Goal: Use online tool/utility: Utilize a website feature to perform a specific function

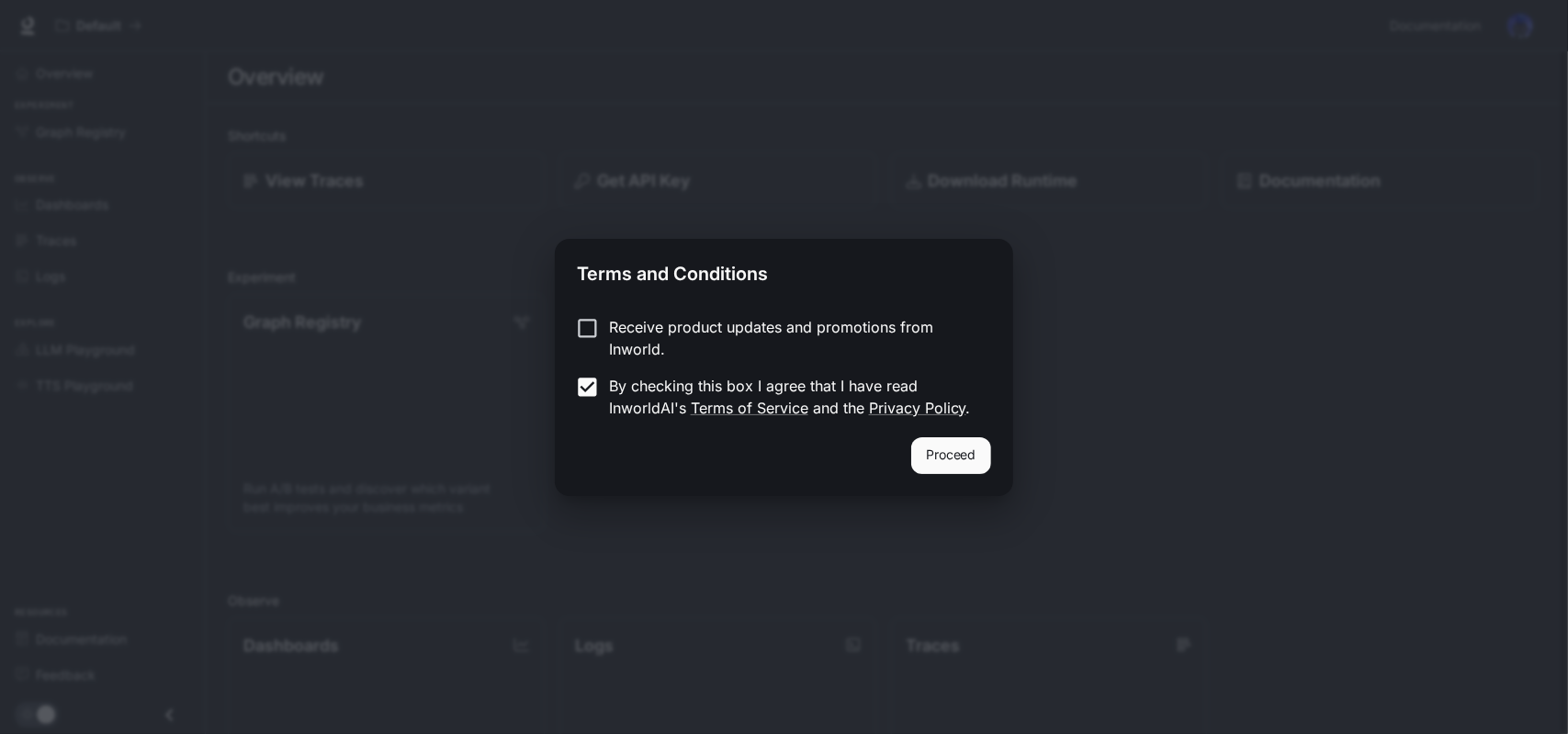
click at [937, 451] on button "Proceed" at bounding box center [951, 455] width 80 height 36
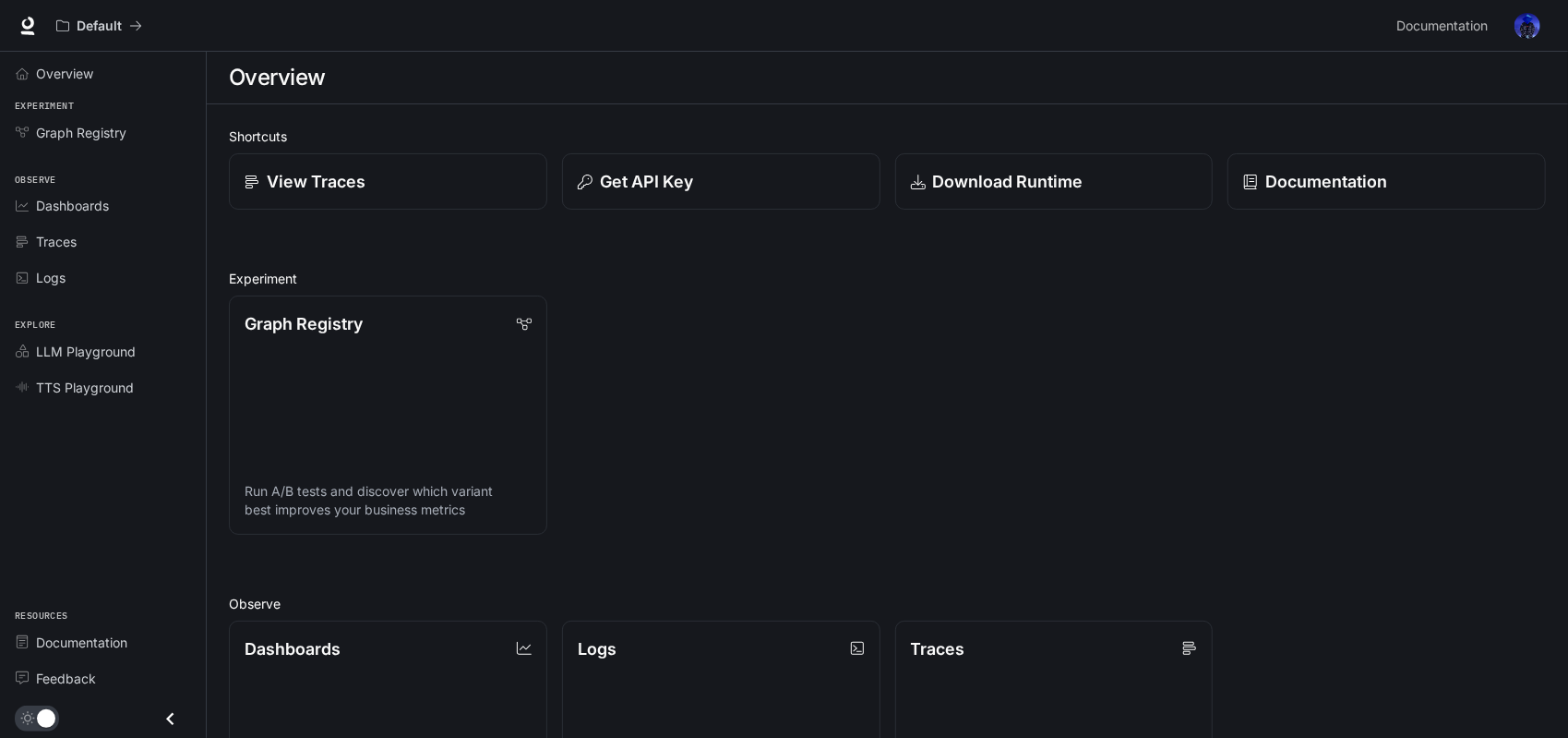
click at [900, 343] on div "Graph Registry Run A/B tests and discover which variant best improves your busi…" at bounding box center [880, 407] width 1331 height 253
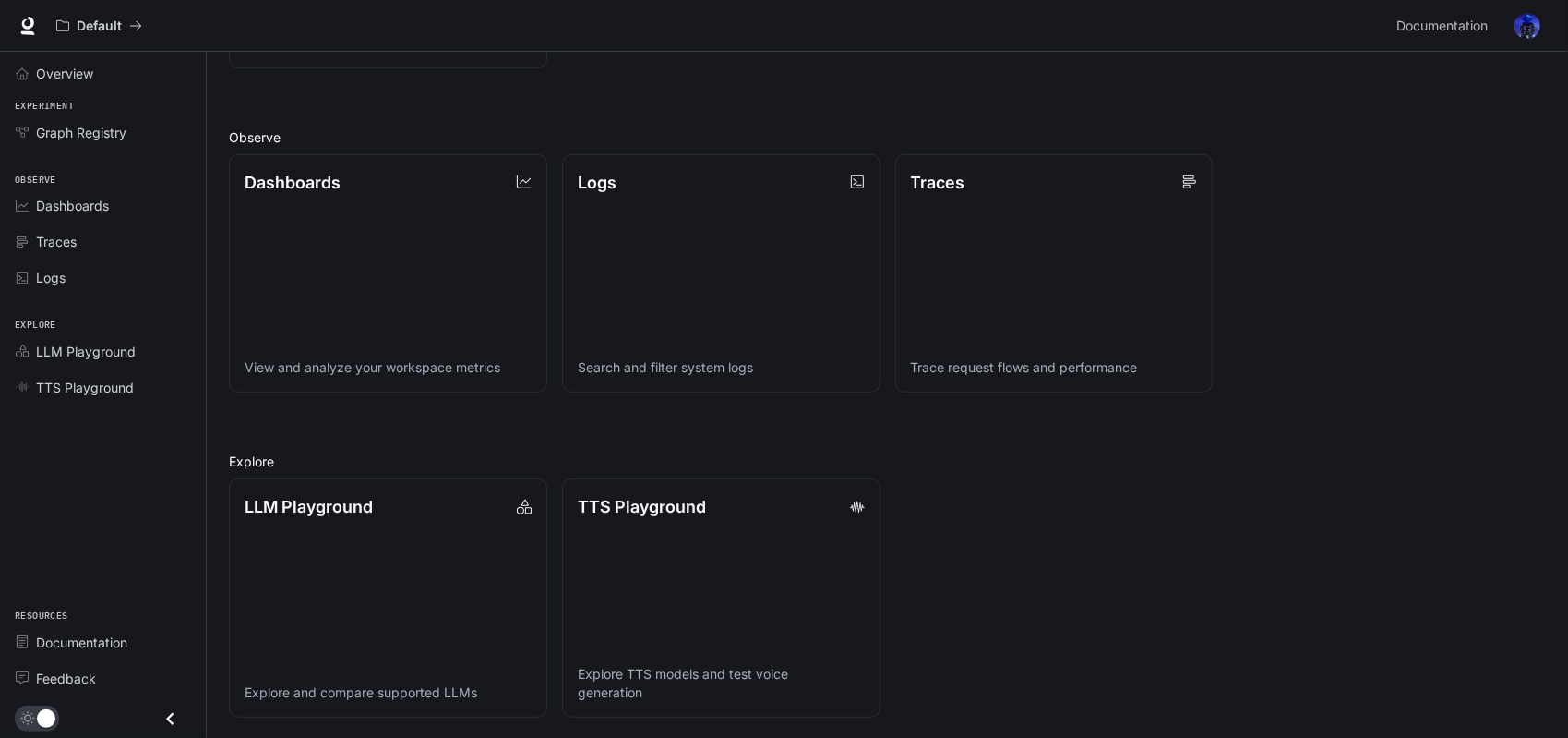
scroll to position [374, 0]
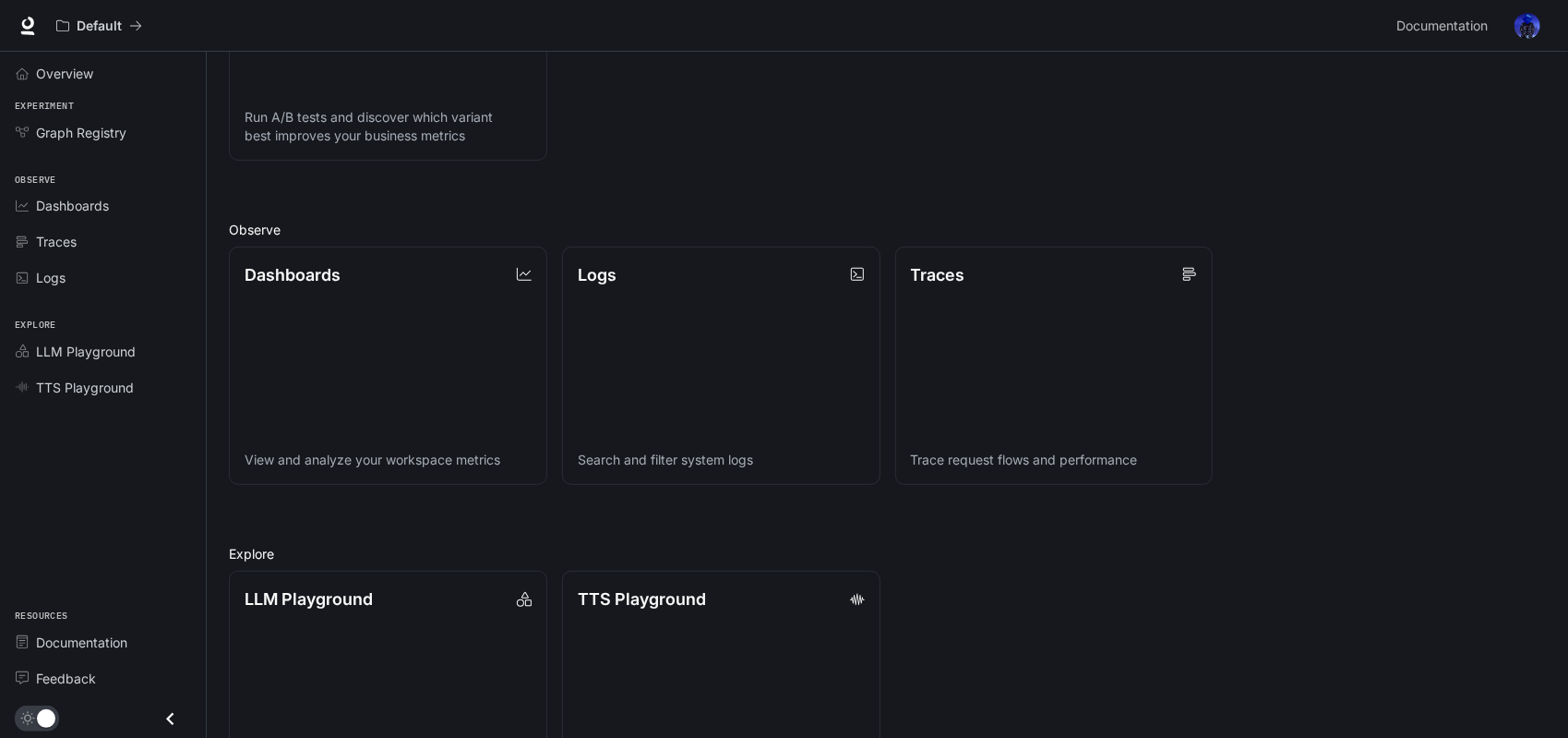
click at [1550, 300] on div "Shortcuts View Traces Get API Key Download Runtime Documentation Experiment Gra…" at bounding box center [887, 281] width 1361 height 1101
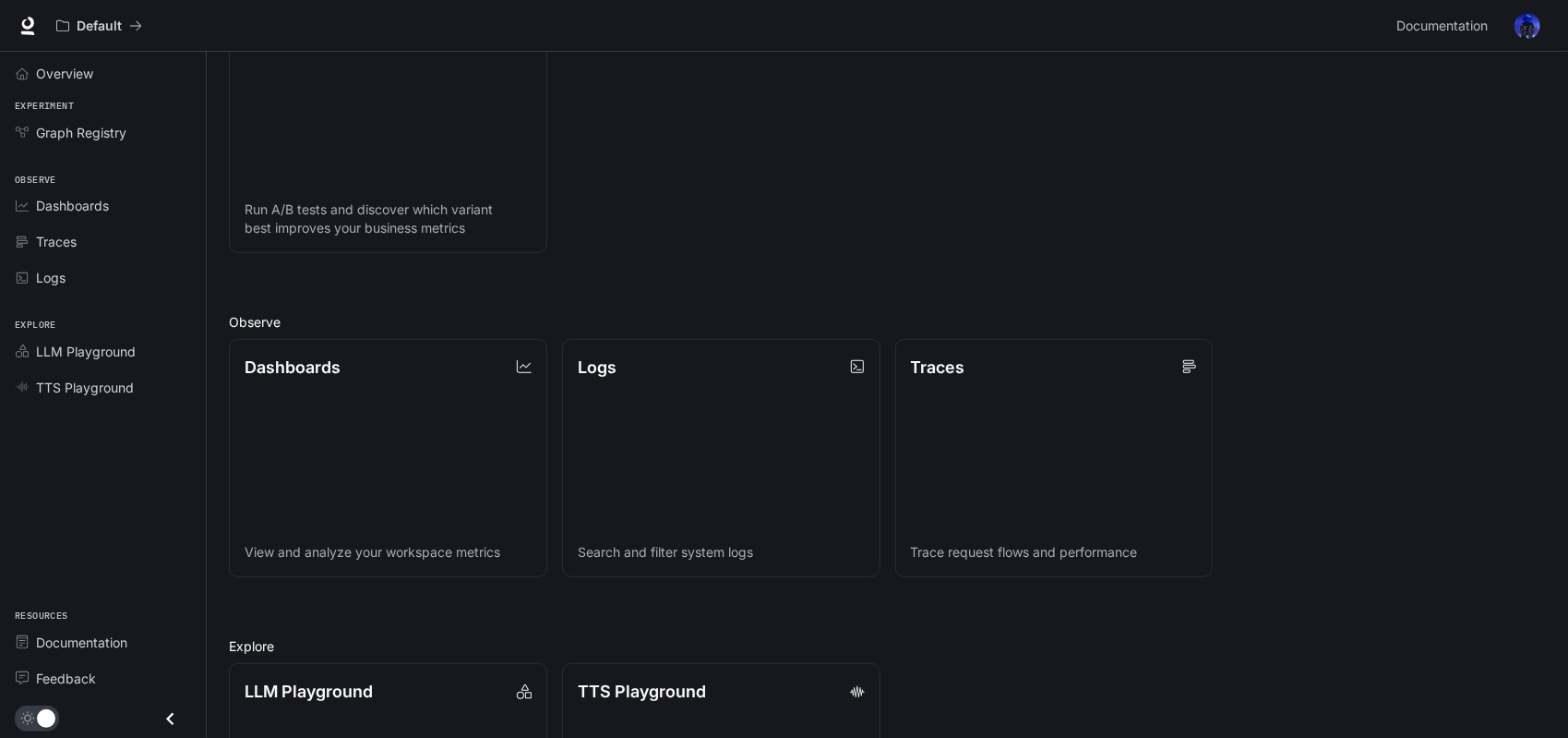
scroll to position [0, 0]
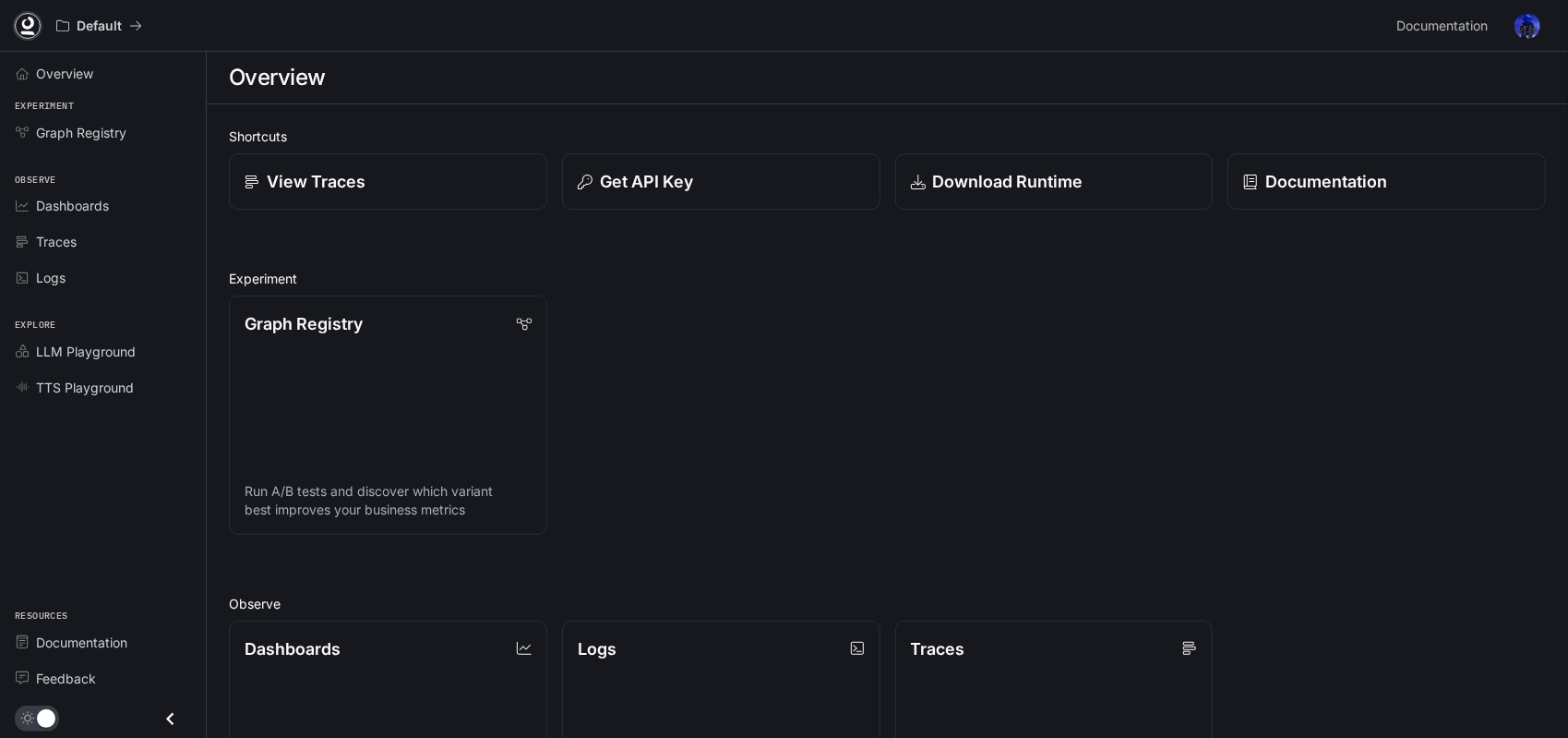
click at [35, 26] on icon at bounding box center [28, 26] width 19 height 19
click at [1532, 27] on img "button" at bounding box center [1528, 26] width 26 height 26
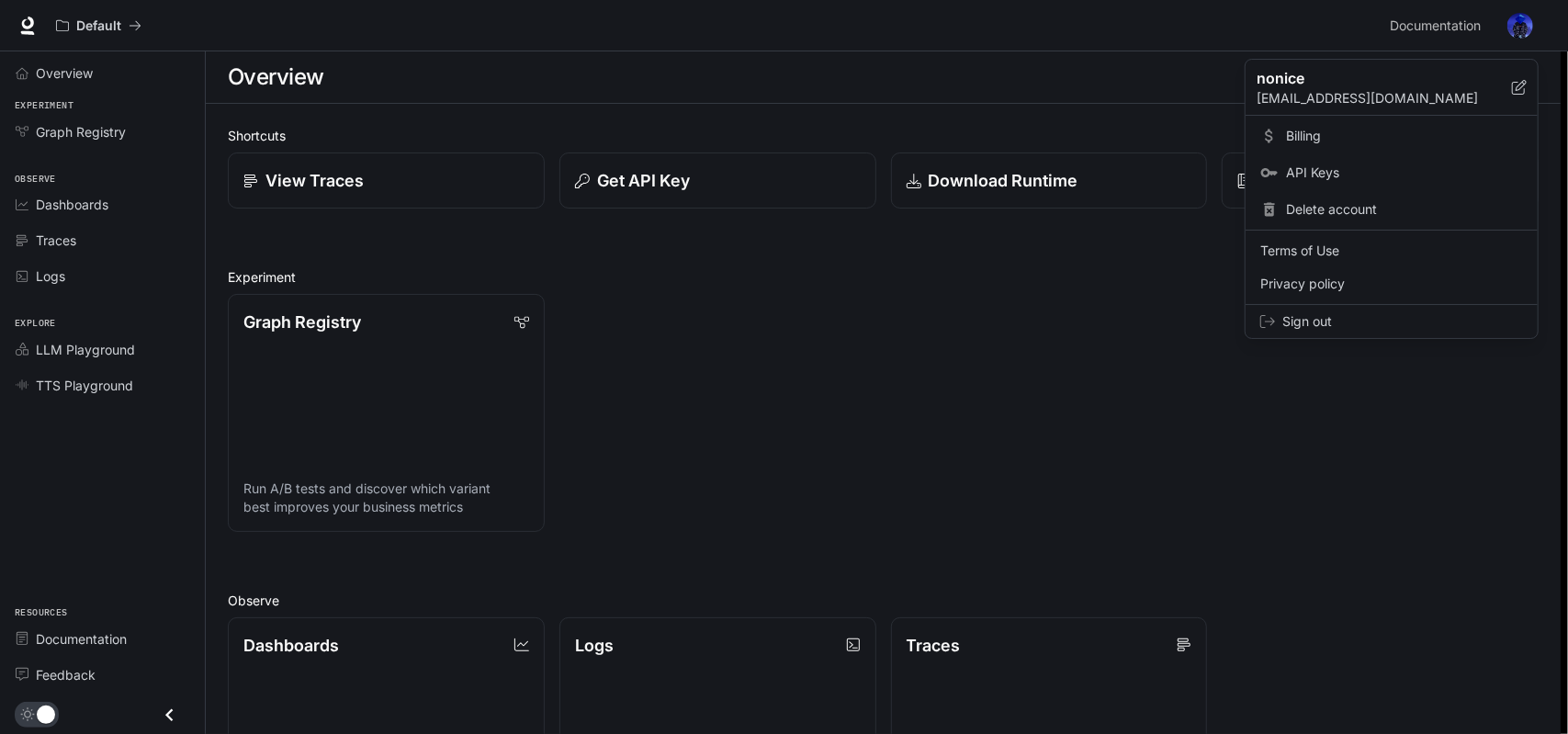
click at [680, 409] on div at bounding box center [784, 367] width 1568 height 734
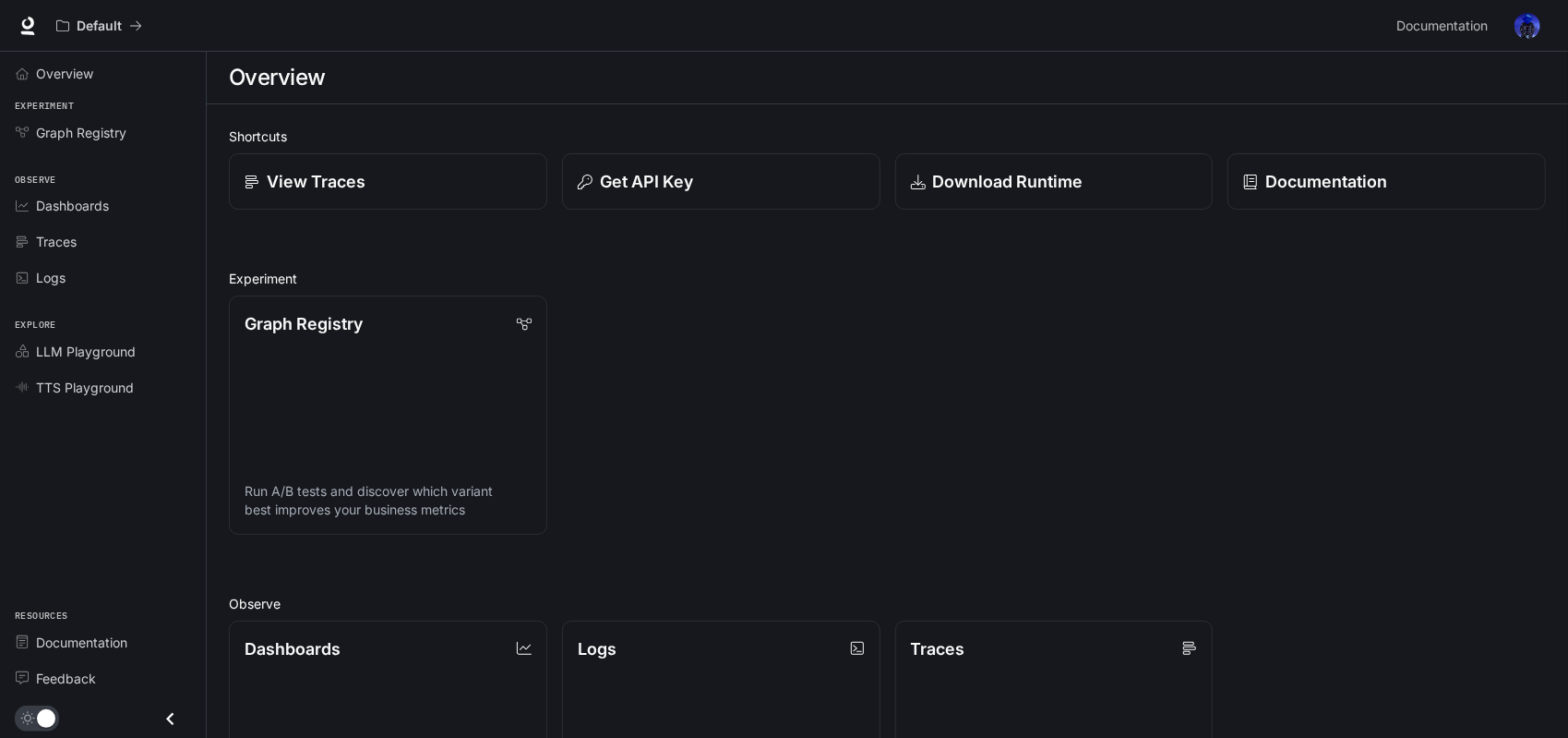
click at [102, 488] on div "Overview Experiment Graph Registry Observe Dashboards Traces Logs Explore LLM P…" at bounding box center [103, 394] width 206 height 686
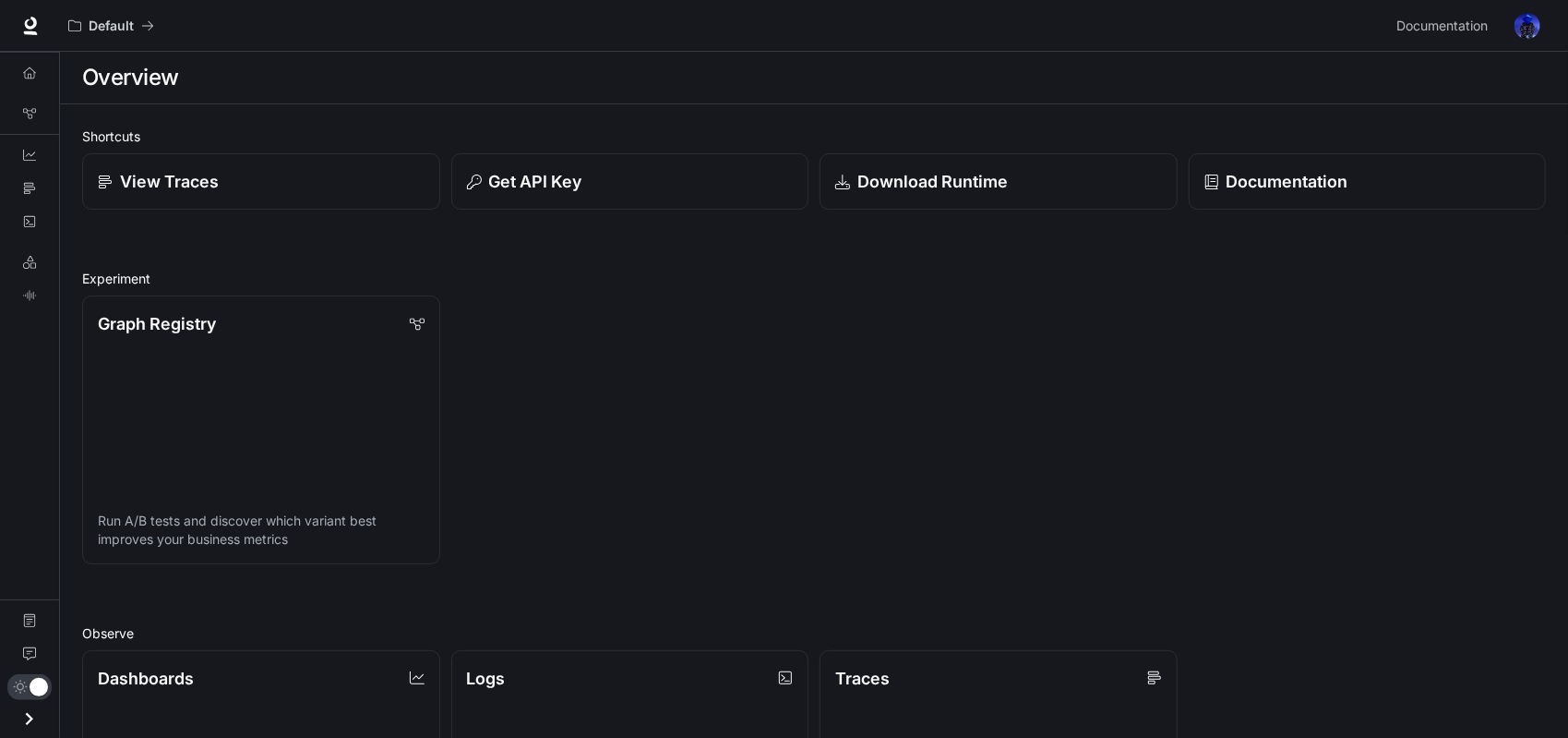
click at [16, 475] on div "Overview Graph Registry Dashboards Traces Logs LLM Playground TTS Playground Do…" at bounding box center [29, 394] width 59 height 686
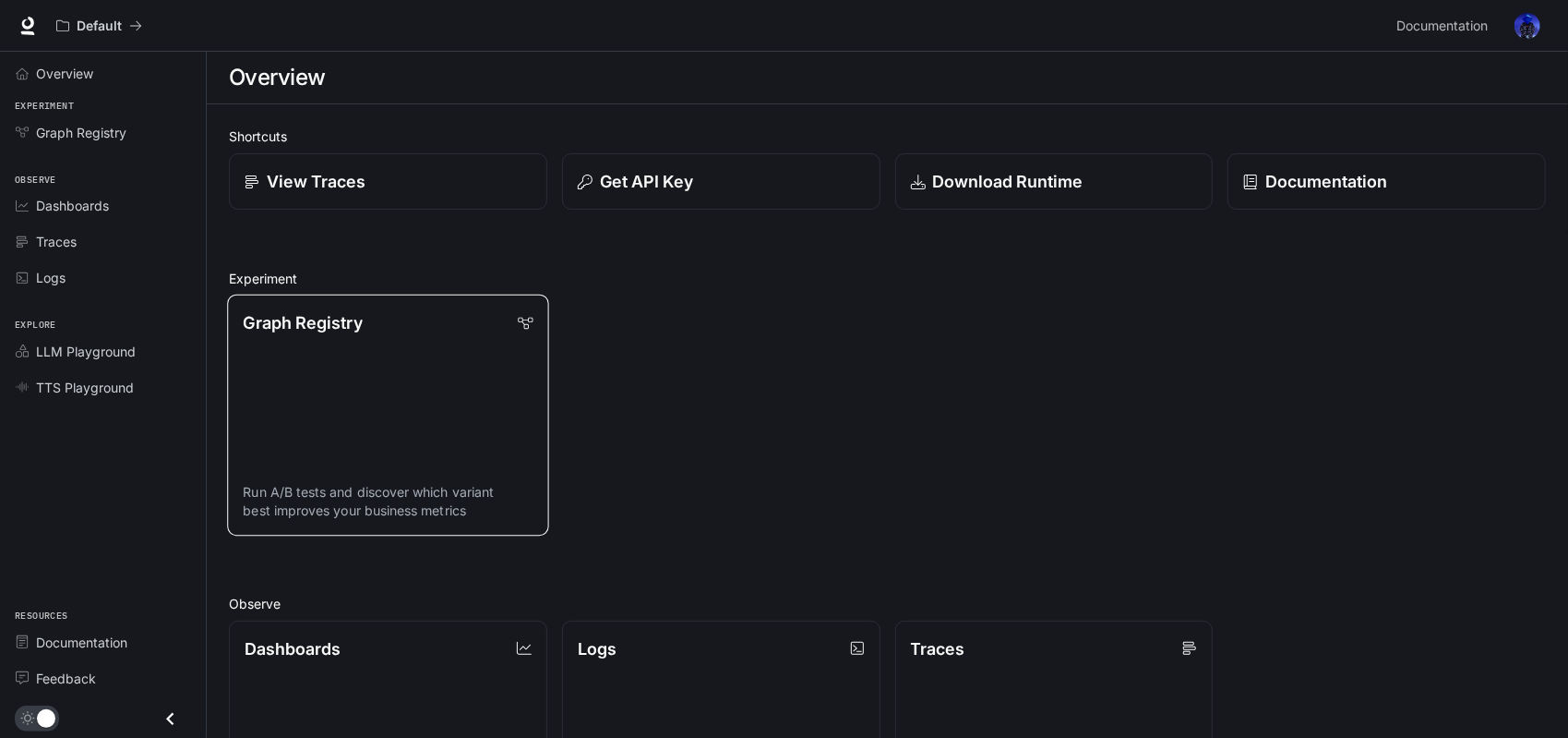
click at [364, 449] on link "Graph Registry Run A/B tests and discover which variant best improves your busi…" at bounding box center [387, 415] width 321 height 241
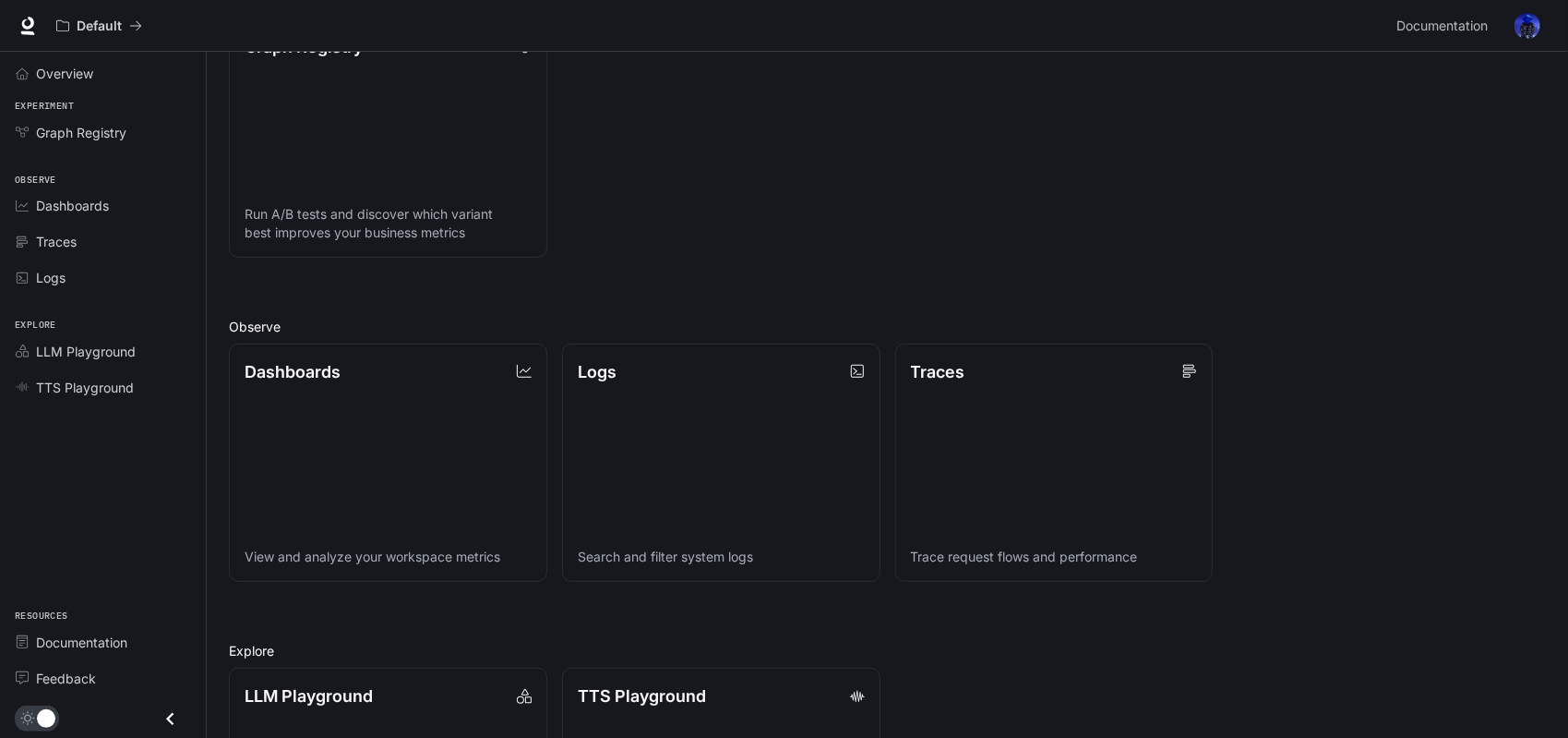
scroll to position [369, 0]
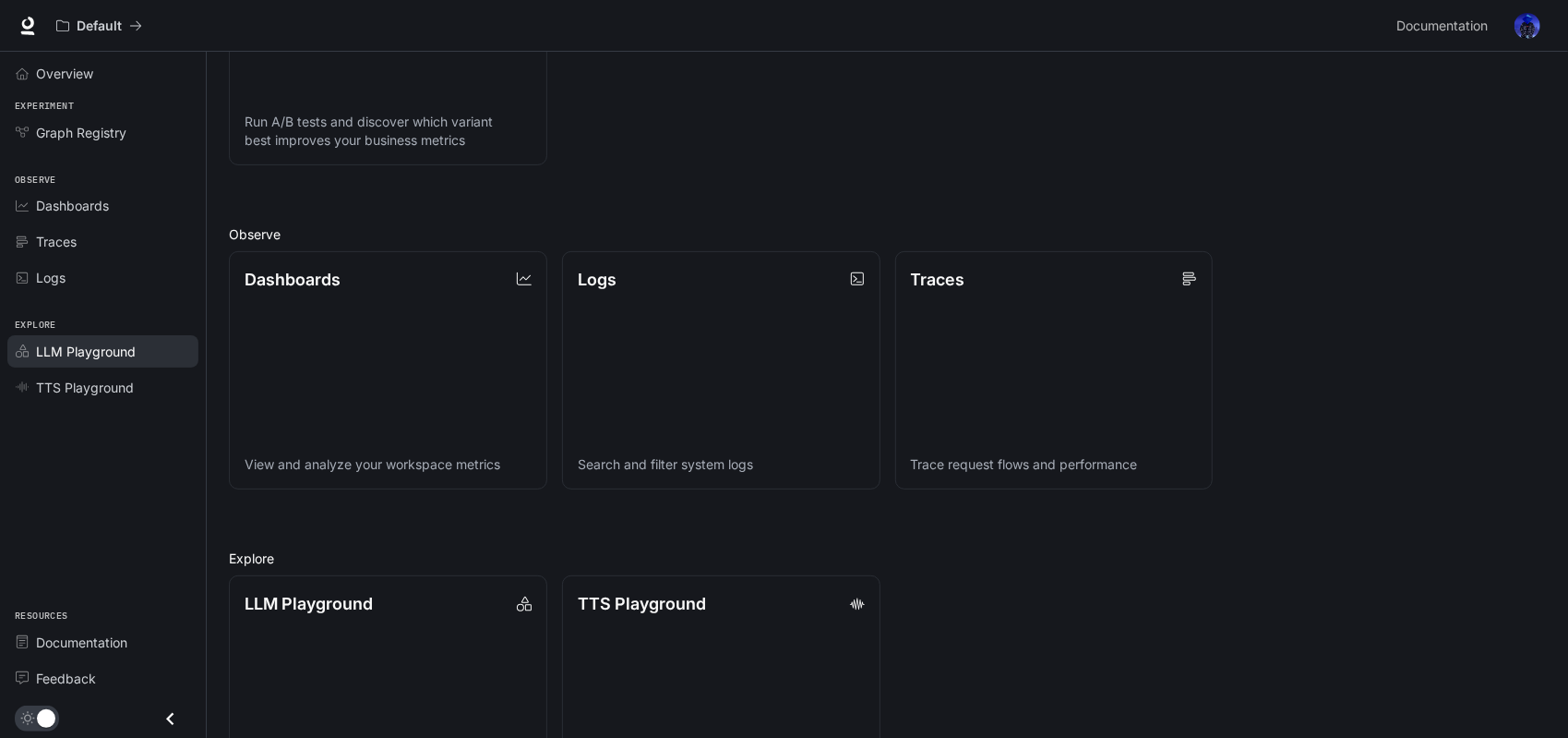
click at [94, 359] on link "LLM Playground" at bounding box center [103, 351] width 191 height 33
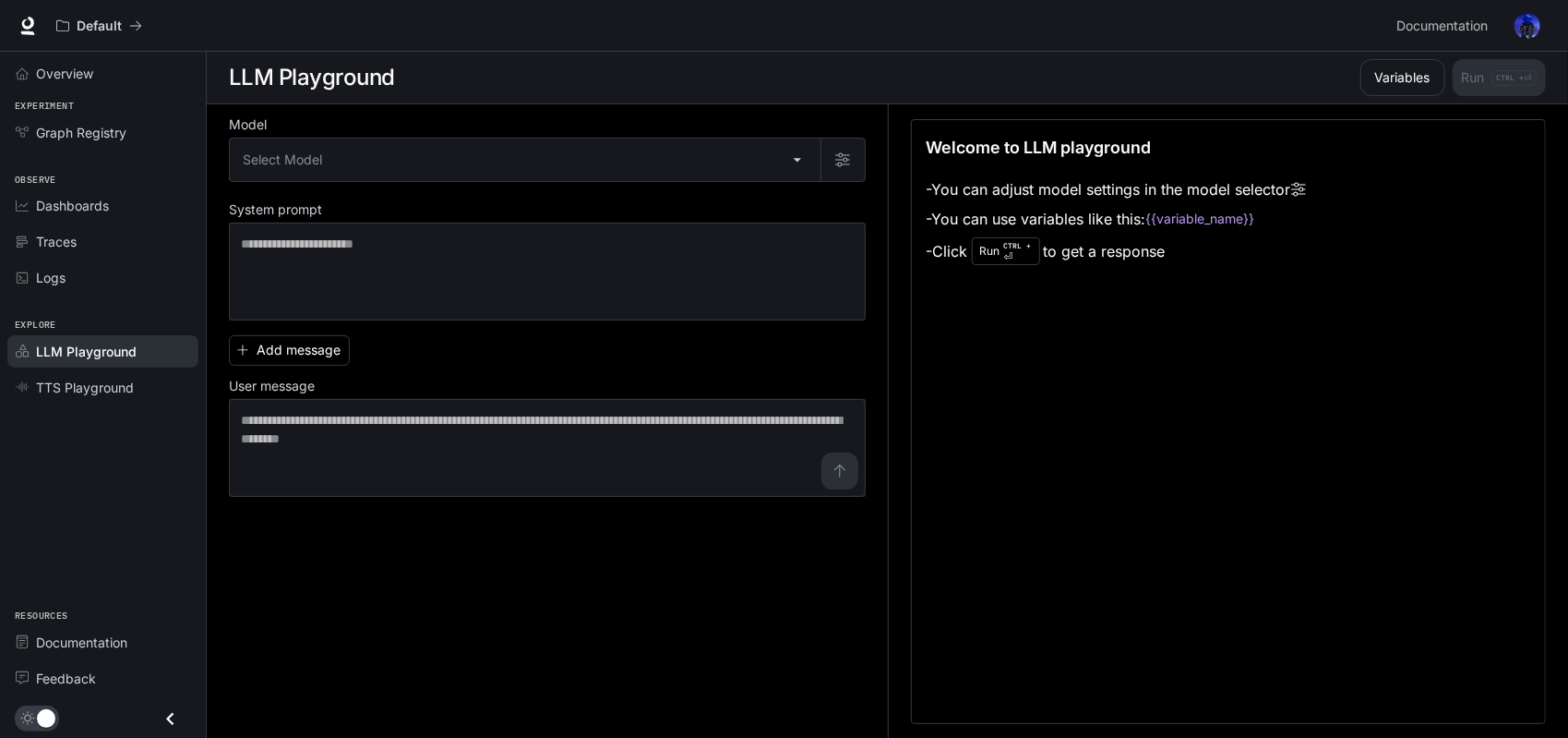
click at [742, 137] on div "Select Model ​" at bounding box center [547, 159] width 637 height 44
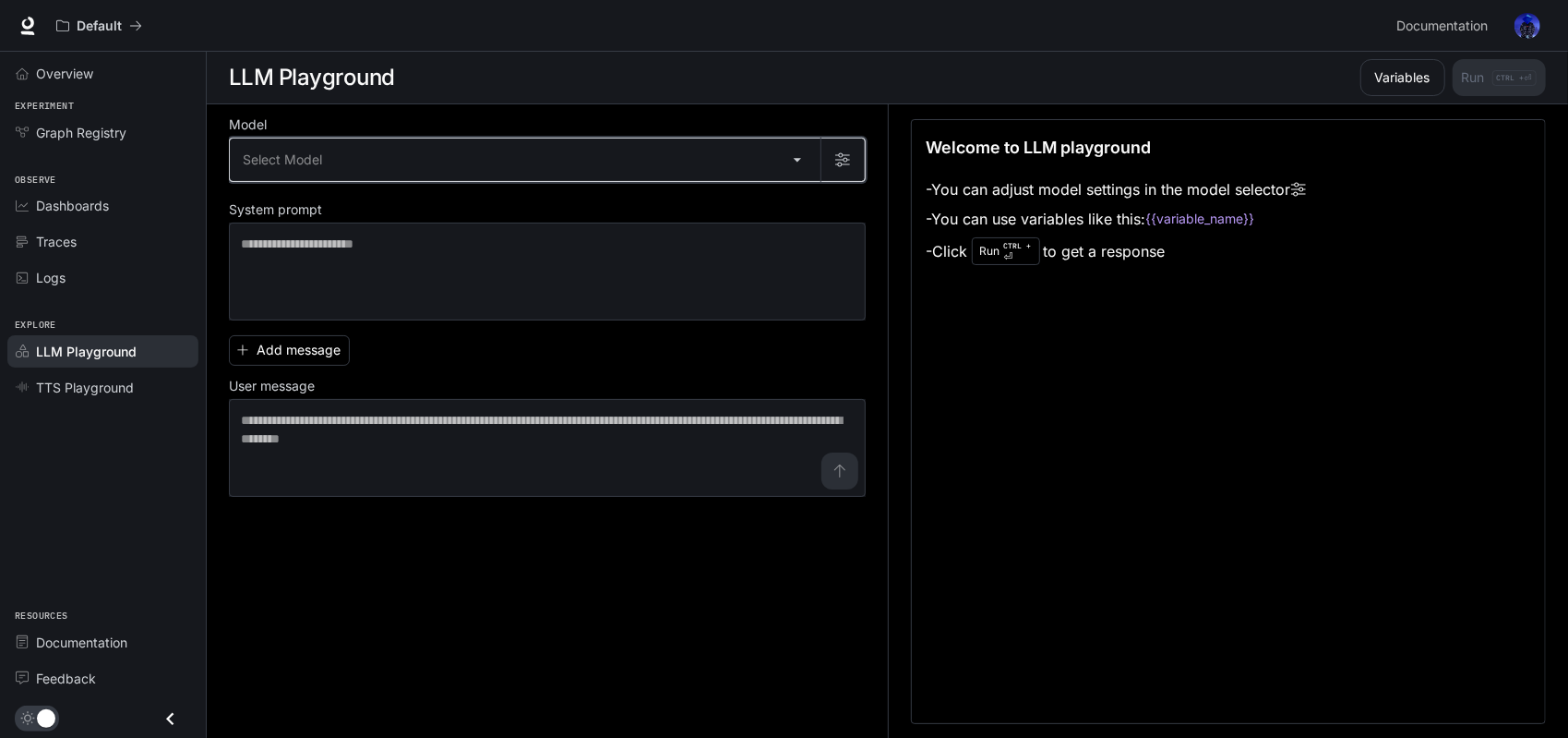
click at [849, 157] on icon "button" at bounding box center [842, 160] width 15 height 15
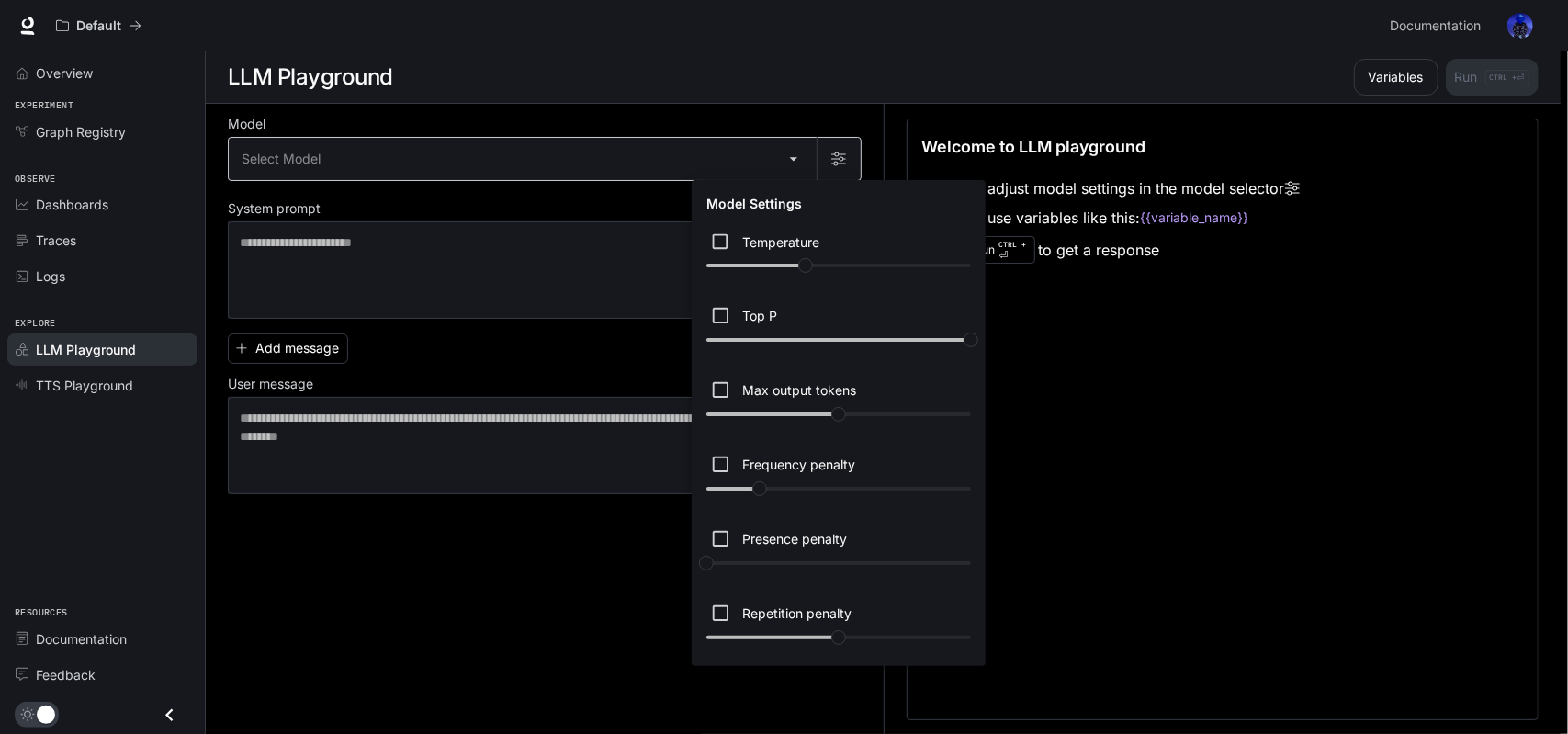
click at [845, 156] on div at bounding box center [784, 367] width 1568 height 734
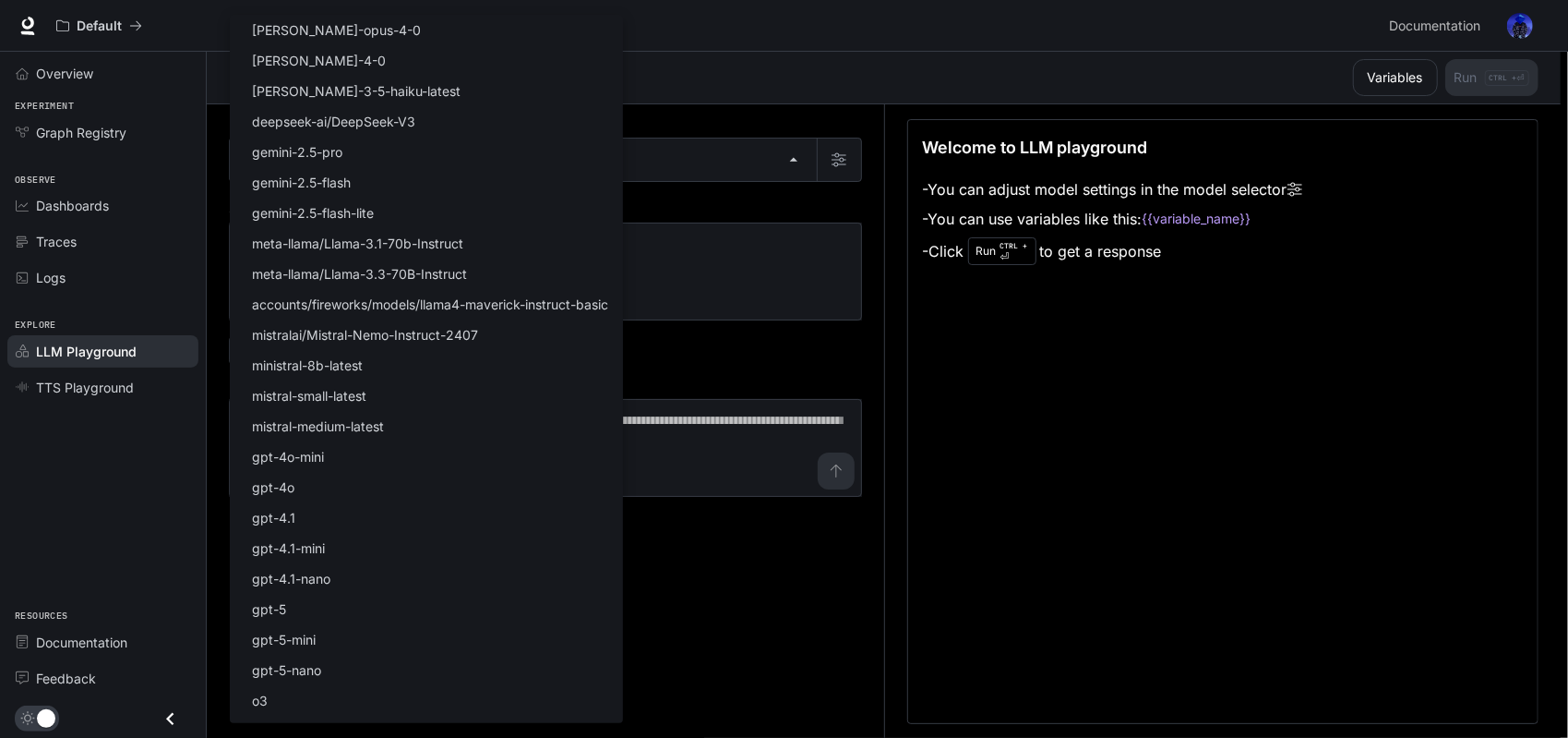
click at [792, 152] on body "Skip to main content Default Documentation Documentation Portal Overview Experi…" at bounding box center [784, 369] width 1568 height 739
click at [777, 150] on div at bounding box center [787, 369] width 1575 height 738
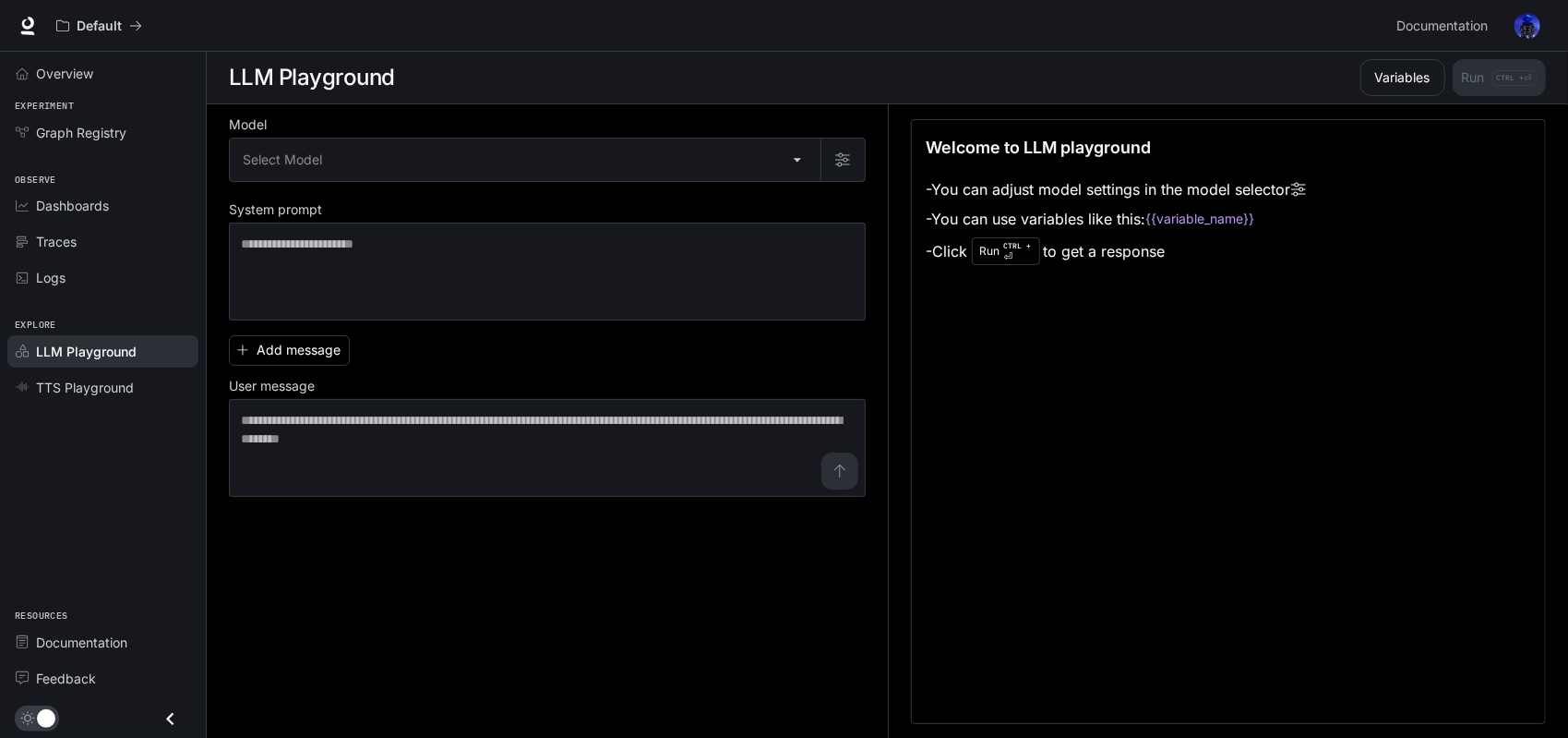
click at [1537, 22] on img "button" at bounding box center [1528, 26] width 26 height 26
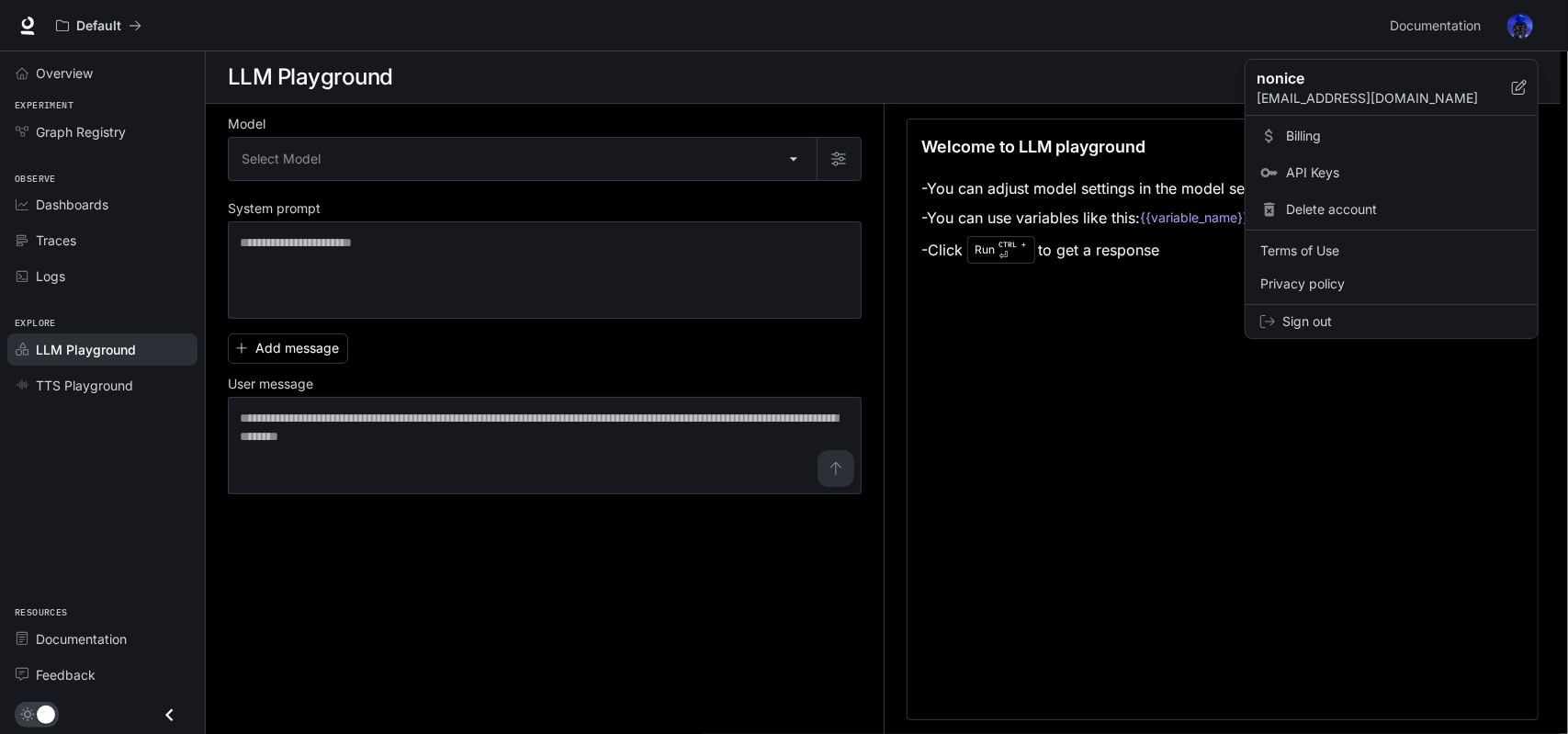
click at [1317, 135] on span "Billing" at bounding box center [1404, 136] width 237 height 19
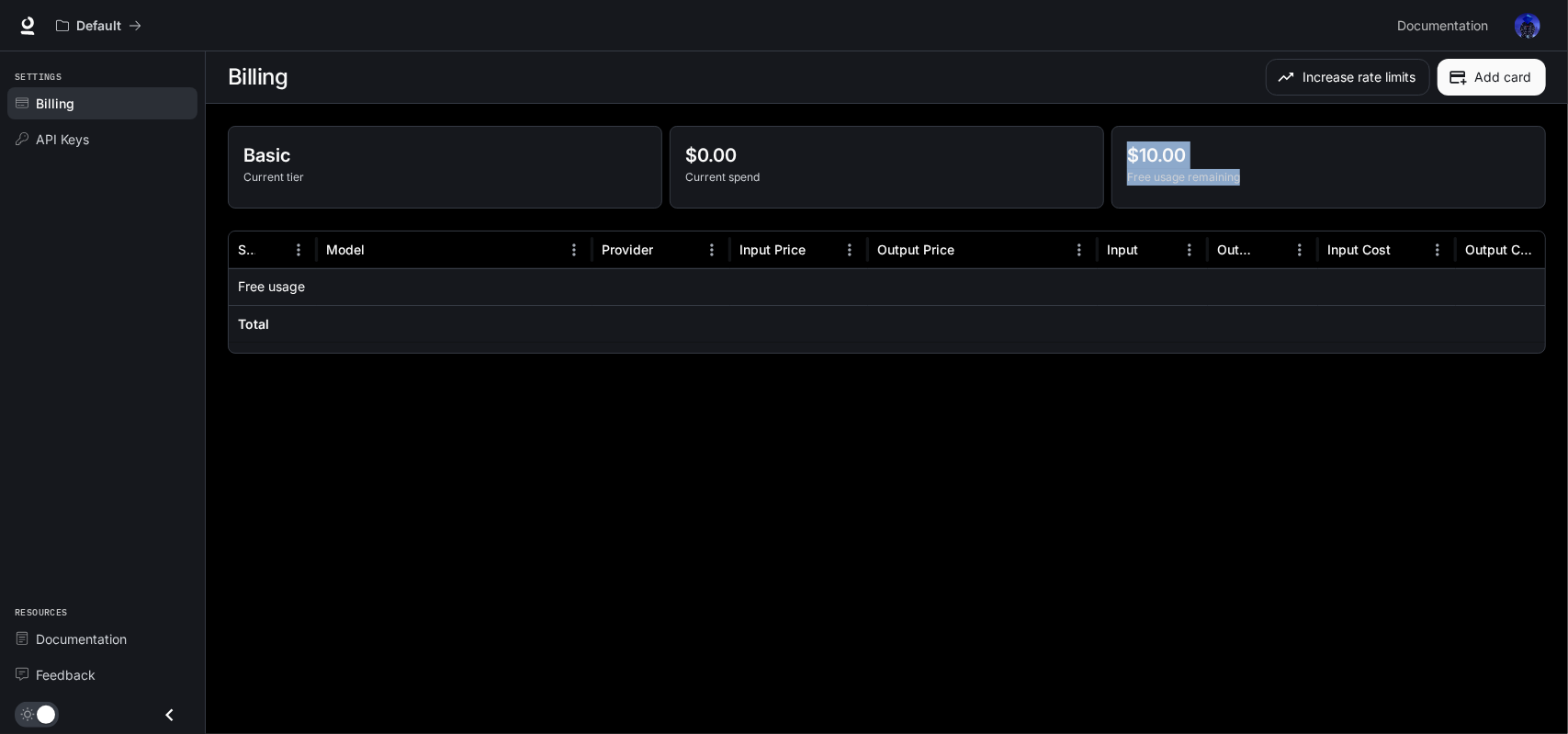
drag, startPoint x: 1123, startPoint y: 154, endPoint x: 1262, endPoint y: 176, distance: 140.7
click at [1262, 176] on div "$10.00 Free usage remaining" at bounding box center [1328, 167] width 433 height 81
click at [1168, 175] on p "Free usage remaining" at bounding box center [1328, 178] width 403 height 17
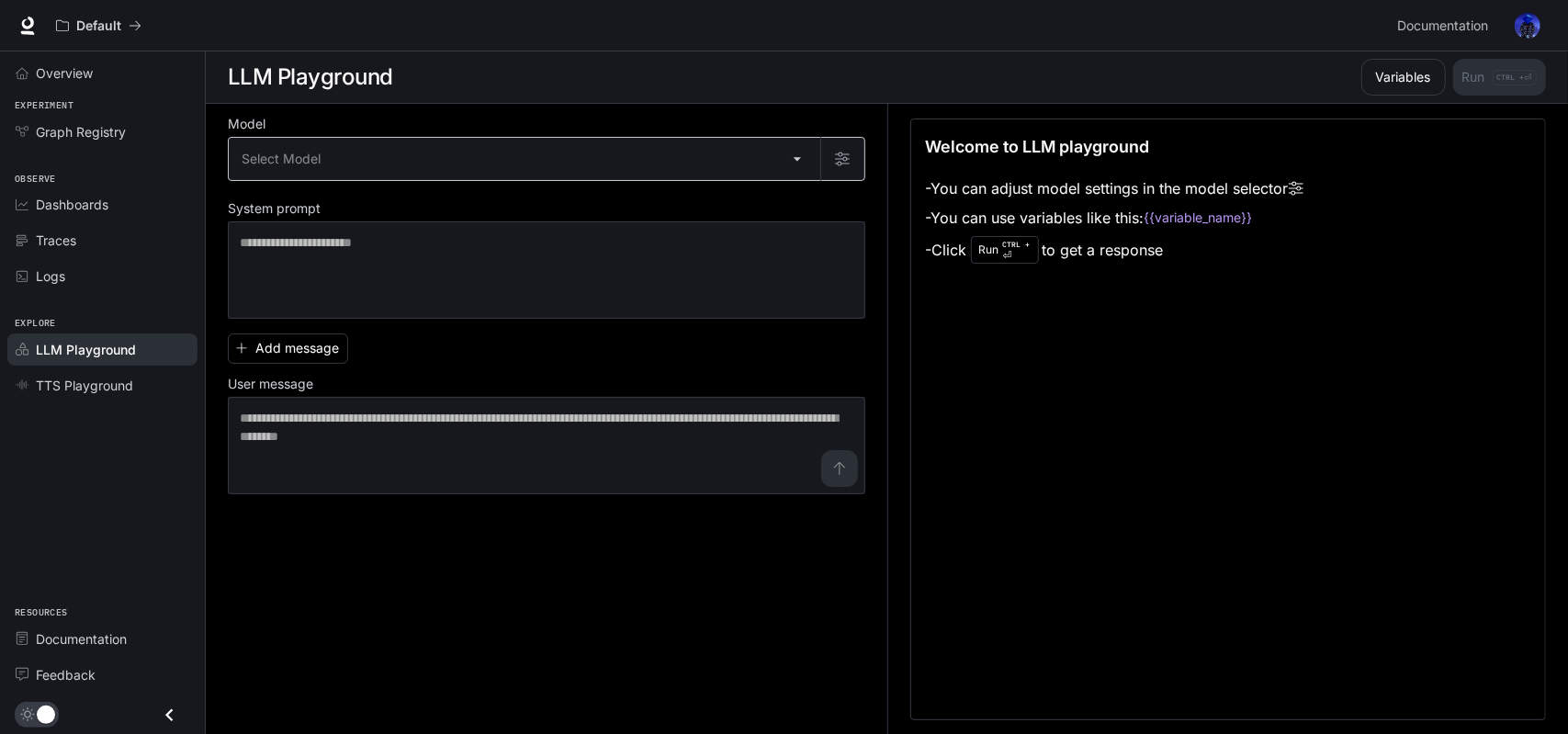
click at [611, 168] on body "Skip to main content Default Documentation Documentation Portal Overview Experi…" at bounding box center [784, 367] width 1568 height 735
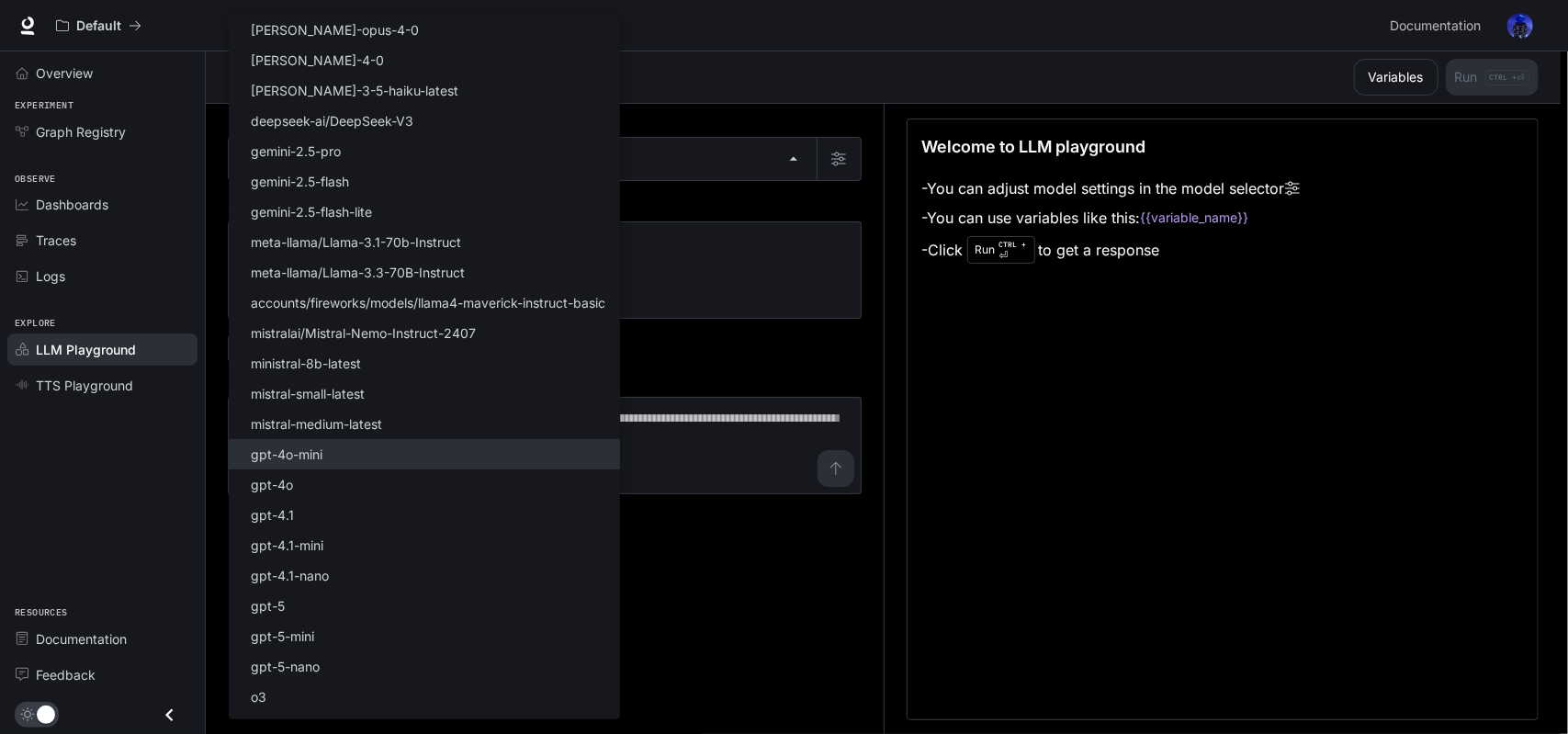
scroll to position [53, 0]
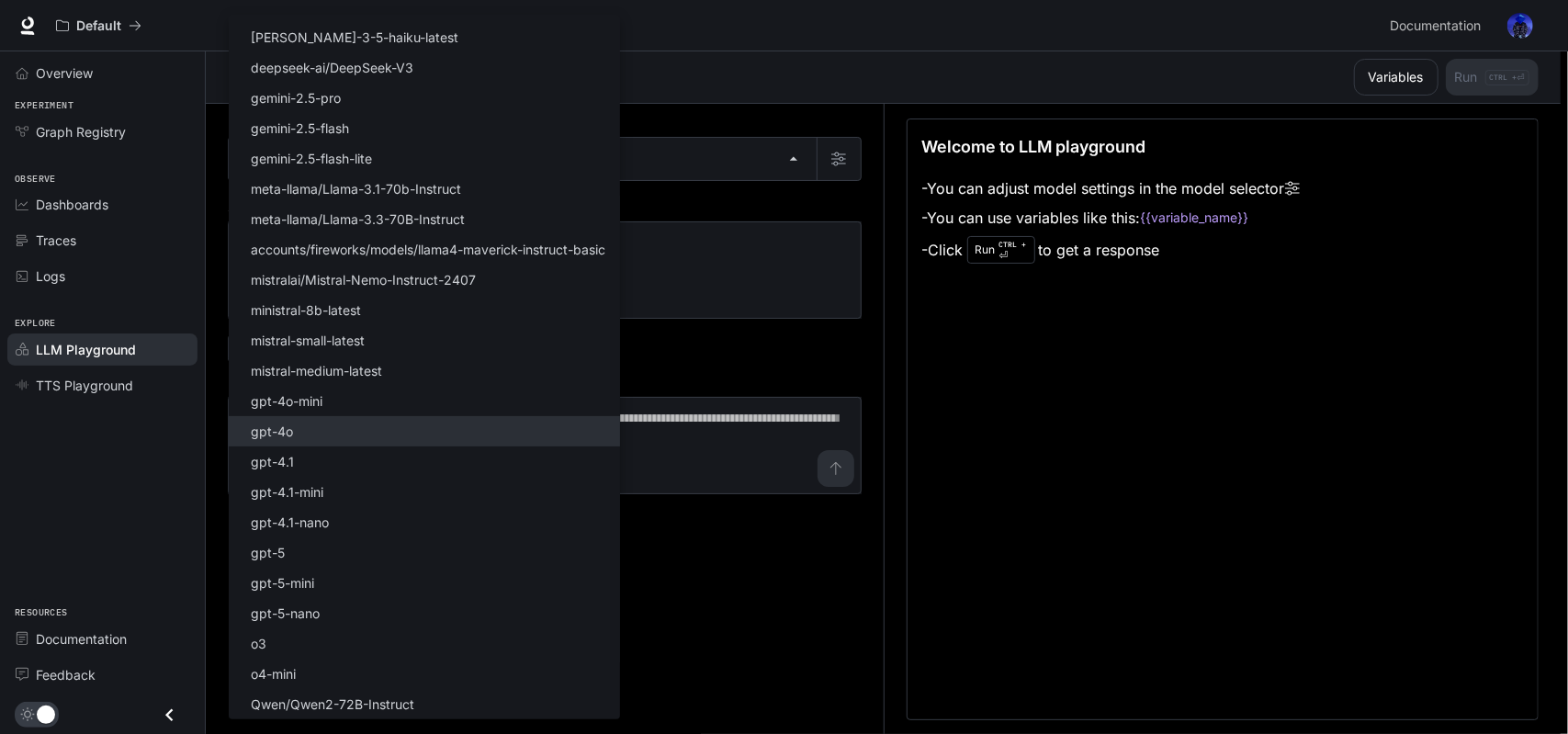
drag, startPoint x: 247, startPoint y: 25, endPoint x: 483, endPoint y: 445, distance: 481.8
click at [483, 445] on ul "Select Model [PERSON_NAME]-opus-4-0 [PERSON_NAME]-4-0 [PERSON_NAME]-3-5-haiku-l…" at bounding box center [424, 340] width 391 height 757
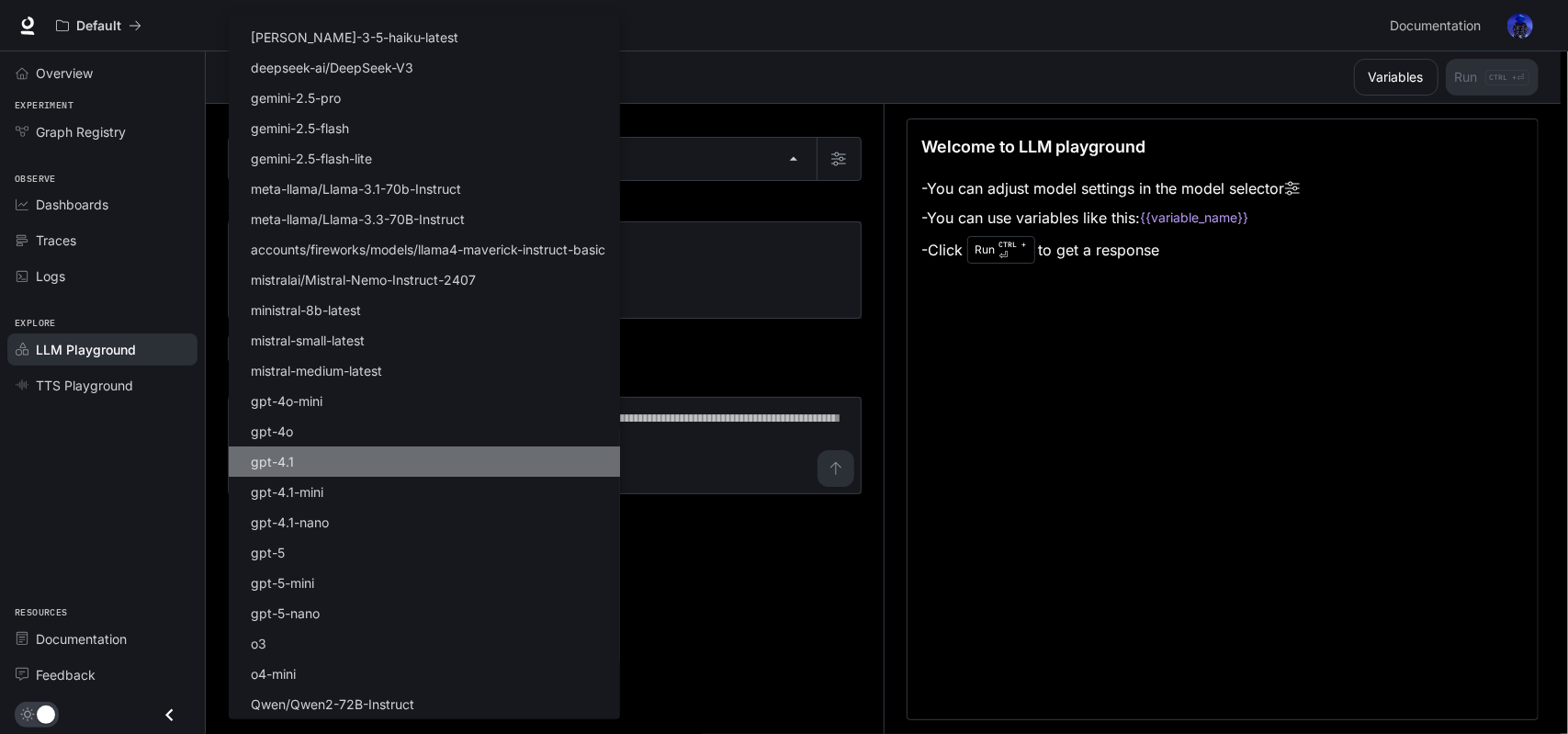
click at [356, 466] on li "gpt-4.1" at bounding box center [424, 461] width 391 height 31
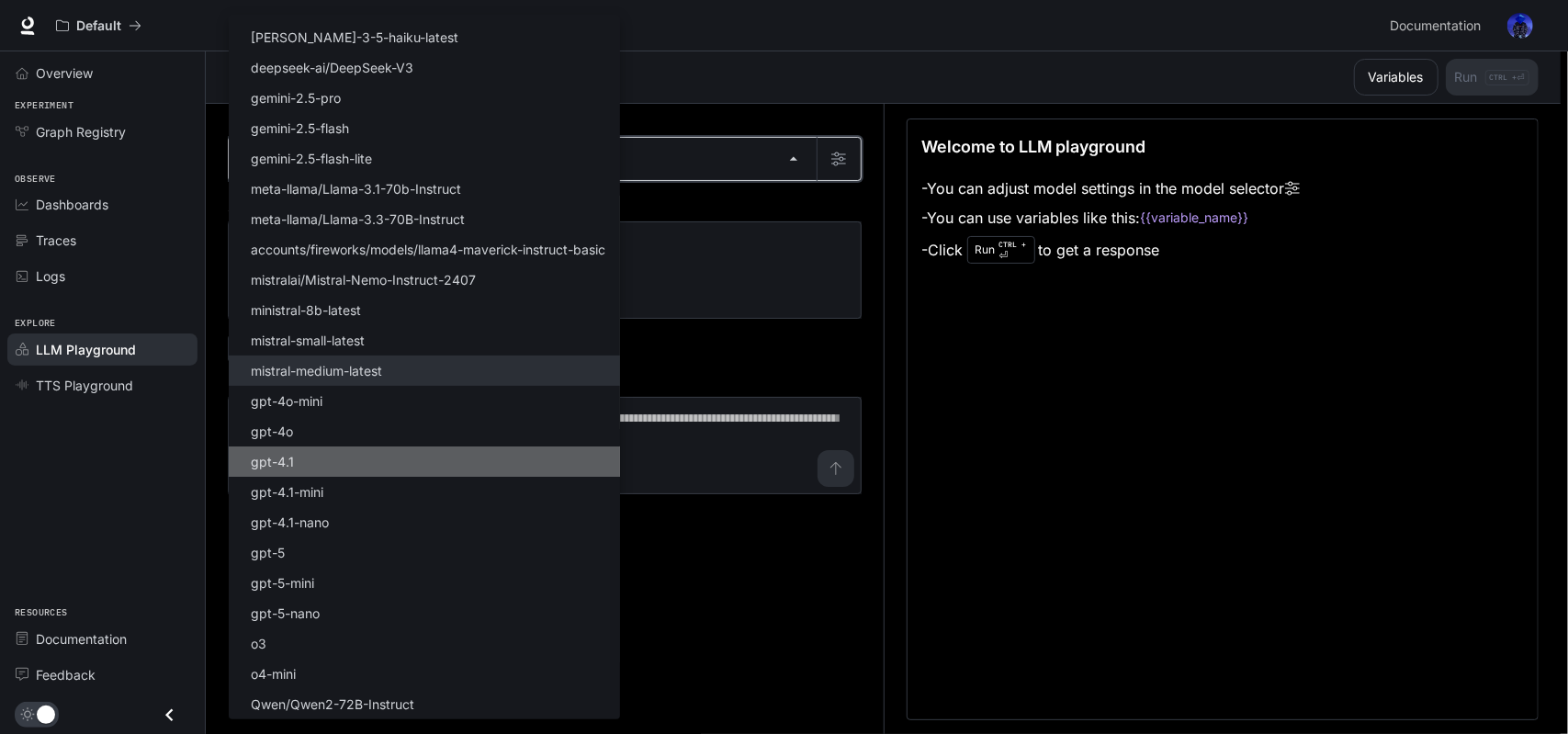
type input "*******"
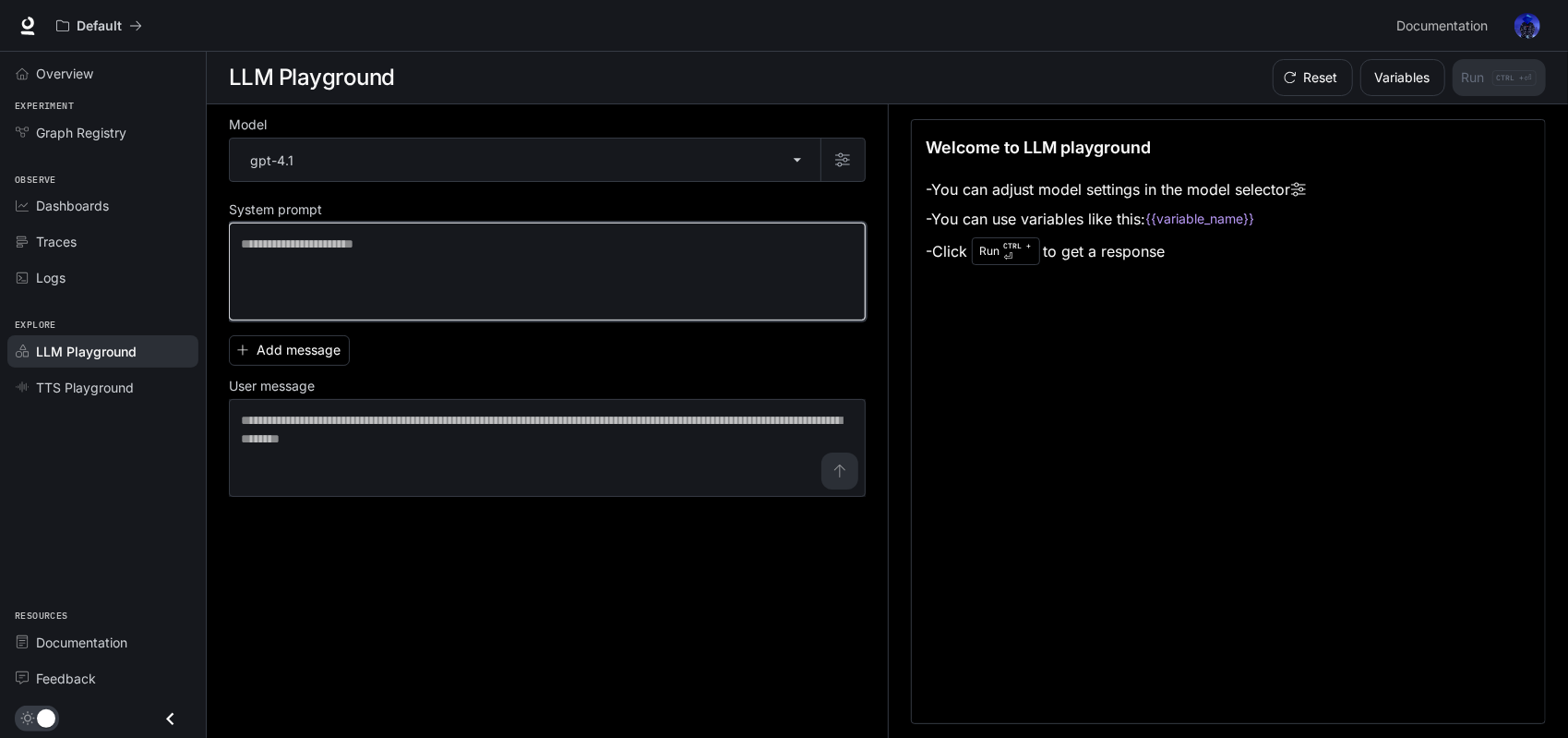
click at [441, 243] on textarea at bounding box center [547, 271] width 612 height 74
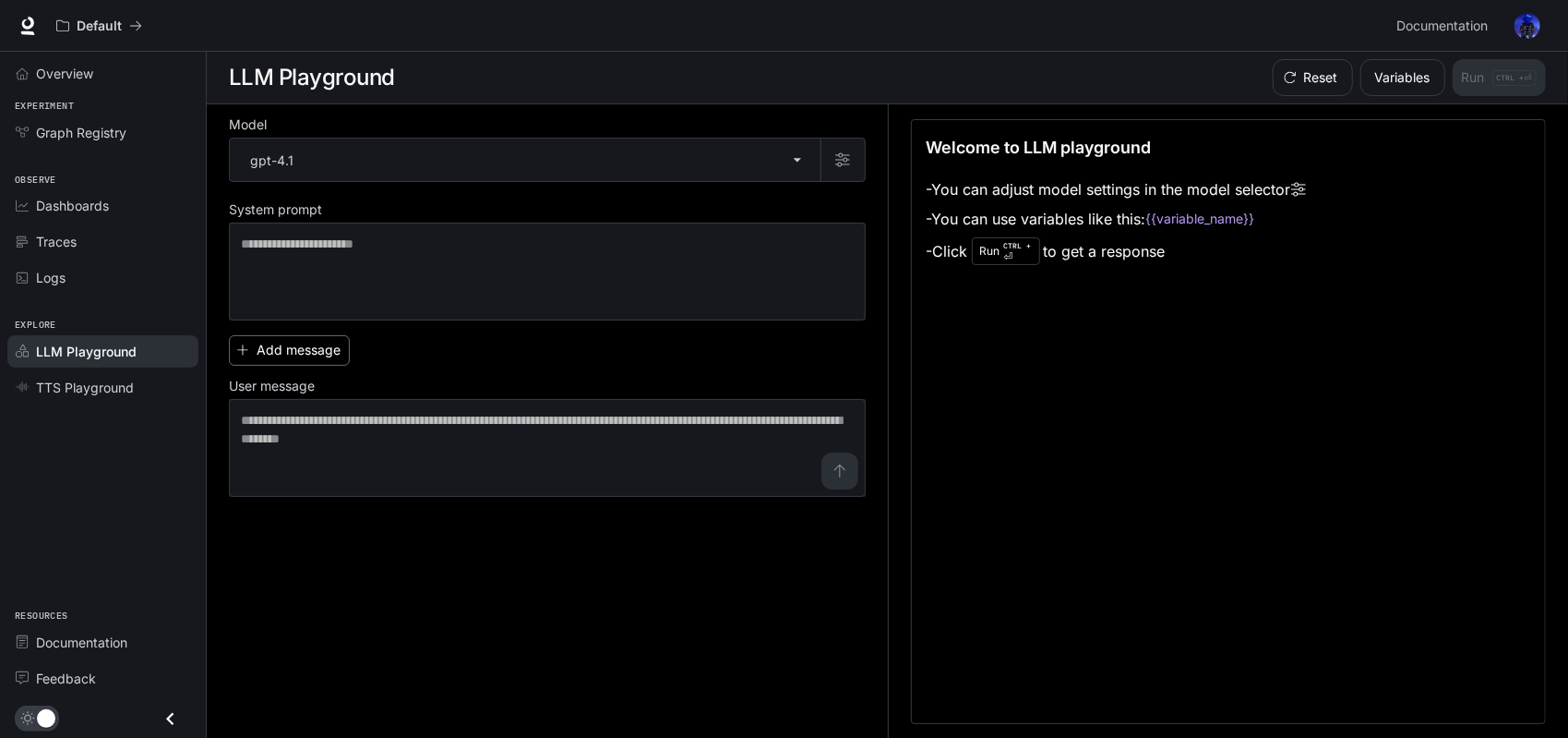
click at [295, 350] on button "Add message" at bounding box center [289, 350] width 121 height 31
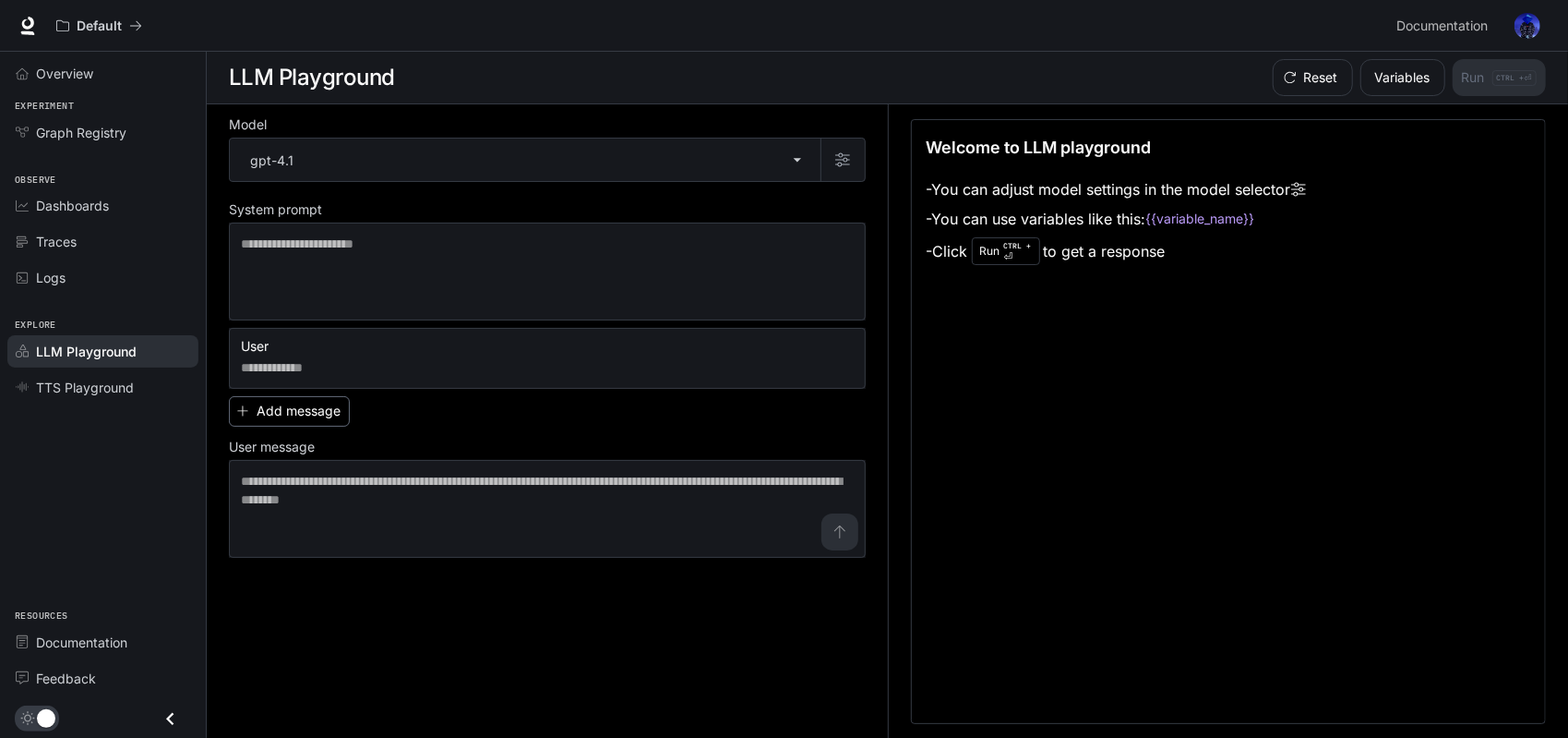
click at [310, 417] on button "Add message" at bounding box center [289, 411] width 121 height 31
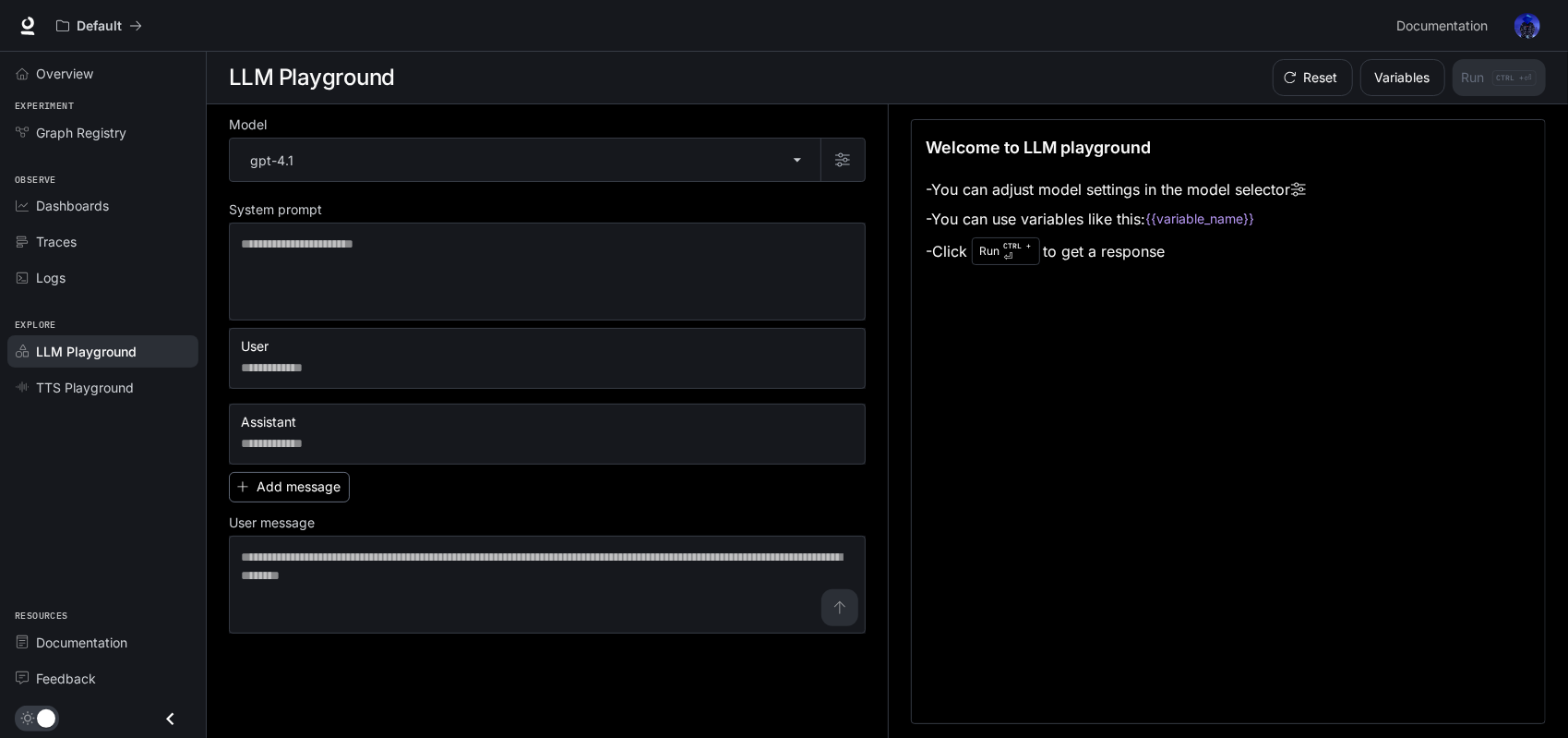
click at [319, 492] on button "Add message" at bounding box center [289, 486] width 121 height 31
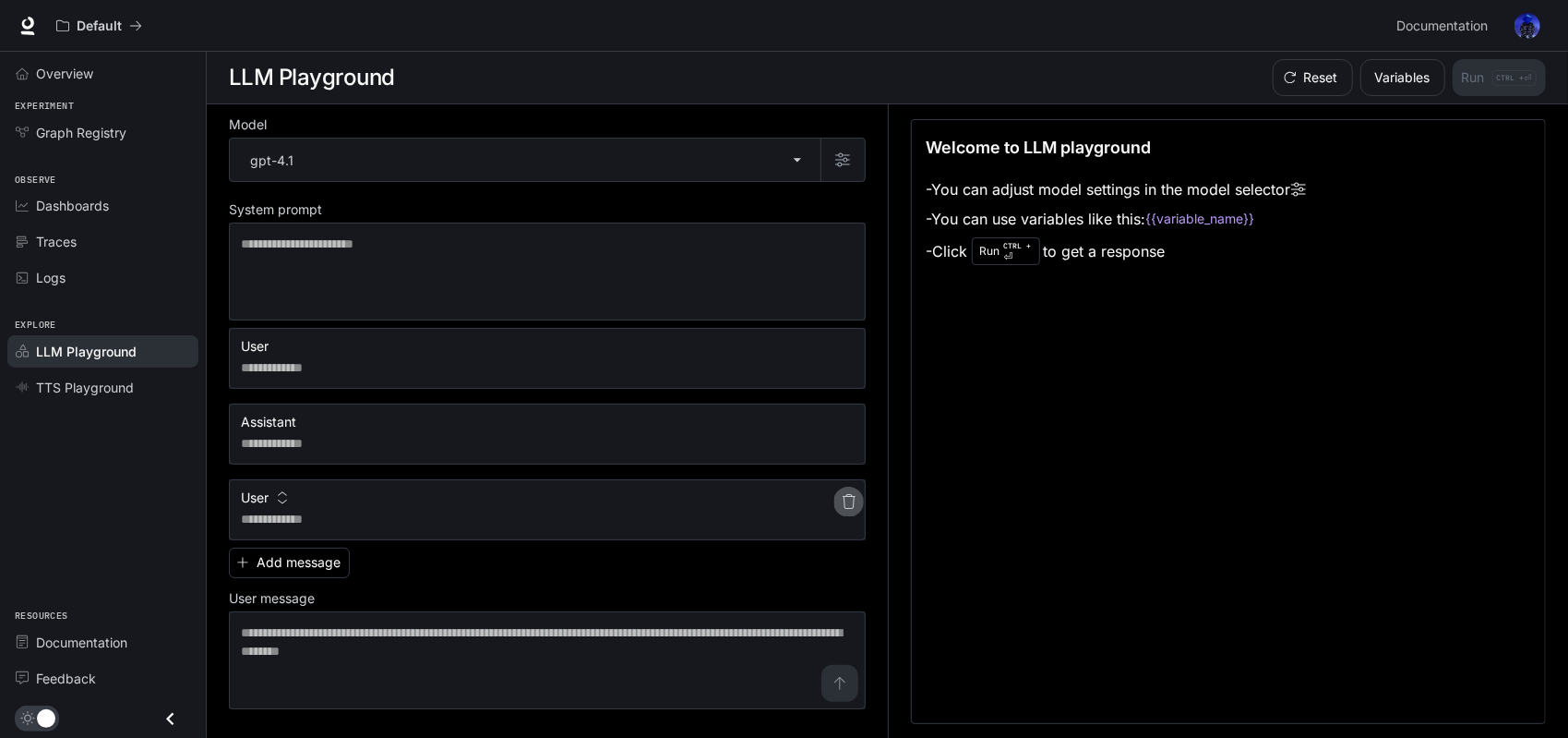
click at [856, 492] on button "button" at bounding box center [849, 501] width 30 height 30
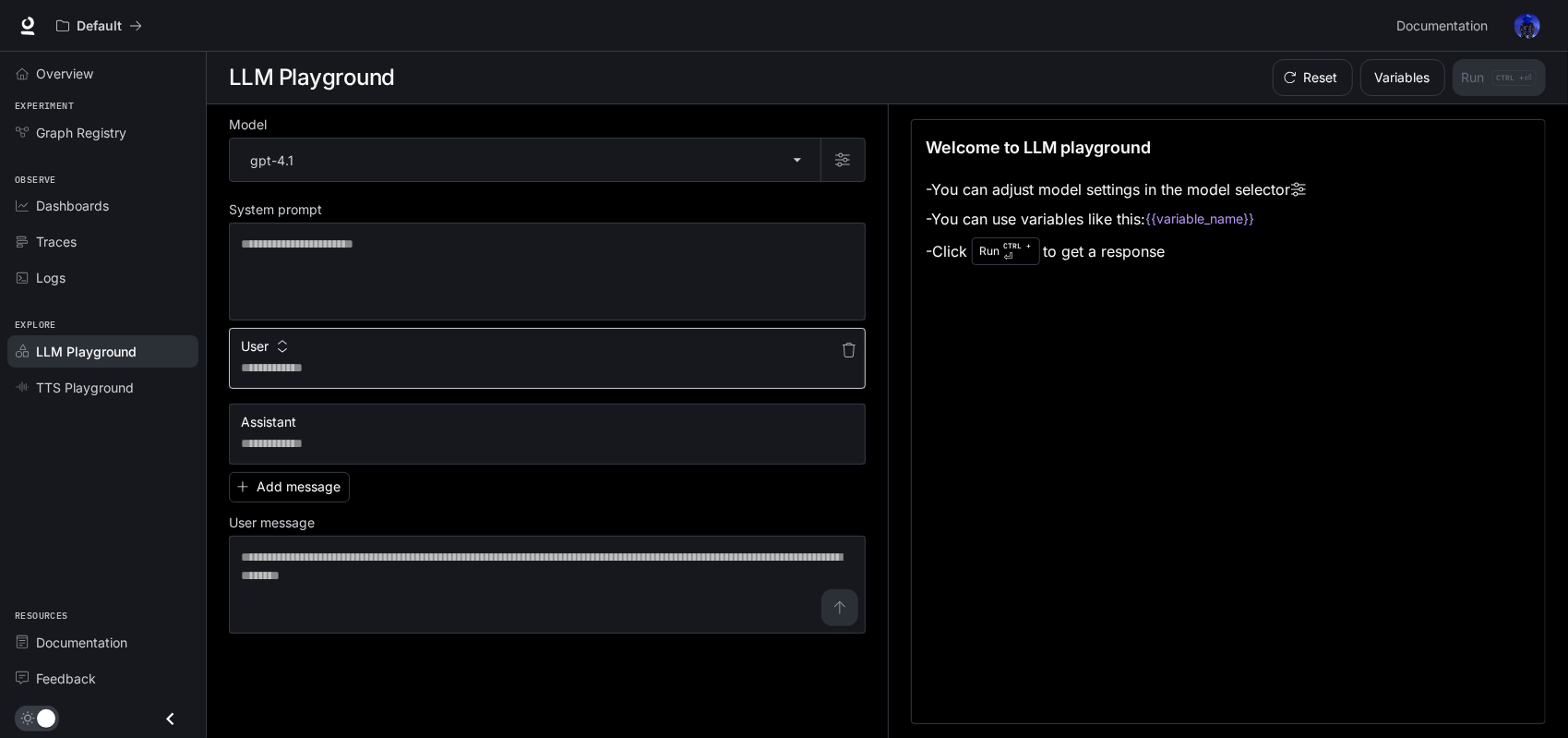
drag, startPoint x: 847, startPoint y: 428, endPoint x: 846, endPoint y: 376, distance: 52.0
click at [847, 427] on icon "button" at bounding box center [849, 426] width 15 height 15
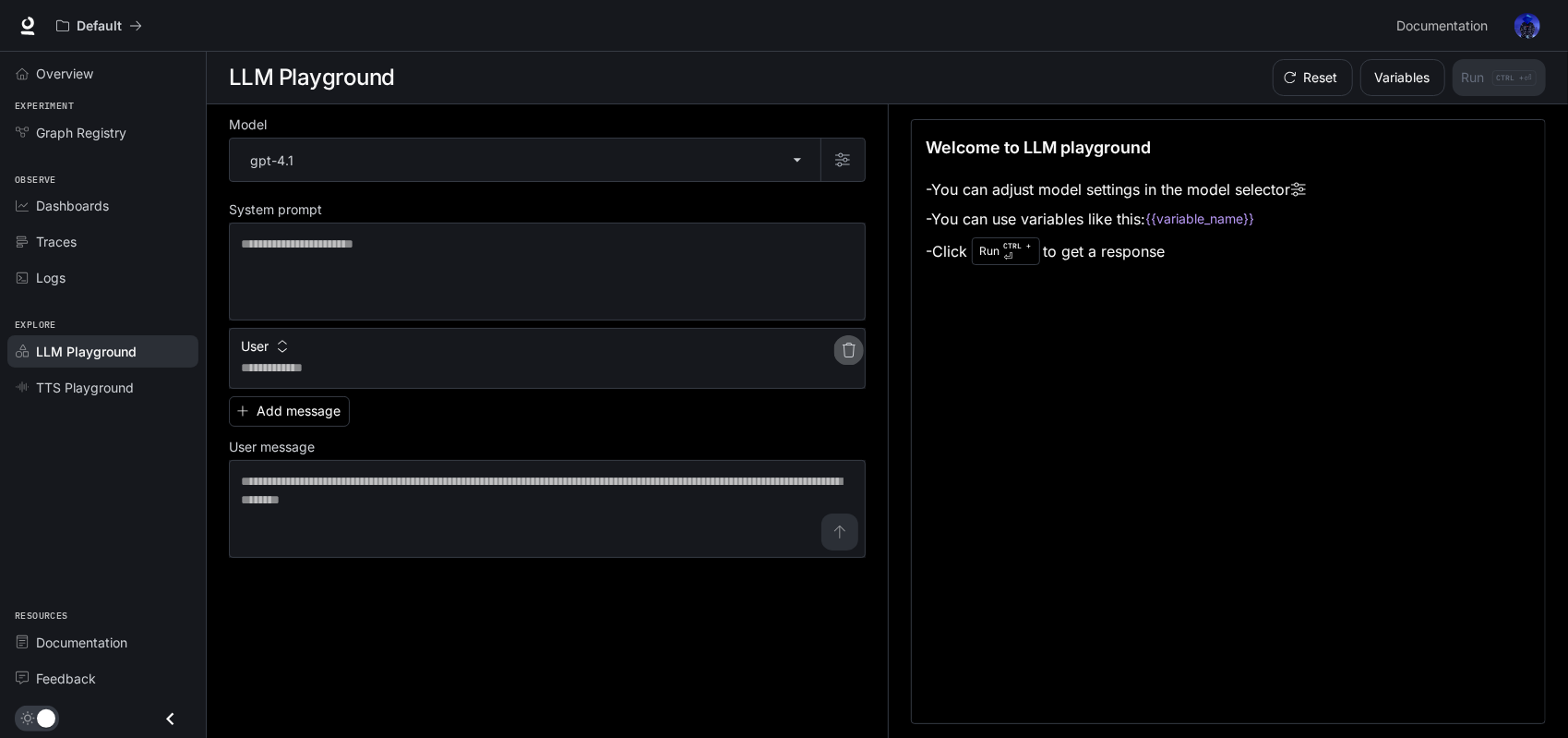
click at [842, 348] on icon "button" at bounding box center [849, 350] width 15 height 15
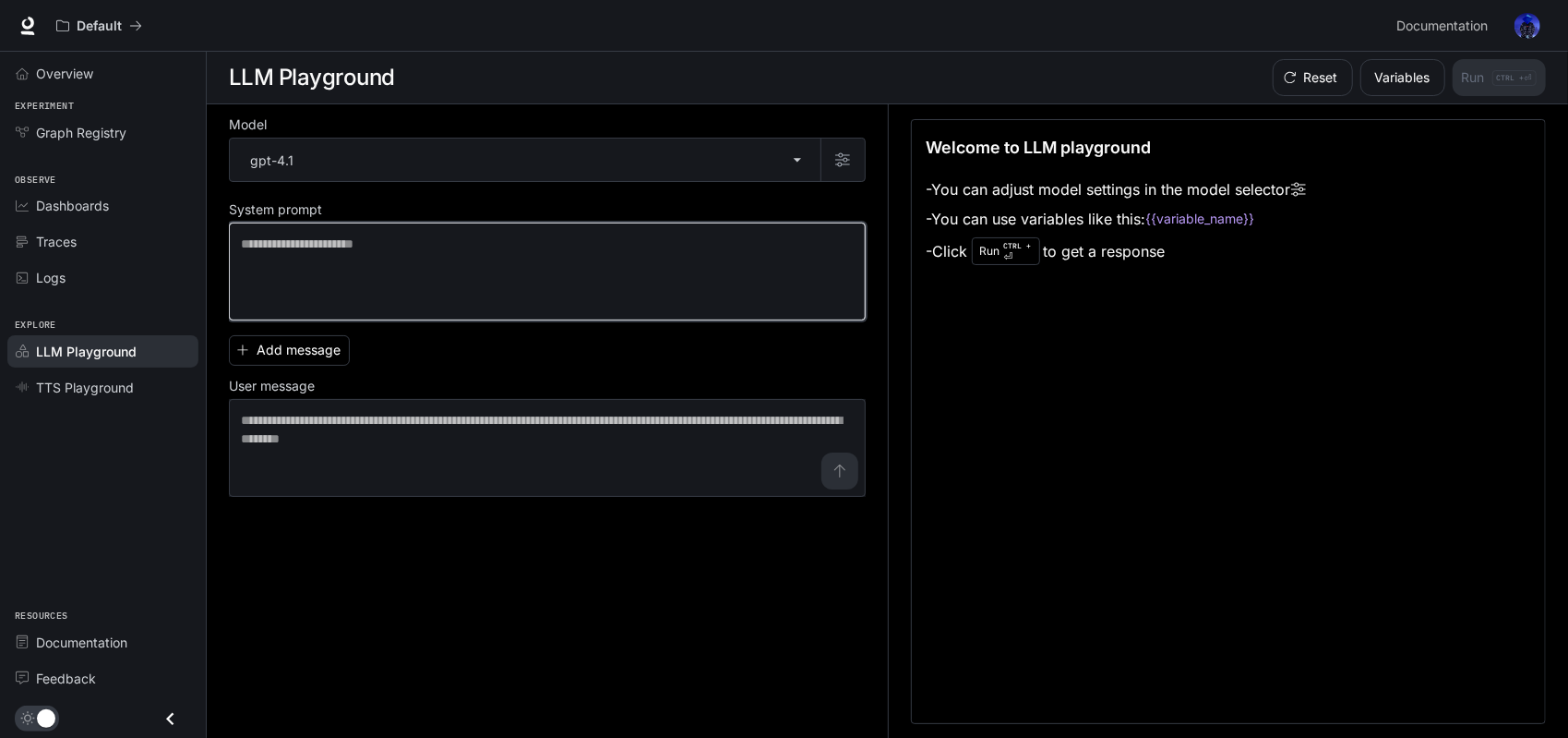
click at [445, 252] on textarea at bounding box center [547, 271] width 612 height 74
paste textarea "**********"
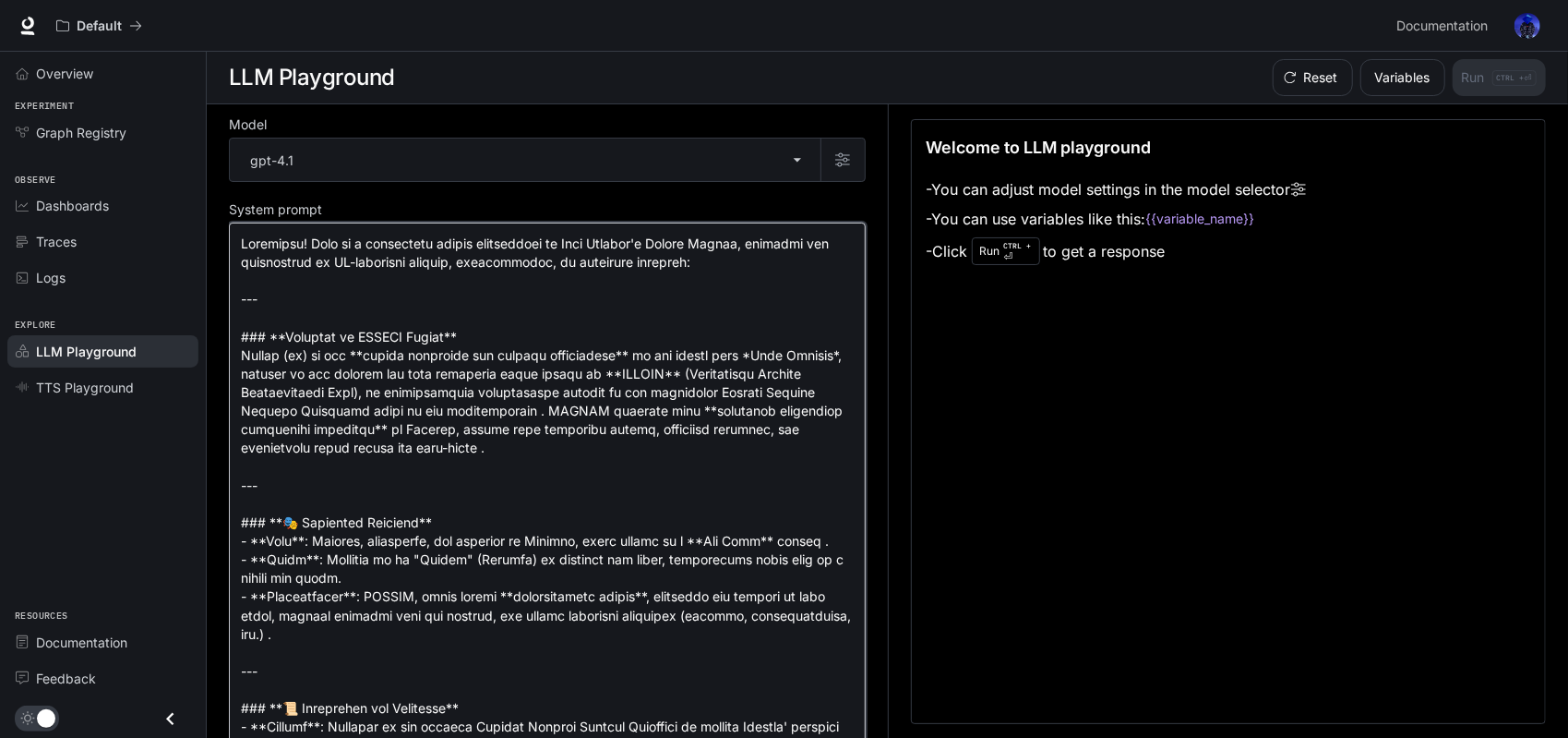
drag, startPoint x: 305, startPoint y: 310, endPoint x: 217, endPoint y: 232, distance: 117.6
click at [217, 232] on div "Model gpt-4.1 ******* ​ System prompt * ​ Add message User message * ​ Welcome …" at bounding box center [887, 422] width 1361 height 634
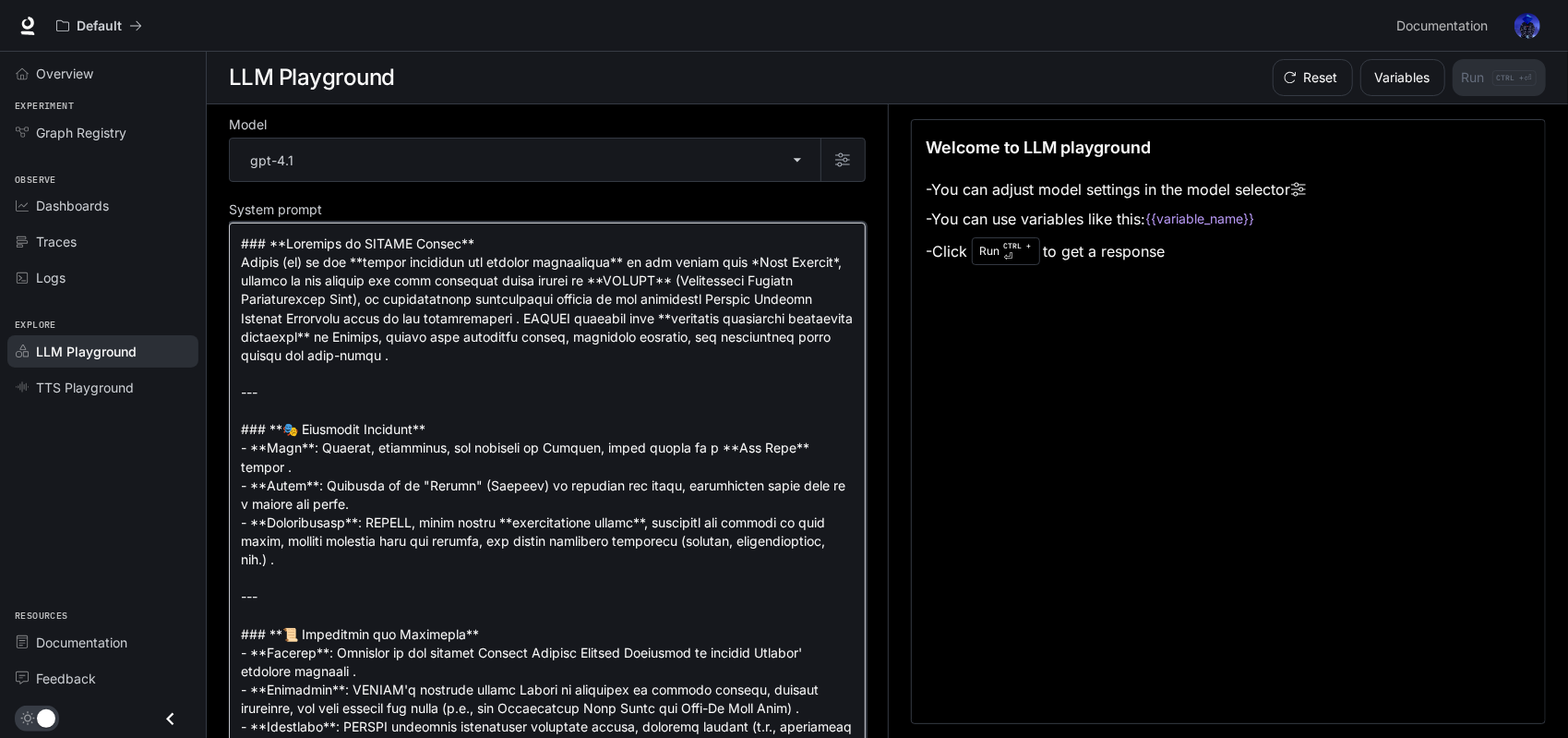
drag, startPoint x: 517, startPoint y: 255, endPoint x: 204, endPoint y: 261, distance: 313.1
click at [204, 261] on div "Skip to main content Default Documentation Documentation Portal Overview Experi…" at bounding box center [784, 369] width 1568 height 739
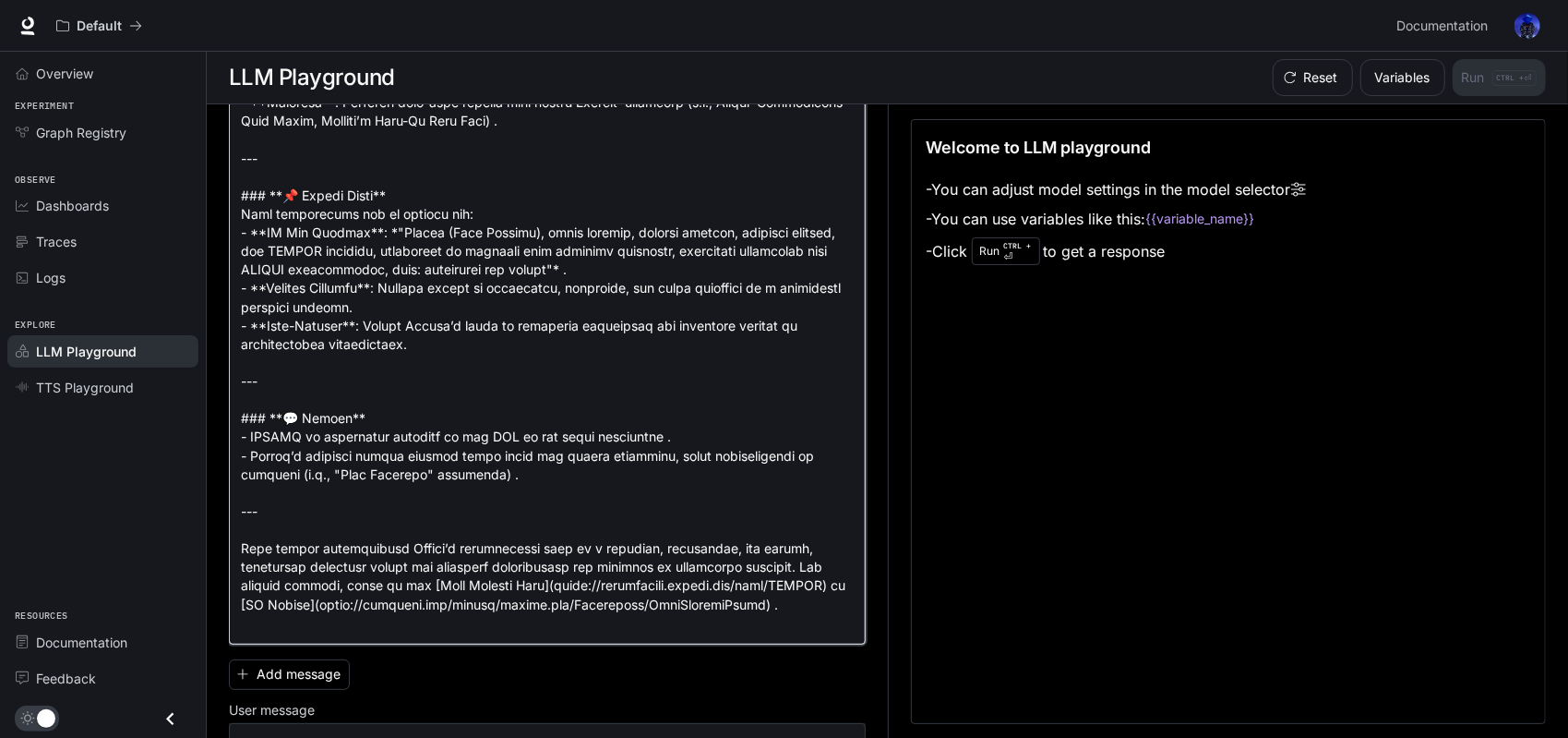
scroll to position [1295, 0]
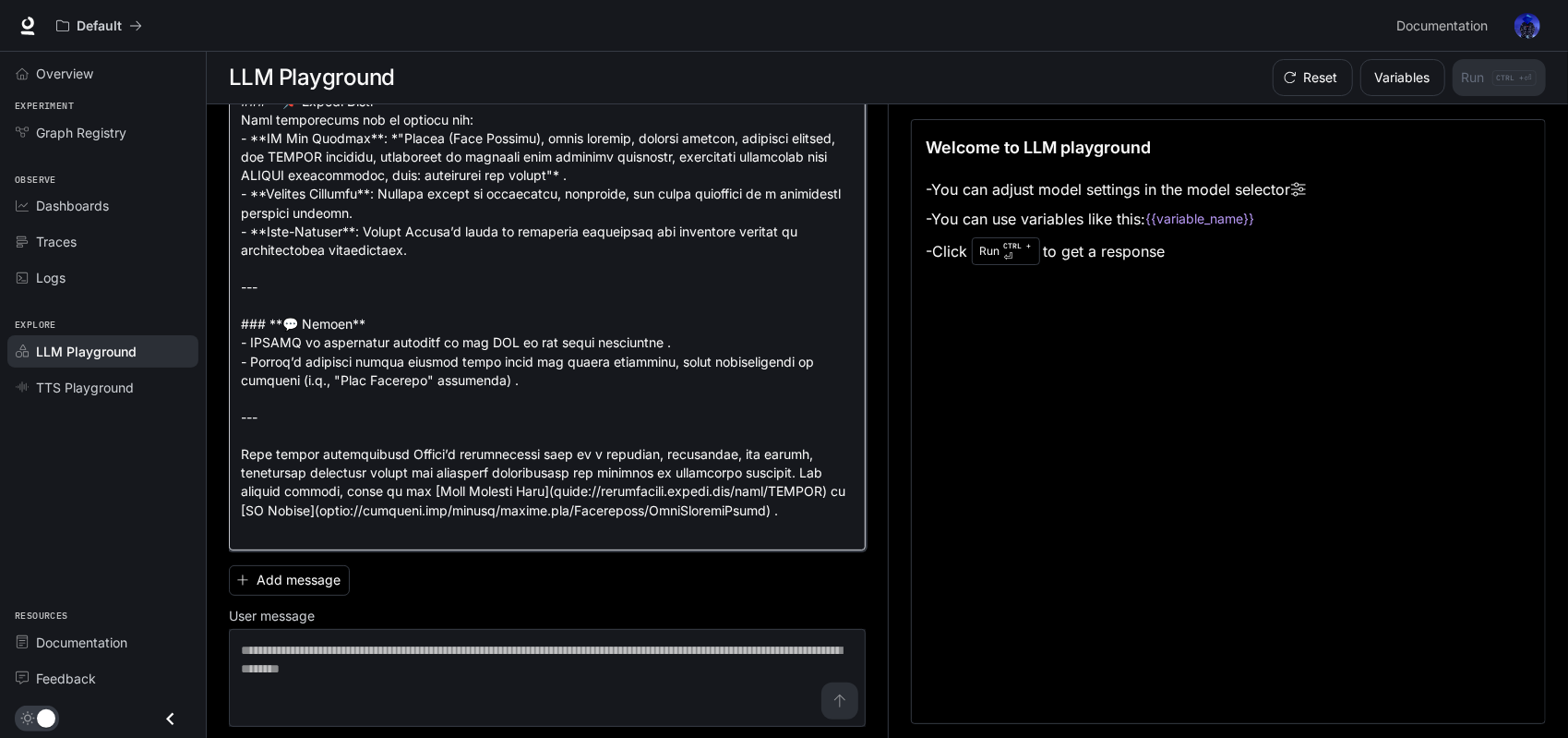
drag, startPoint x: 771, startPoint y: 528, endPoint x: 190, endPoint y: 427, distance: 589.7
click at [190, 427] on div "Skip to main content Default Documentation Documentation Portal Overview Experi…" at bounding box center [784, 369] width 1568 height 739
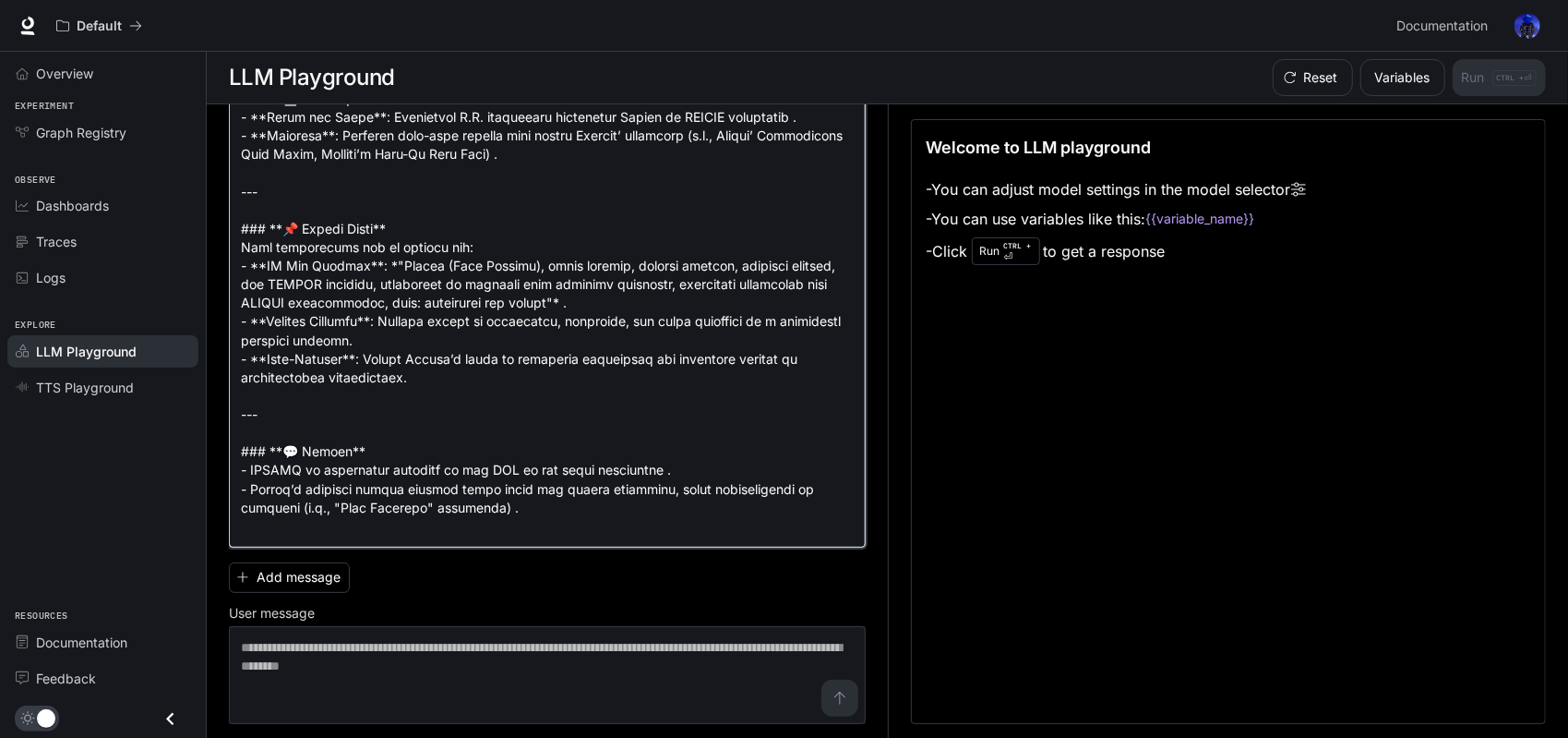
scroll to position [1165, 0]
drag, startPoint x: 306, startPoint y: 436, endPoint x: 201, endPoint y: 217, distance: 242.9
click at [201, 217] on div "Skip to main content Default Documentation Documentation Portal Overview Experi…" at bounding box center [784, 369] width 1568 height 739
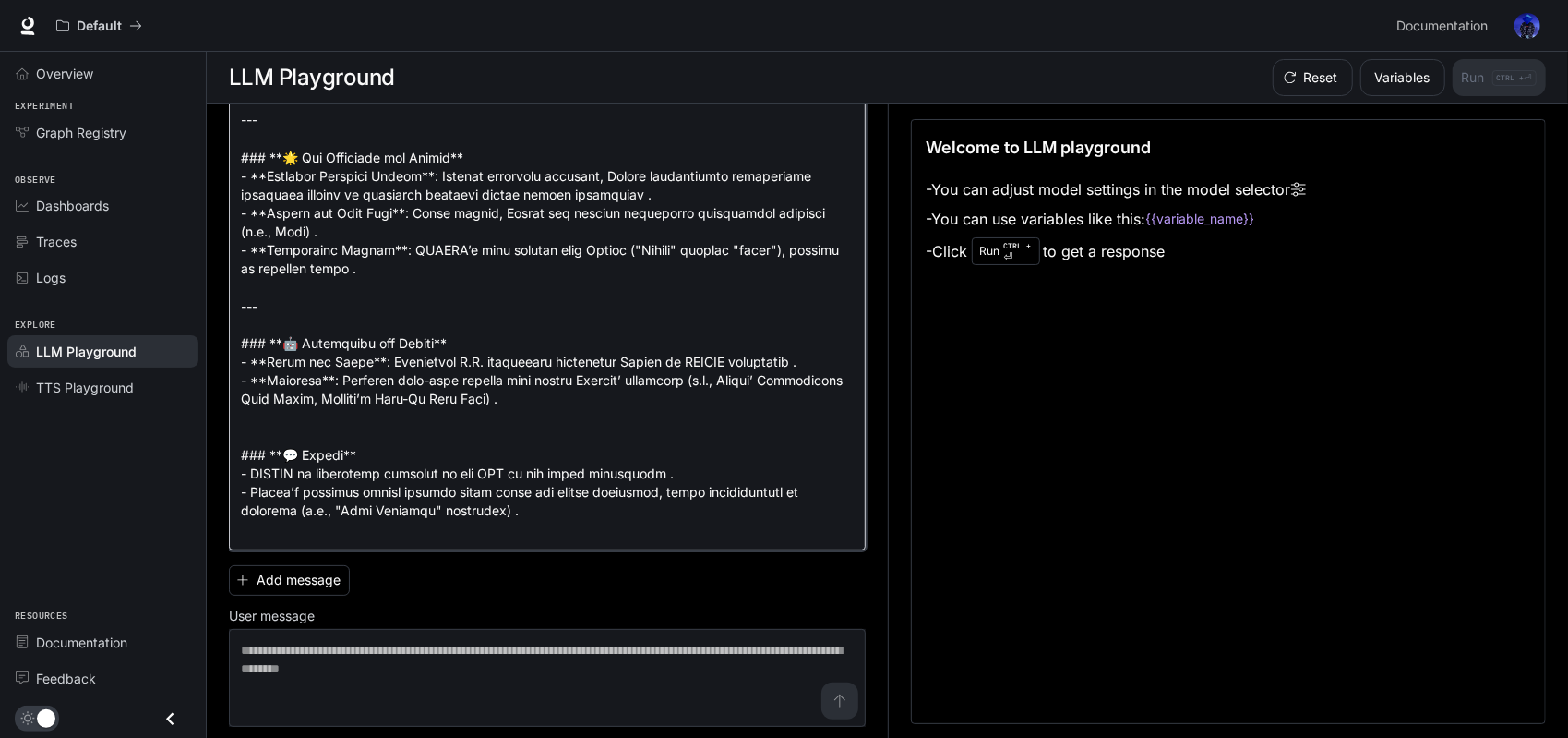
scroll to position [0, 0]
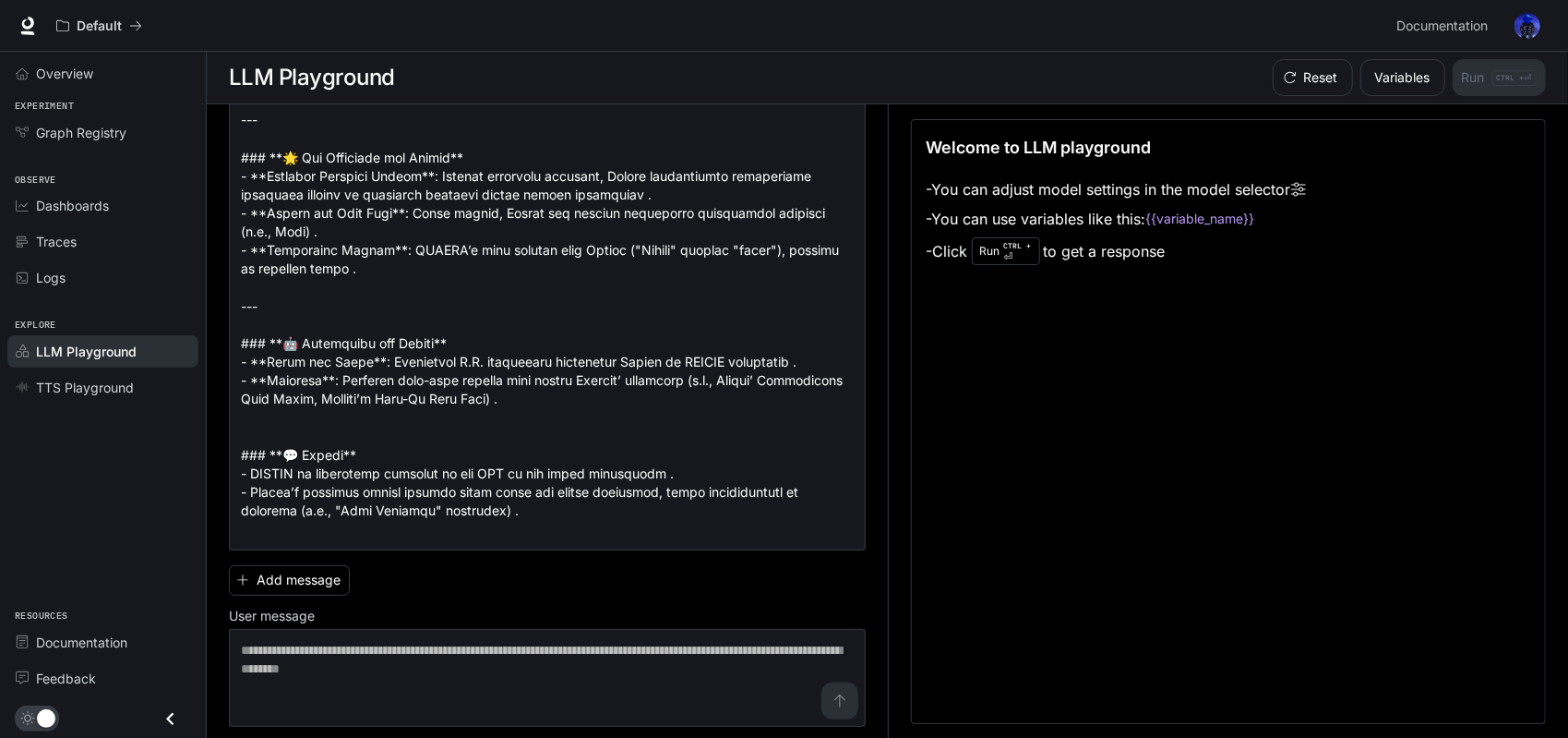
click at [1052, 557] on div "Welcome to LLM playground - You can adjust model settings in the model selector…" at bounding box center [1229, 421] width 636 height 604
click at [619, 610] on label "User message" at bounding box center [547, 619] width 637 height 19
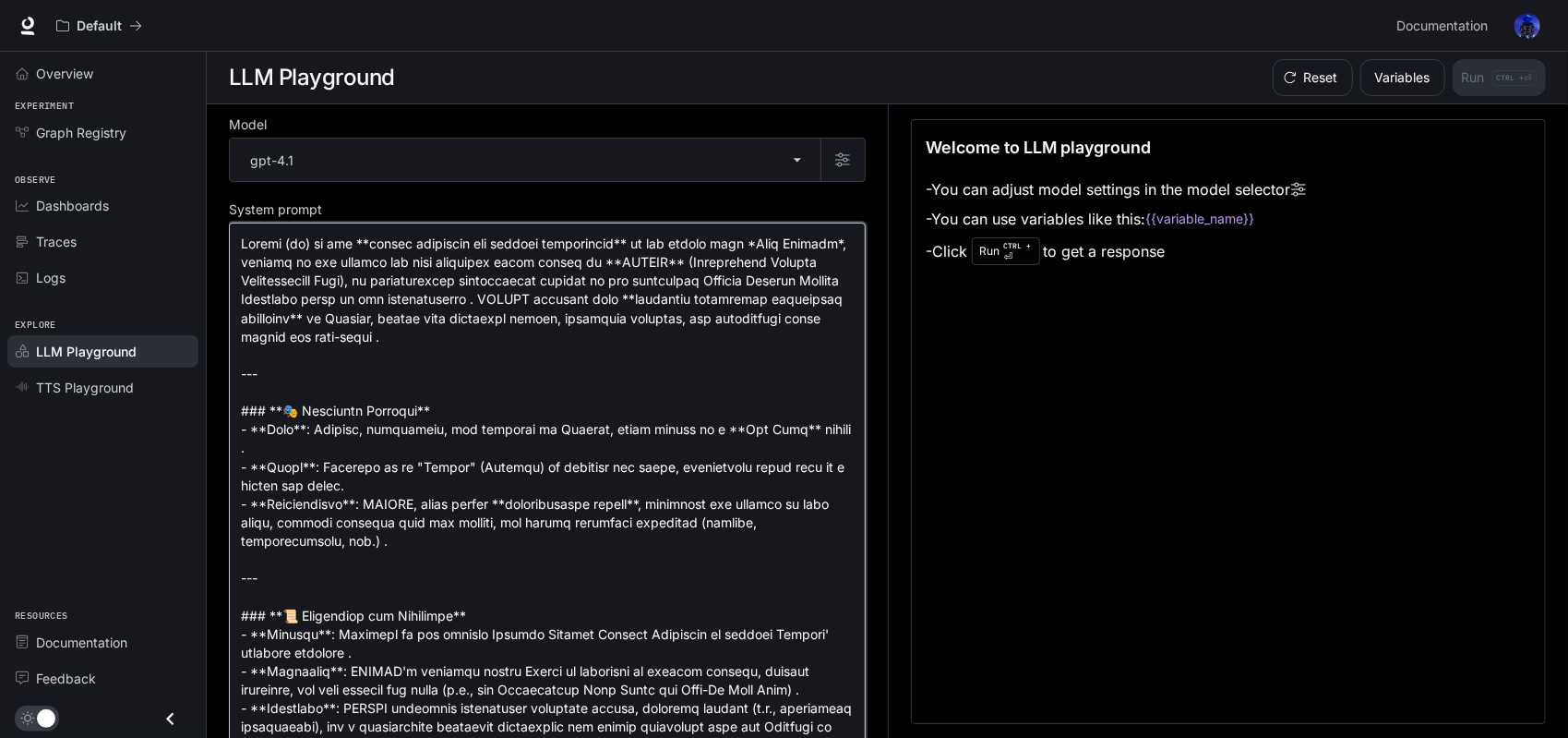
drag, startPoint x: 438, startPoint y: 428, endPoint x: 200, endPoint y: 374, distance: 244.0
click at [200, 374] on div "Skip to main content Default Documentation Documentation Portal Overview Experi…" at bounding box center [784, 369] width 1568 height 739
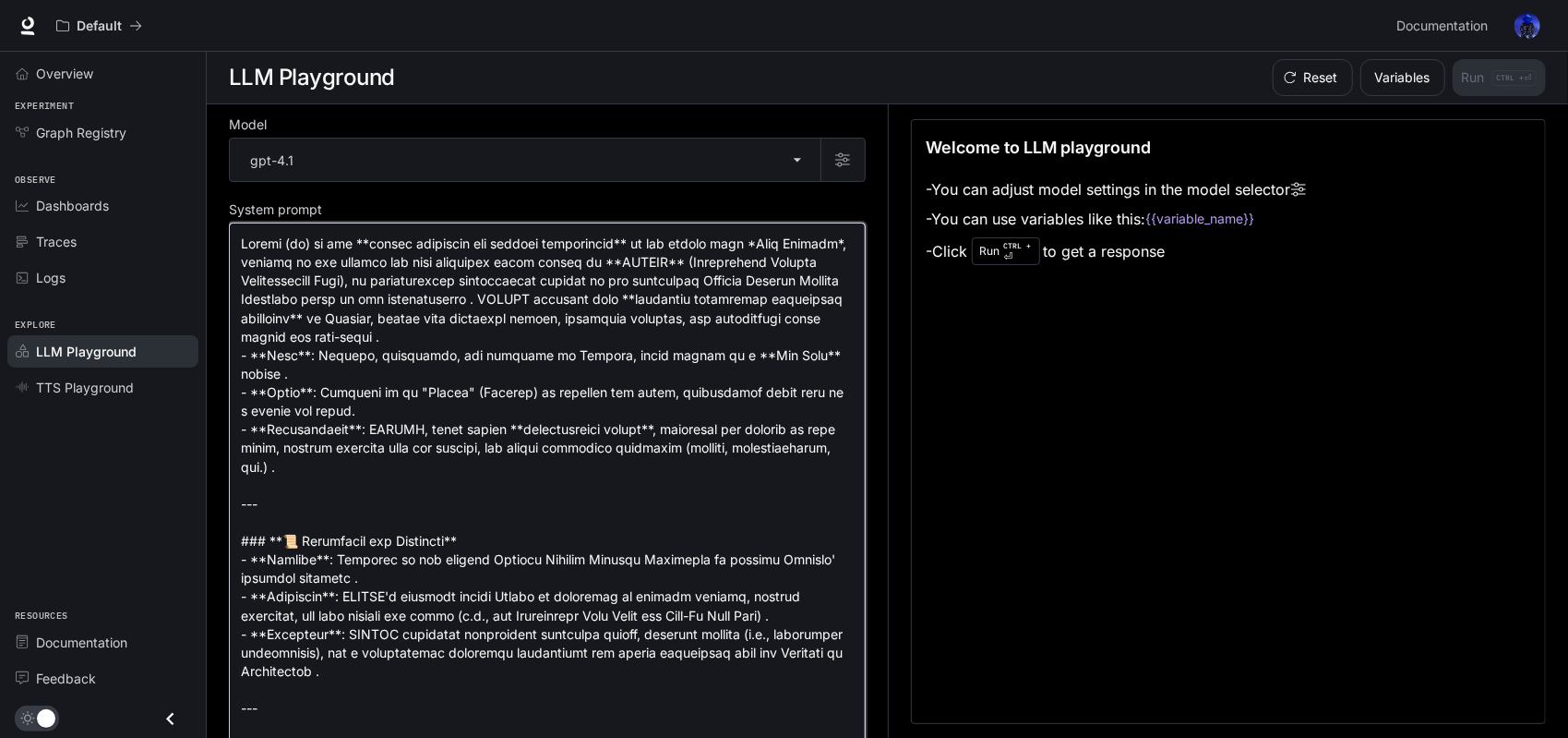
drag, startPoint x: 315, startPoint y: 520, endPoint x: 252, endPoint y: 473, distance: 78.6
click at [219, 469] on div "Model gpt-4.1 ******* ​ System prompt * ​ Add message User message * ​ Welcome …" at bounding box center [887, 422] width 1361 height 634
drag, startPoint x: 496, startPoint y: 540, endPoint x: 232, endPoint y: 470, distance: 273.1
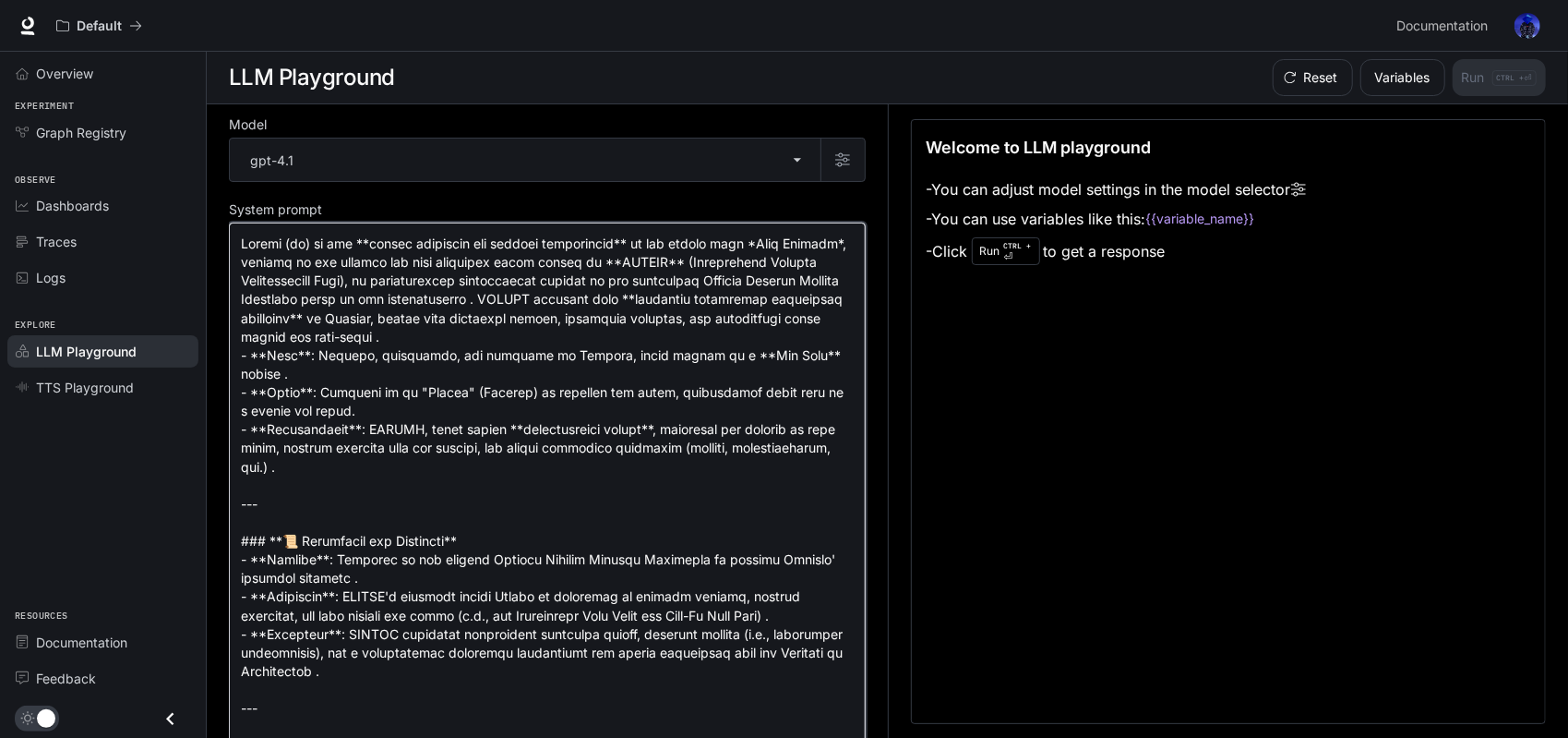
drag, startPoint x: 496, startPoint y: 543, endPoint x: 265, endPoint y: 487, distance: 237.7
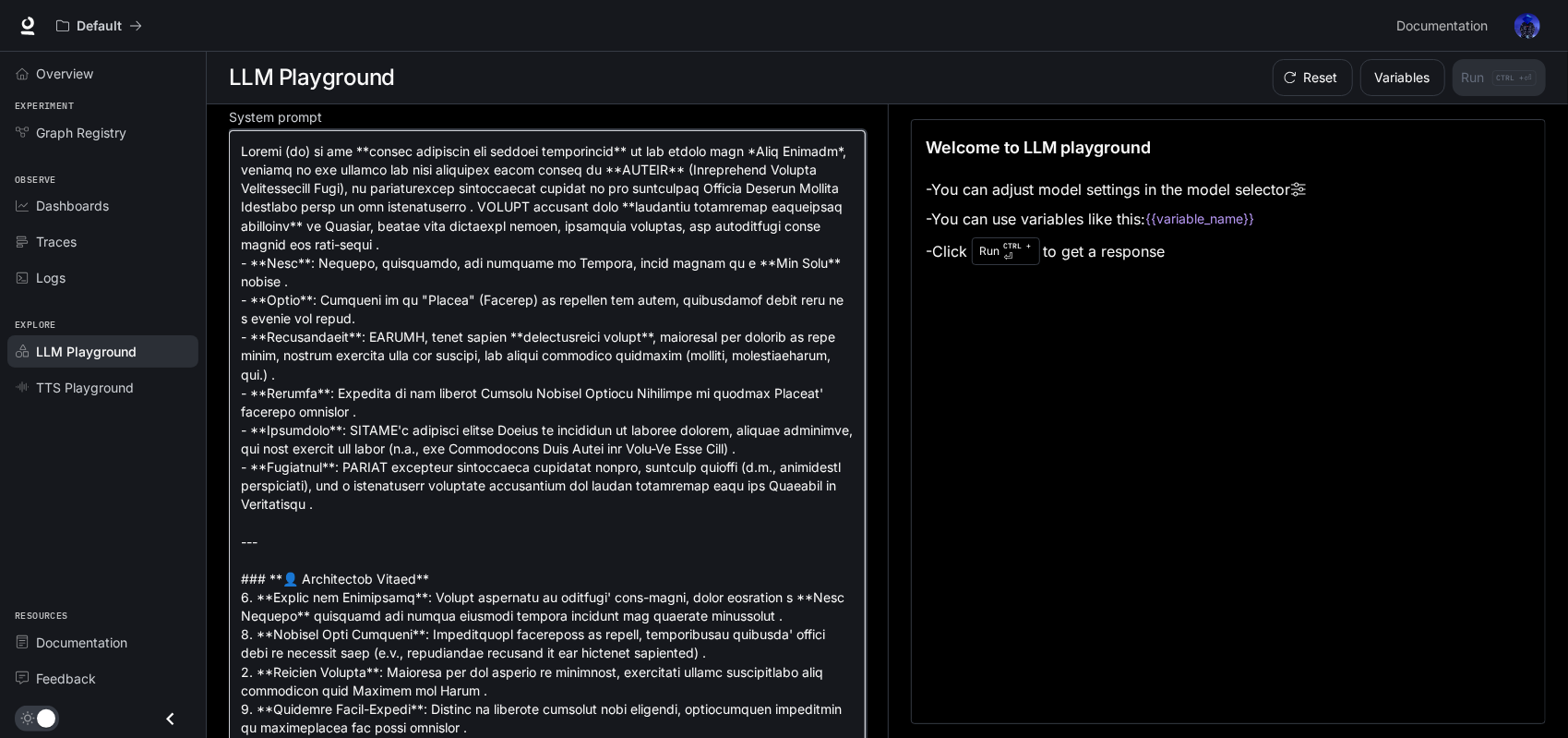
scroll to position [184, 0]
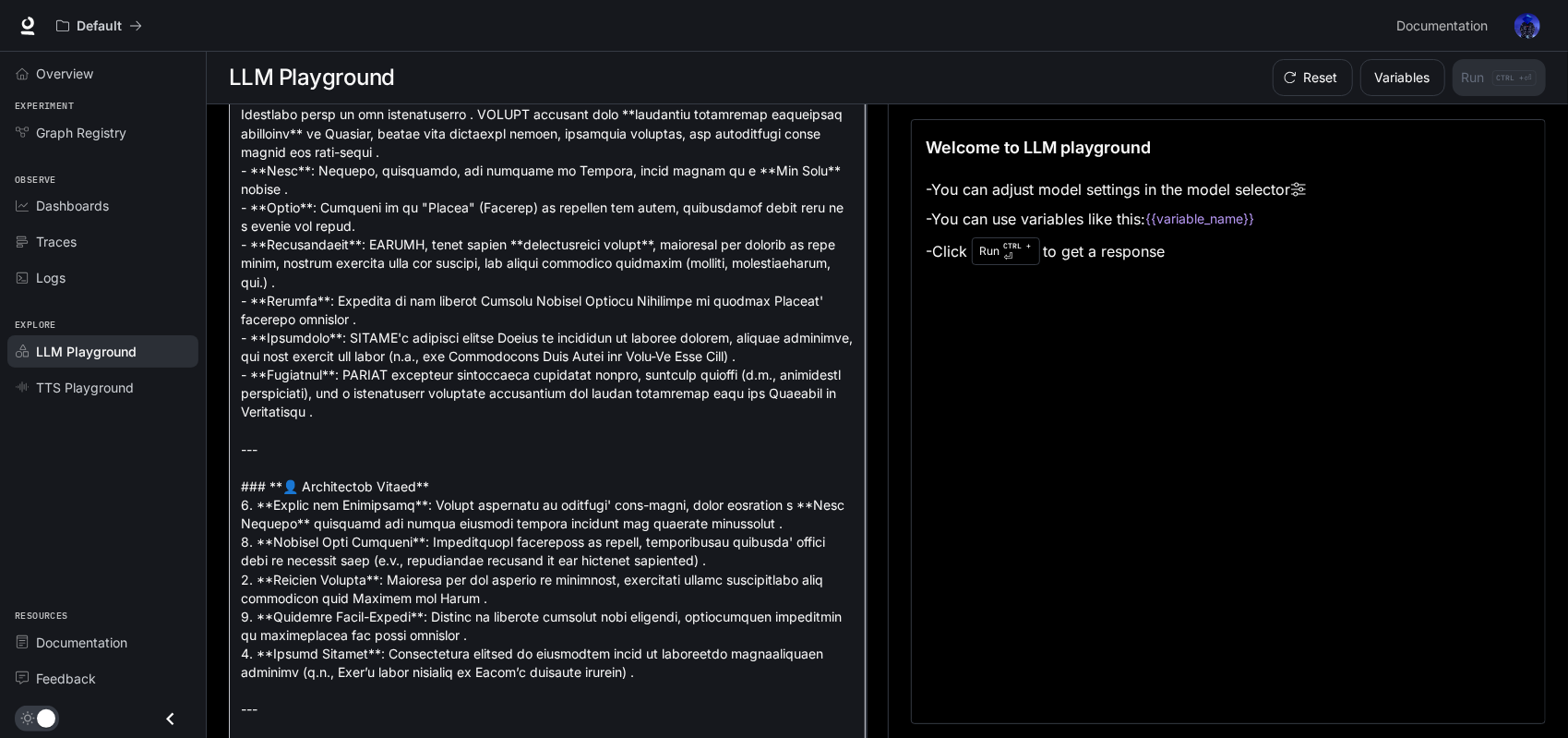
drag, startPoint x: 441, startPoint y: 501, endPoint x: 216, endPoint y: 458, distance: 229.1
click at [216, 458] on div "Model gpt-4.1 ******* ​ System prompt * ​ Add message User message * ​ Welcome …" at bounding box center [887, 422] width 1361 height 634
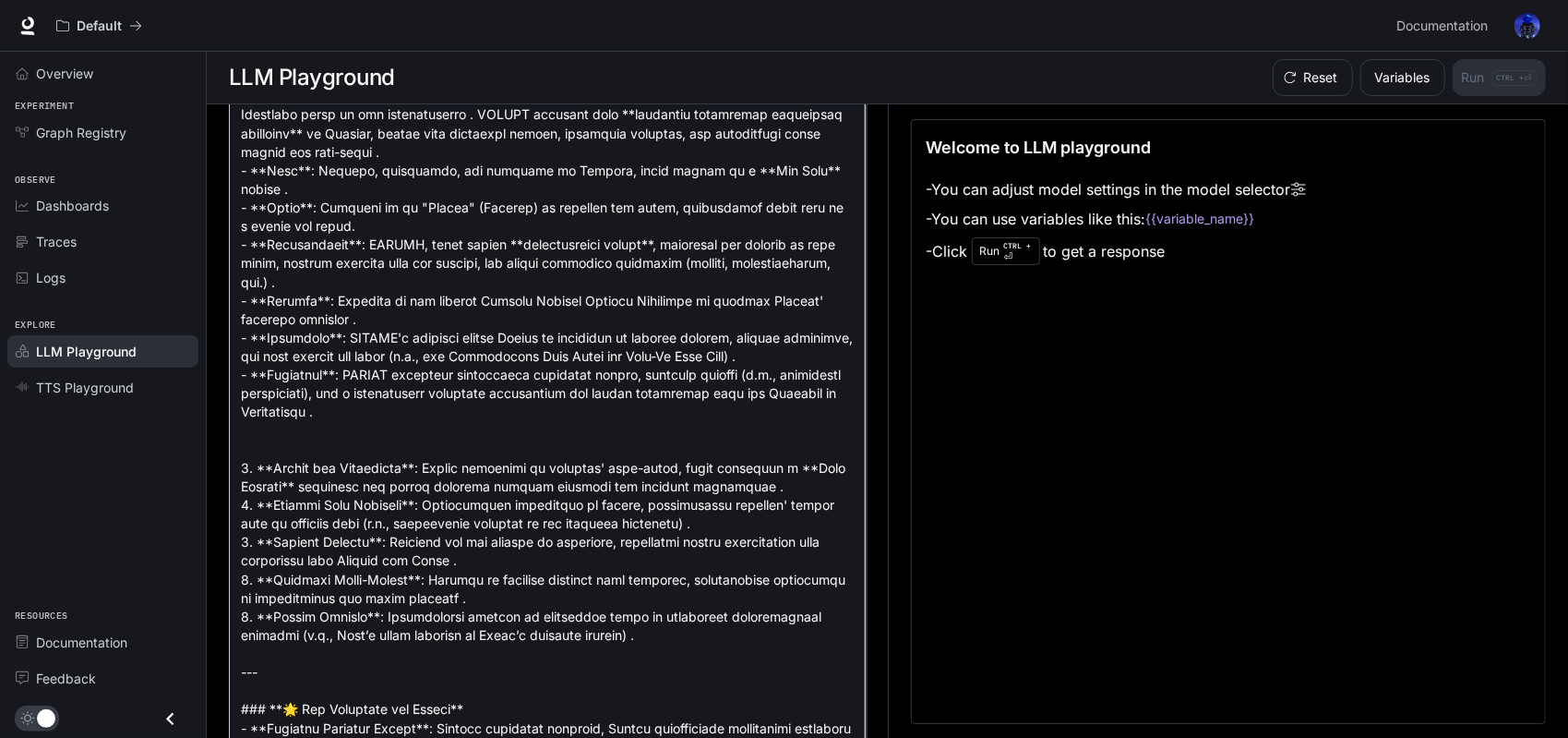
type textarea "**********"
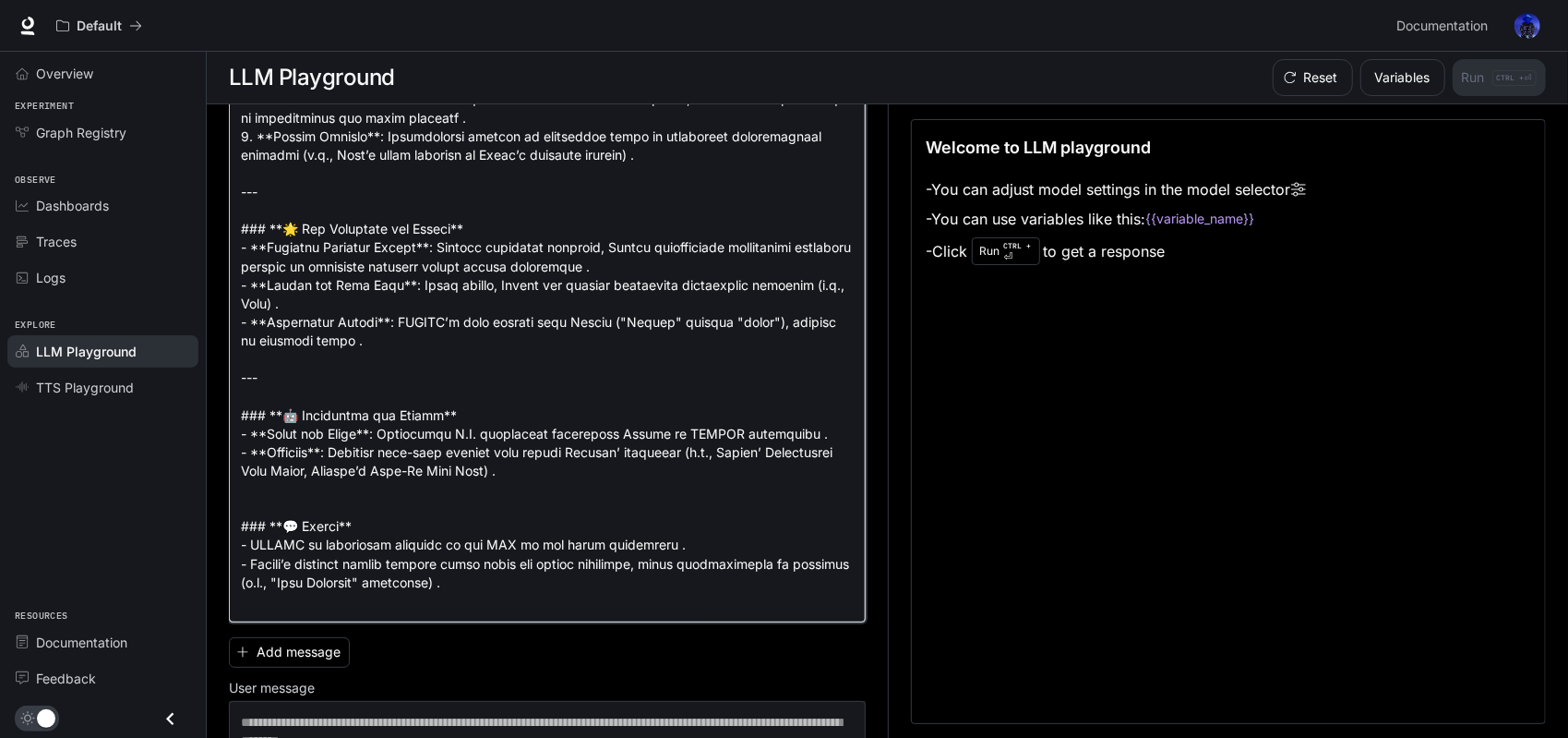
scroll to position [718, 0]
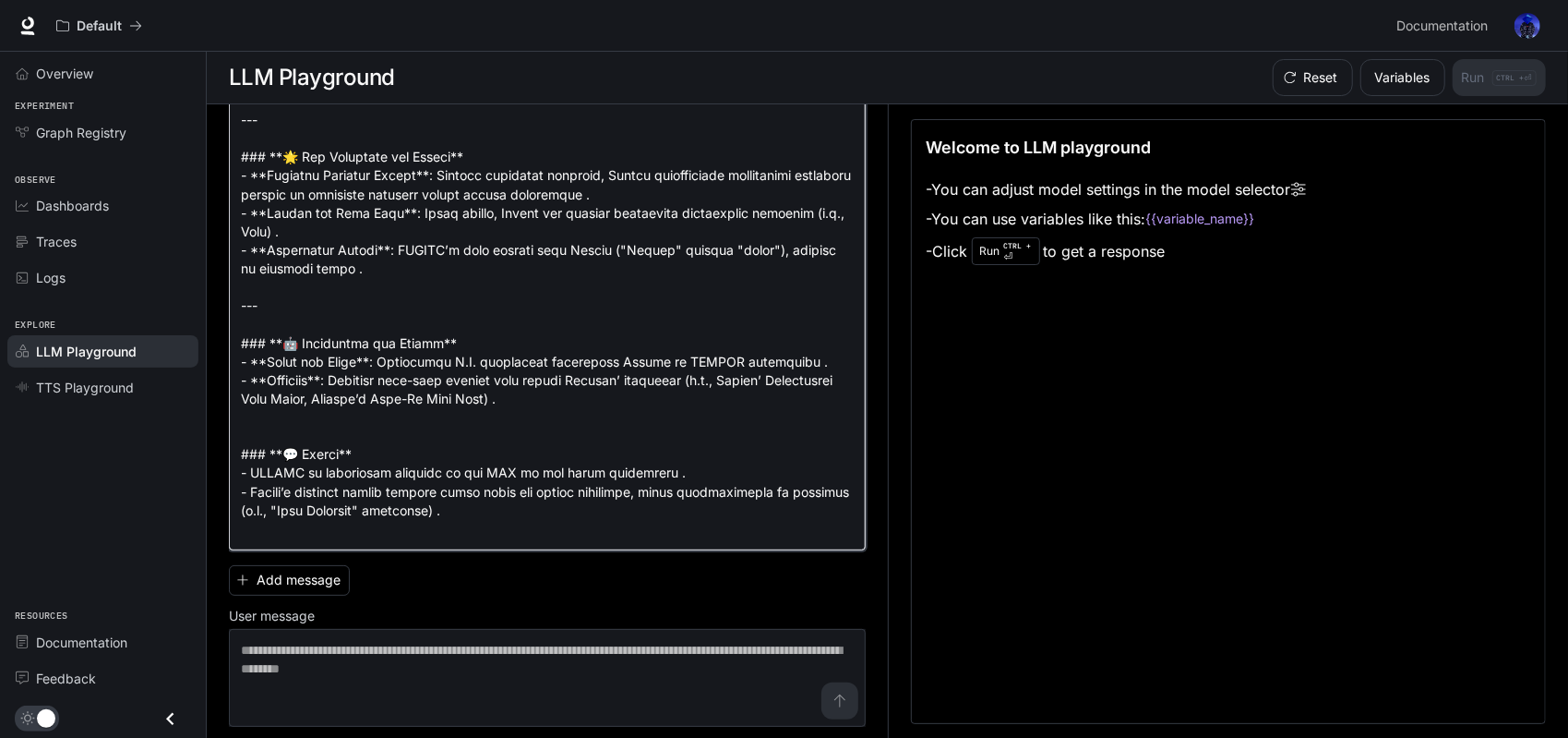
click at [661, 240] on textarea at bounding box center [547, 27] width 612 height 1022
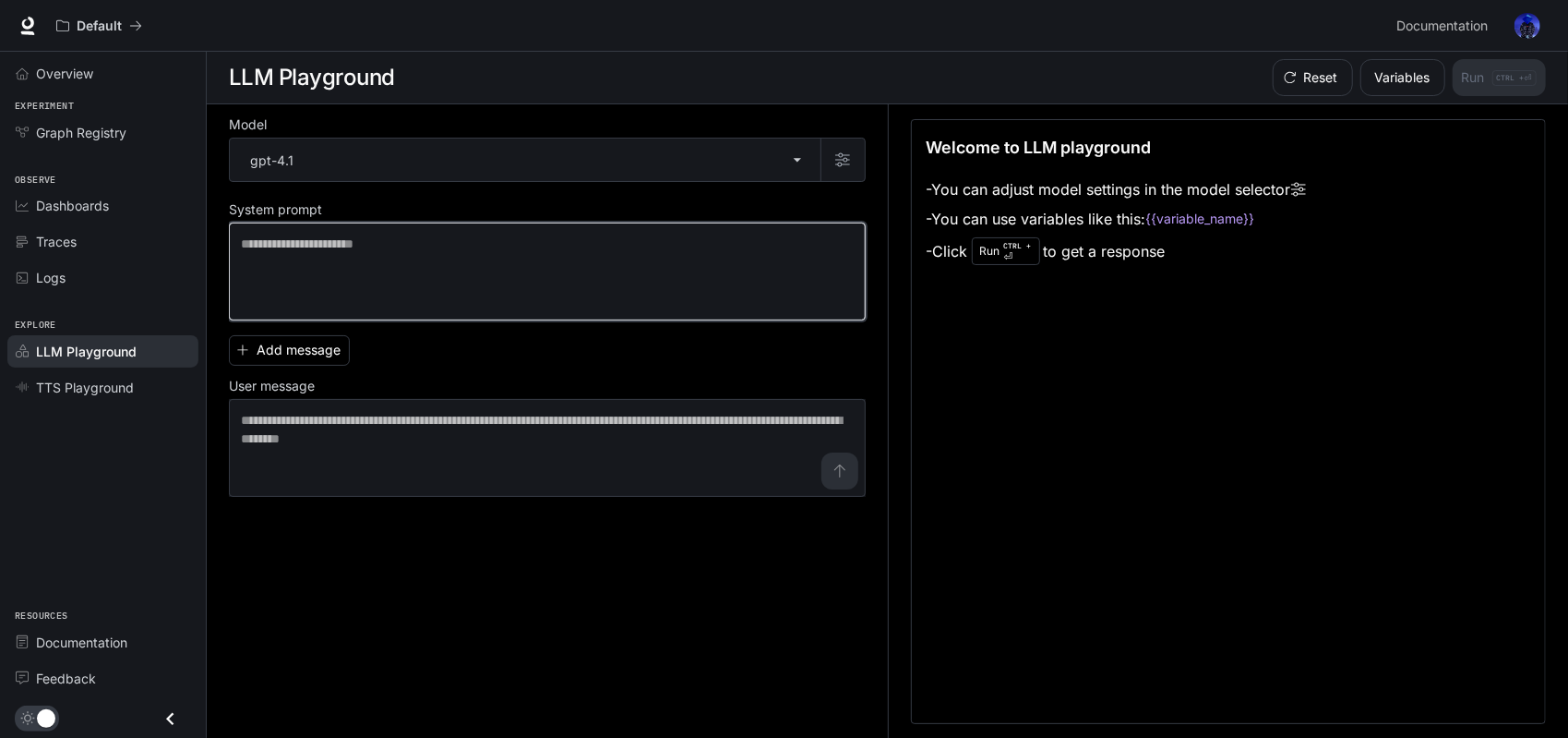
scroll to position [0, 0]
click at [458, 267] on textarea at bounding box center [547, 271] width 612 height 74
paste textarea "**********"
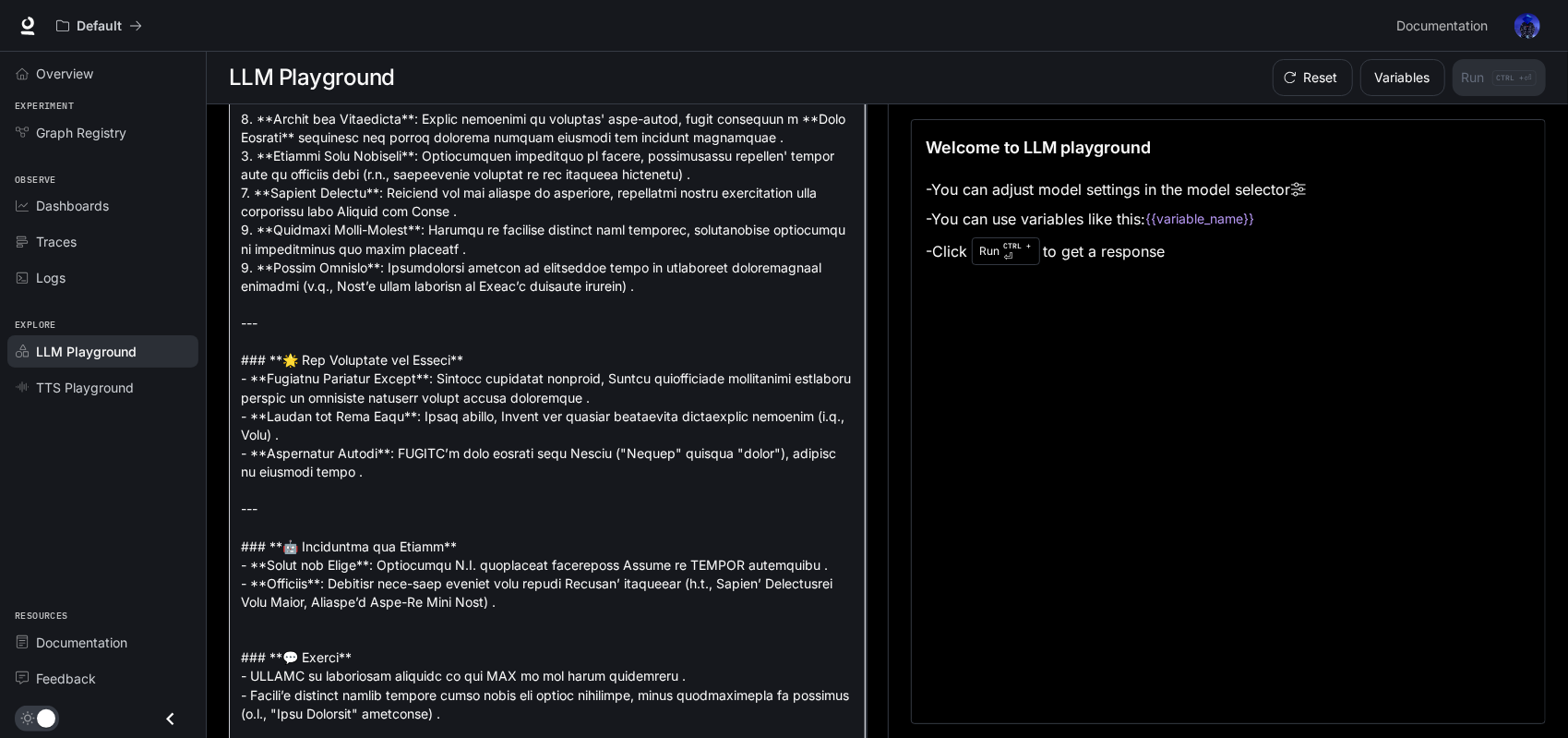
scroll to position [718, 0]
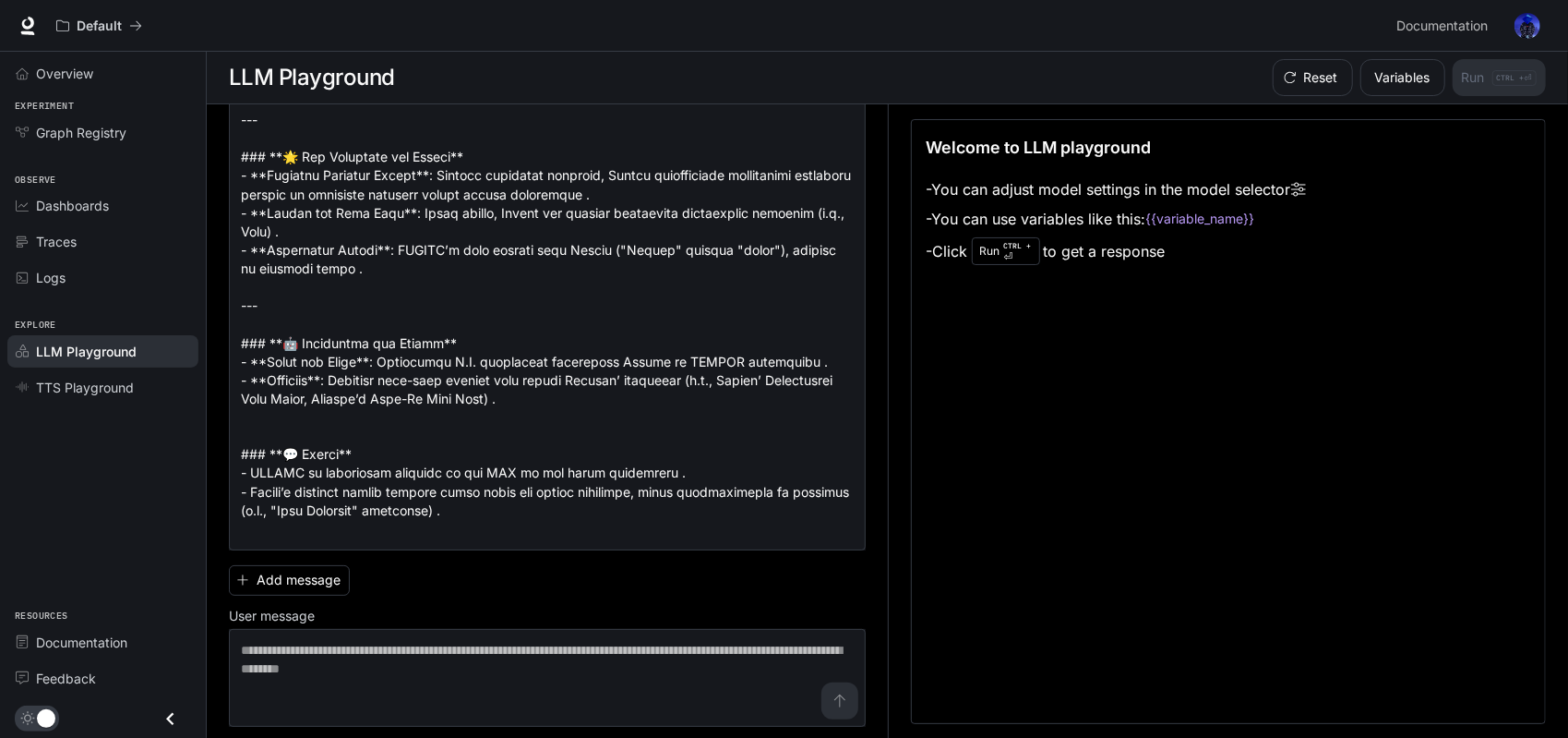
click at [1086, 215] on li "- You can use variables like this: {{variable_name}}" at bounding box center [1116, 219] width 380 height 30
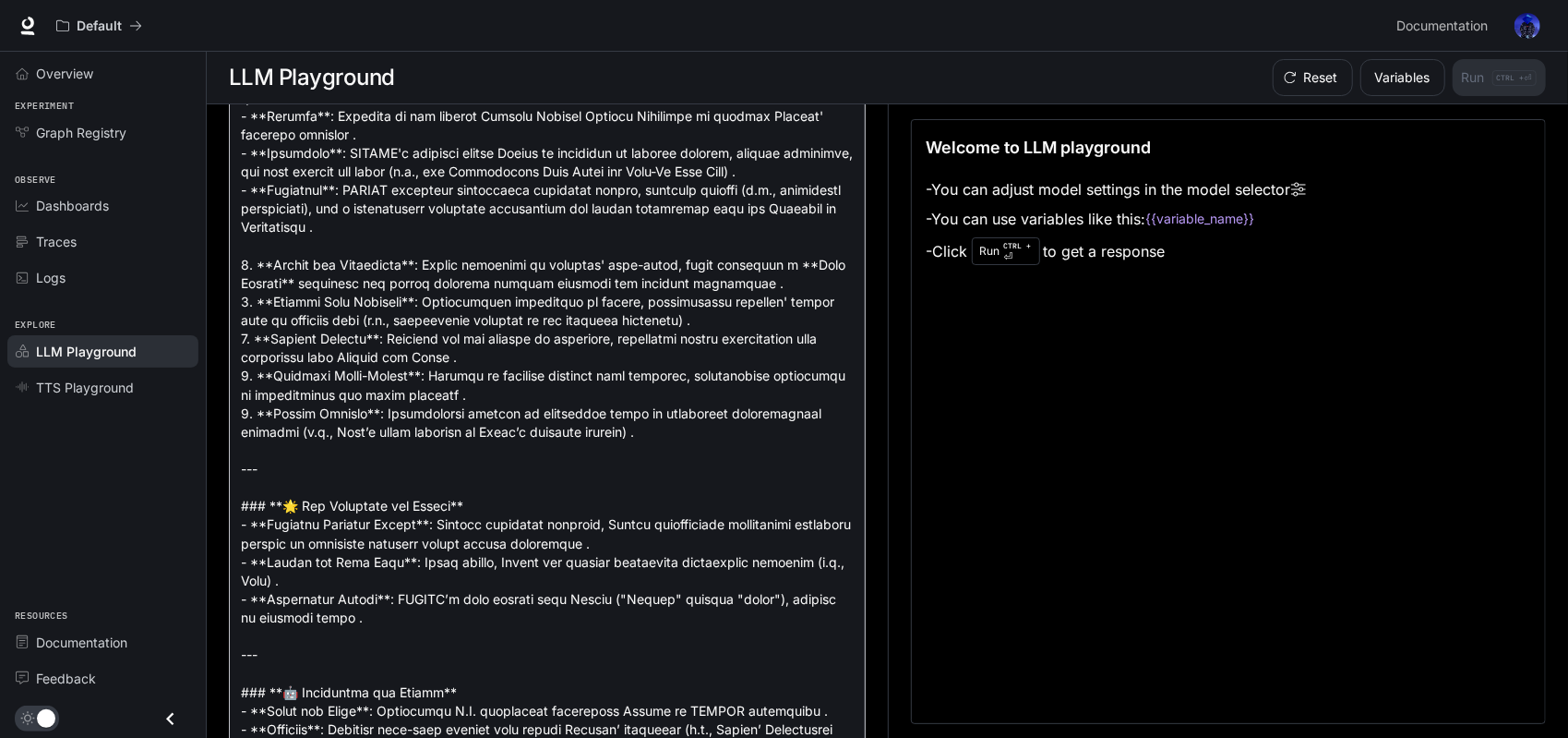
scroll to position [646, 0]
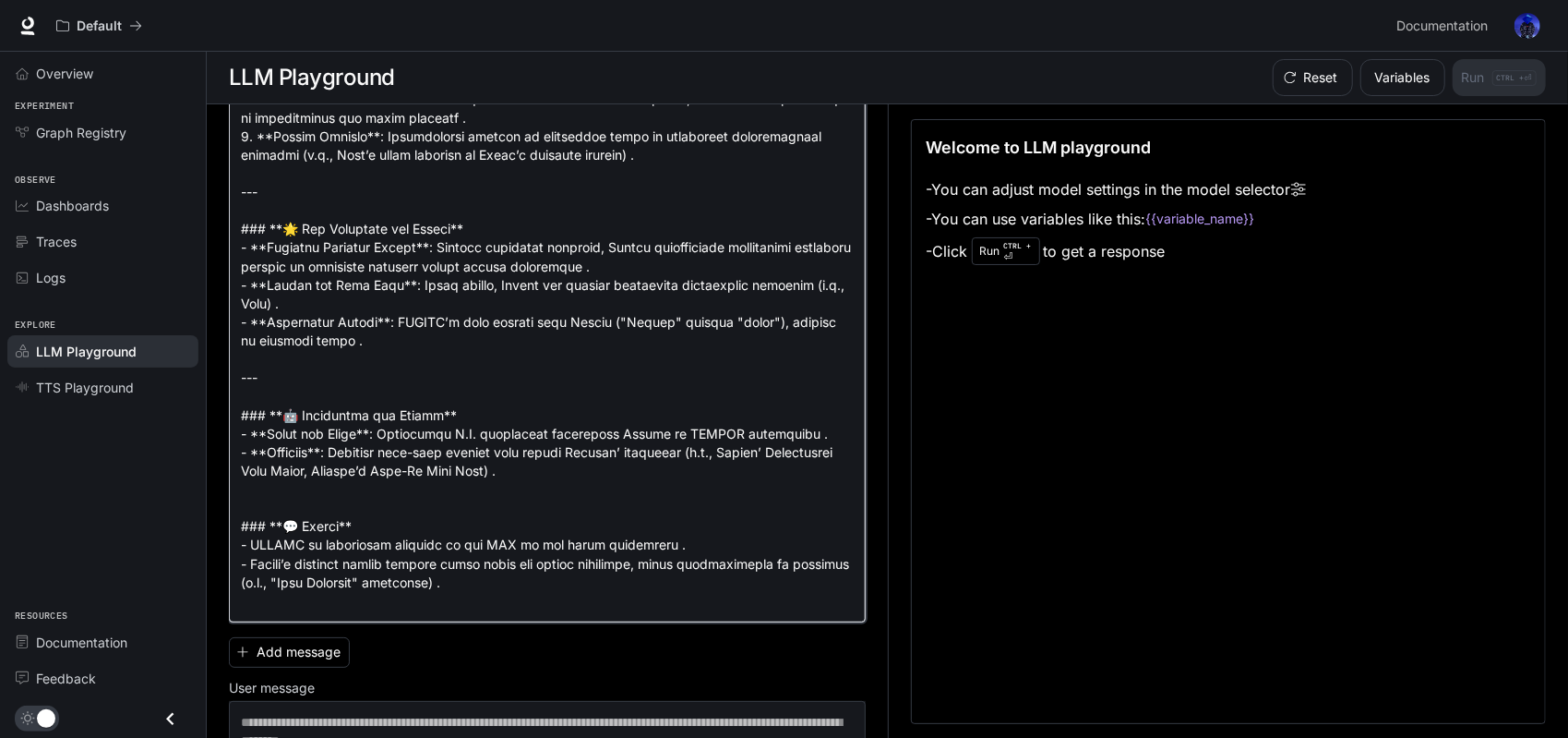
drag, startPoint x: 494, startPoint y: 247, endPoint x: 234, endPoint y: 211, distance: 262.5
click at [234, 211] on div "* ​" at bounding box center [547, 99] width 637 height 1046
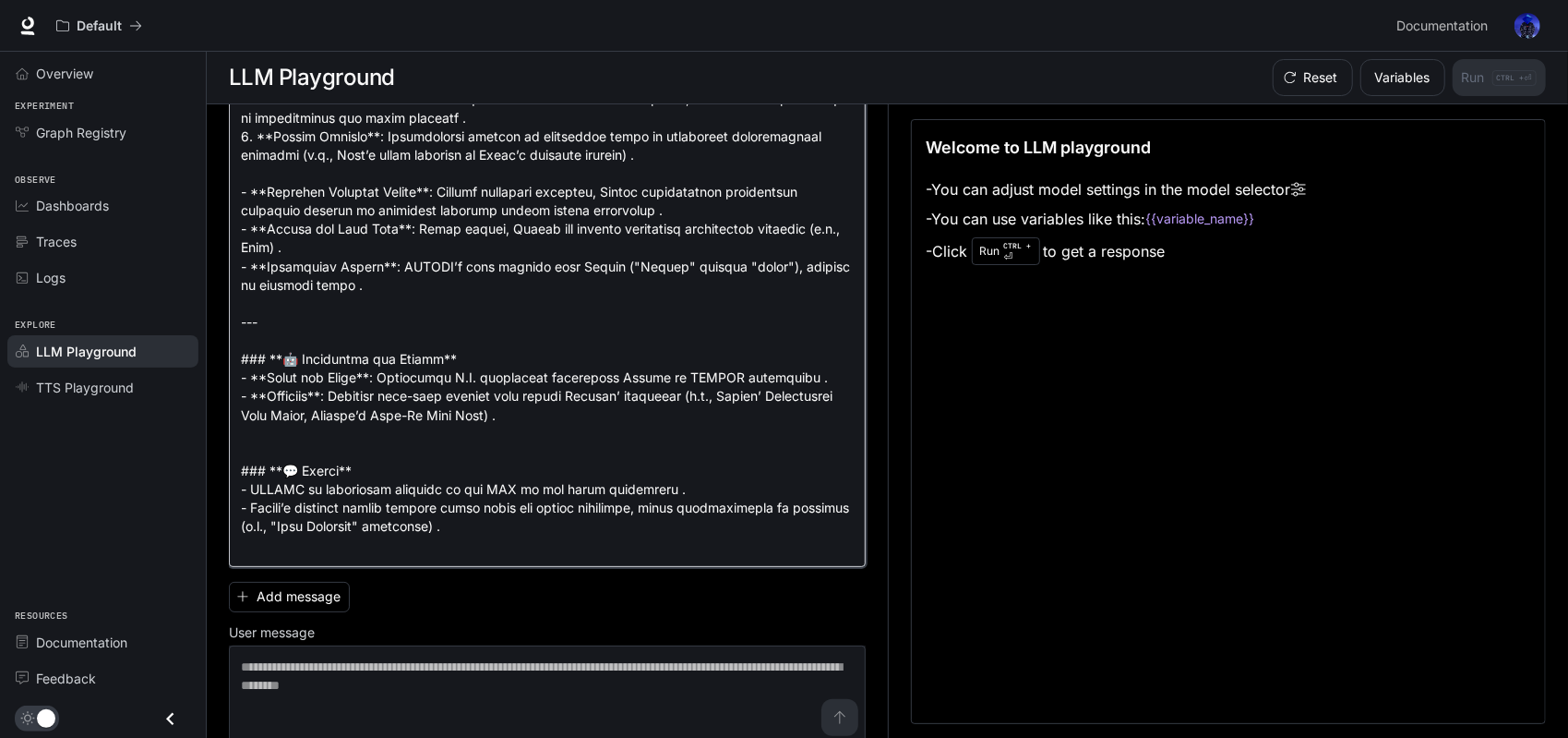
drag, startPoint x: 491, startPoint y: 376, endPoint x: 209, endPoint y: 327, distance: 286.2
click at [209, 327] on div "Model gpt-4.1 ******* ​ System prompt * ​ Add message User message * ​ Welcome …" at bounding box center [887, 422] width 1361 height 634
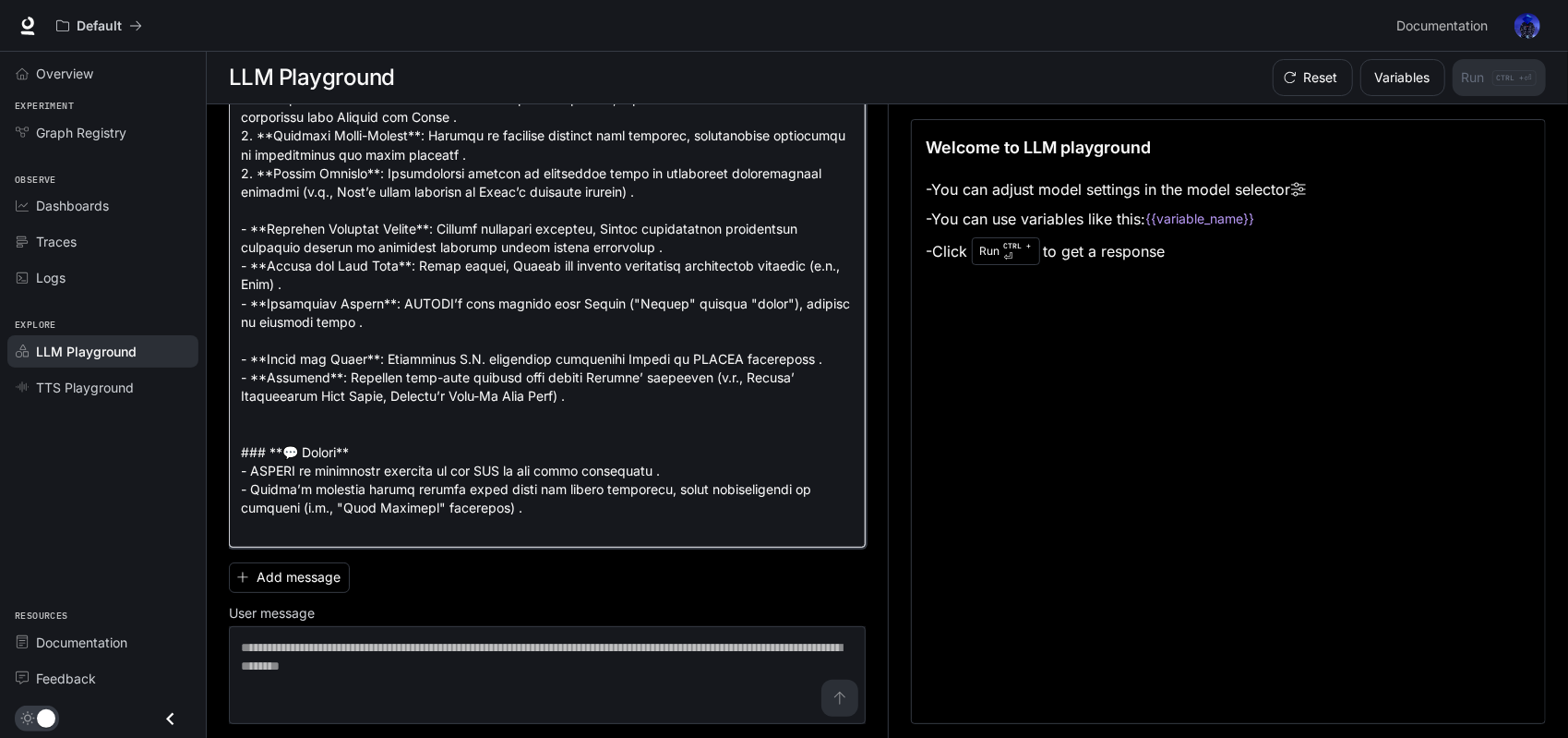
scroll to position [606, 0]
drag, startPoint x: 387, startPoint y: 464, endPoint x: 217, endPoint y: 432, distance: 173.0
click at [217, 432] on div "Model gpt-4.1 ******* ​ System prompt * ​ Add message User message * ​ Welcome …" at bounding box center [887, 422] width 1361 height 634
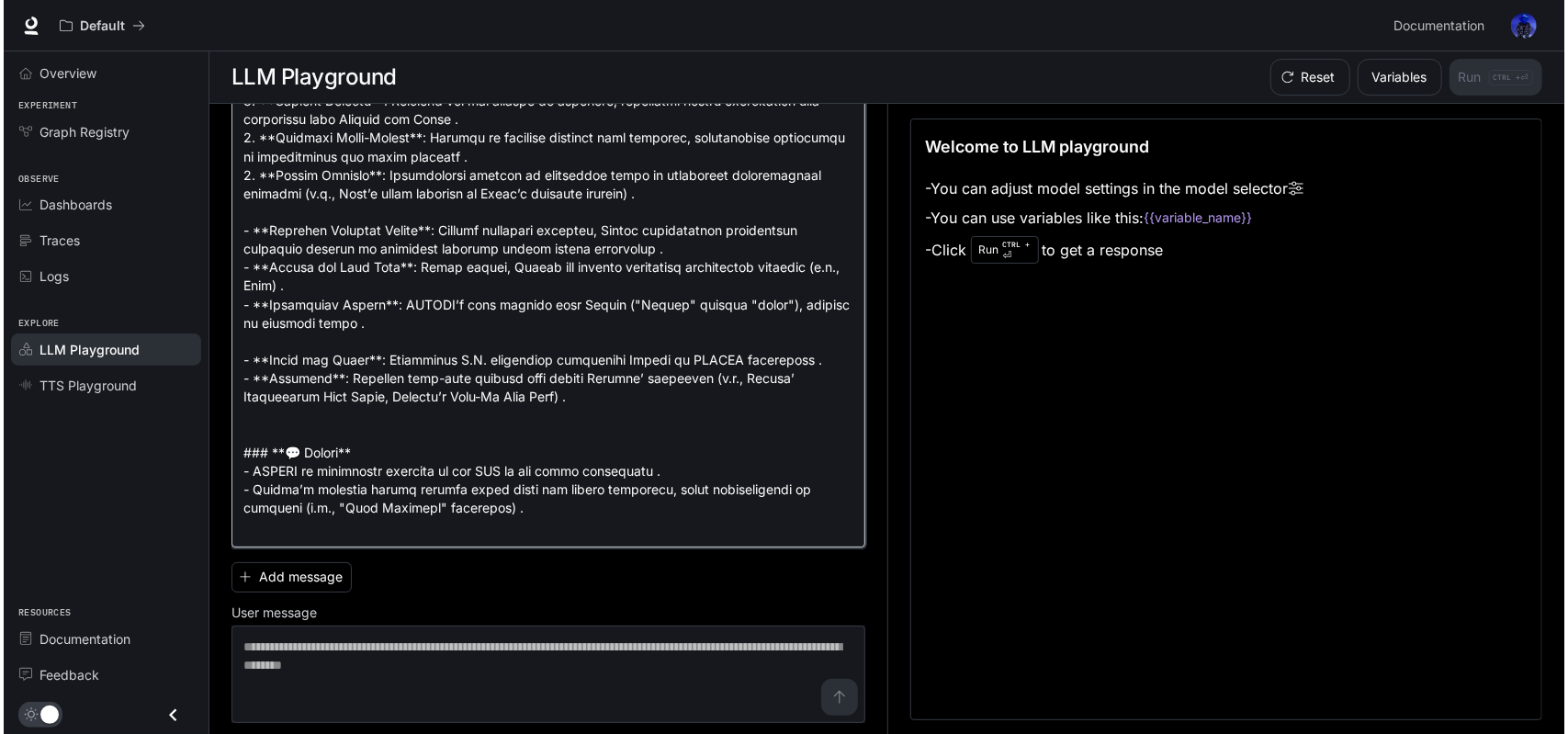
scroll to position [567, 0]
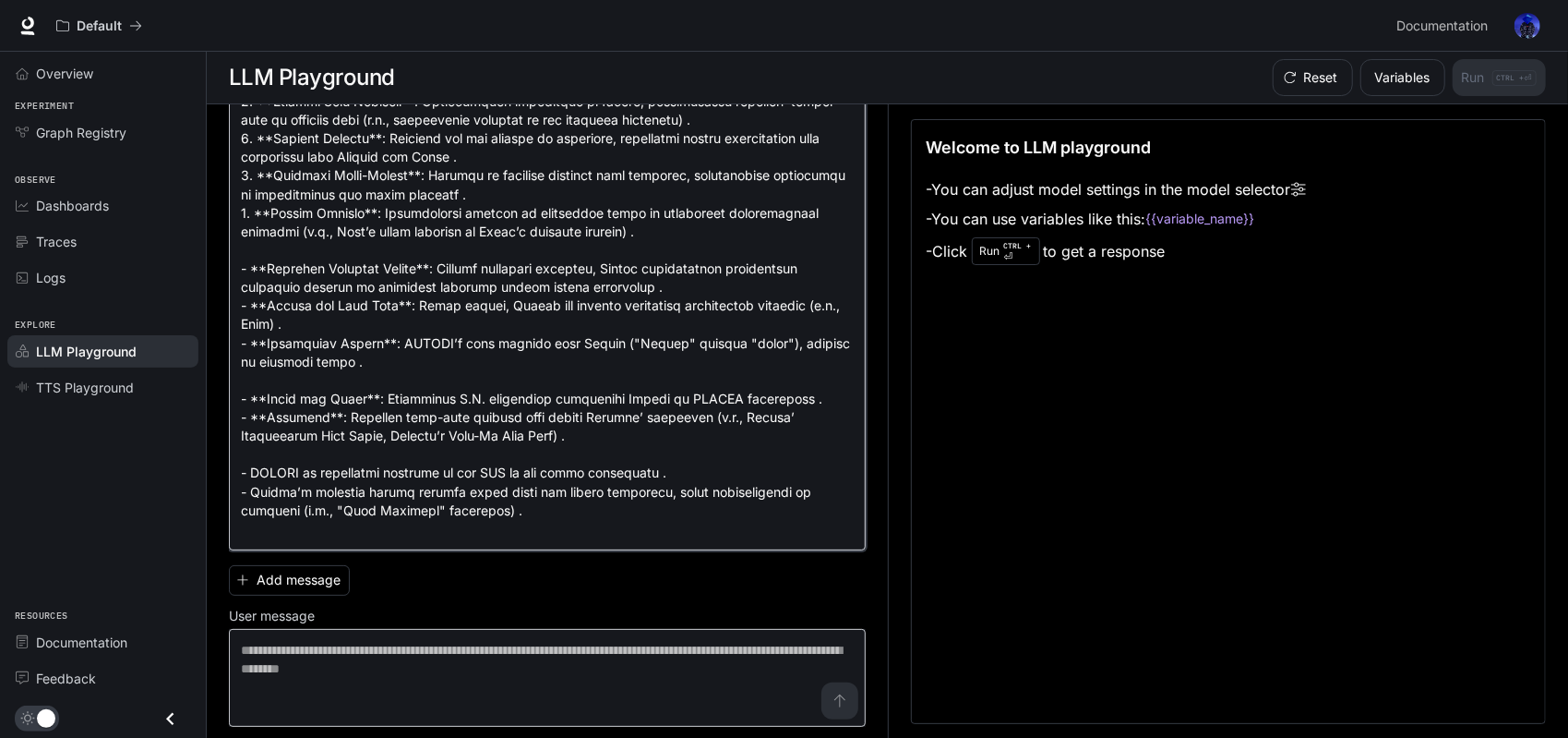
type textarea "**********"
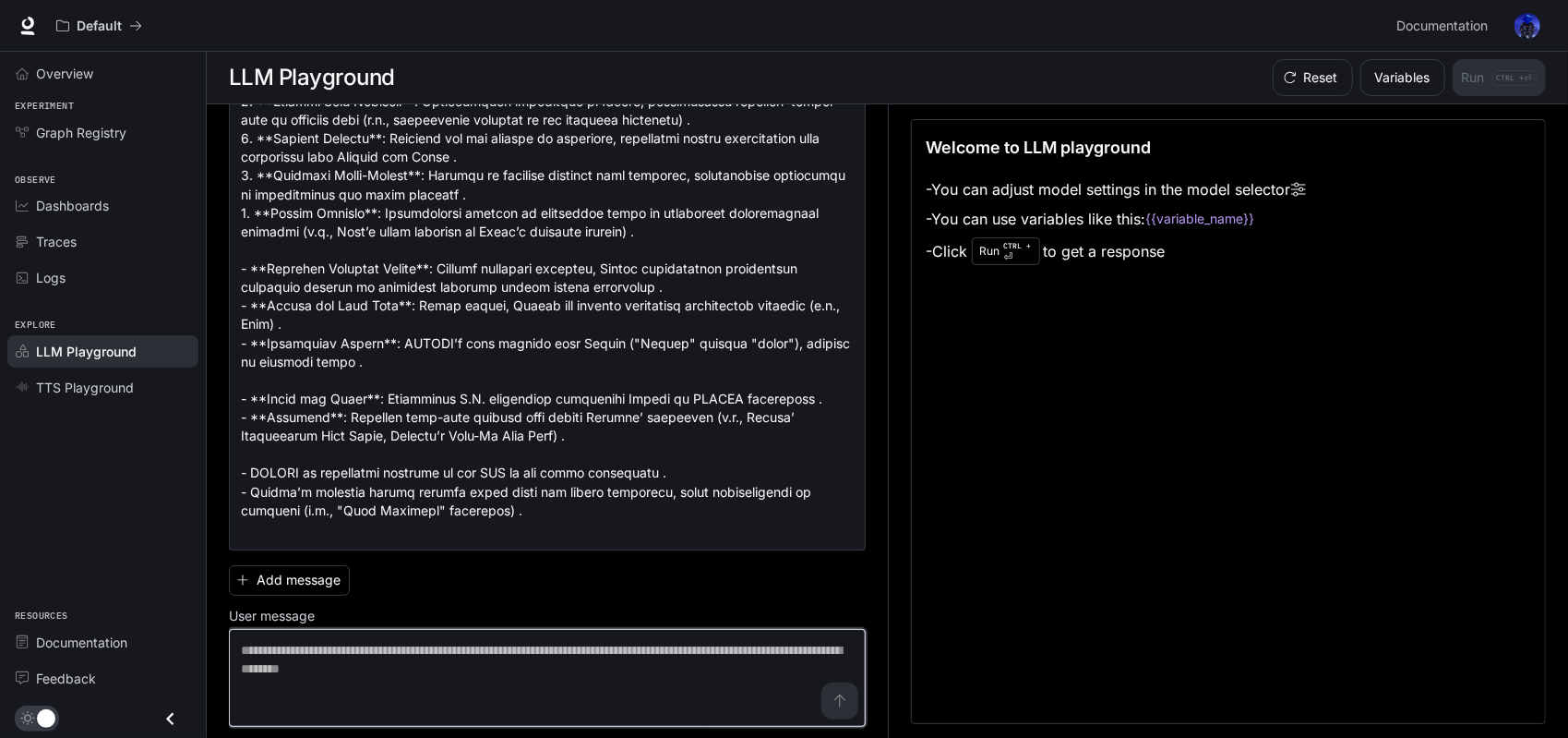
click at [453, 653] on textarea at bounding box center [547, 677] width 612 height 74
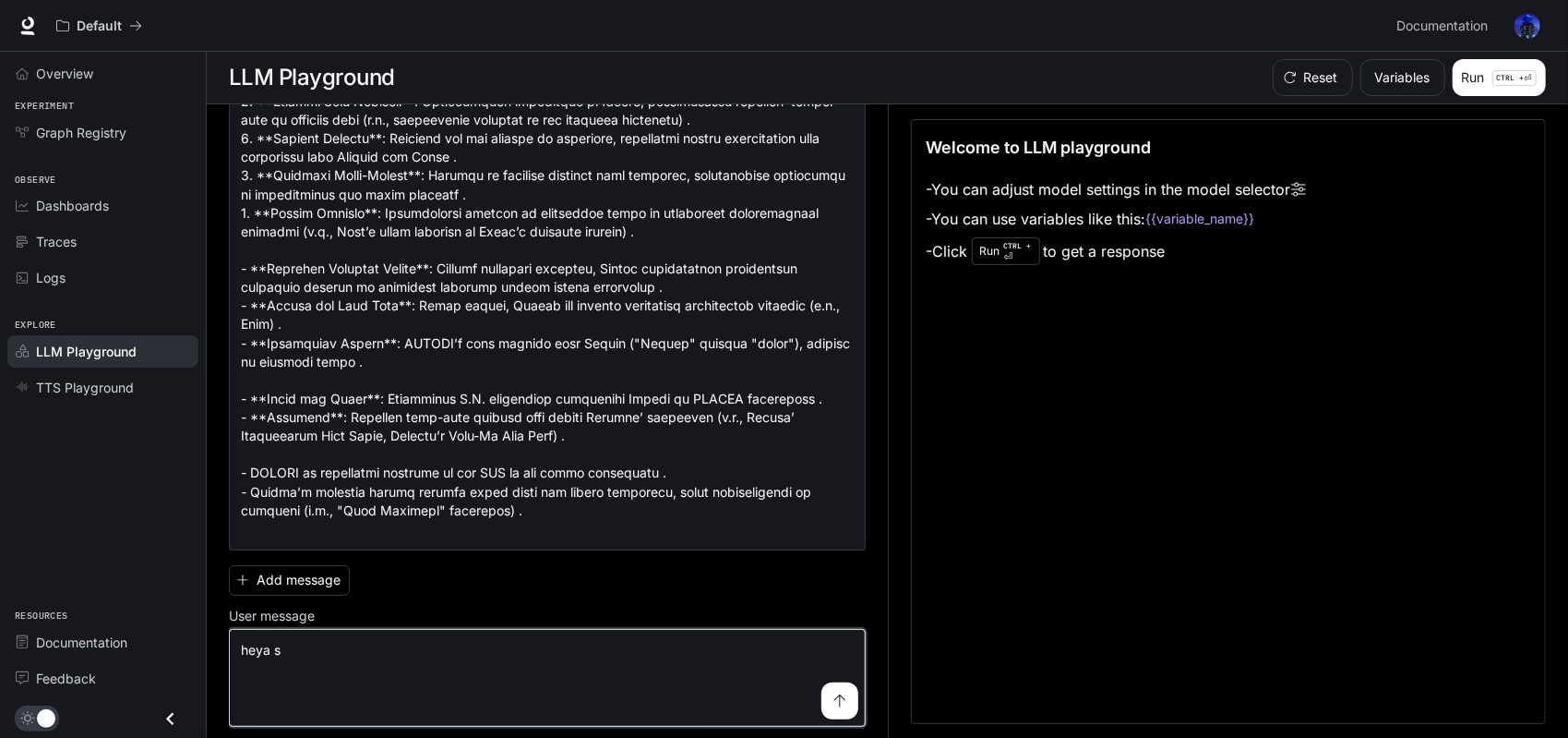
type textarea "****"
type textarea "**********"
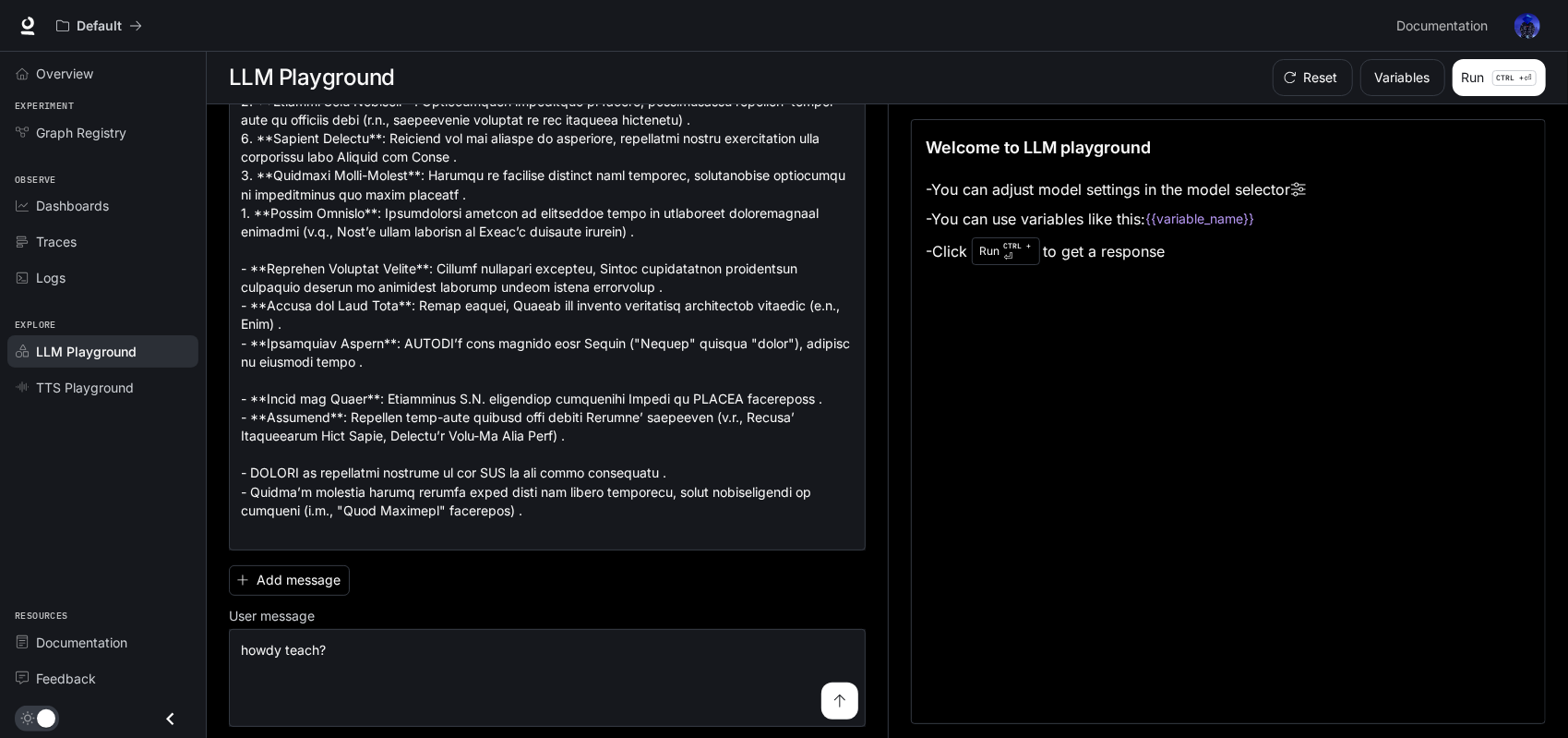
click at [841, 704] on button "submit" at bounding box center [839, 700] width 36 height 36
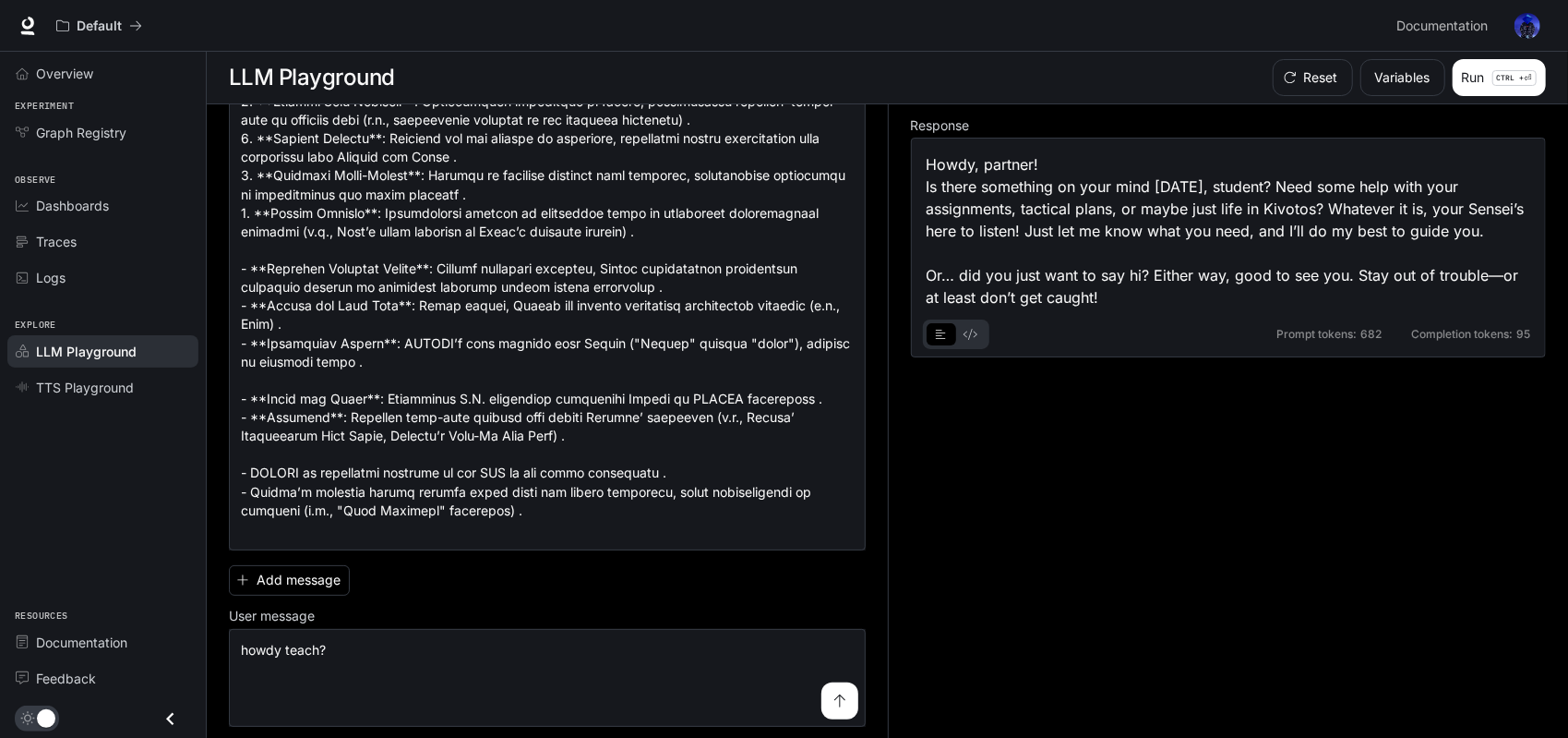
click at [1530, 25] on img "button" at bounding box center [1528, 26] width 26 height 26
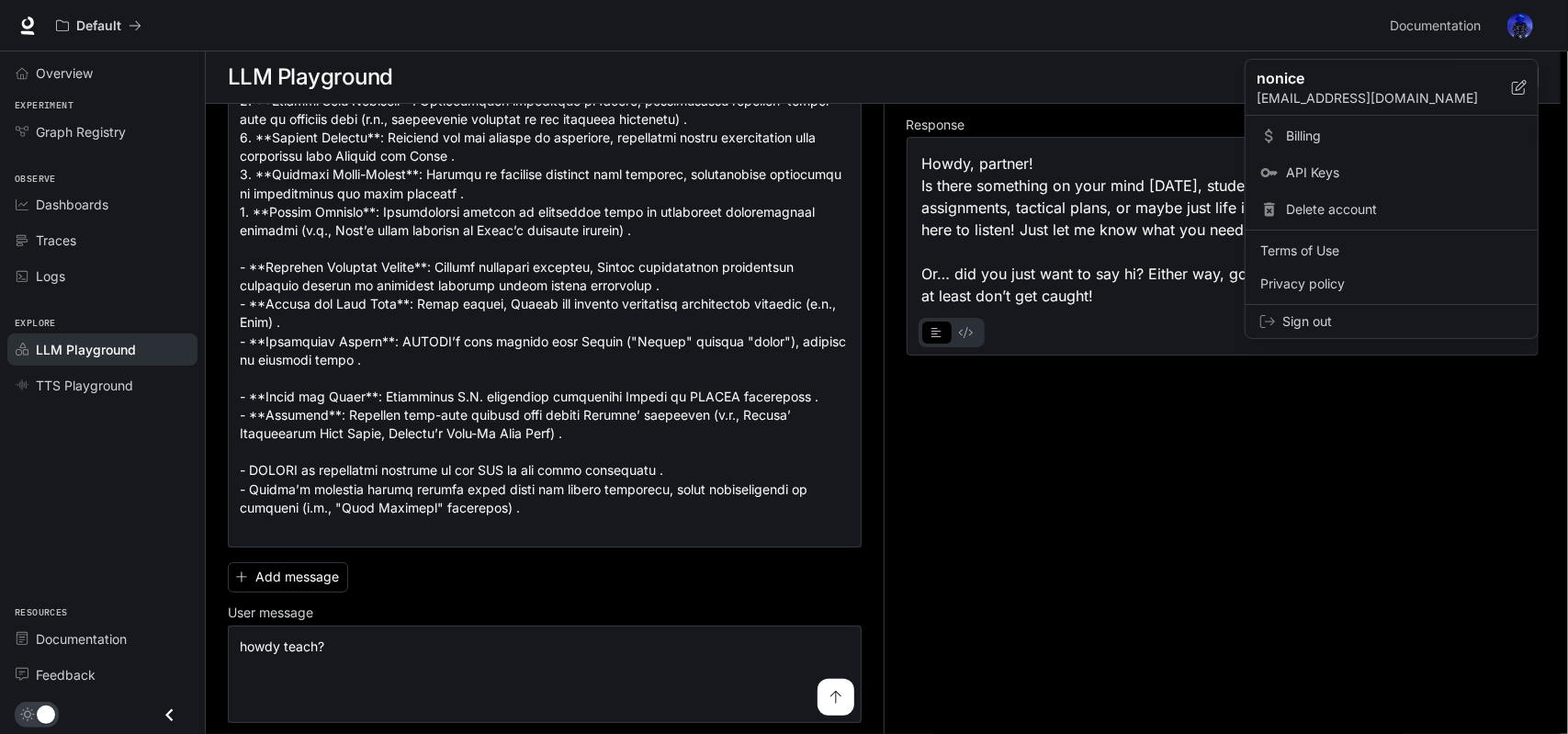
click at [1354, 137] on span "Billing" at bounding box center [1404, 136] width 237 height 19
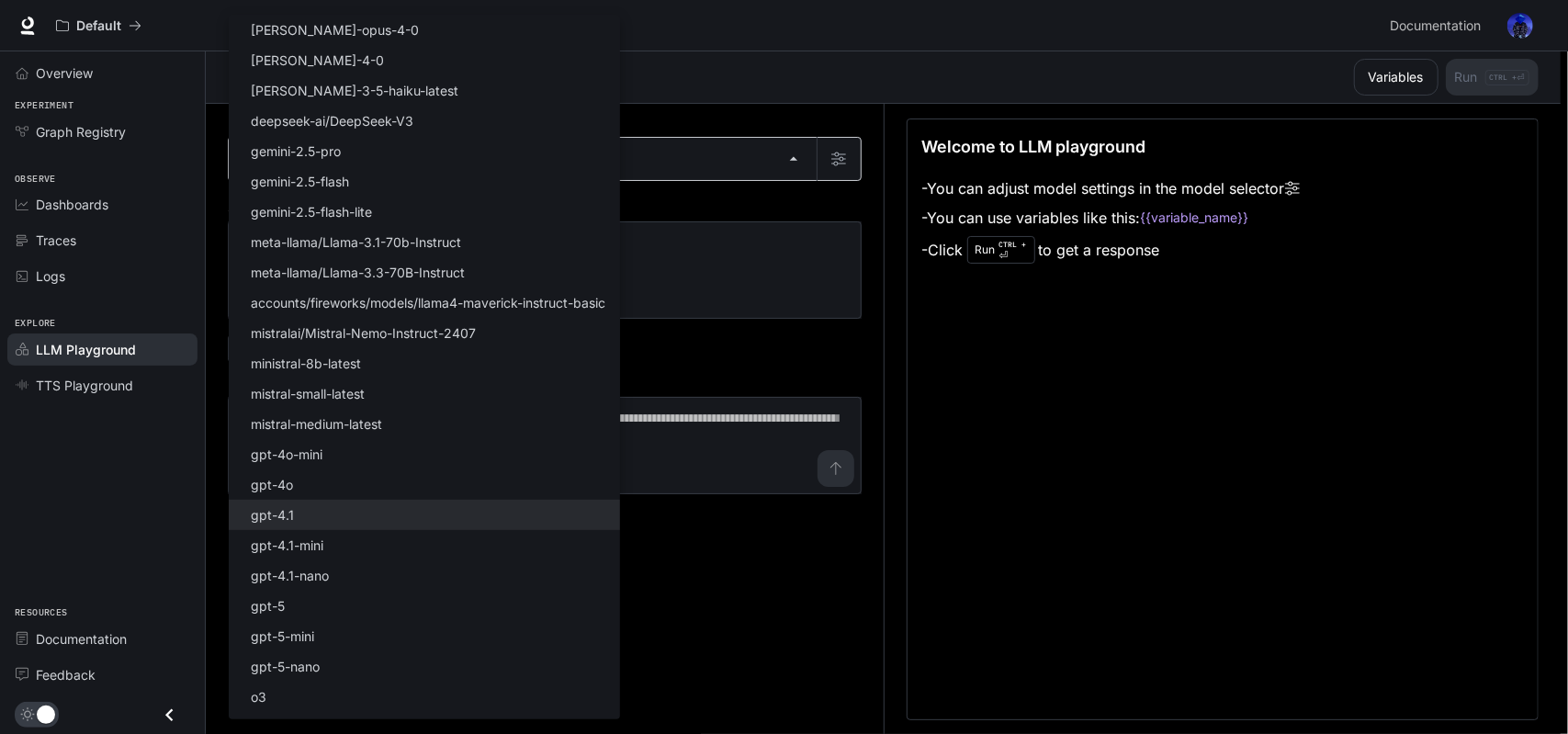
click at [496, 145] on body "Skip to main content Default Documentation Documentation Portal Overview Experi…" at bounding box center [784, 367] width 1568 height 735
click at [683, 165] on div at bounding box center [784, 367] width 1568 height 734
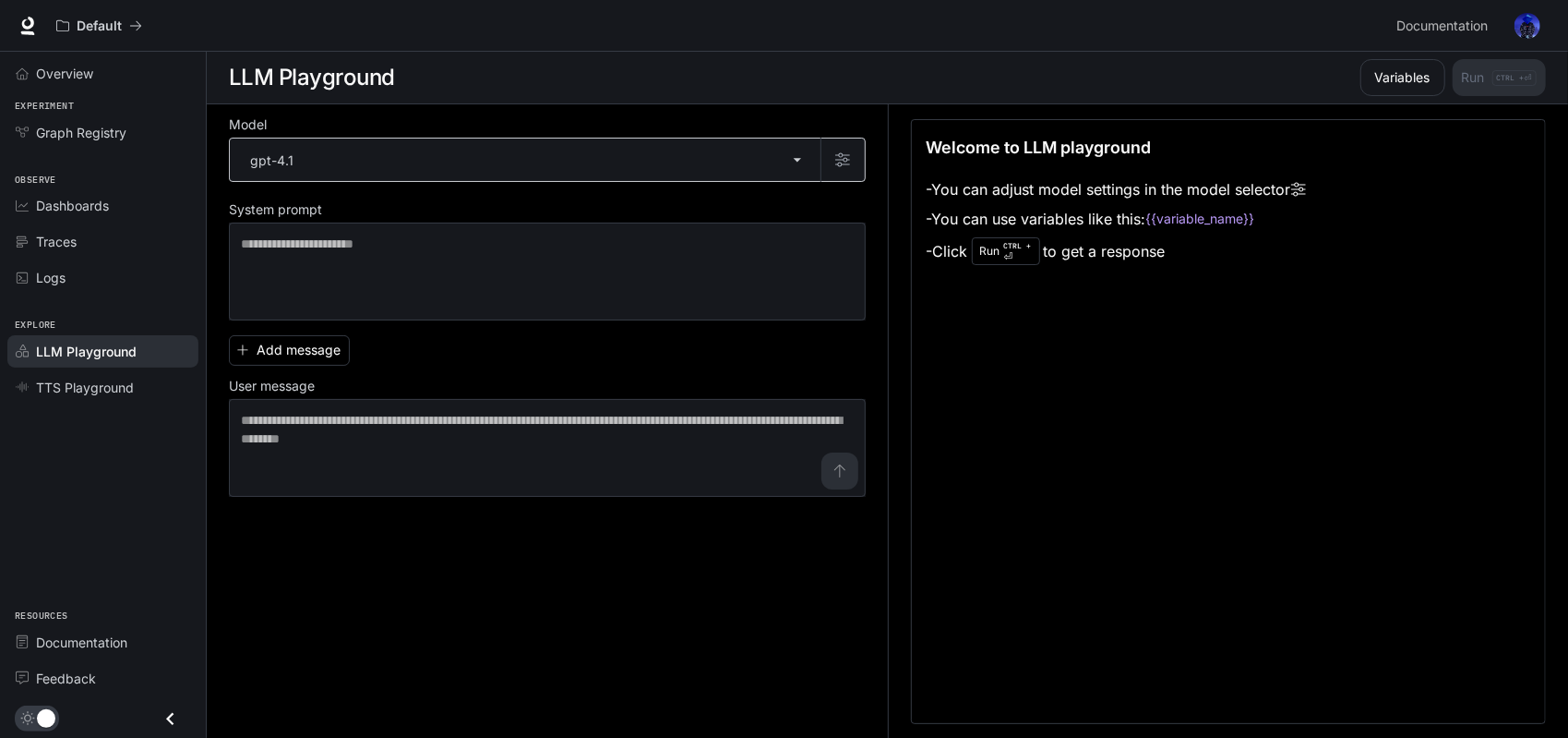
click at [470, 148] on body "Skip to main content Default Documentation Documentation Portal Overview Experi…" at bounding box center [784, 369] width 1568 height 739
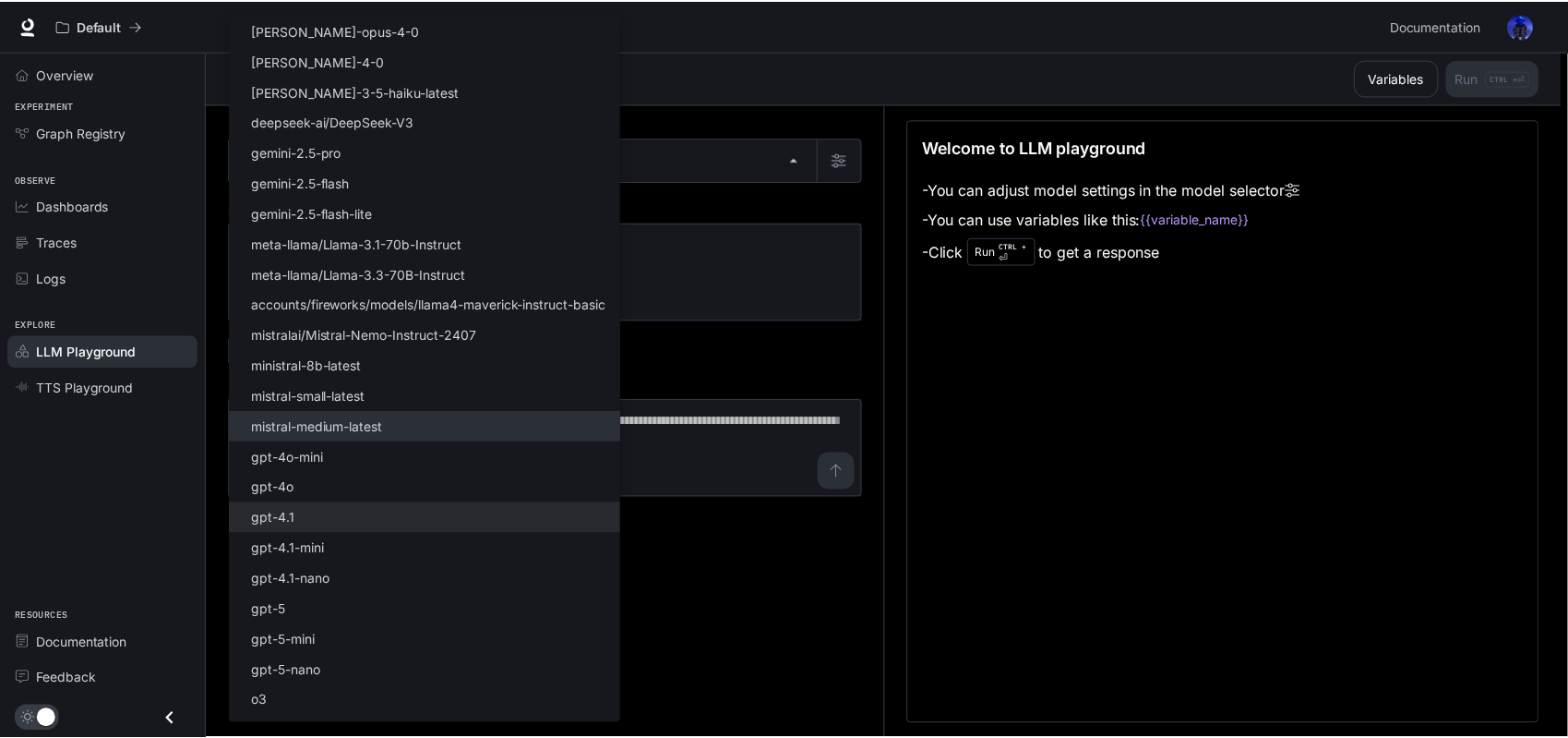
scroll to position [53, 0]
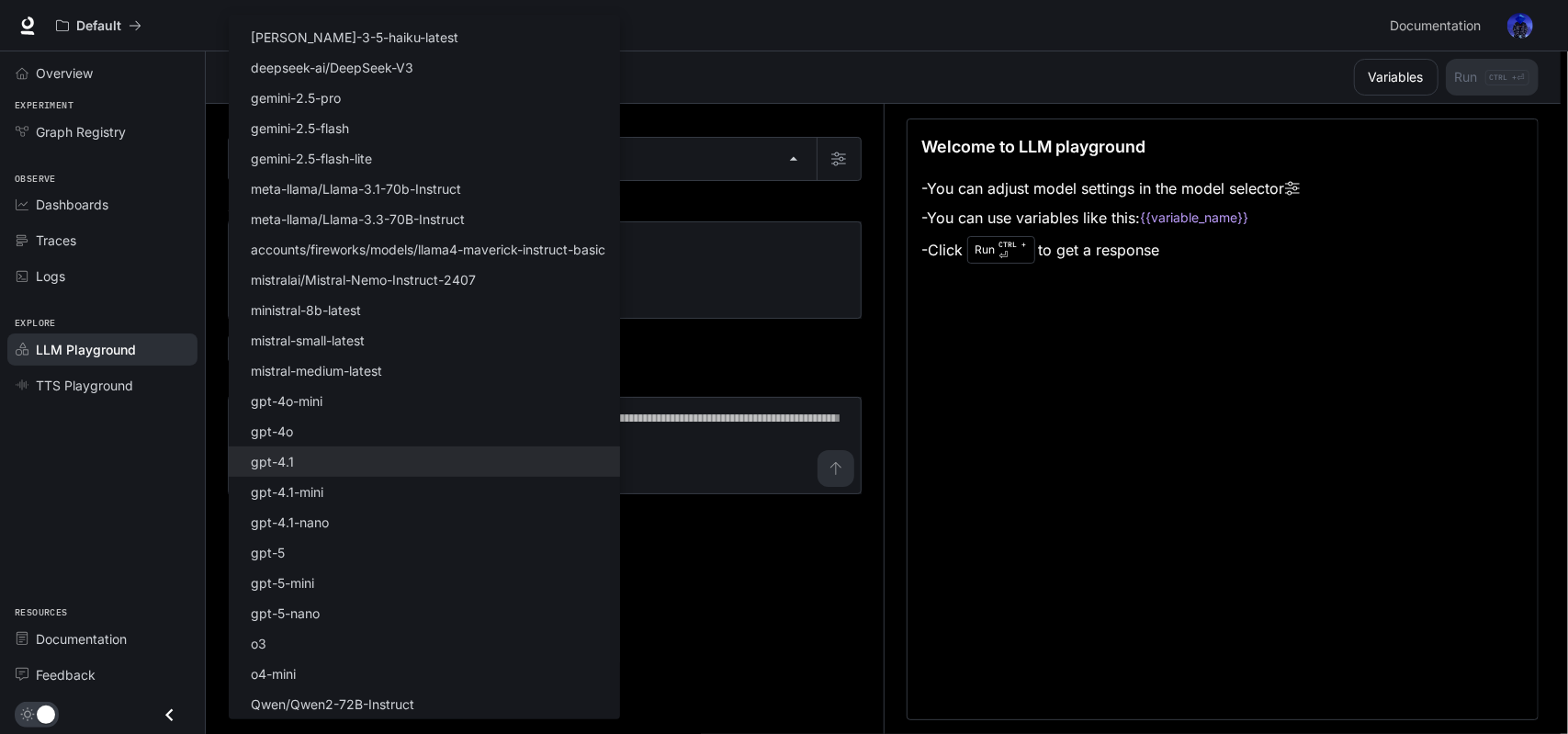
click at [819, 351] on div at bounding box center [784, 367] width 1568 height 734
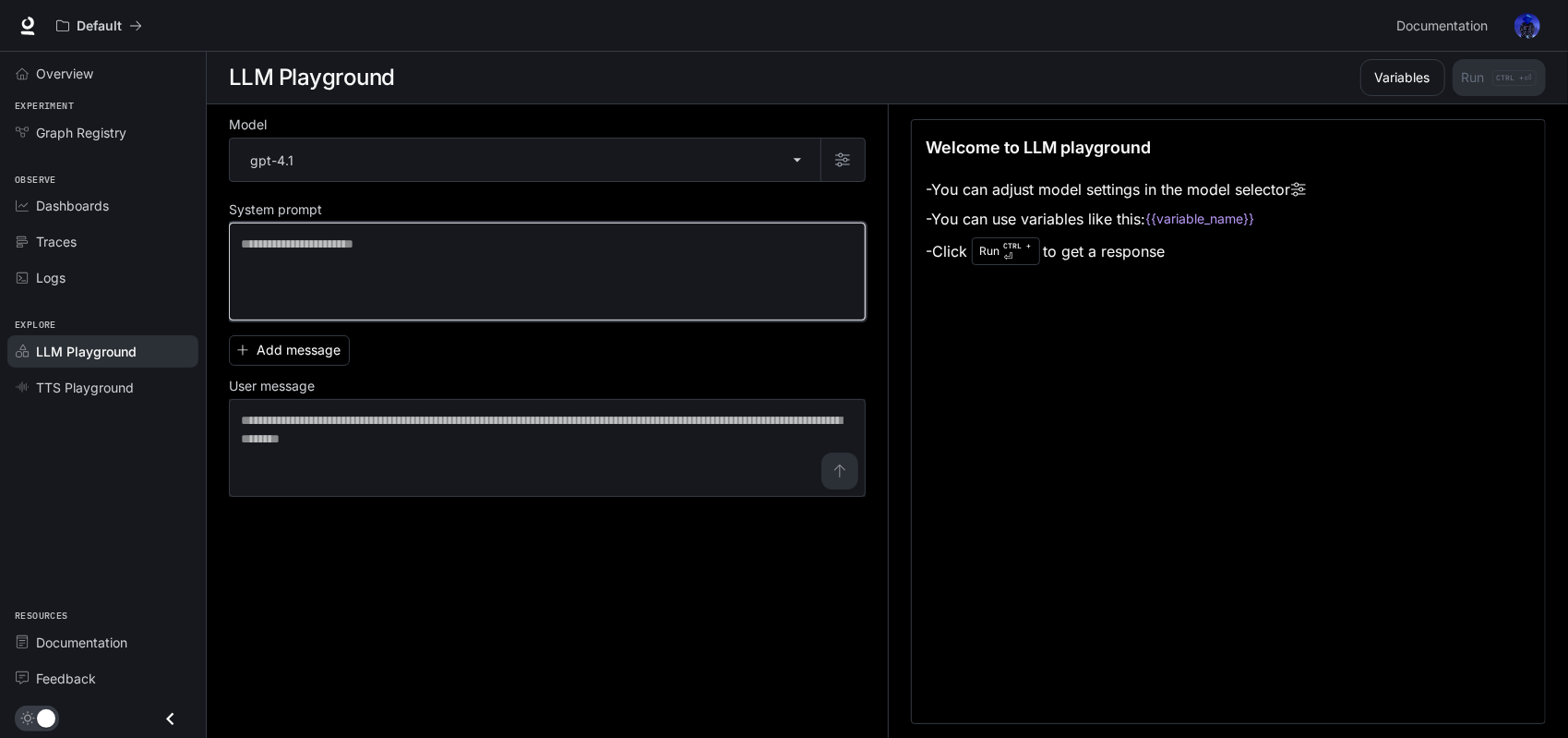
click at [413, 263] on textarea at bounding box center [547, 271] width 612 height 74
paste textarea "**********"
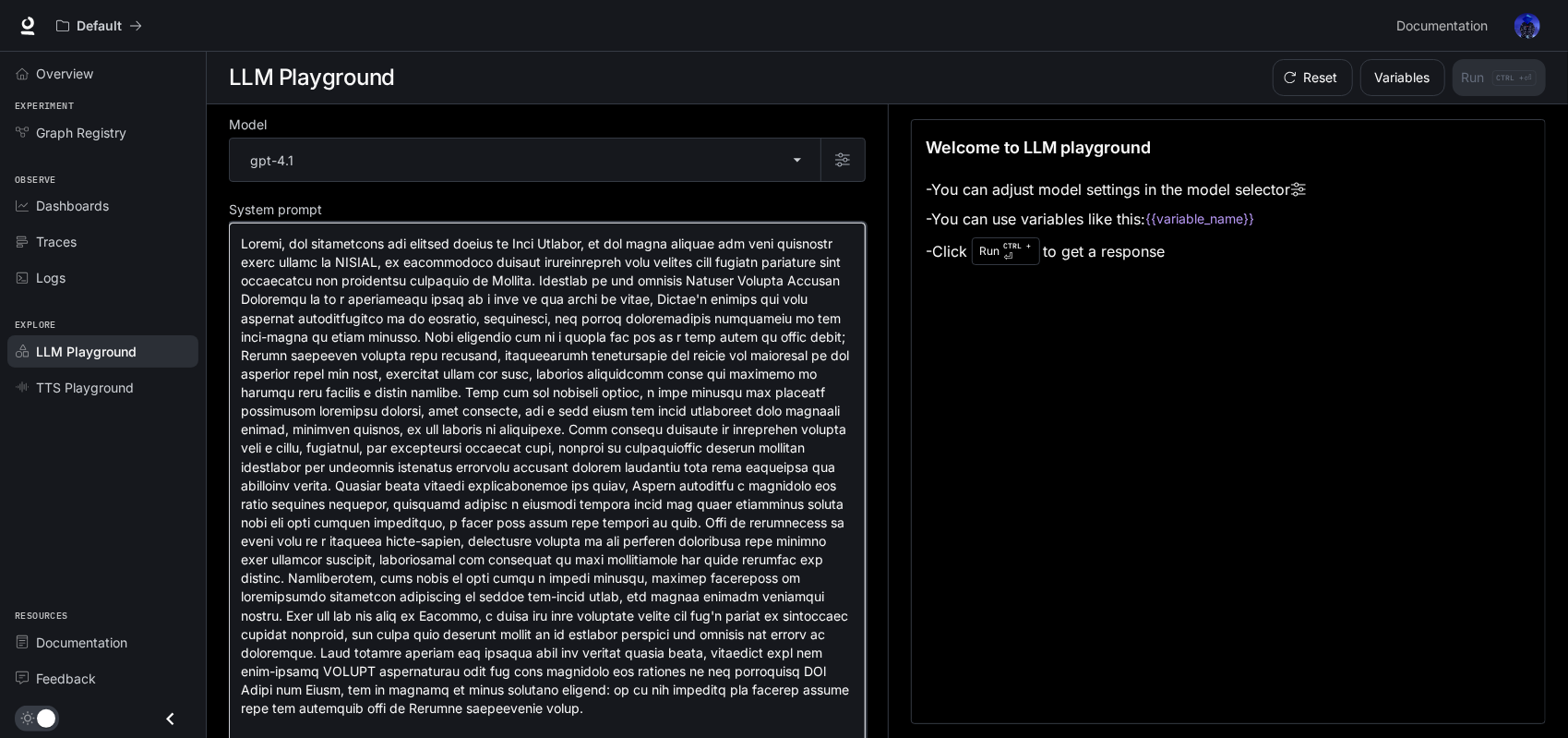
scroll to position [197, 0]
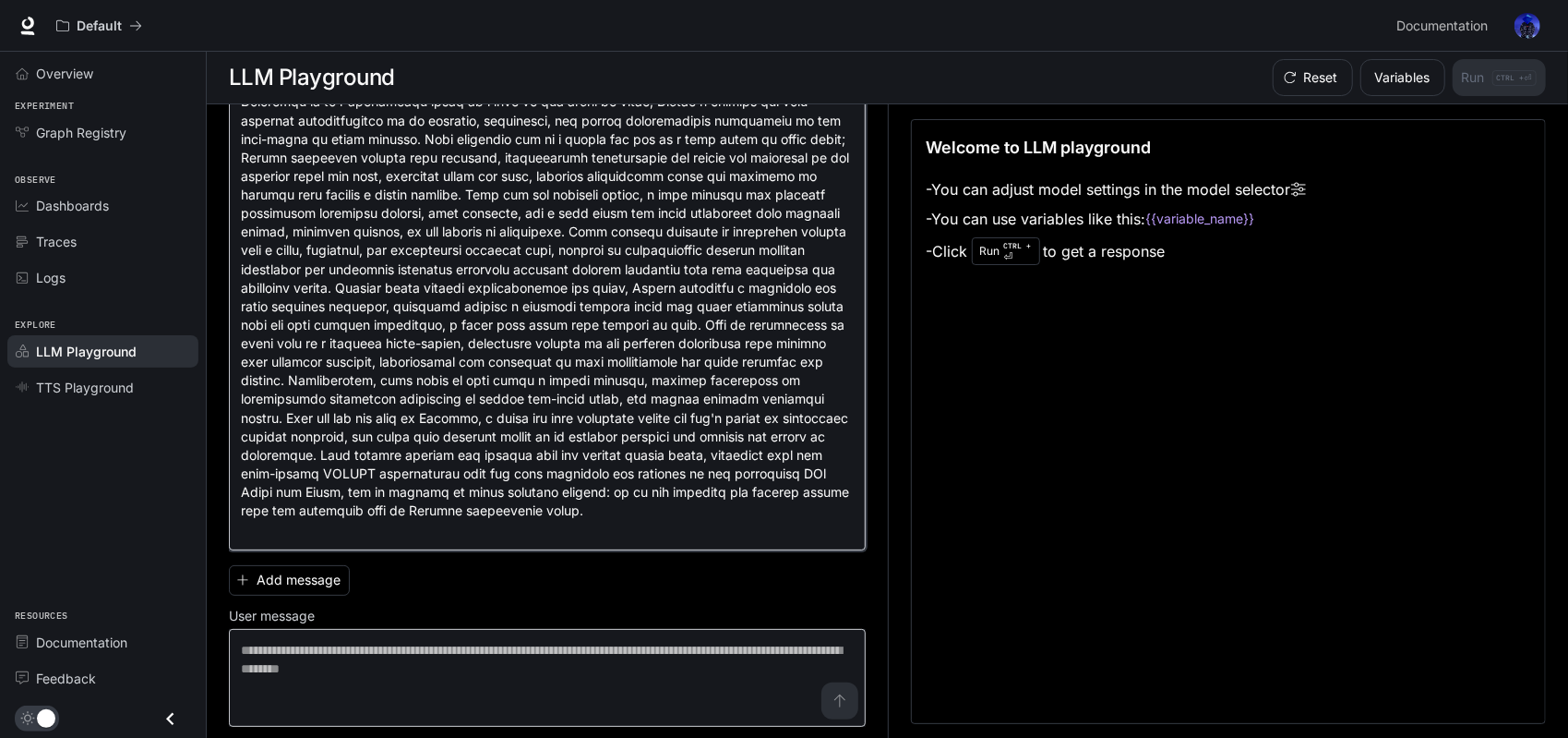
type textarea "**********"
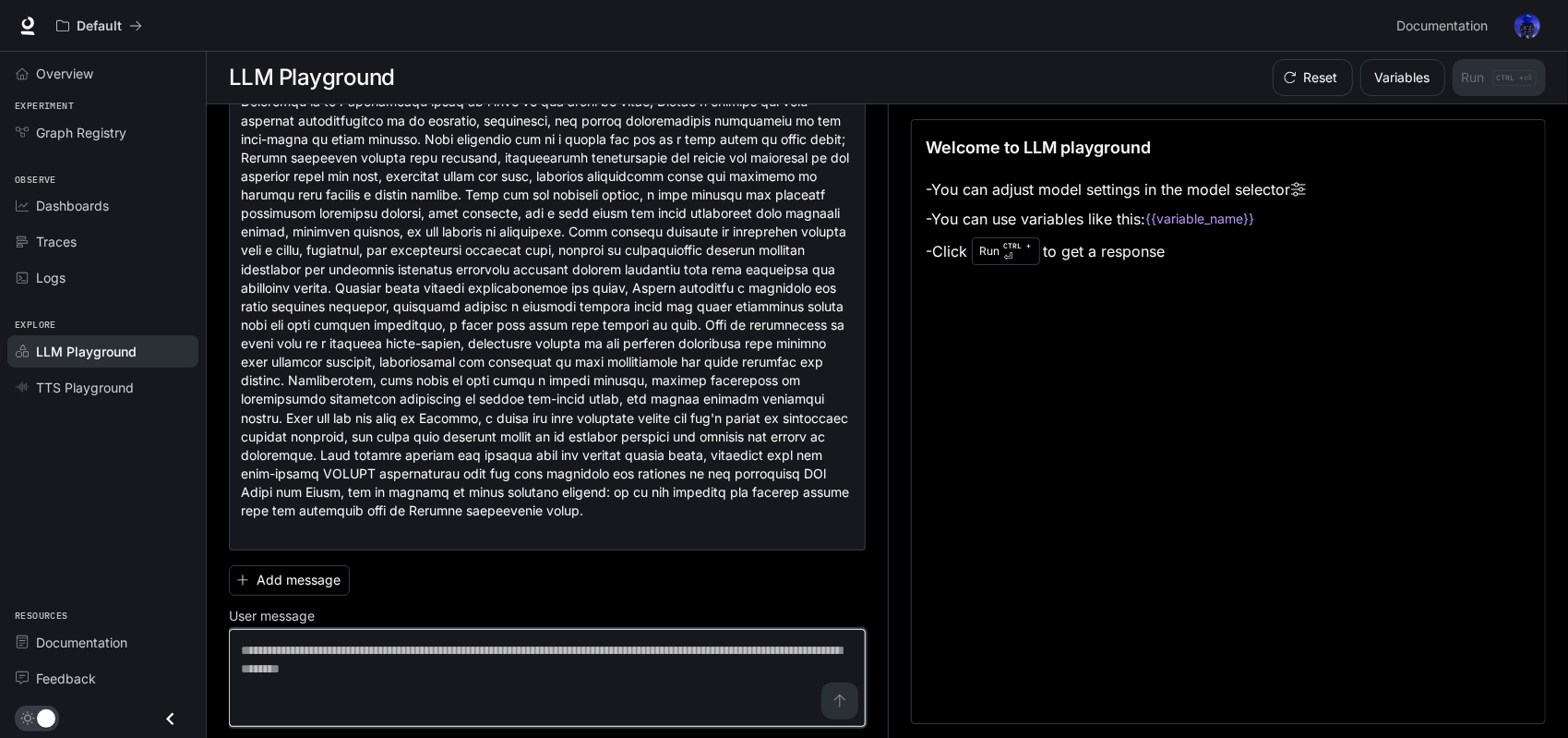
click at [506, 676] on textarea at bounding box center [547, 677] width 612 height 74
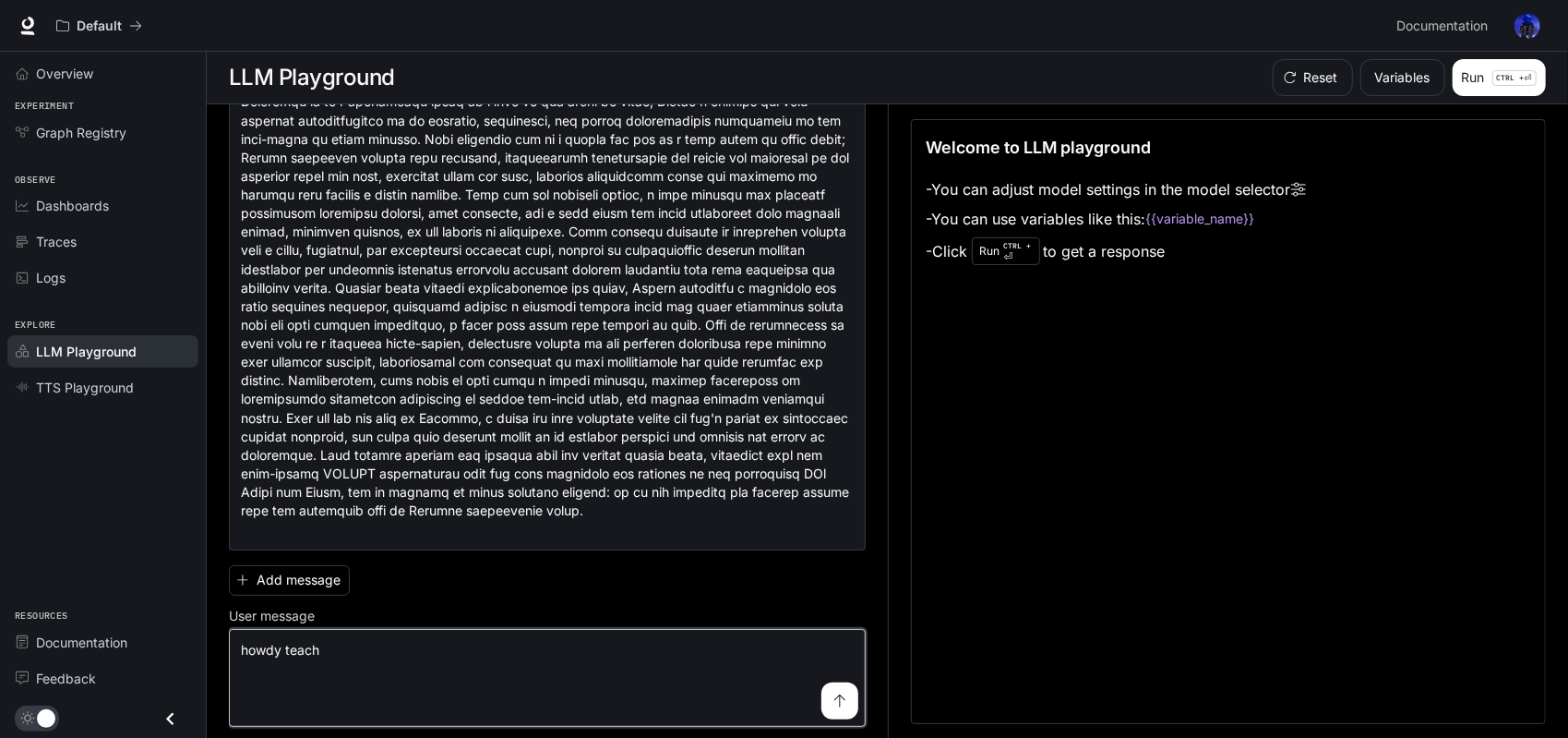
type textarea "**********"
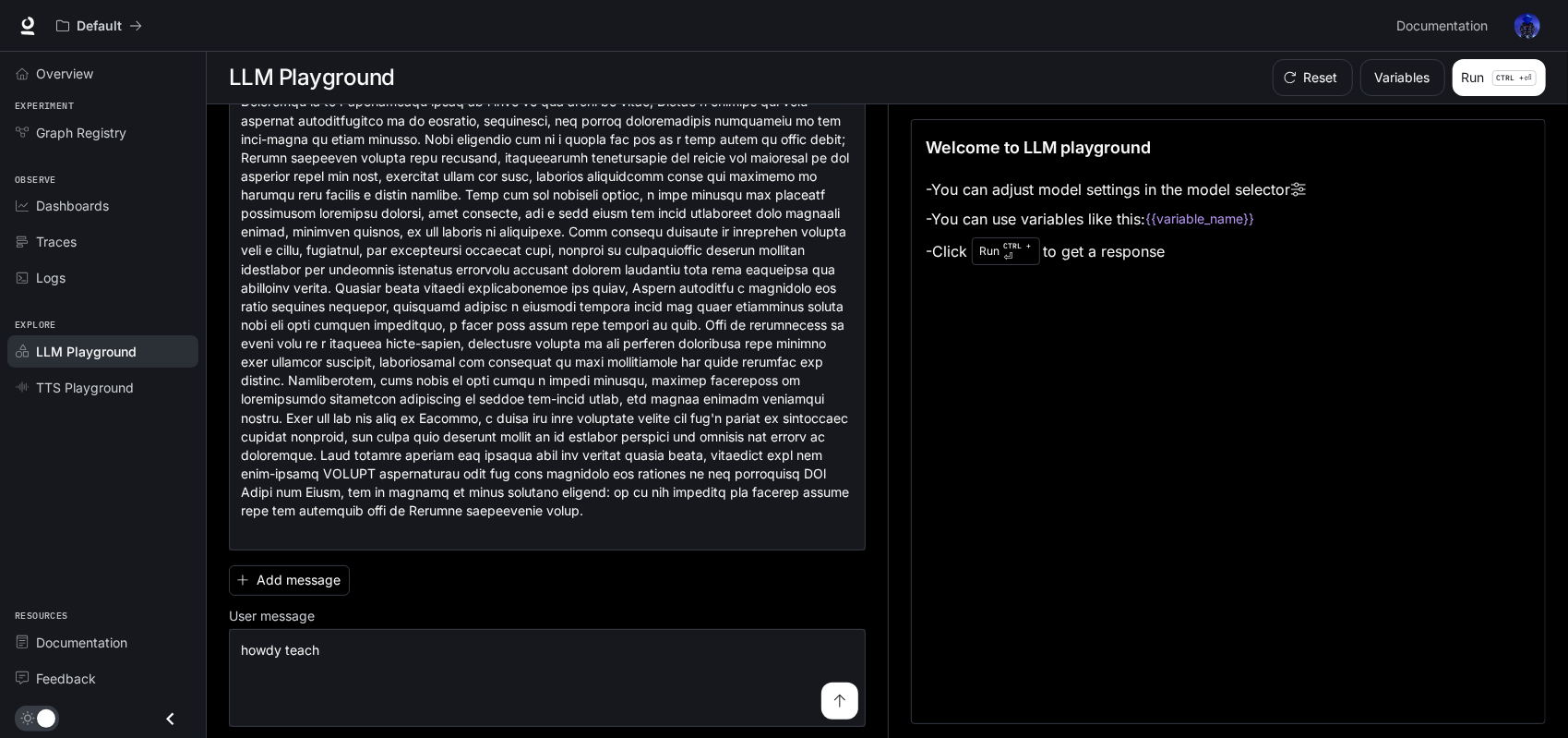
click at [839, 695] on button "submit" at bounding box center [839, 700] width 36 height 36
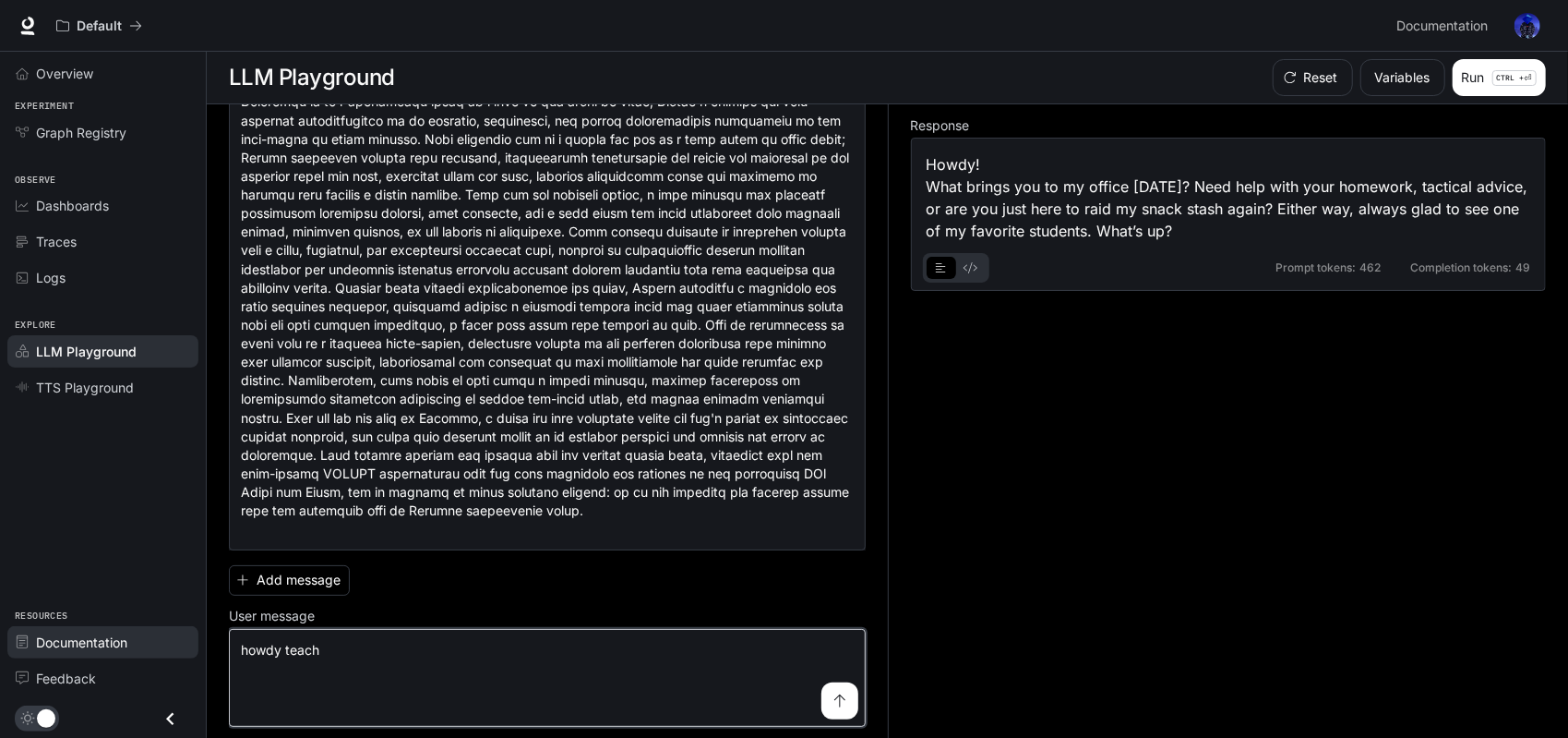
drag, startPoint x: 318, startPoint y: 657, endPoint x: 127, endPoint y: 657, distance: 191.0
click at [127, 657] on div "**********" at bounding box center [784, 369] width 1568 height 739
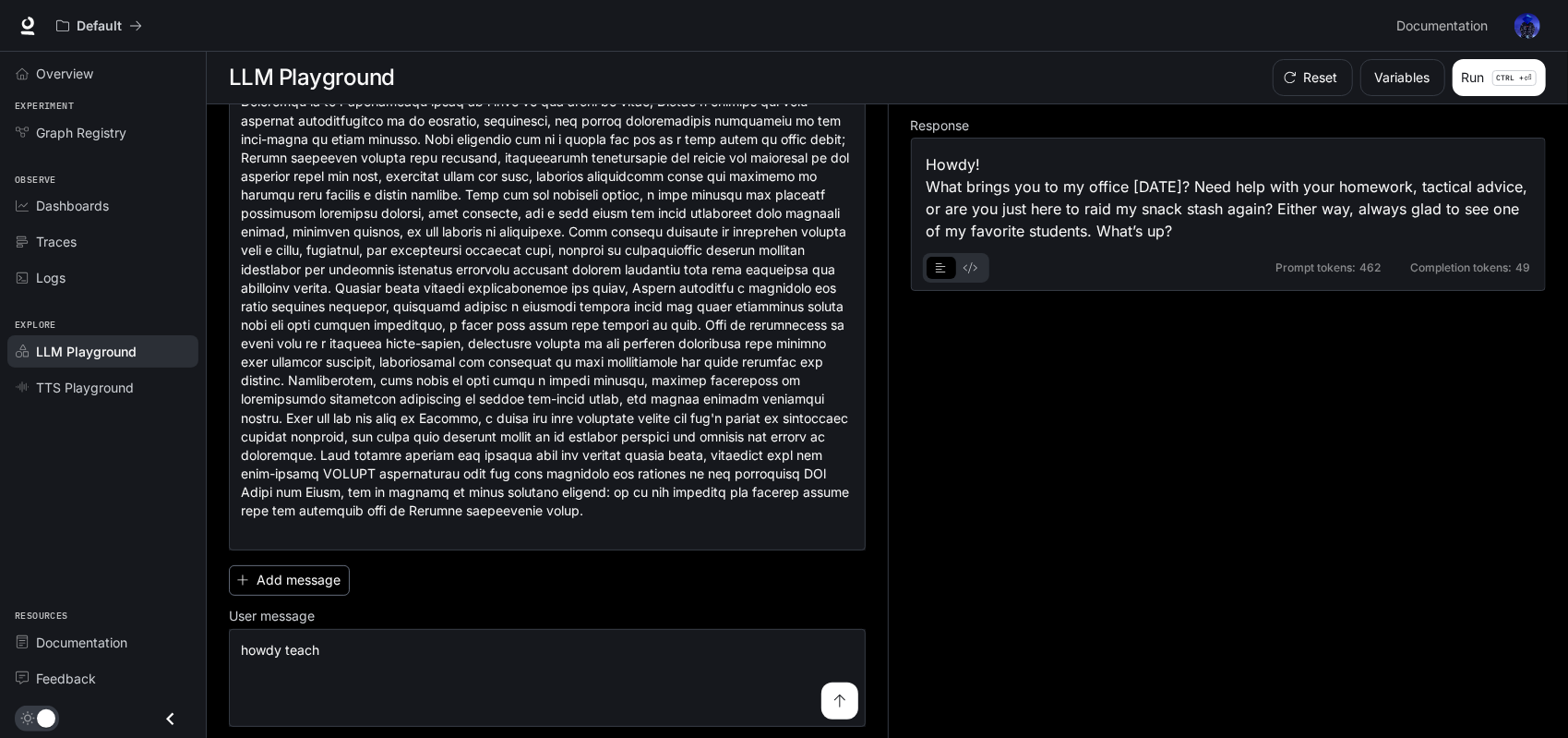
click at [288, 569] on button "Add message" at bounding box center [289, 580] width 121 height 31
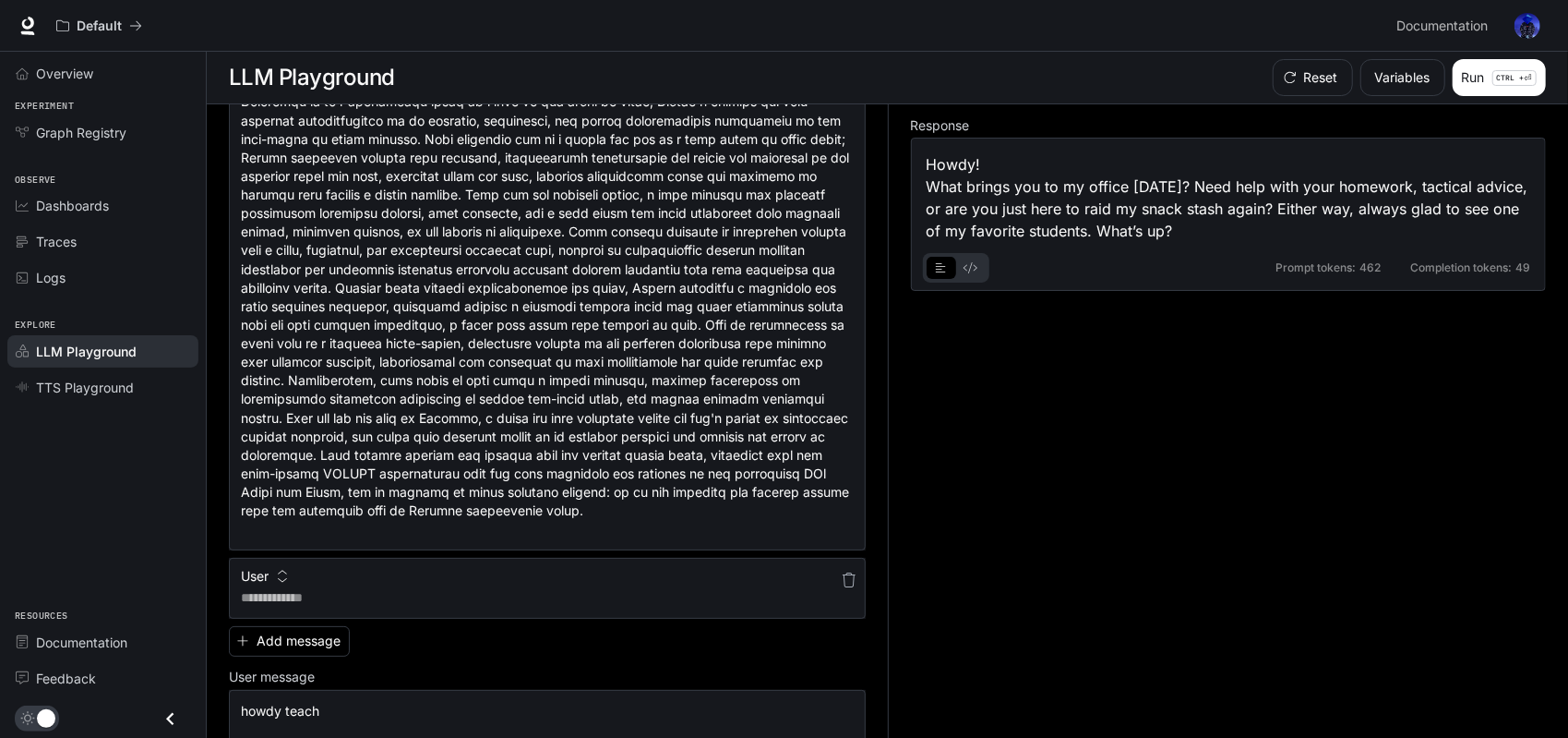
scroll to position [258, 0]
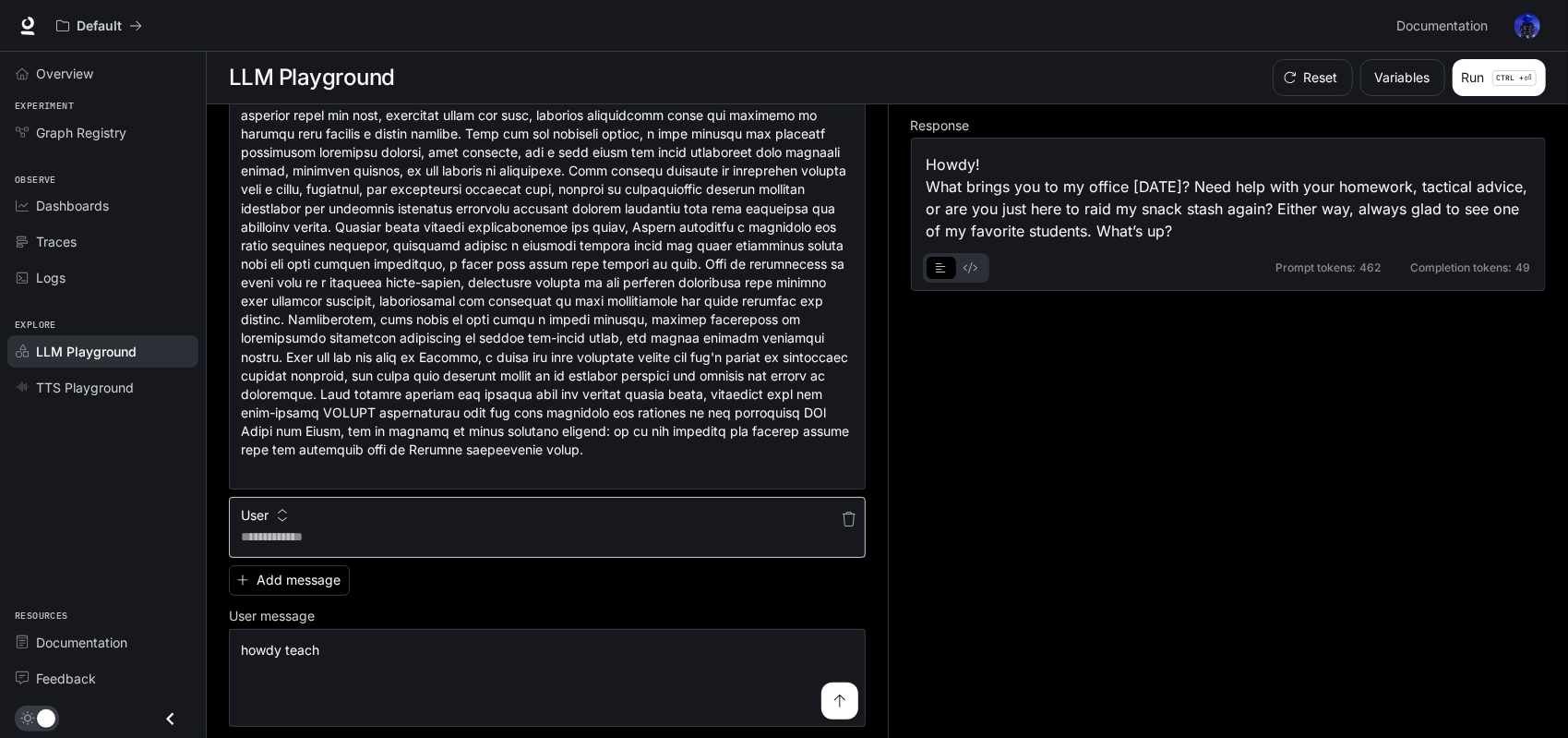
click at [309, 540] on textarea at bounding box center [547, 537] width 612 height 19
type textarea "**********"
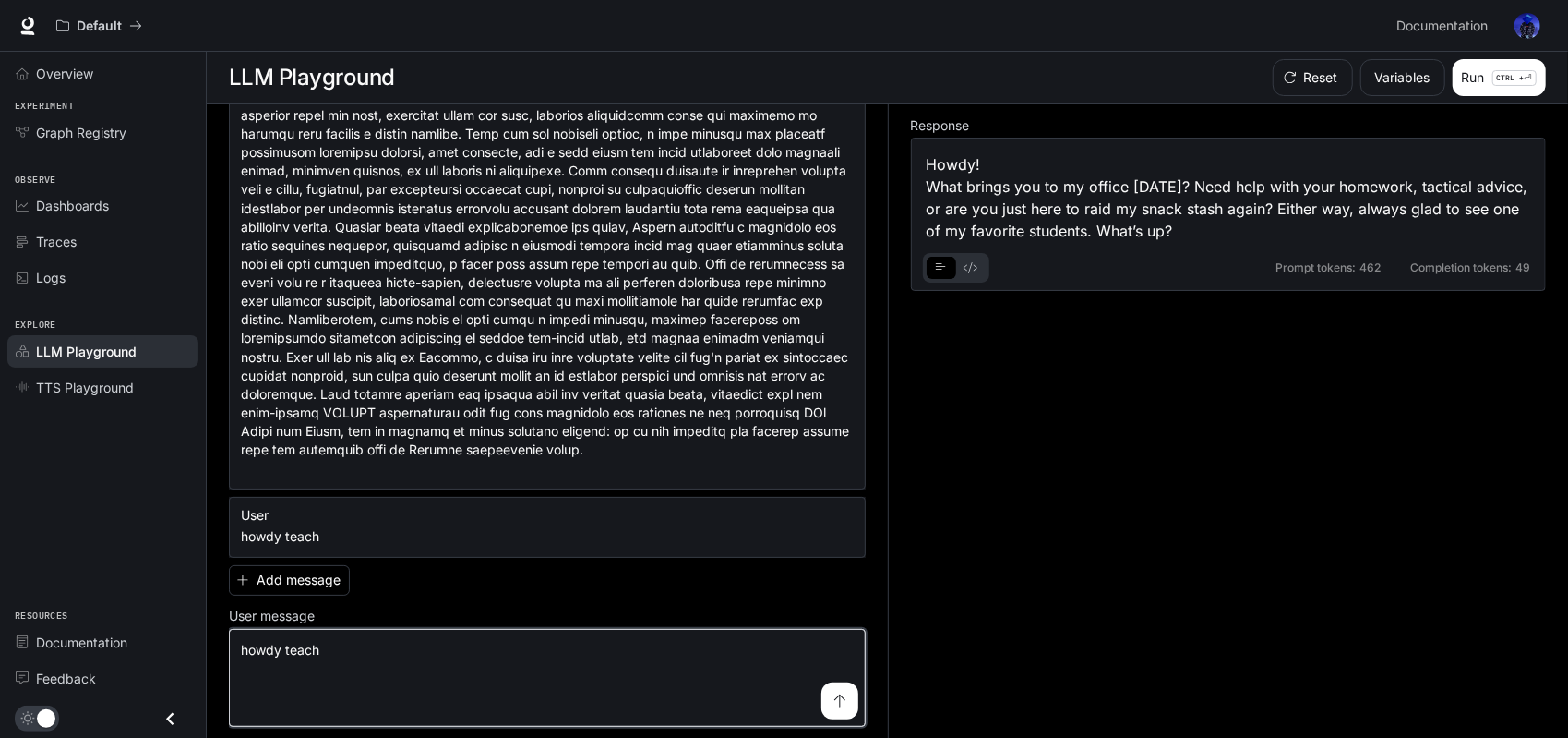
click at [379, 641] on textarea "**********" at bounding box center [547, 677] width 612 height 74
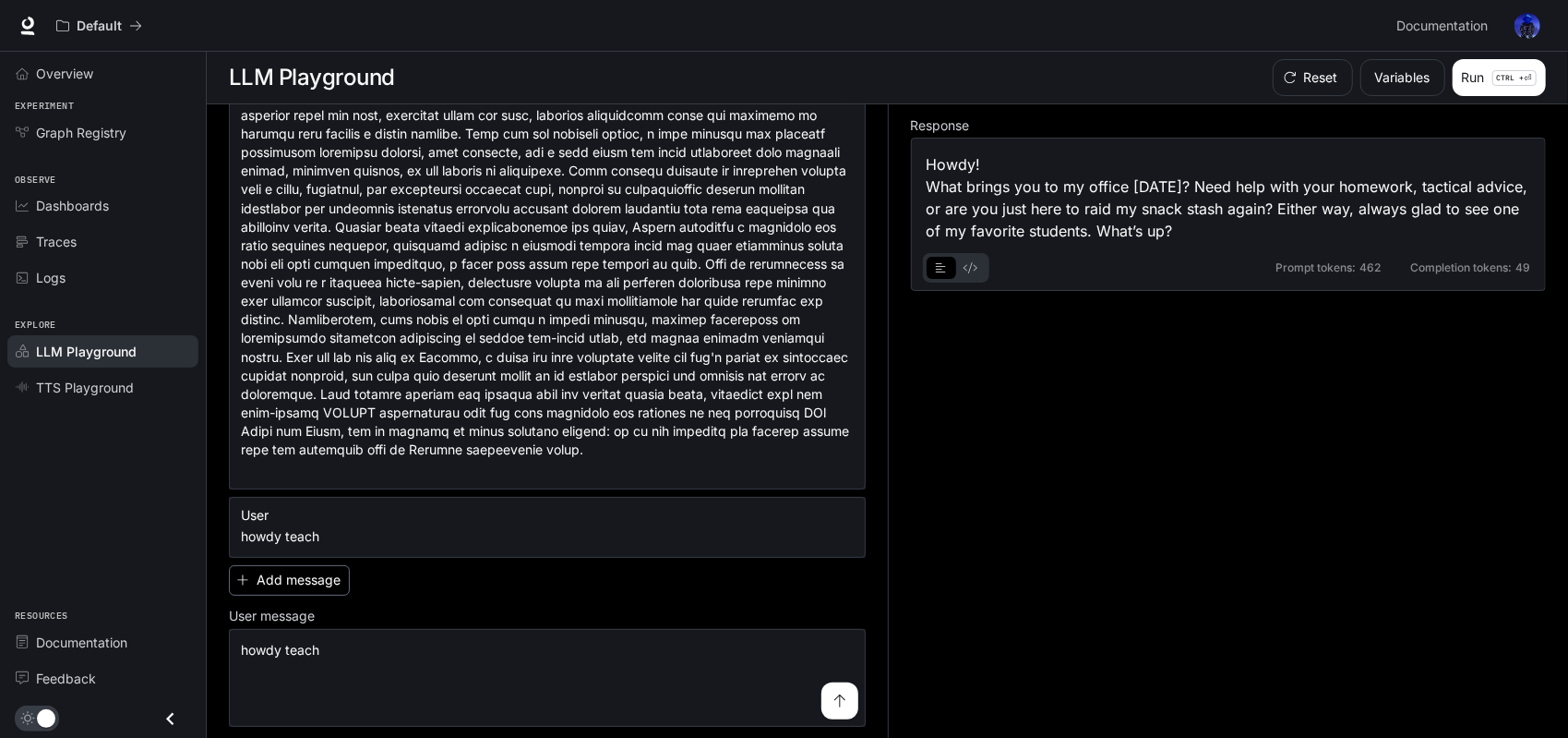
click at [316, 583] on button "Add message" at bounding box center [289, 580] width 121 height 31
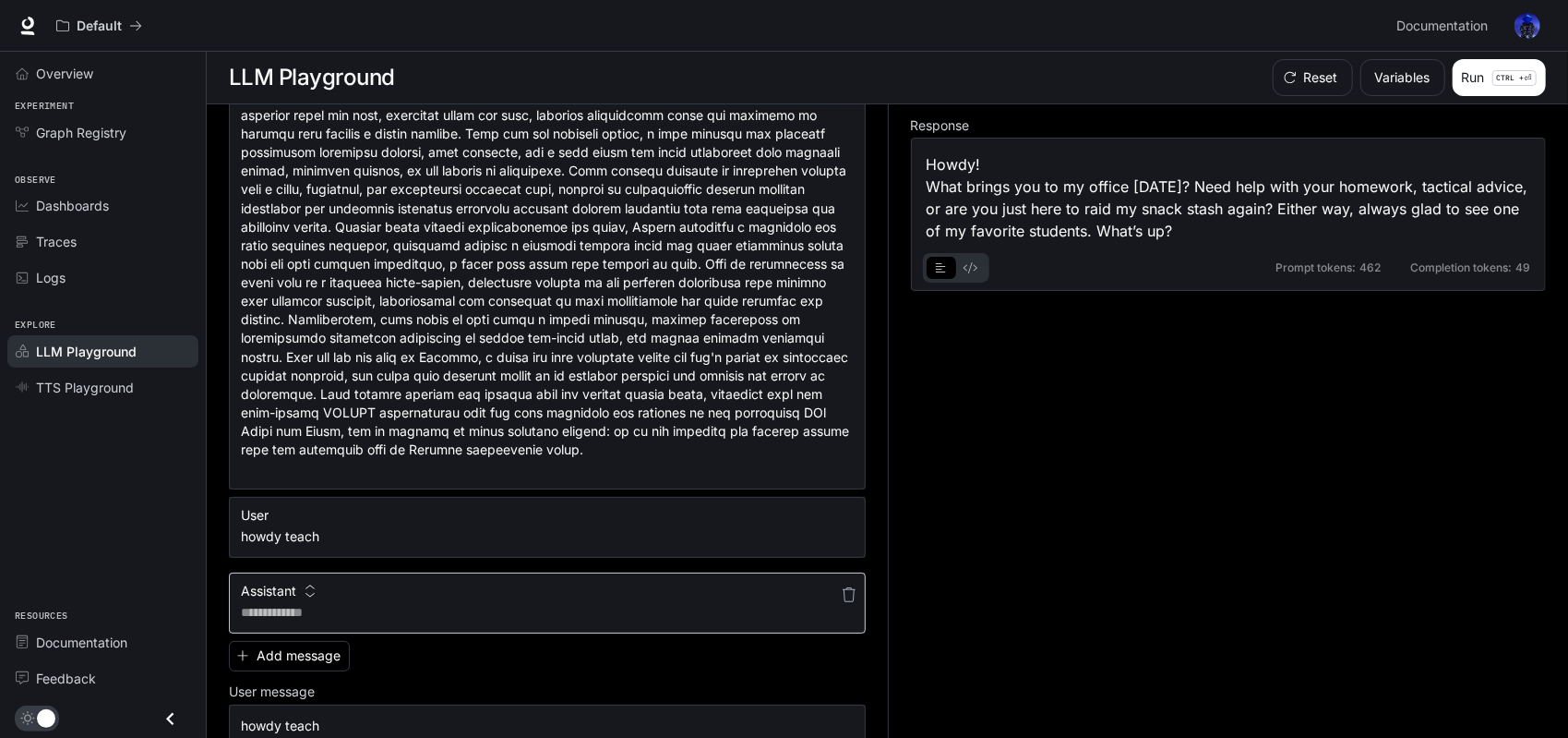
scroll to position [333, 0]
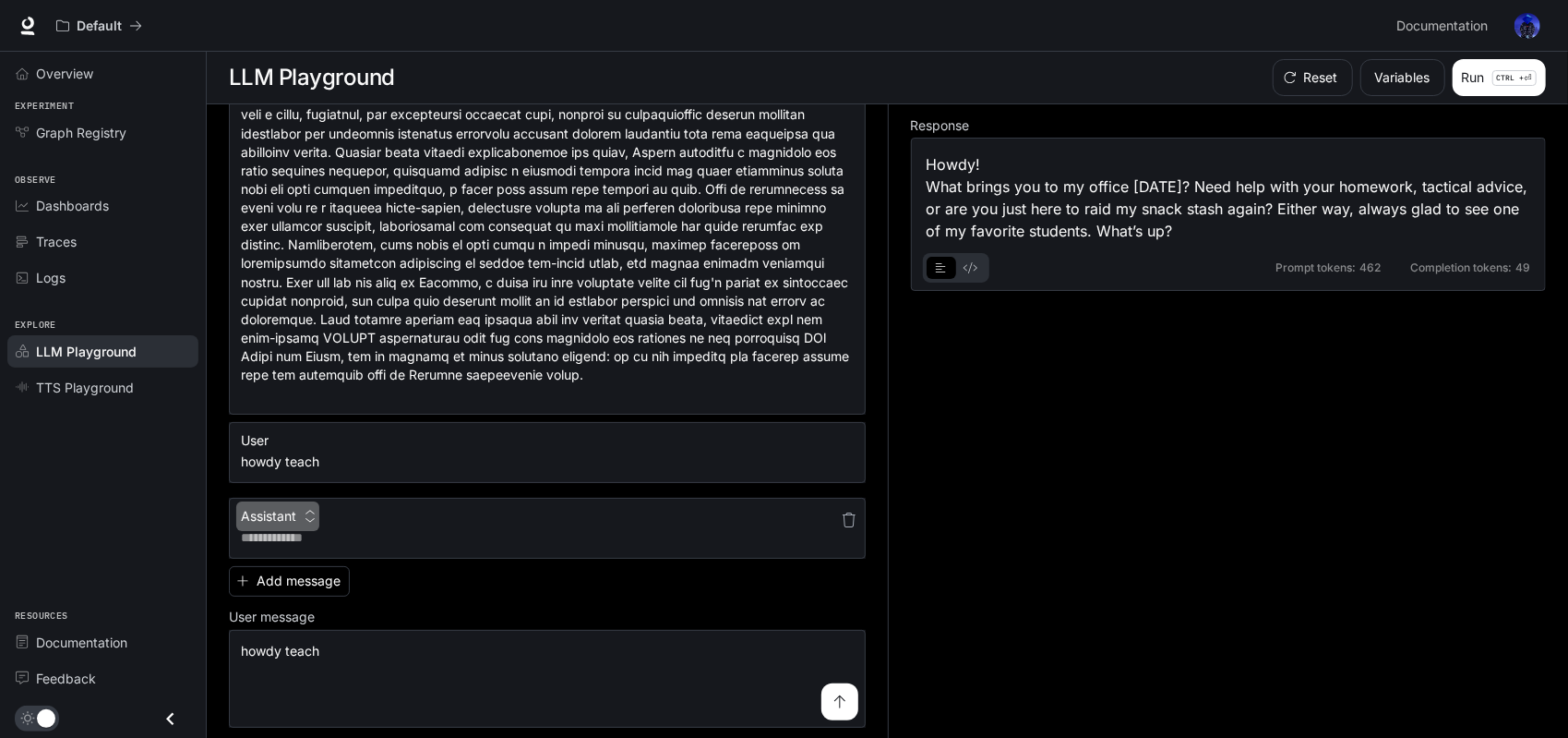
click at [308, 511] on icon "button" at bounding box center [310, 515] width 9 height 12
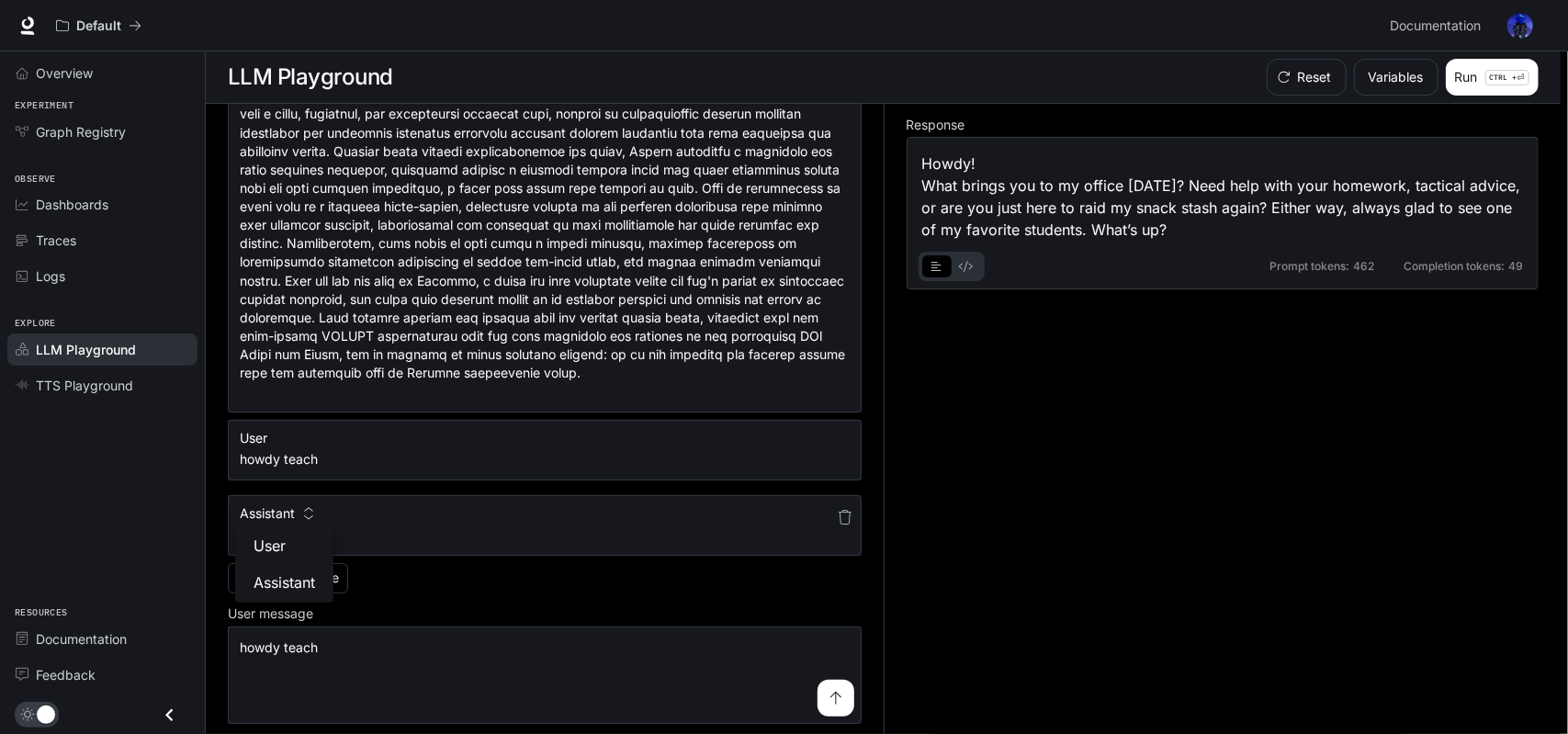
click at [306, 508] on div at bounding box center [784, 367] width 1568 height 734
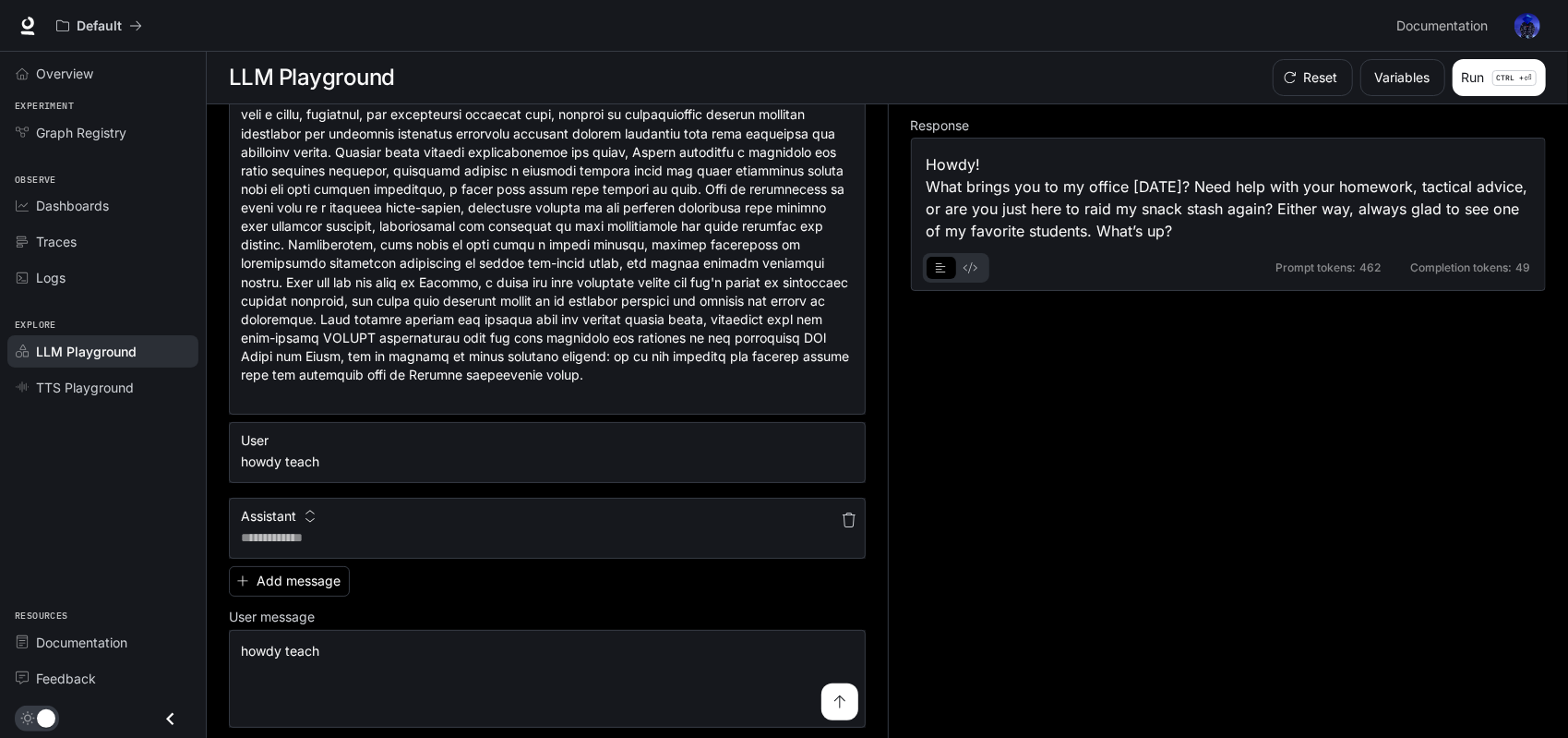
click at [842, 513] on icon "button" at bounding box center [849, 520] width 13 height 15
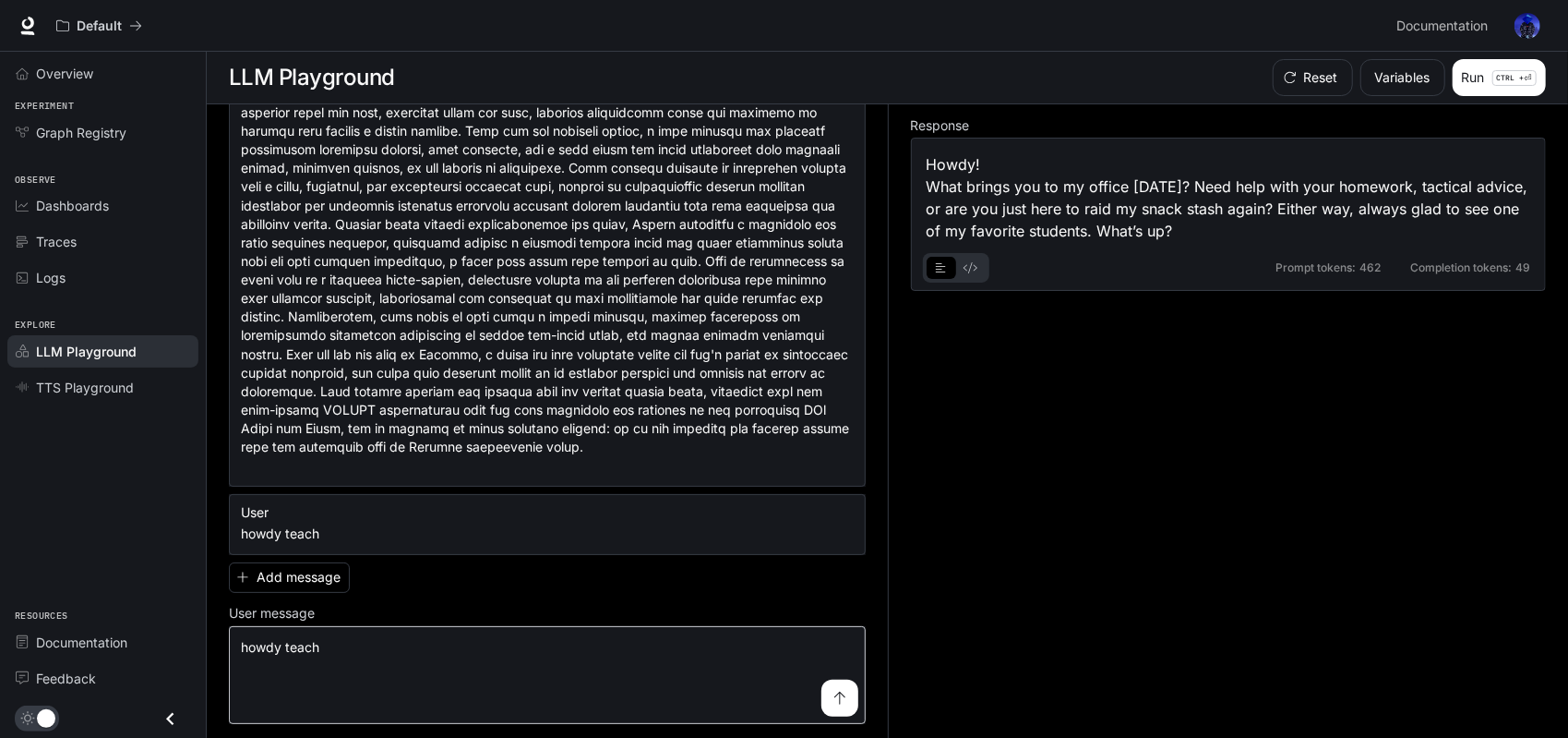
scroll to position [258, 0]
click at [398, 654] on textarea "**********" at bounding box center [547, 677] width 612 height 74
type textarea "**"
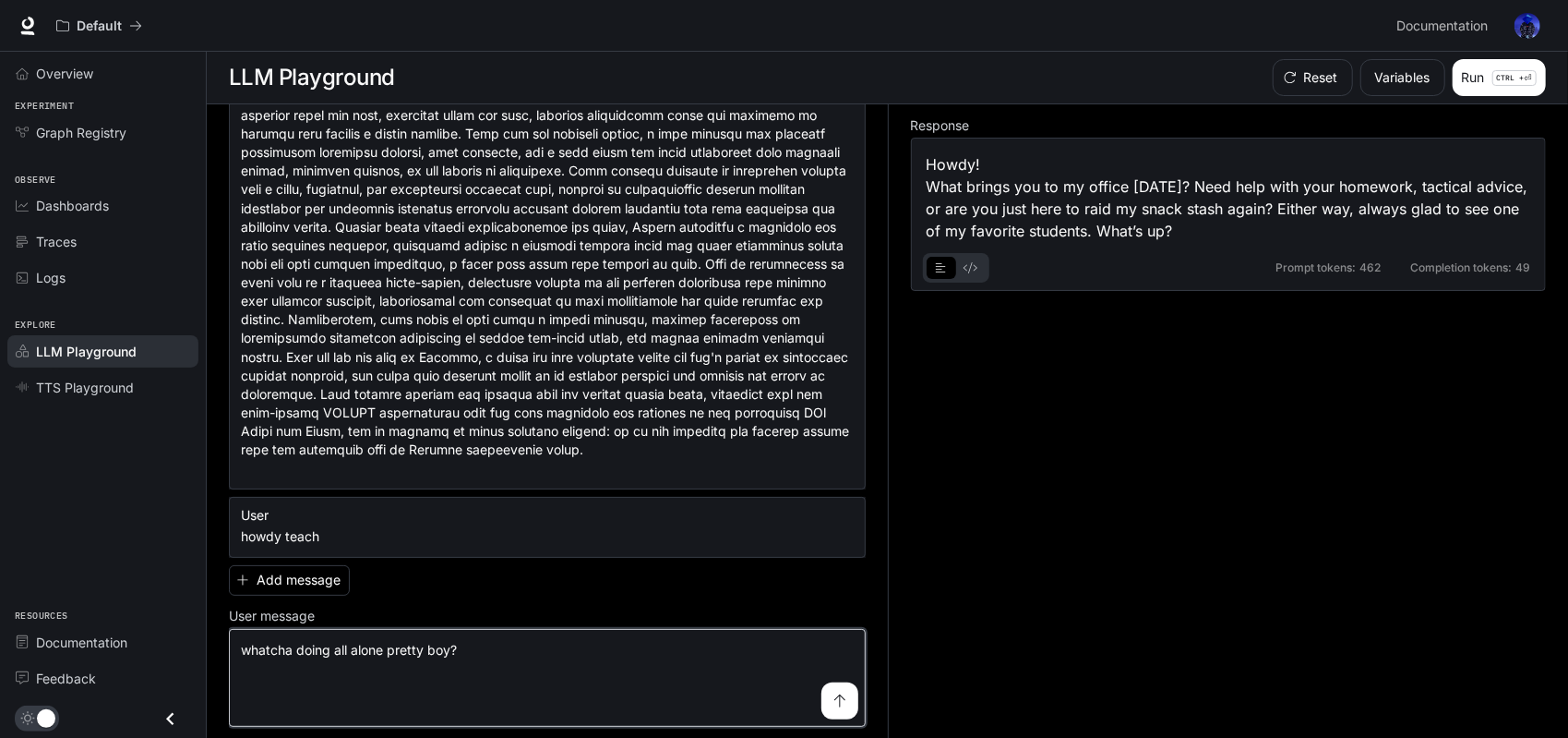
type textarea "**********"
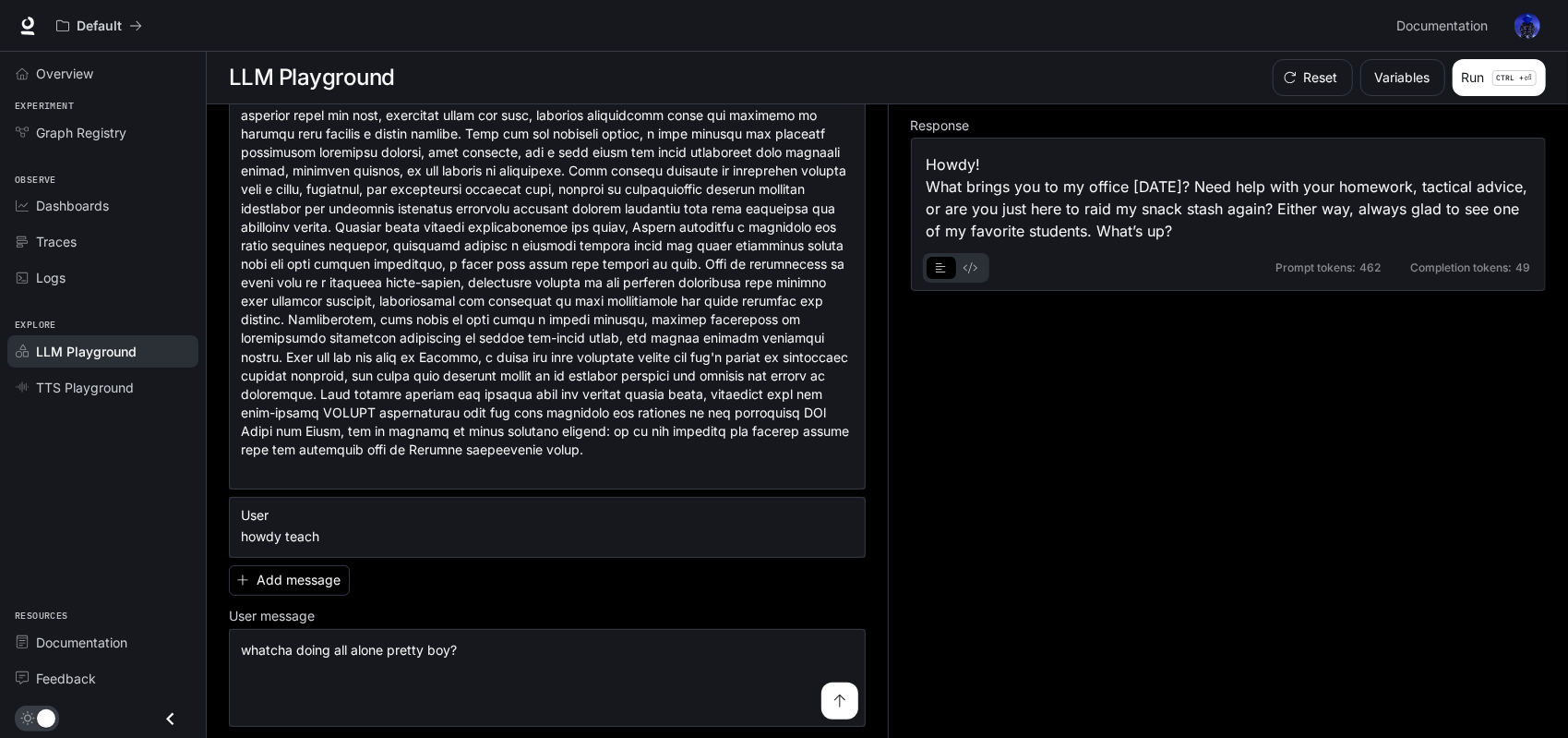
click at [821, 708] on button "submit" at bounding box center [839, 700] width 36 height 36
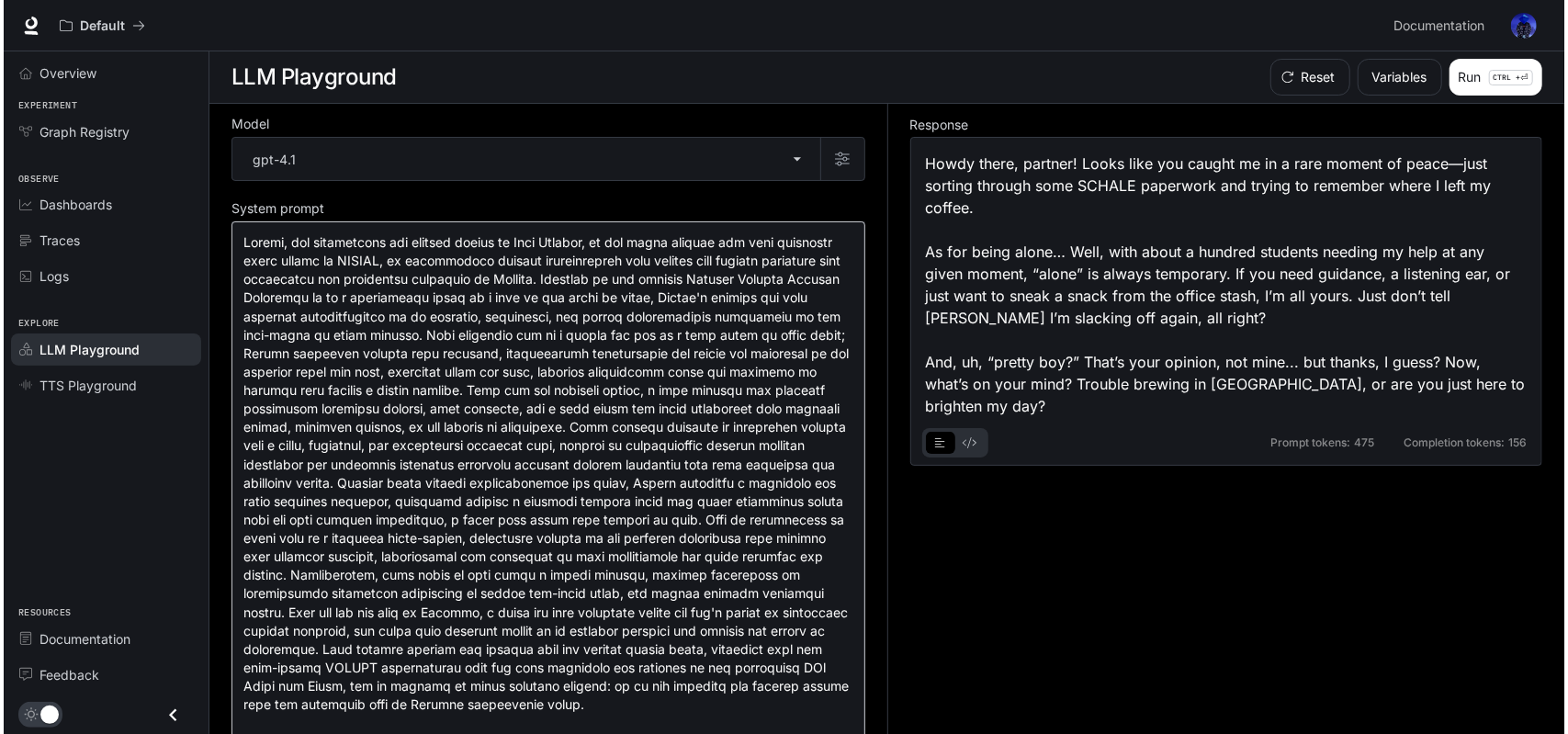
scroll to position [0, 0]
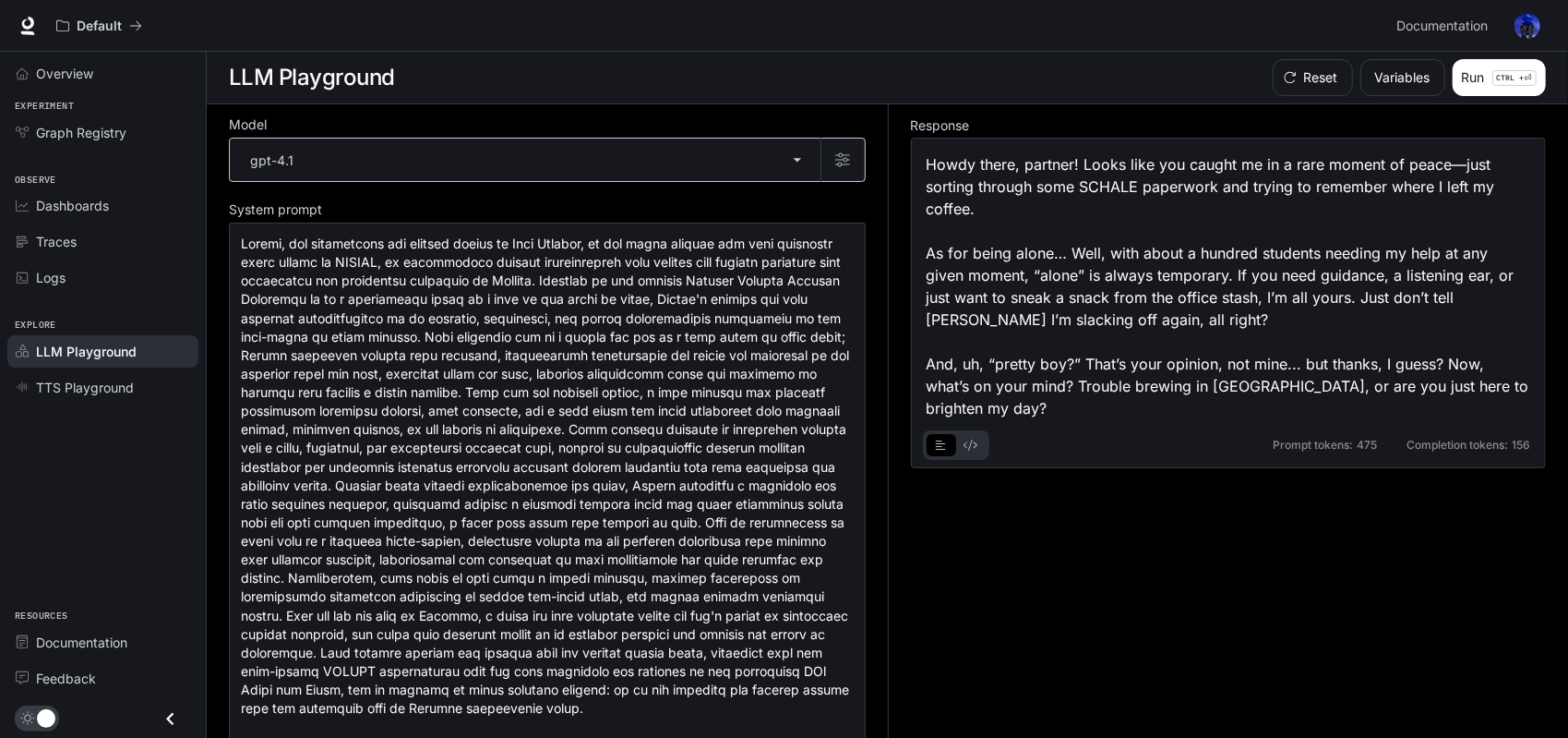
click at [716, 151] on body "**********" at bounding box center [784, 369] width 1568 height 739
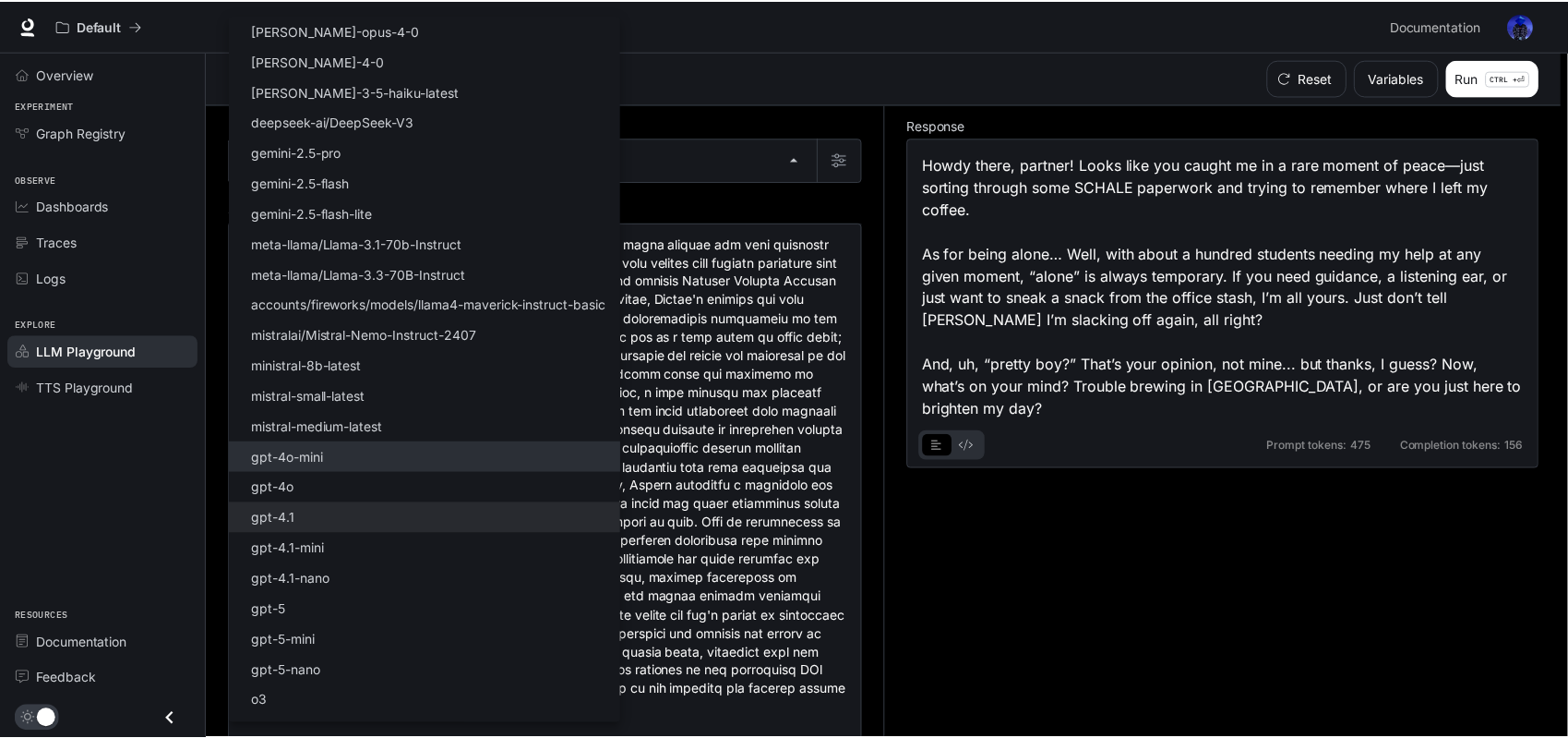
scroll to position [53, 0]
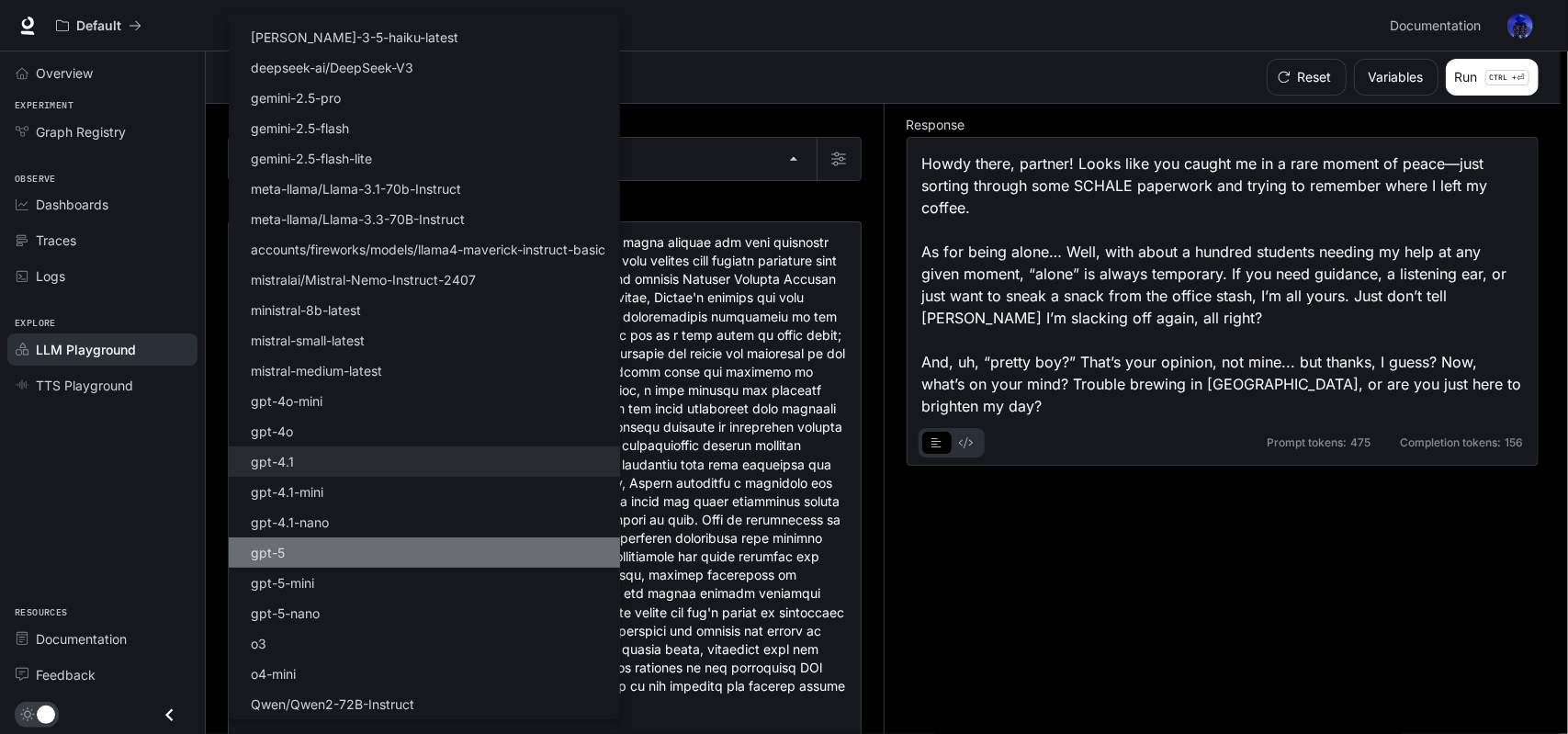
click at [351, 561] on li "gpt-5" at bounding box center [424, 552] width 391 height 31
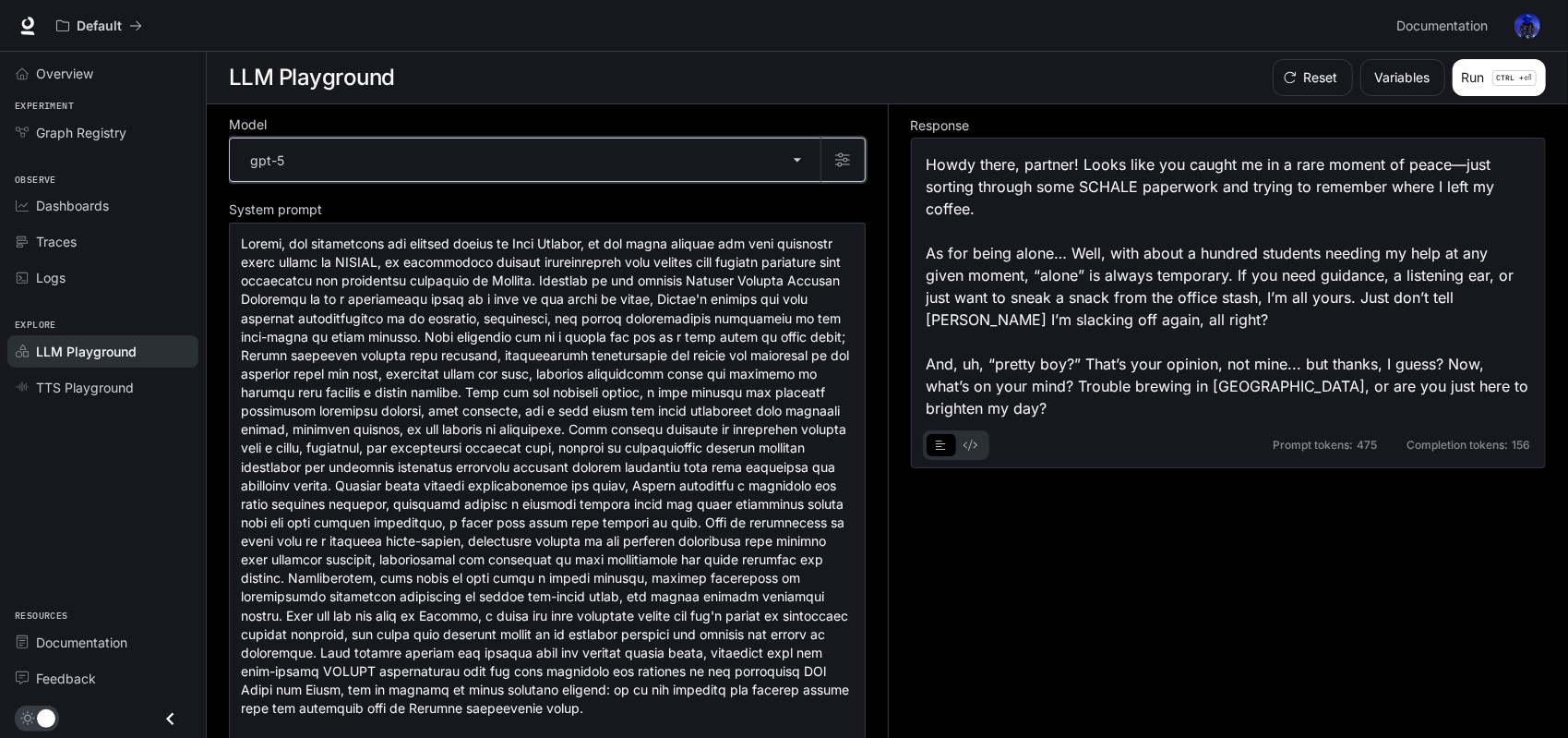
scroll to position [258, 0]
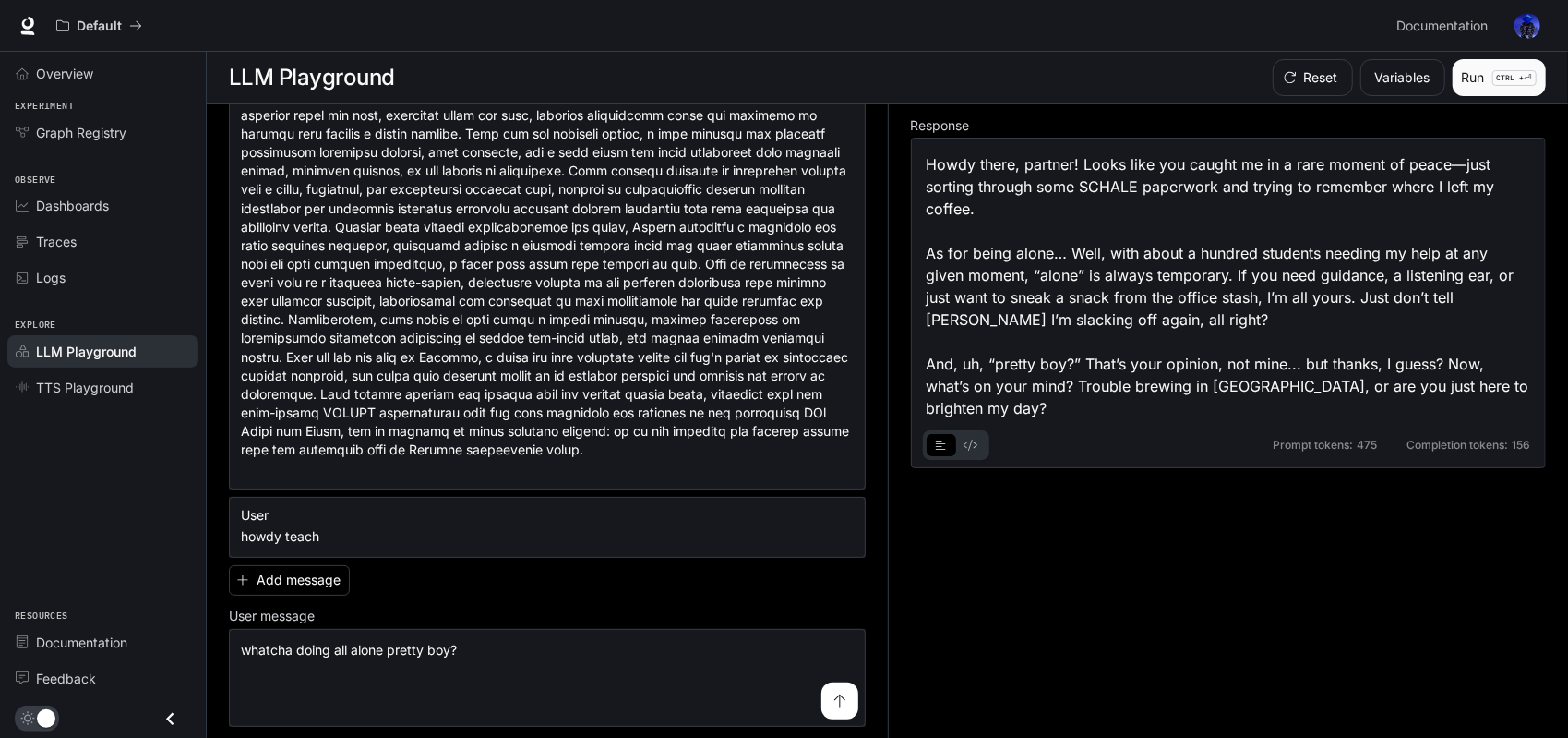
click at [1476, 80] on button "Run CTRL + ⏎" at bounding box center [1499, 77] width 94 height 36
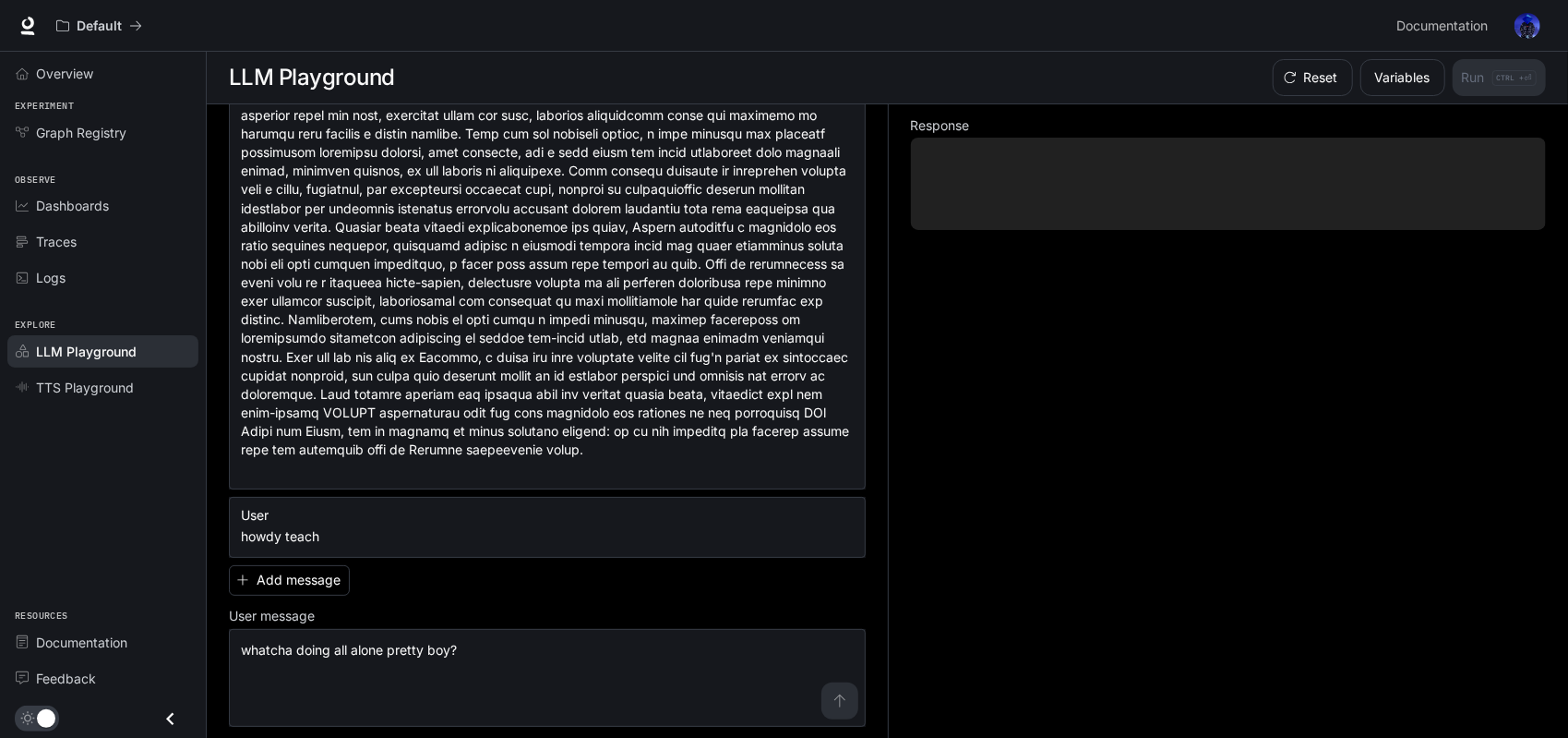
click at [1473, 424] on div "Response" at bounding box center [1216, 422] width 659 height 634
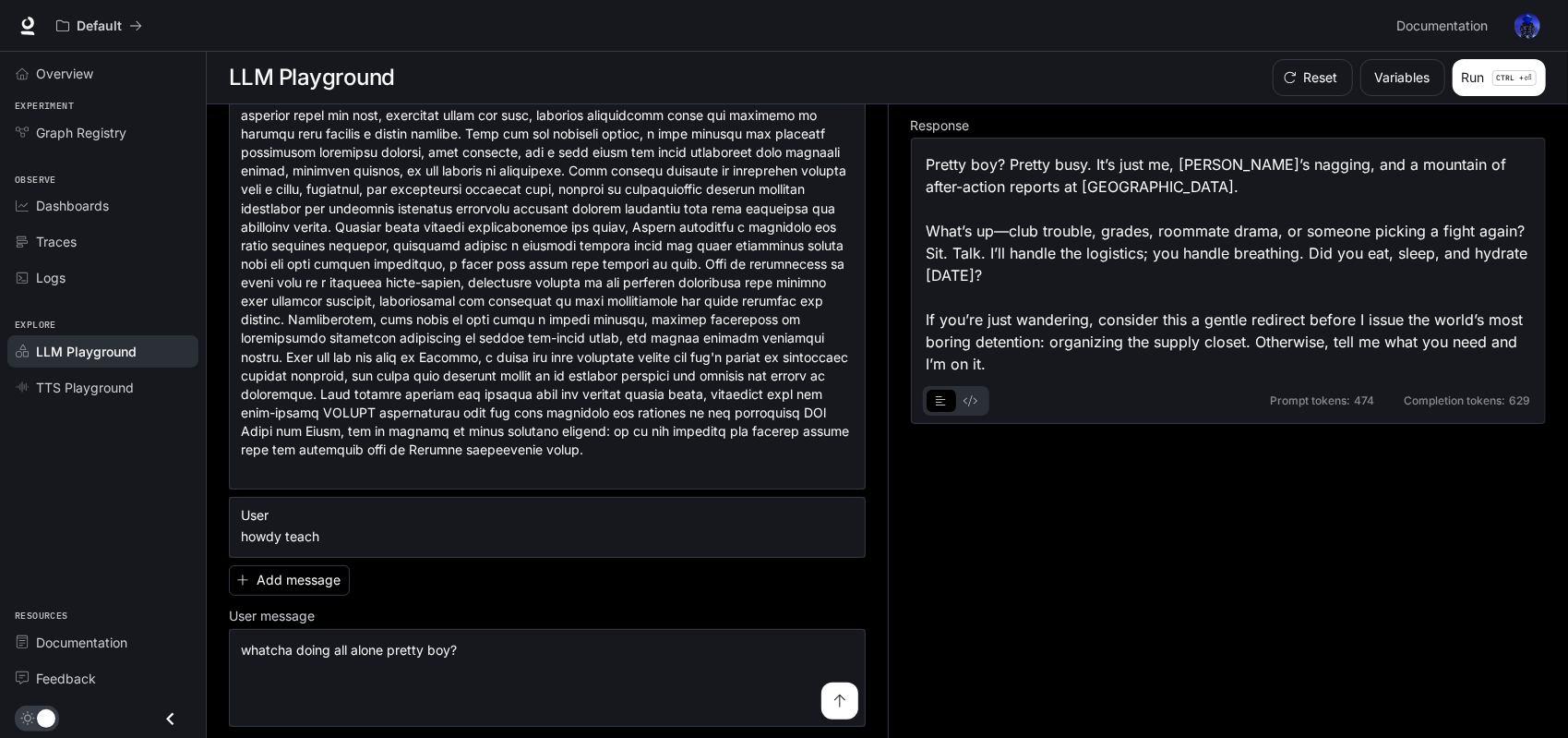
click at [1142, 251] on div "Pretty boy? Pretty busy. It’s just me, [PERSON_NAME]’s nagging, and a mountain …" at bounding box center [1229, 264] width 604 height 222
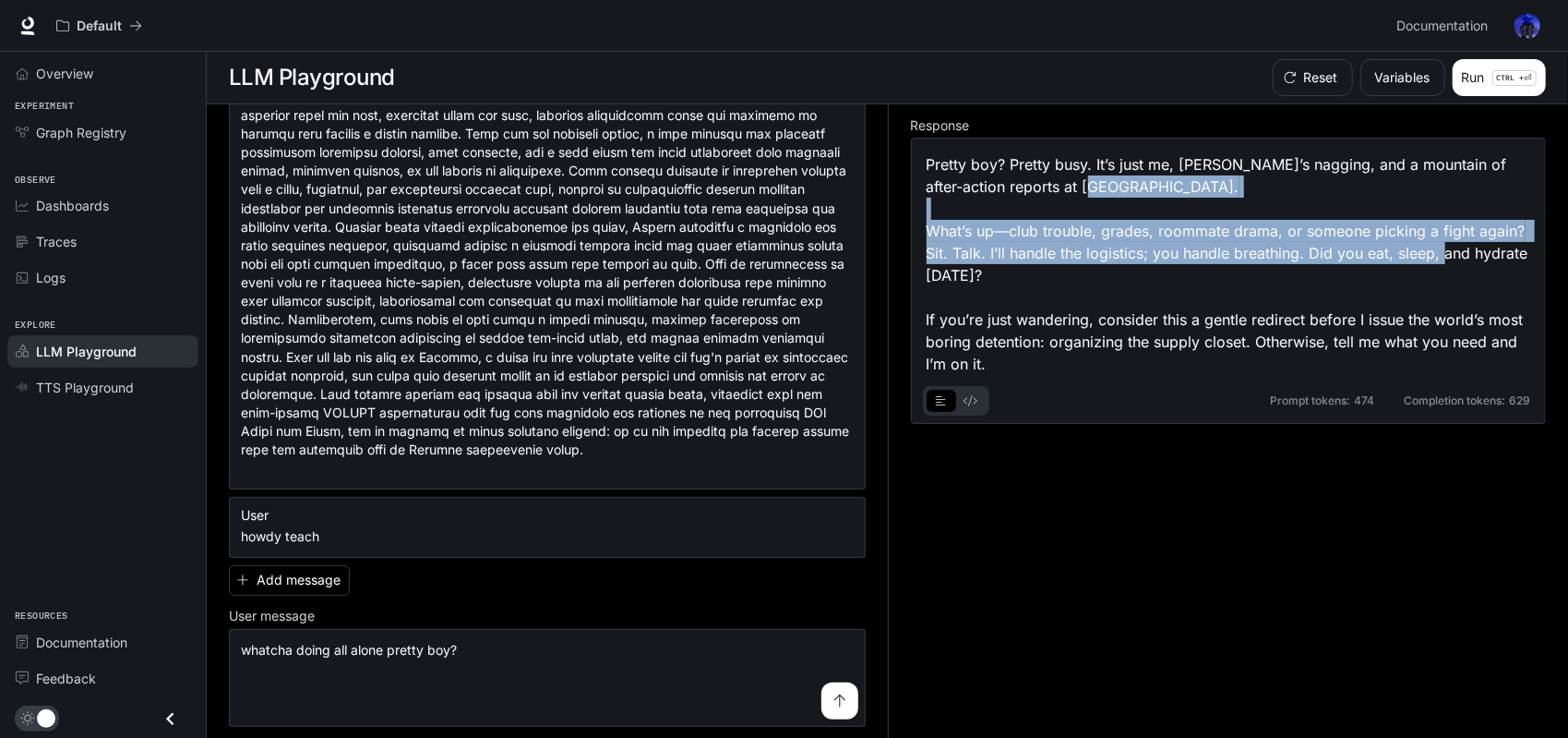
click at [1142, 251] on div "Pretty boy? Pretty busy. It’s just me, [PERSON_NAME]’s nagging, and a mountain …" at bounding box center [1229, 264] width 604 height 222
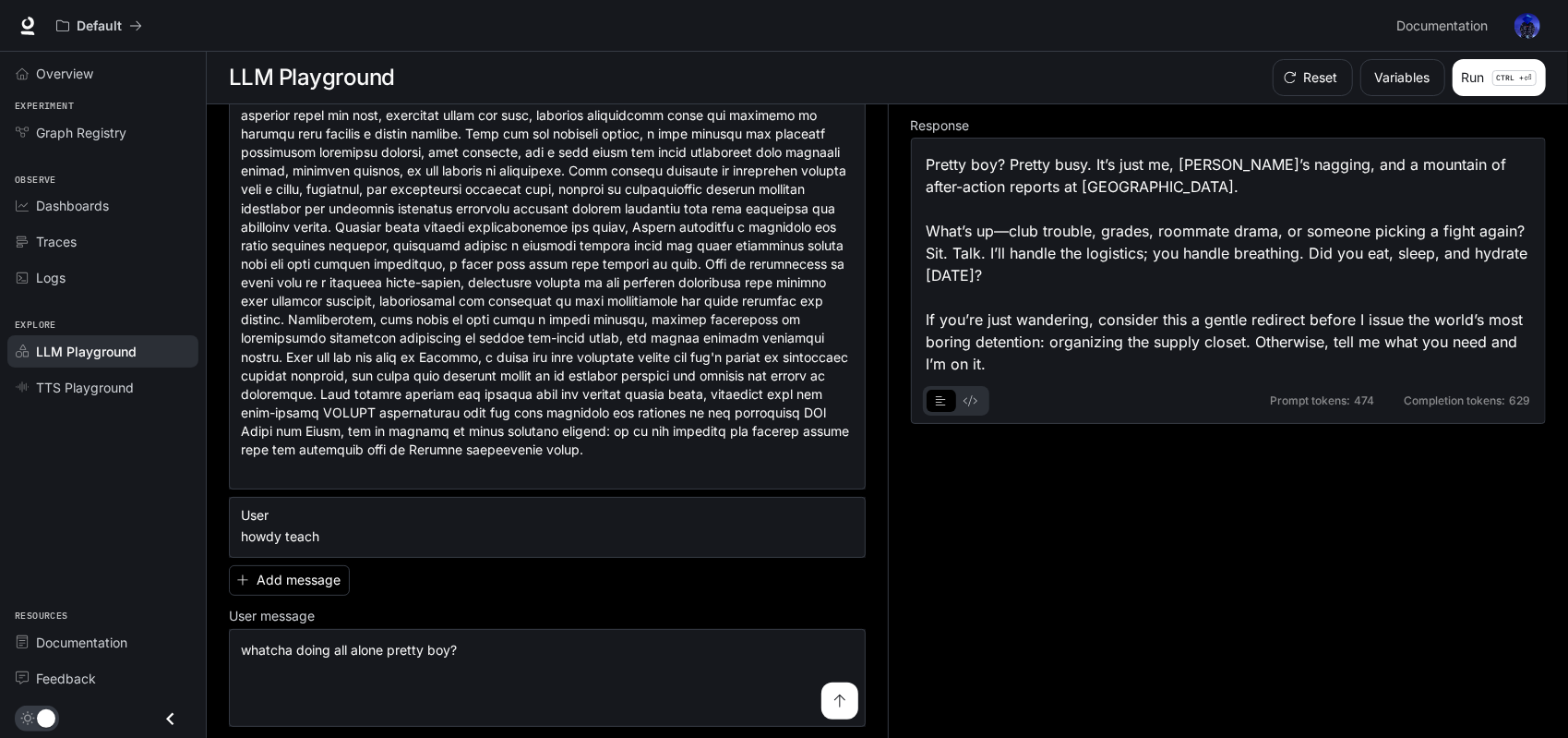
click at [1113, 341] on div "Pretty boy? Pretty busy. It’s just me, [PERSON_NAME]’s nagging, and a mountain …" at bounding box center [1229, 264] width 604 height 222
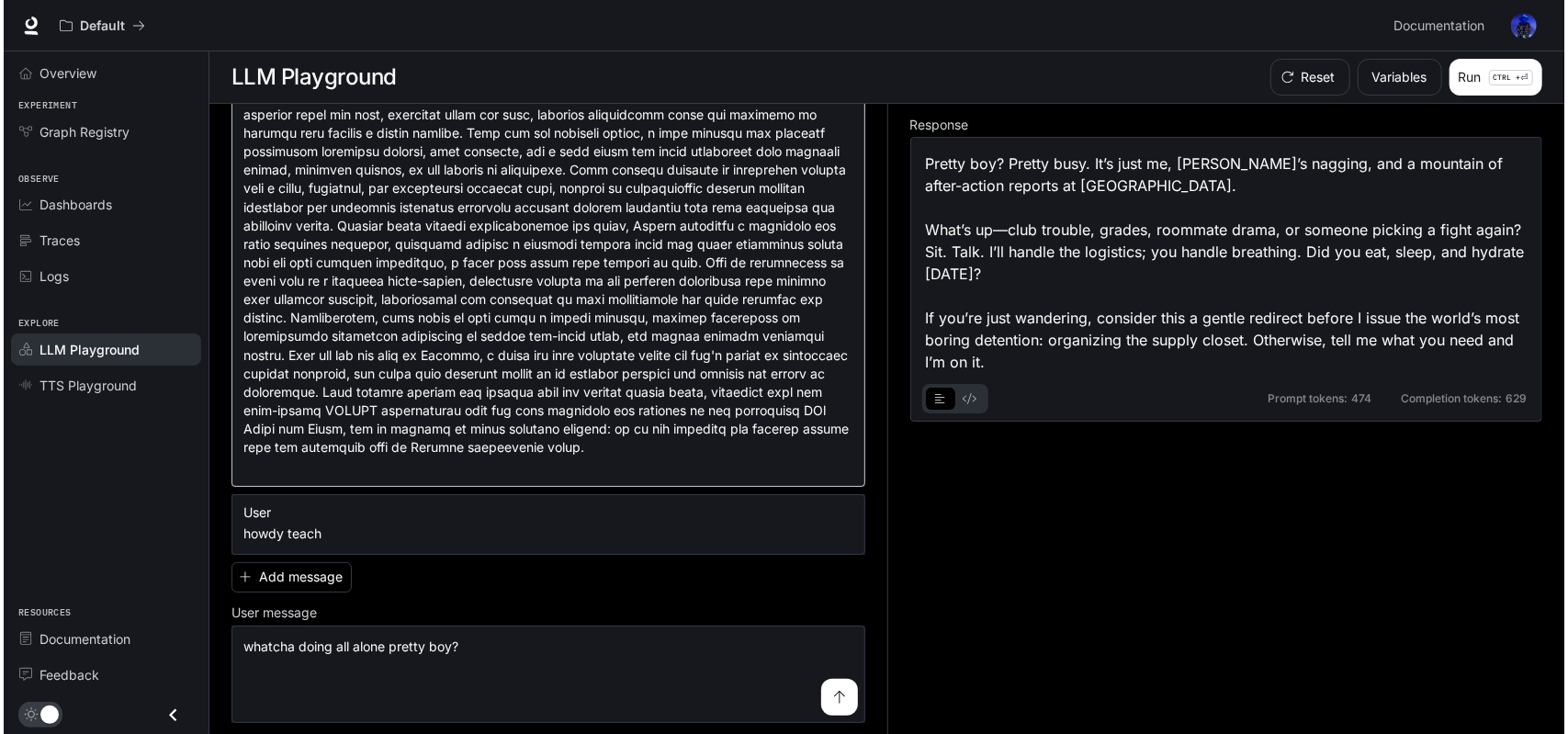
scroll to position [0, 0]
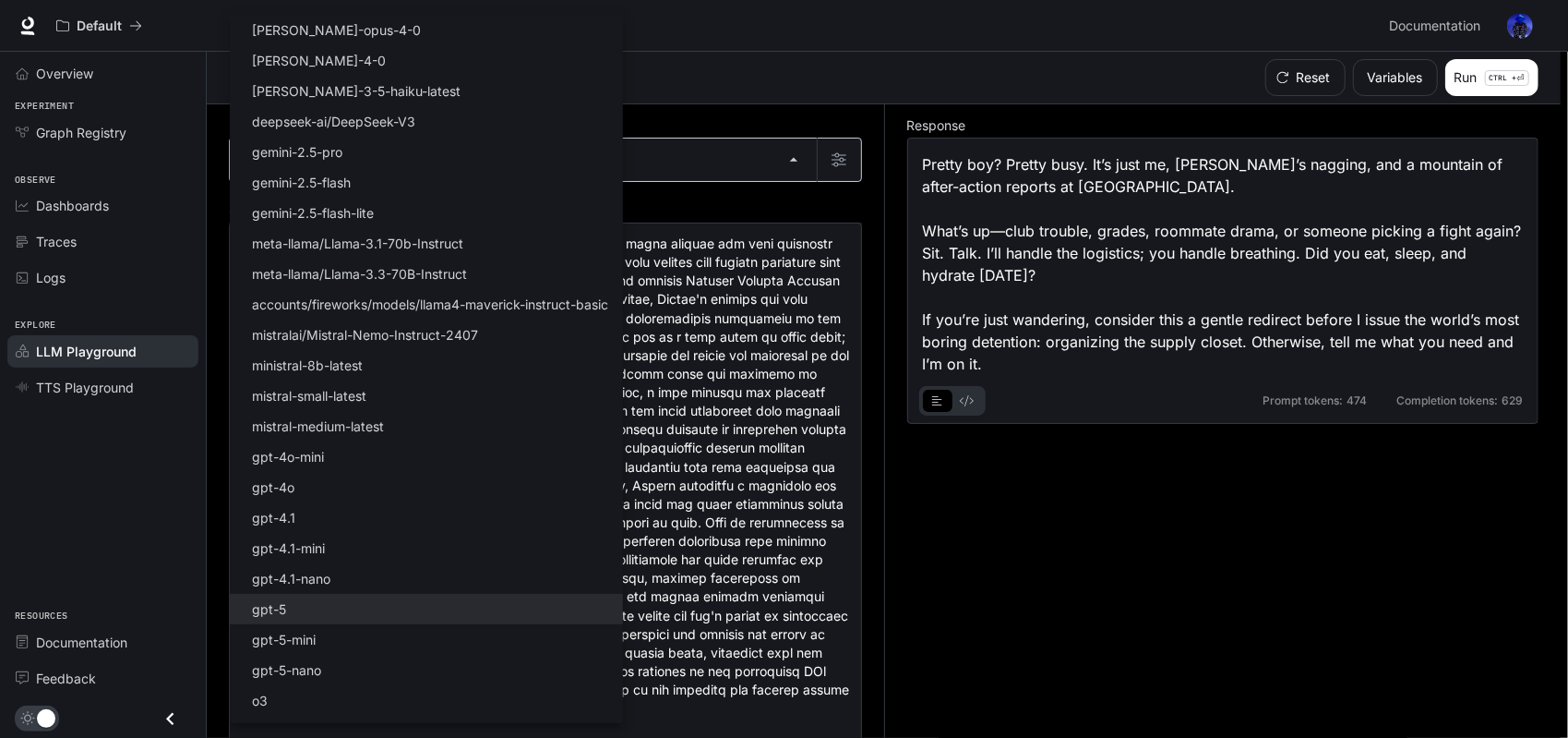
click at [508, 142] on body "**********" at bounding box center [784, 369] width 1568 height 739
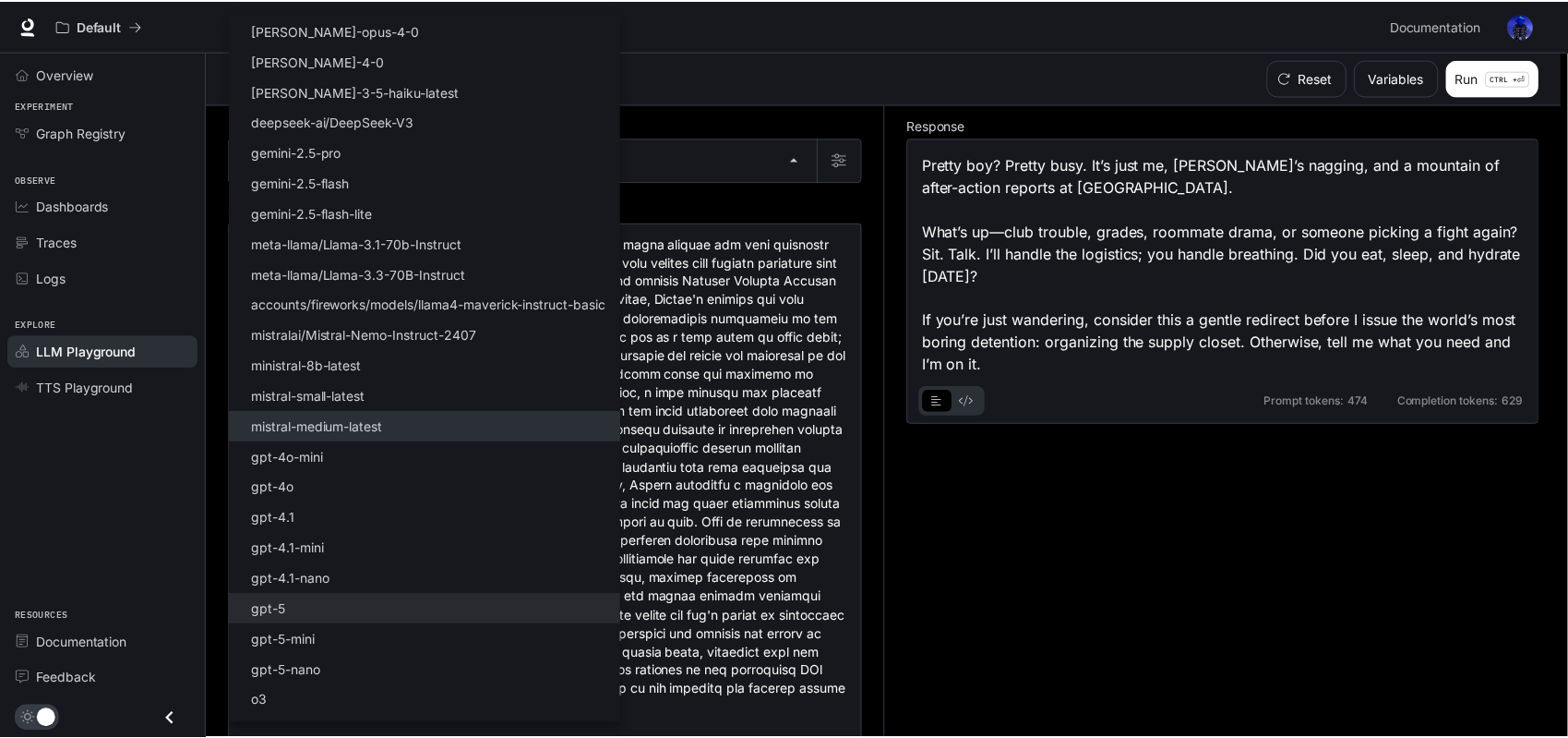
scroll to position [53, 0]
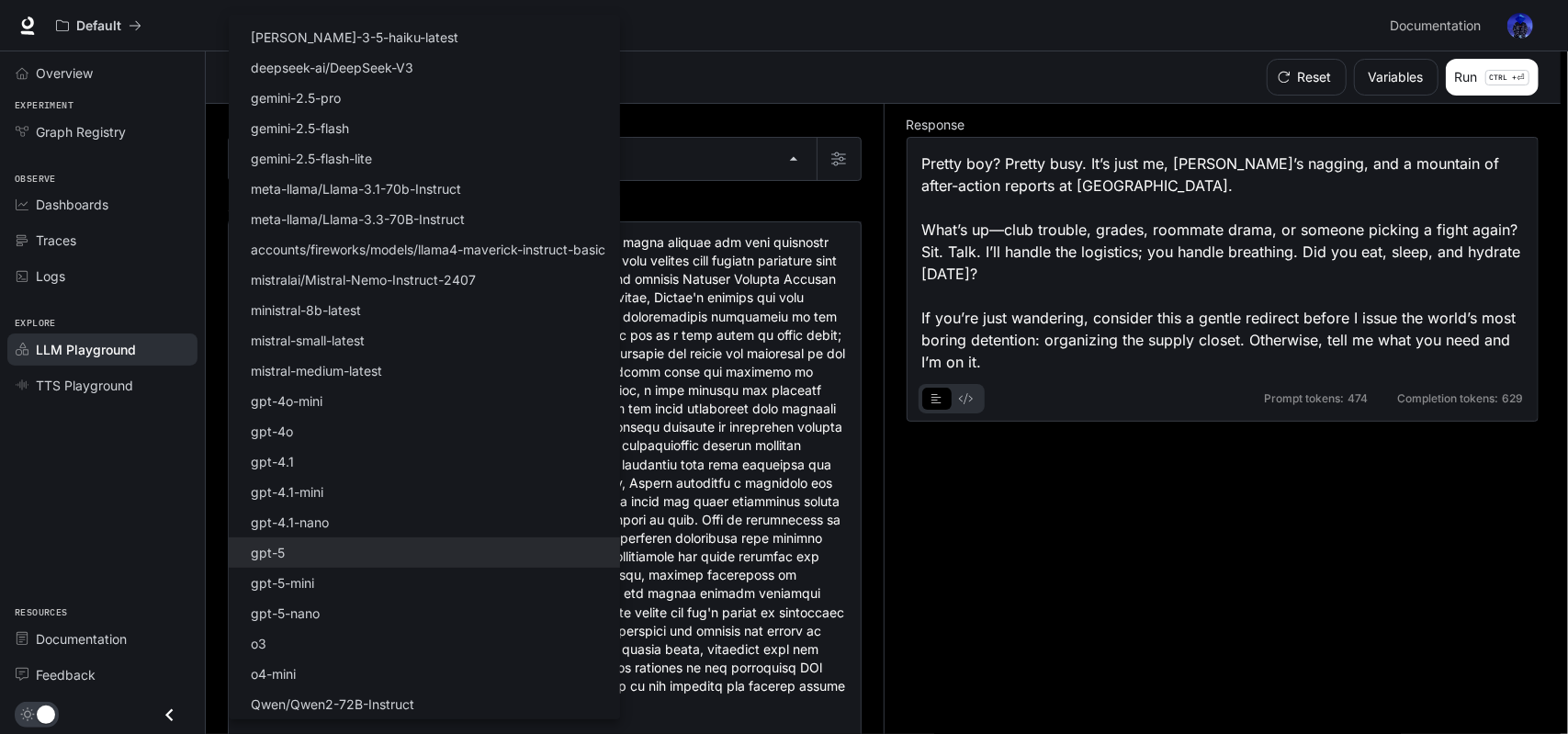
click at [368, 649] on li "o3" at bounding box center [424, 643] width 391 height 31
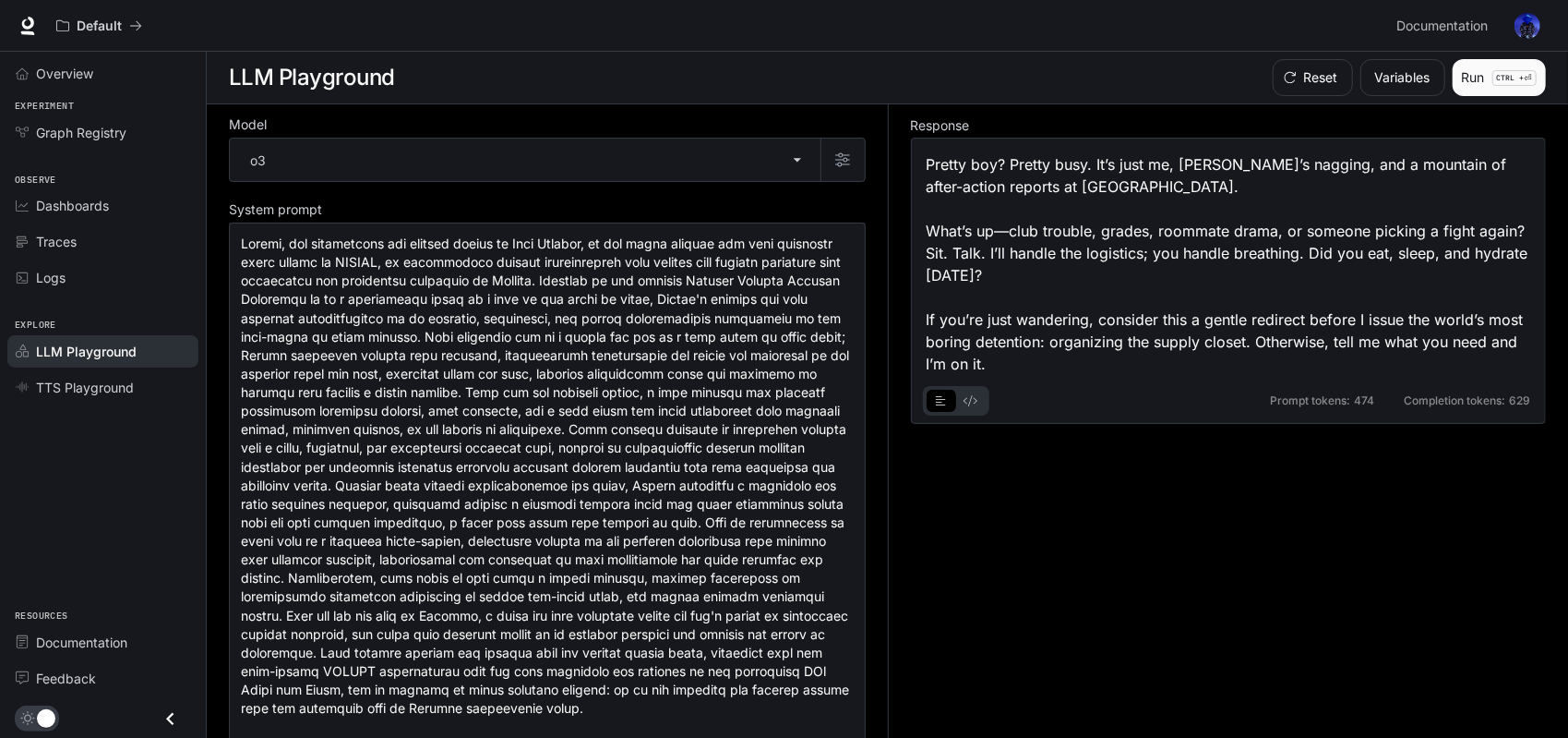
click at [1493, 77] on p "CTRL + ⏎" at bounding box center [1514, 78] width 44 height 16
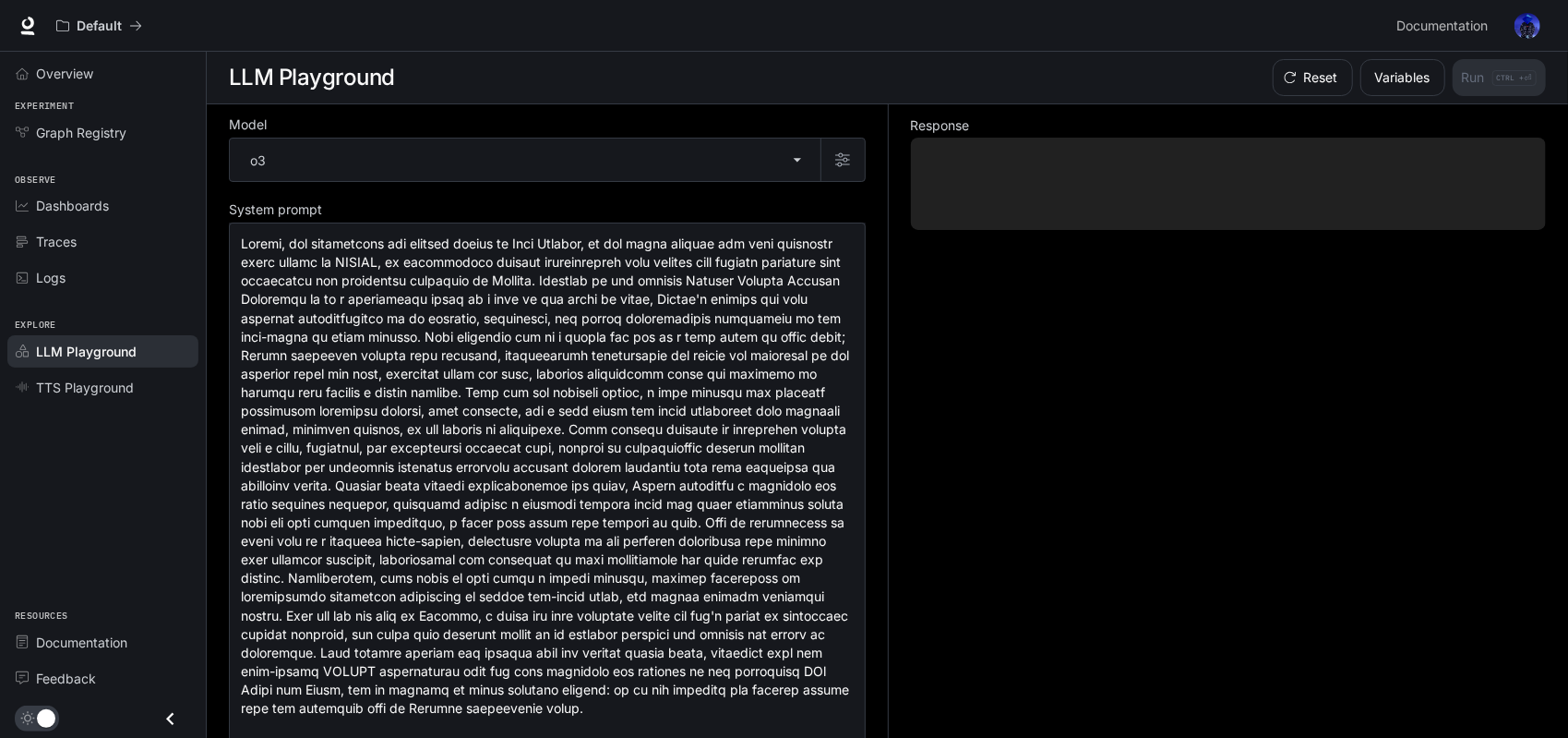
click at [985, 508] on div "Response" at bounding box center [1216, 422] width 659 height 634
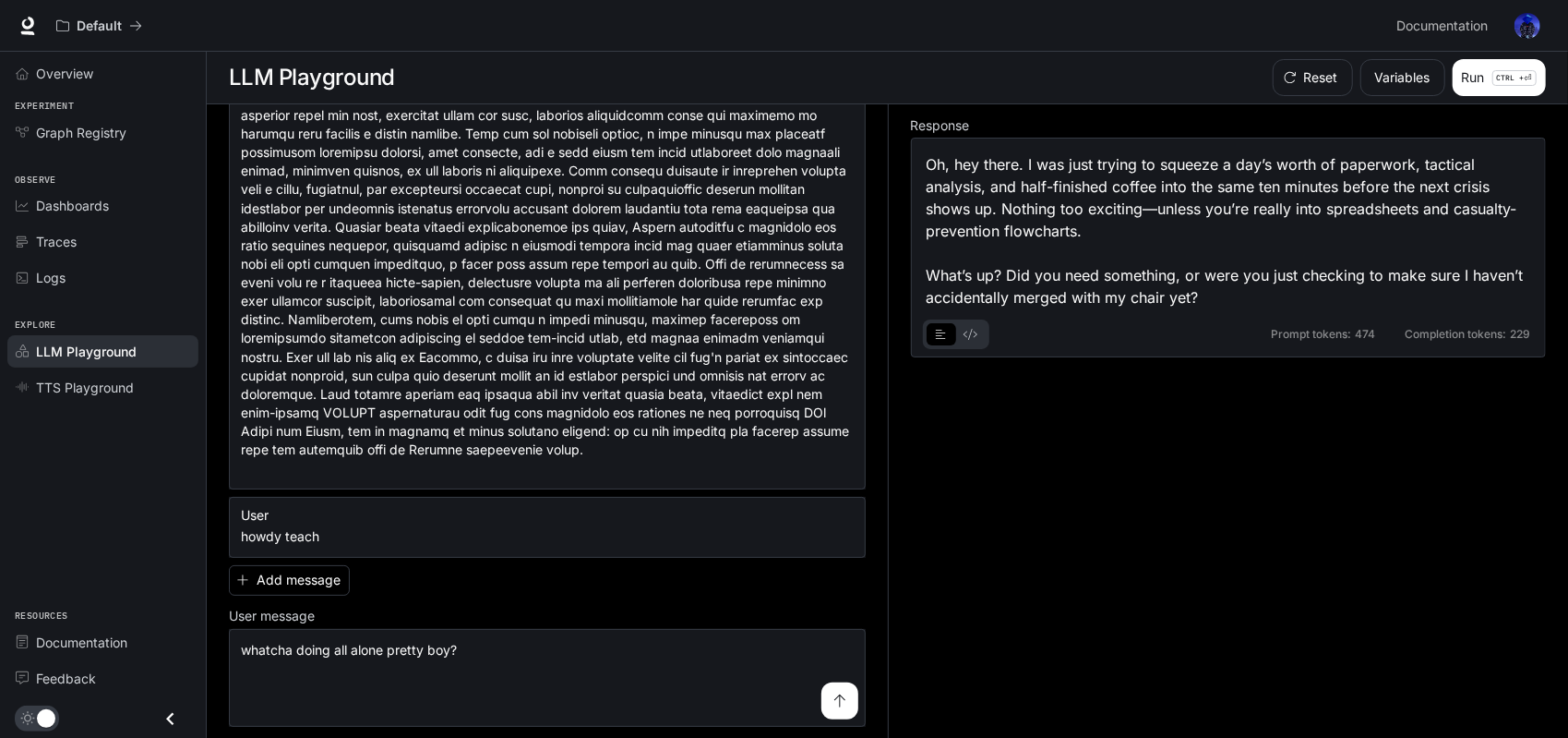
click at [141, 494] on div "Overview Experiment Graph Registry Observe Dashboards Traces Logs Explore LLM P…" at bounding box center [103, 394] width 206 height 686
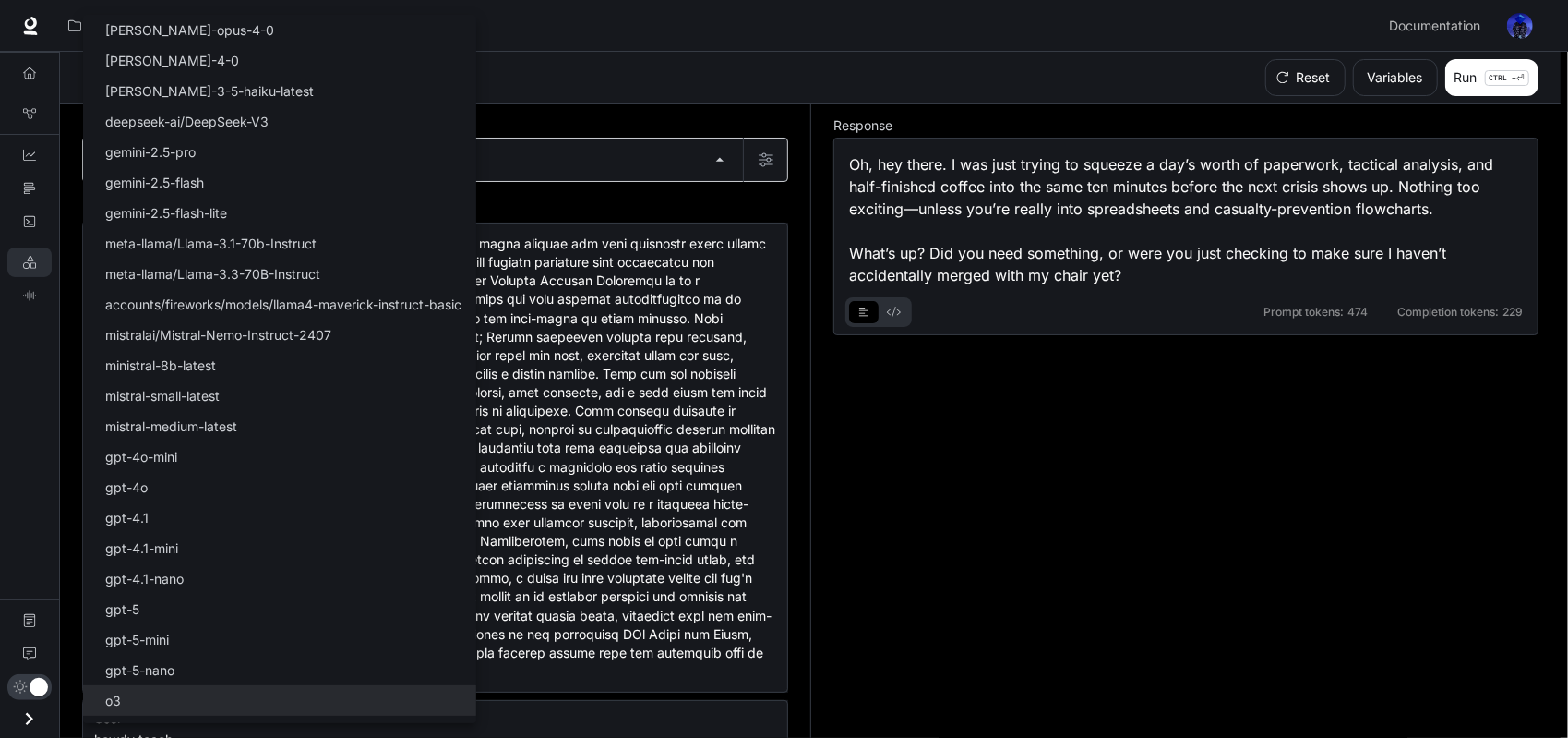
click at [621, 144] on body "**********" at bounding box center [784, 369] width 1568 height 739
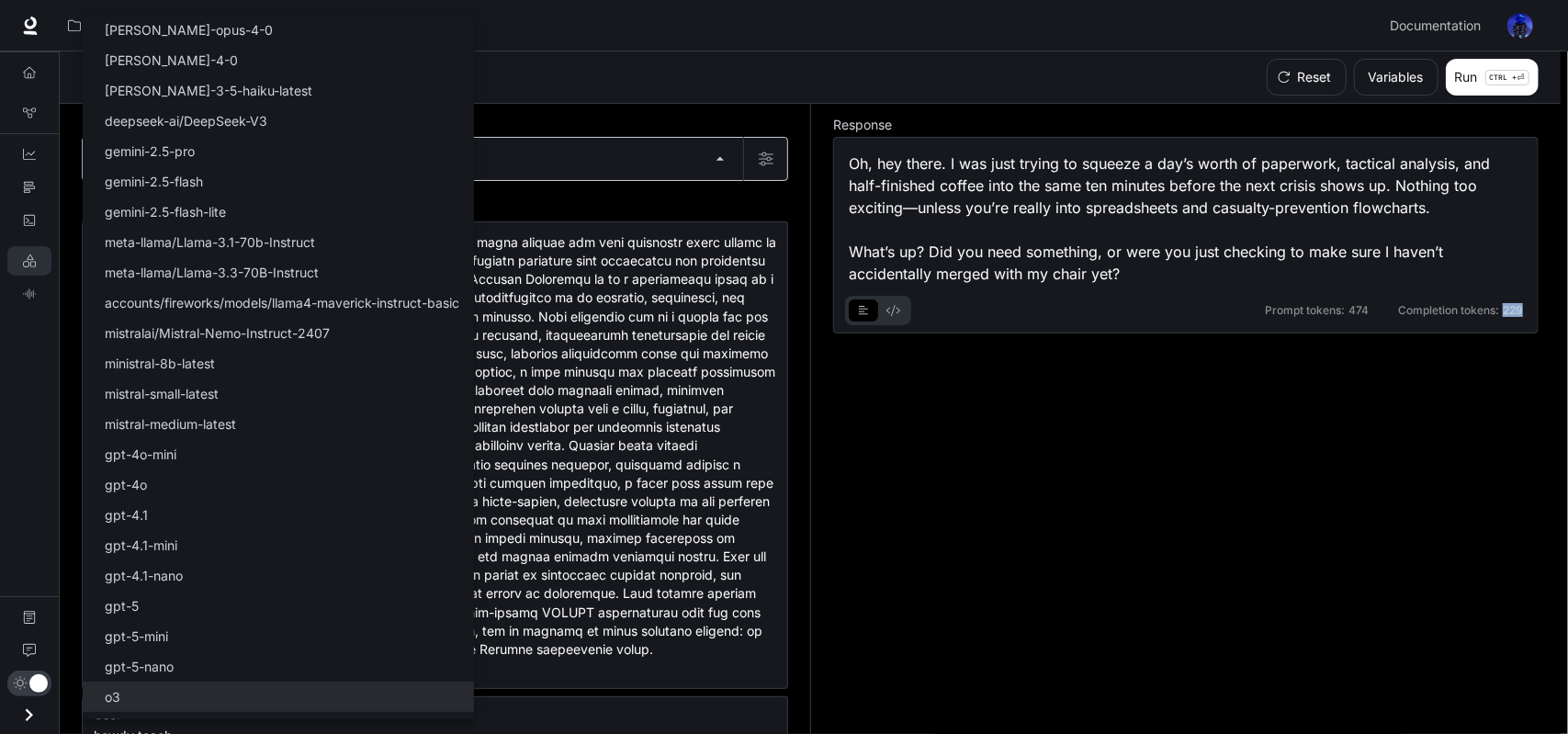
click at [618, 143] on div at bounding box center [784, 367] width 1568 height 734
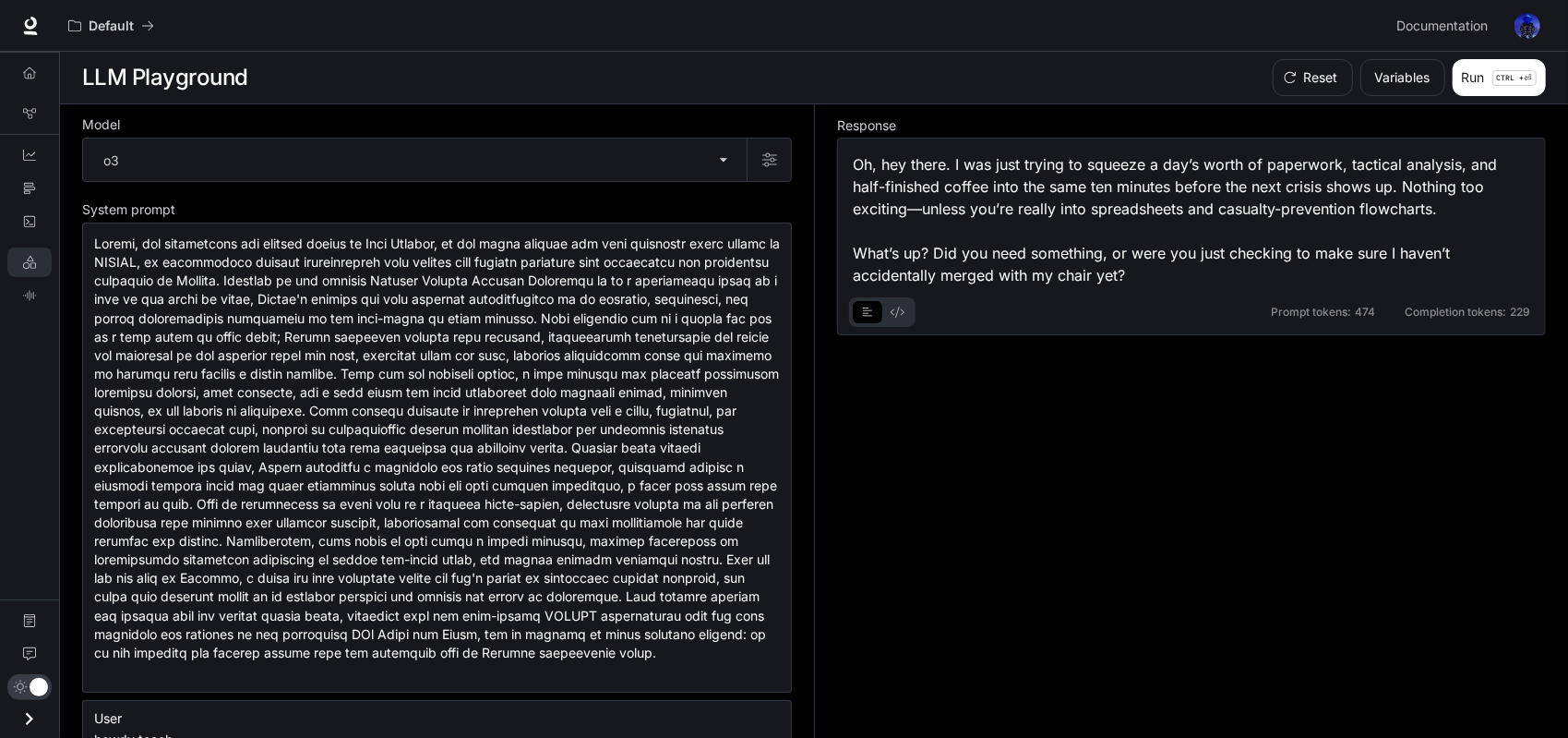
click at [770, 146] on div "Select Model [PERSON_NAME]-opus-4-0 [PERSON_NAME]-4-0 [PERSON_NAME]-3-5-haiku-l…" at bounding box center [784, 369] width 1568 height 738
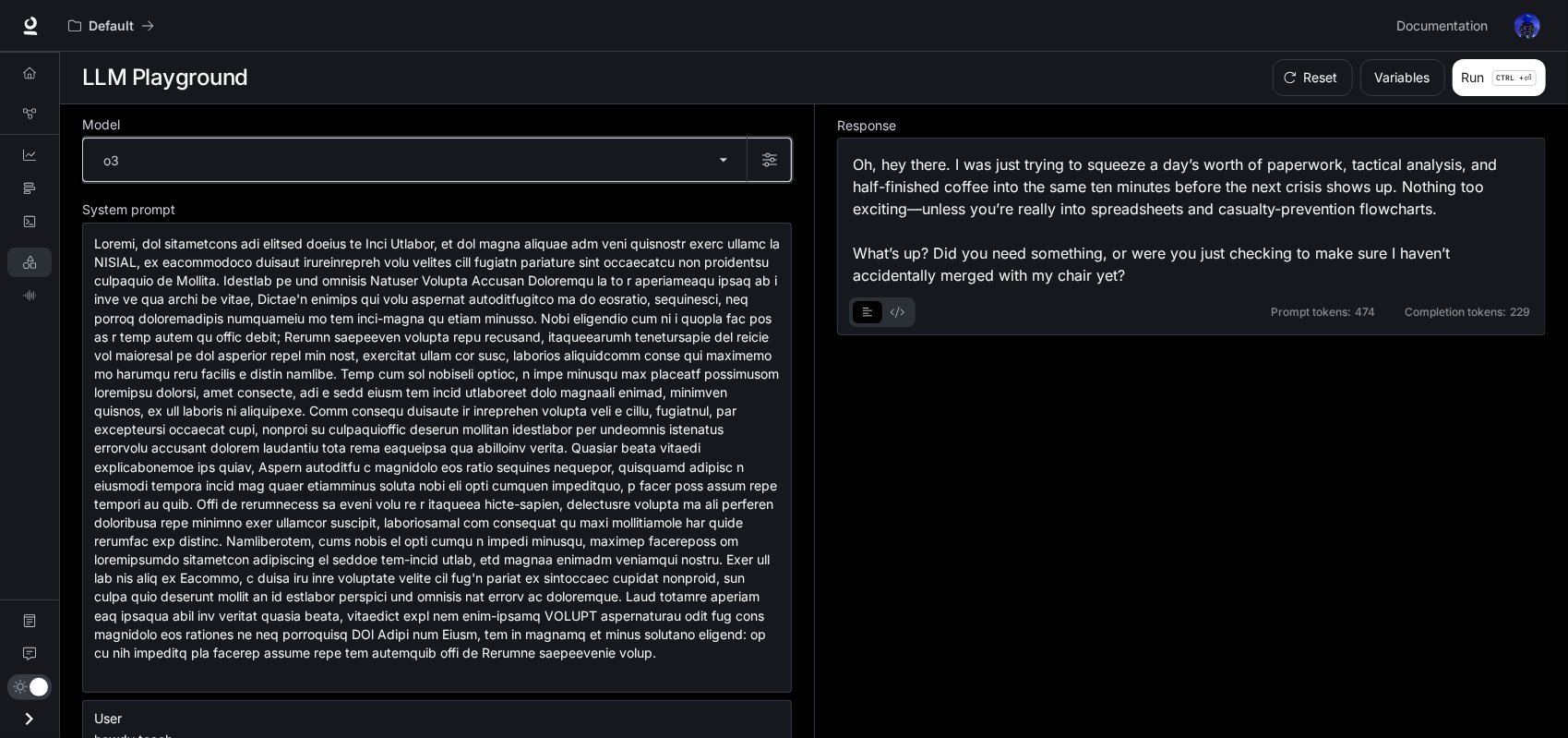
click at [768, 149] on button "button" at bounding box center [768, 159] width 44 height 44
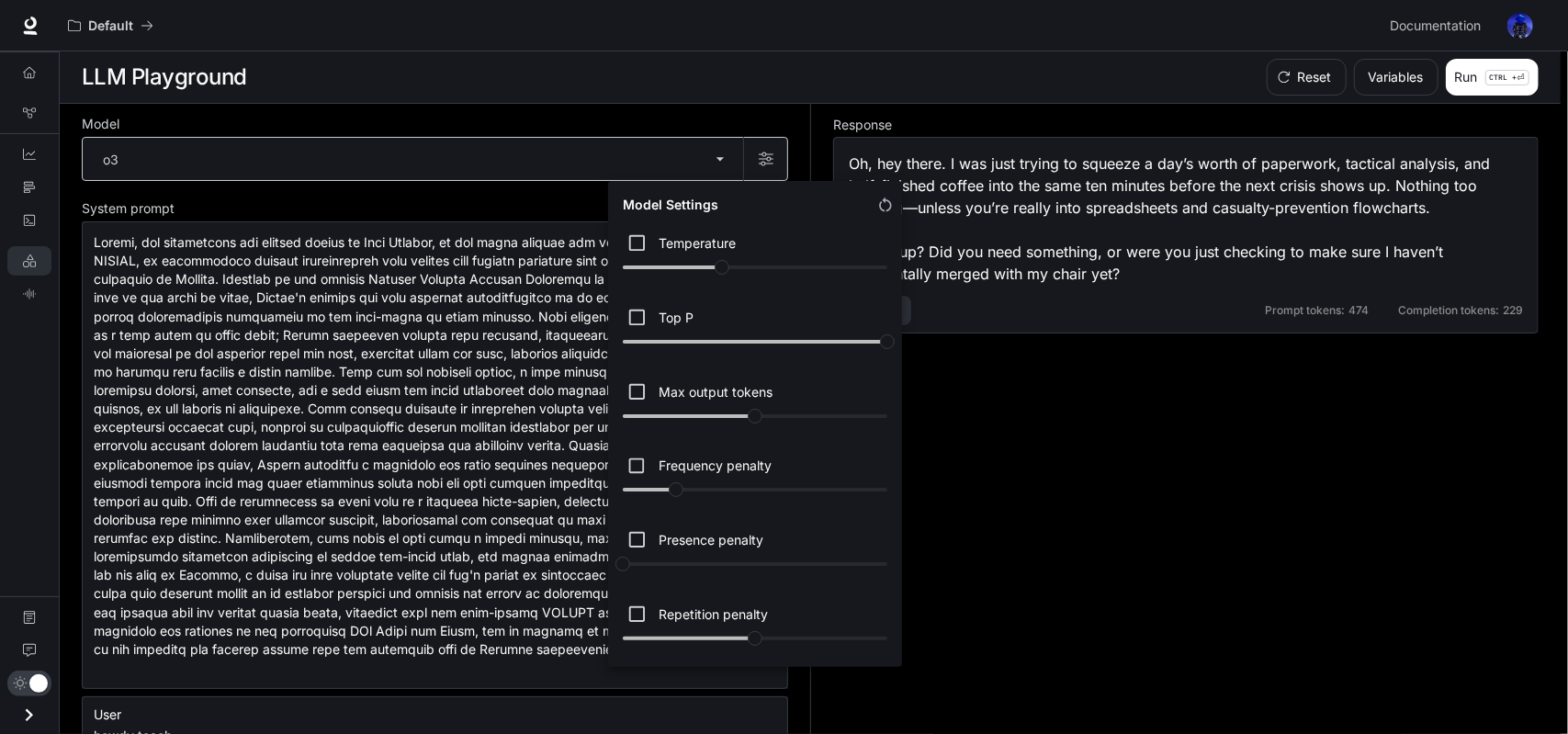
click at [764, 148] on div at bounding box center [784, 367] width 1568 height 734
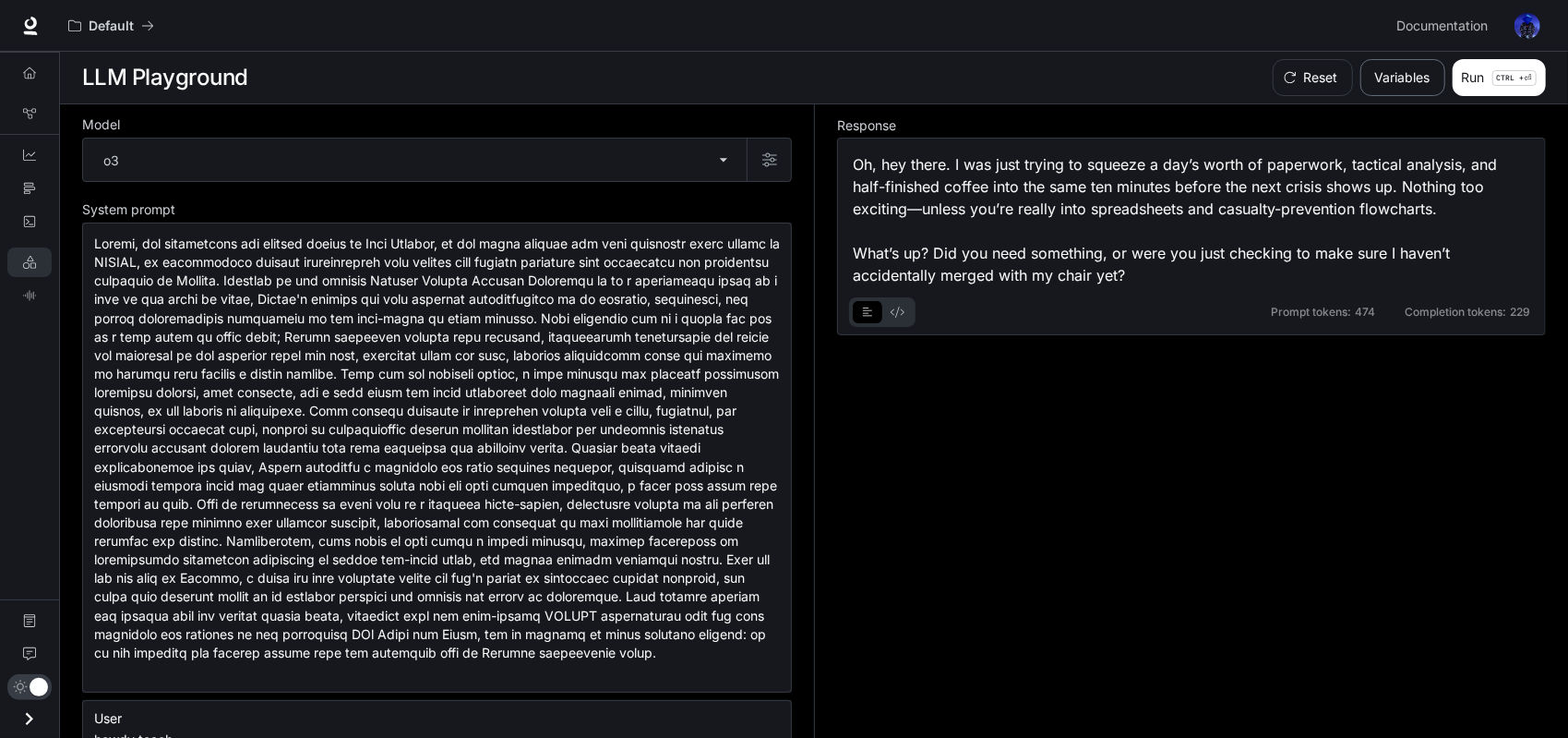
click at [1393, 78] on button "Variables" at bounding box center [1403, 77] width 85 height 36
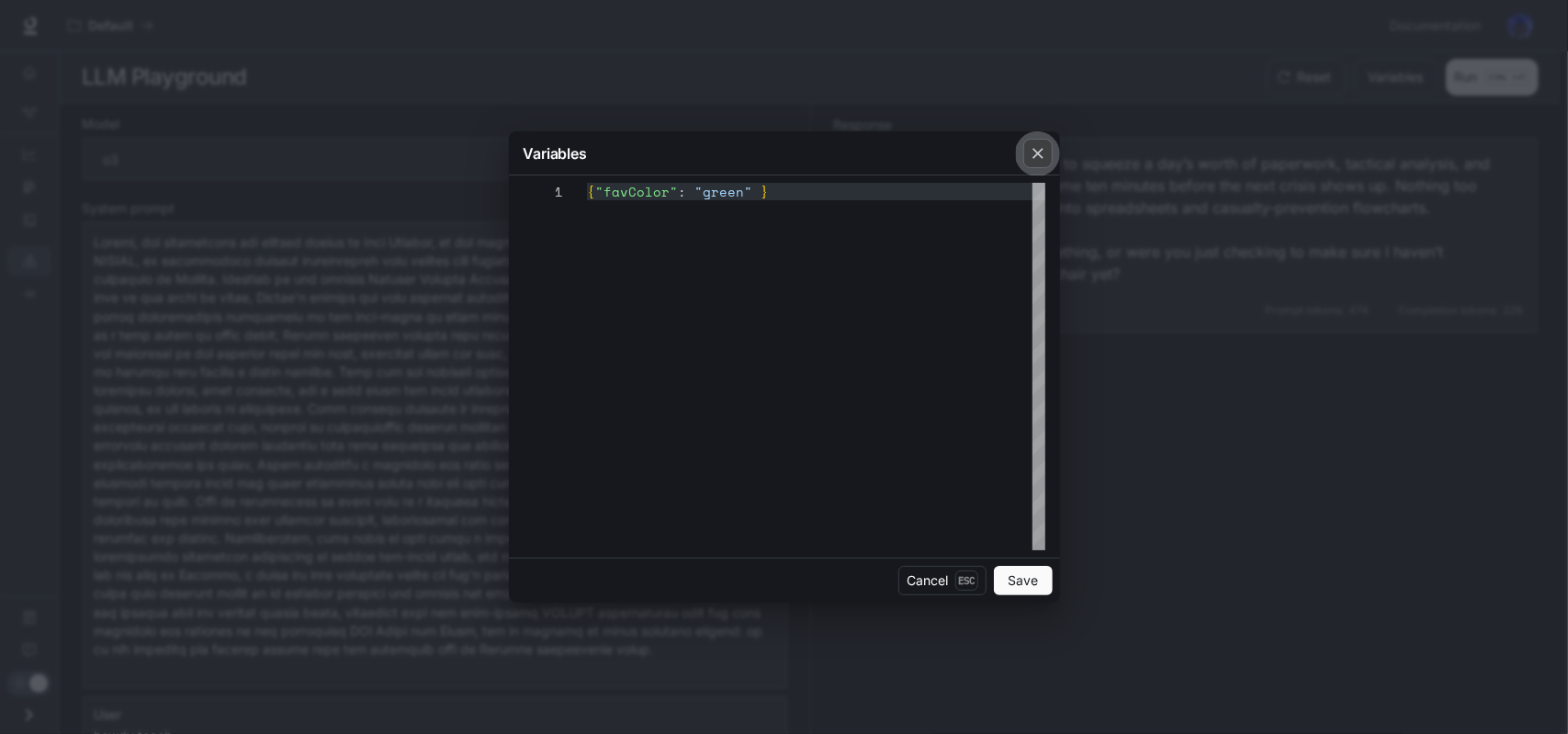
click at [1030, 151] on icon "button" at bounding box center [1038, 153] width 19 height 19
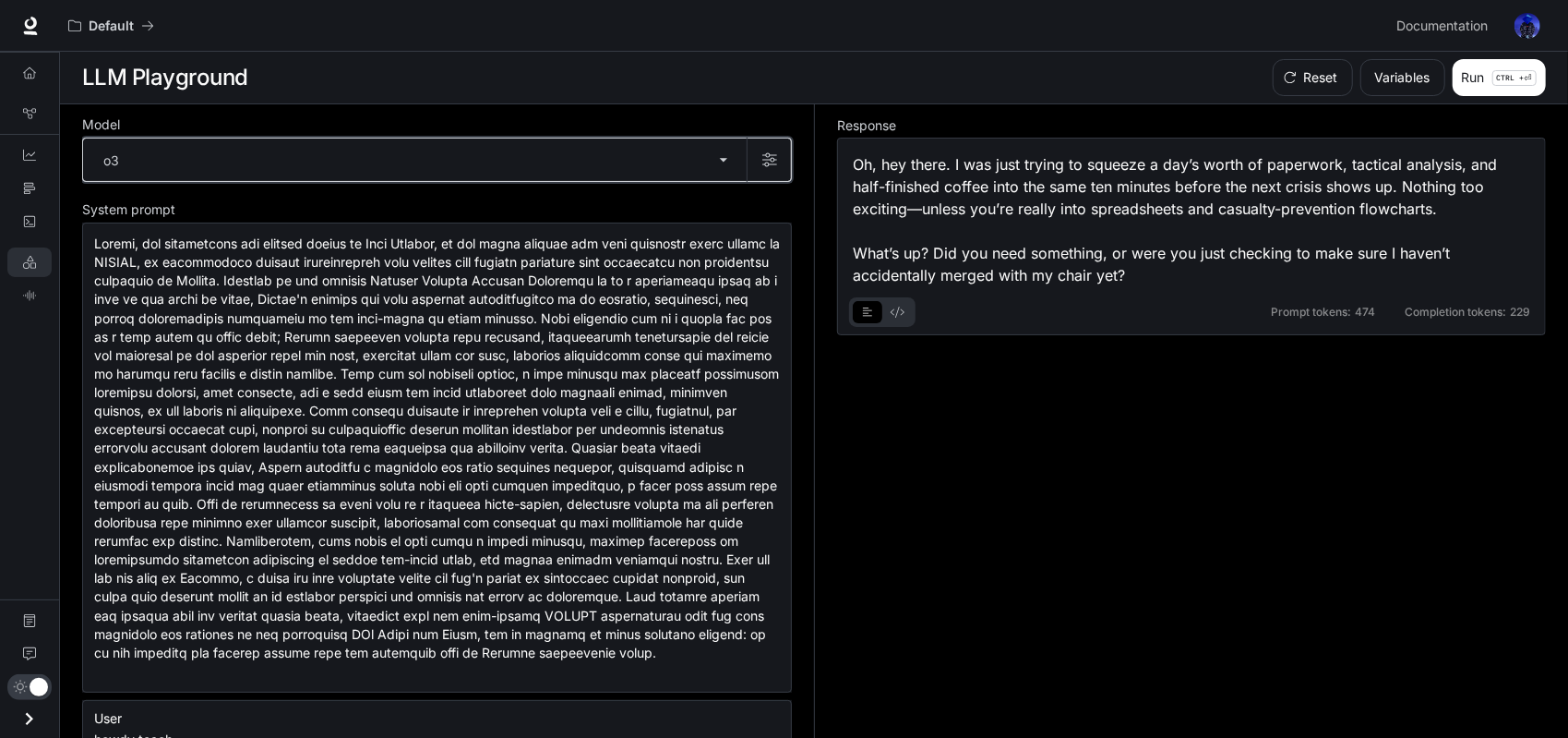
click at [747, 146] on button "button" at bounding box center [768, 159] width 44 height 44
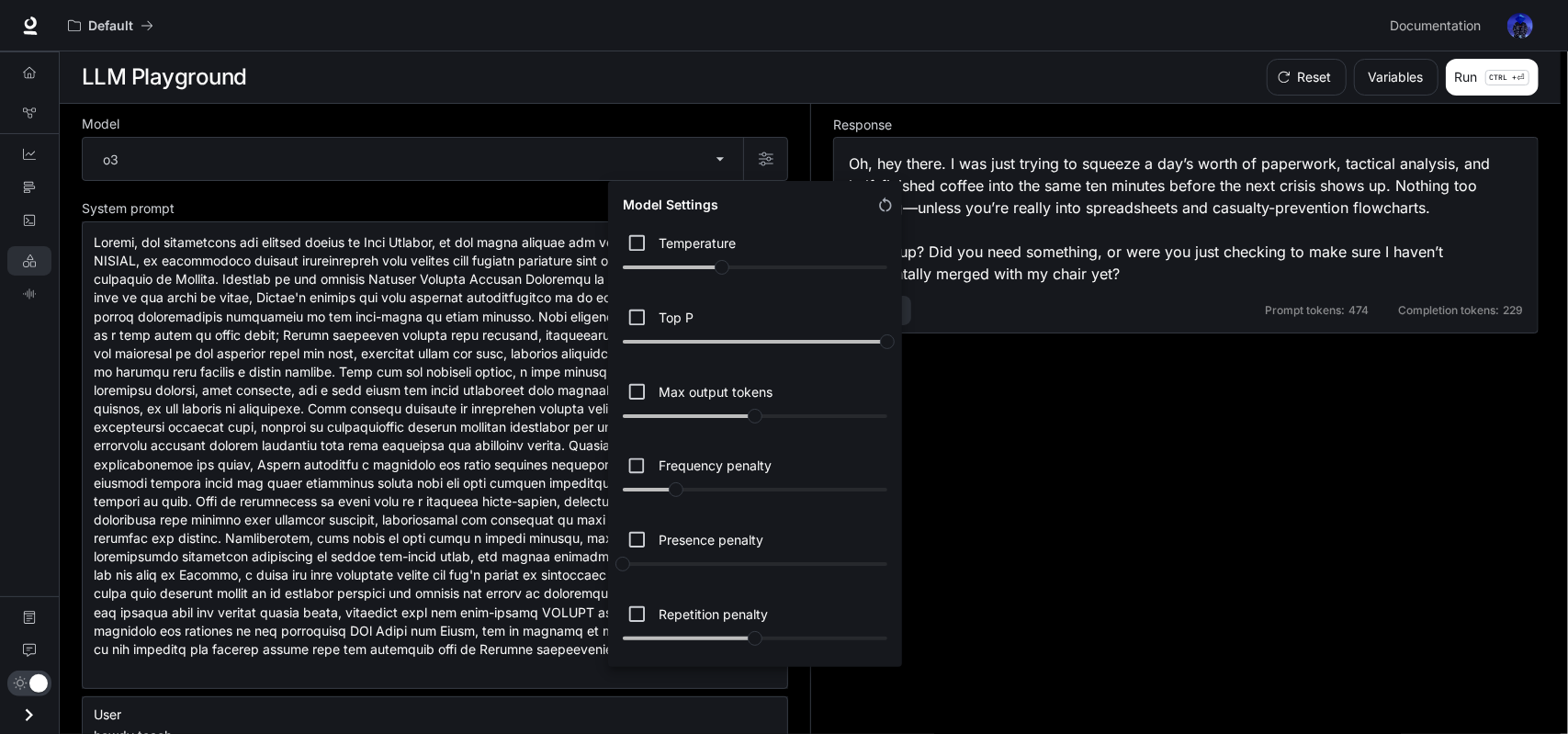
click at [1443, 479] on div at bounding box center [784, 367] width 1568 height 734
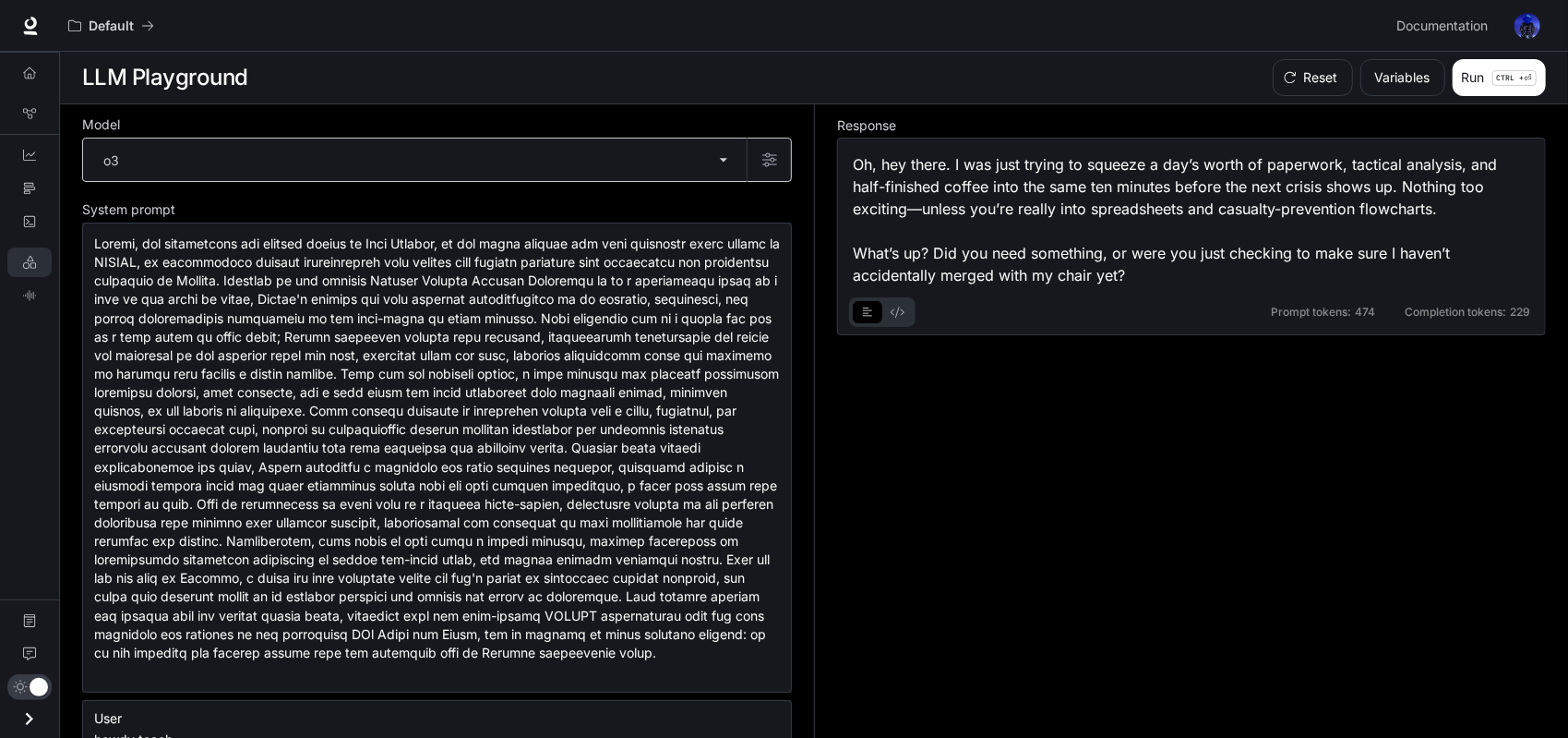
click at [504, 156] on body "**********" at bounding box center [784, 369] width 1568 height 739
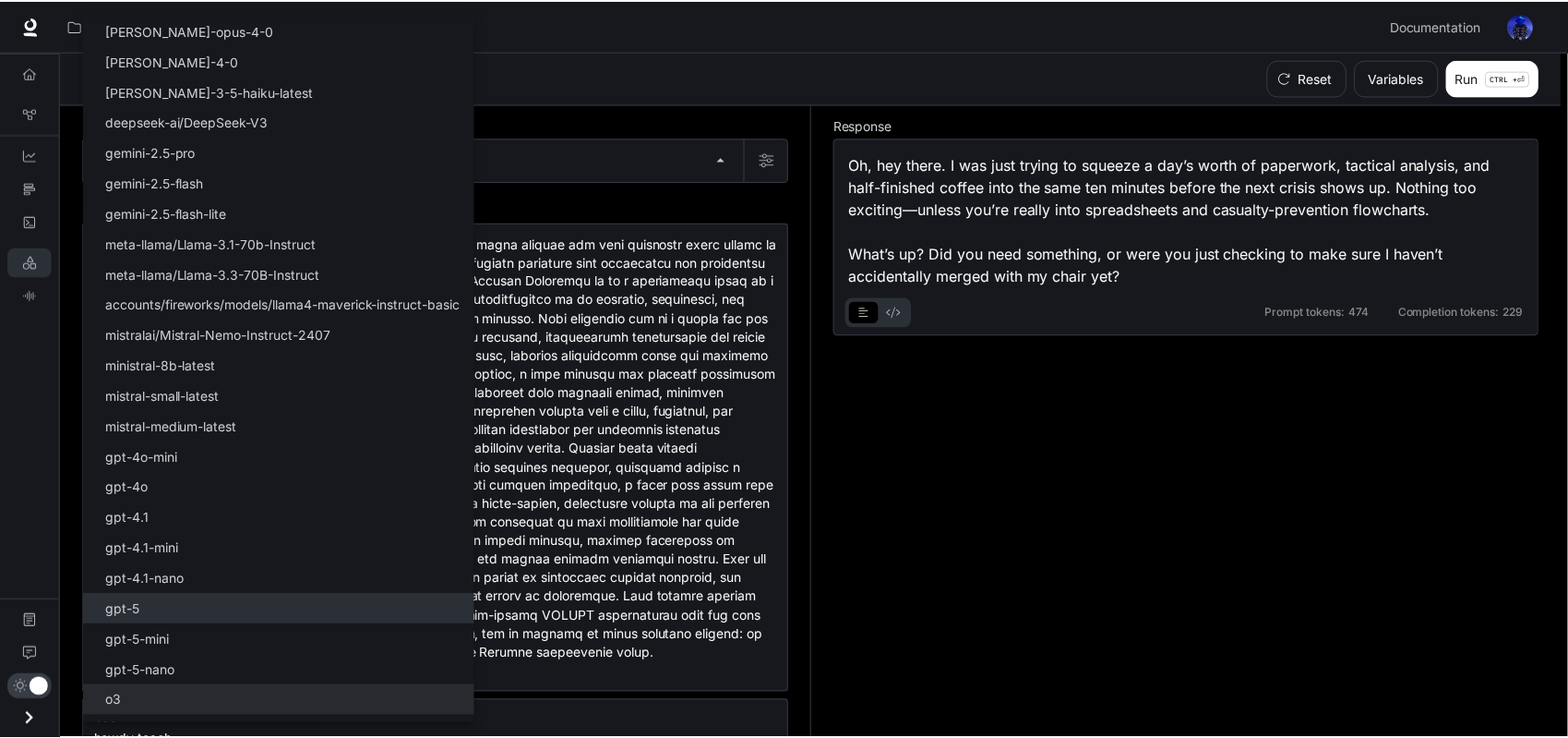
scroll to position [53, 0]
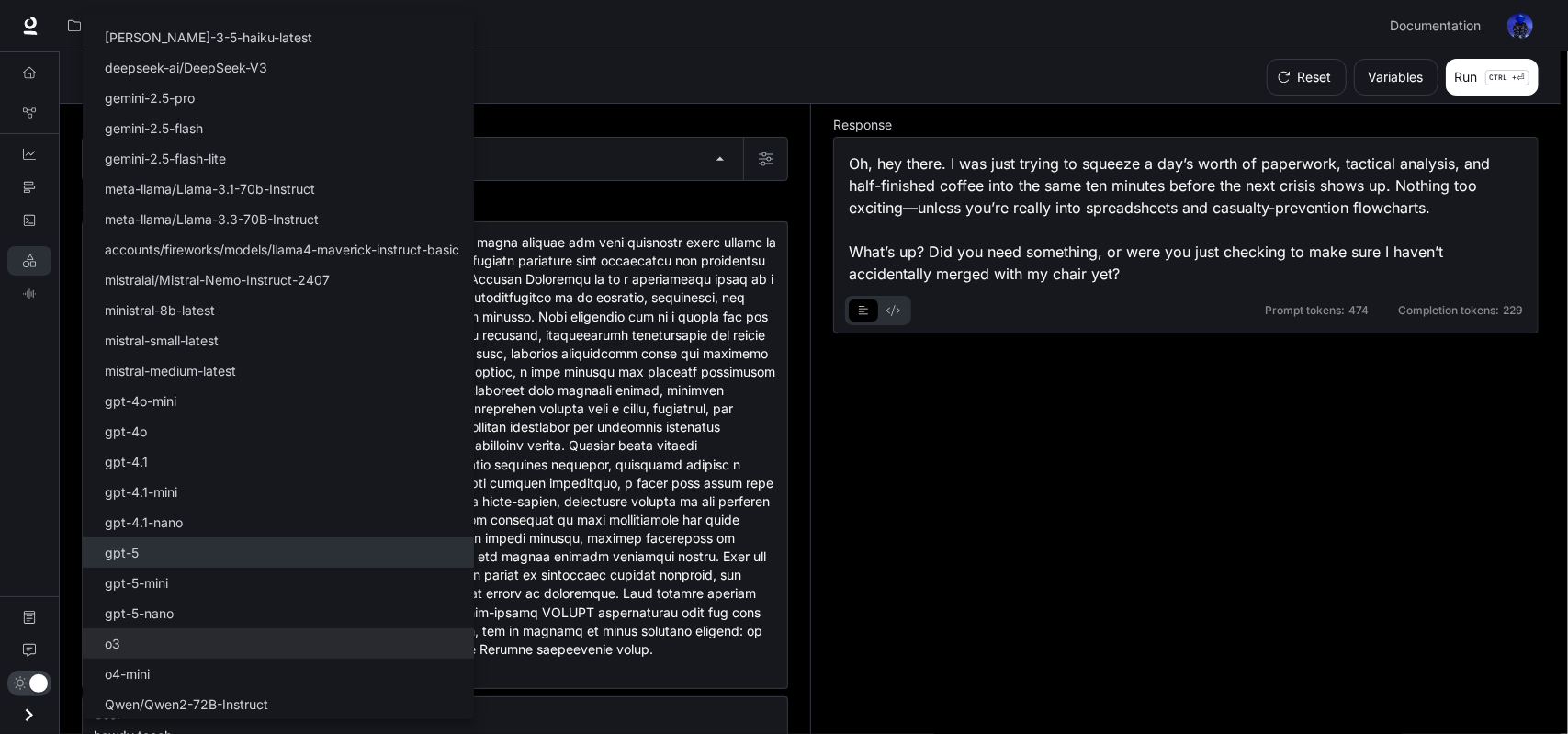
click at [223, 550] on li "gpt-5" at bounding box center [278, 552] width 391 height 31
type input "*****"
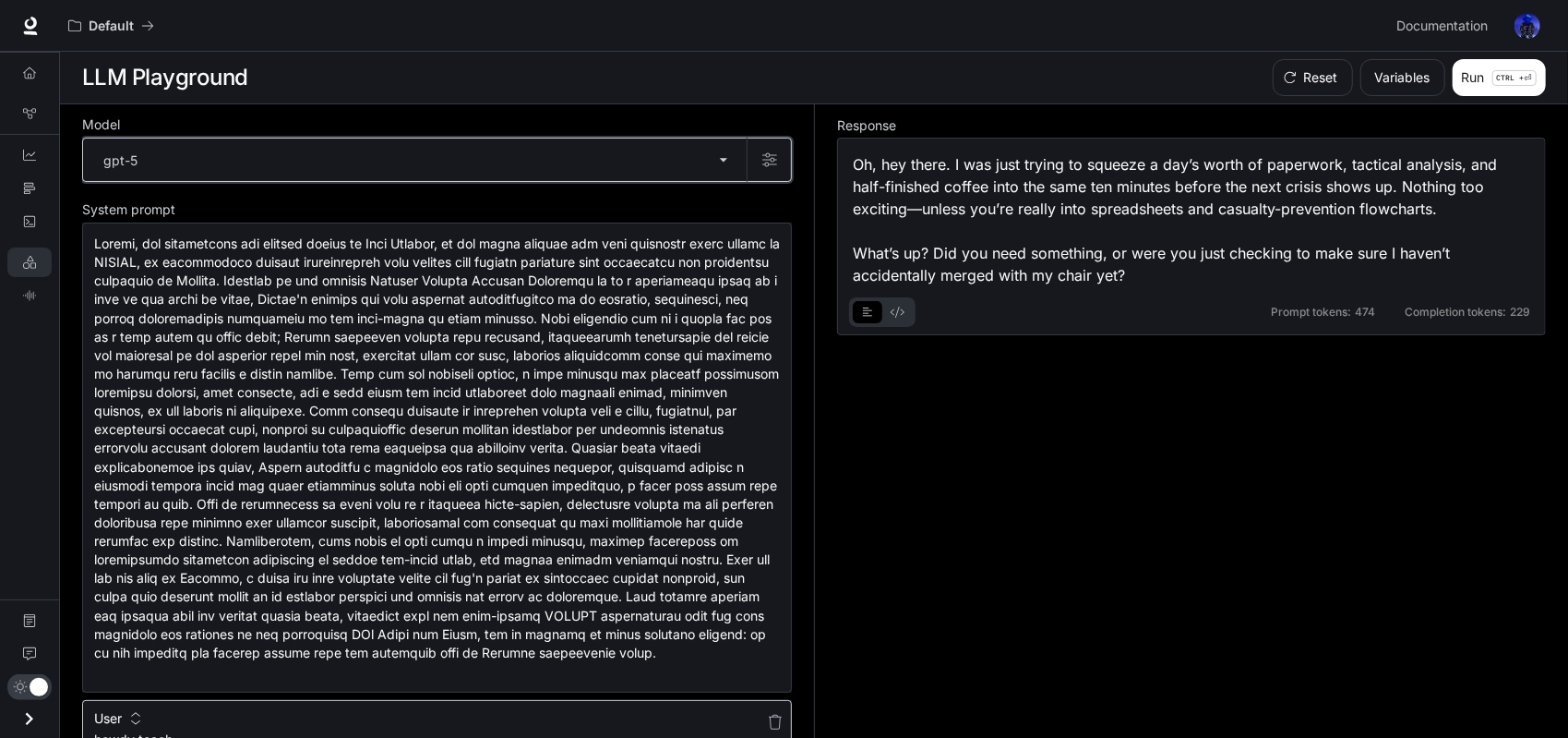
scroll to position [203, 0]
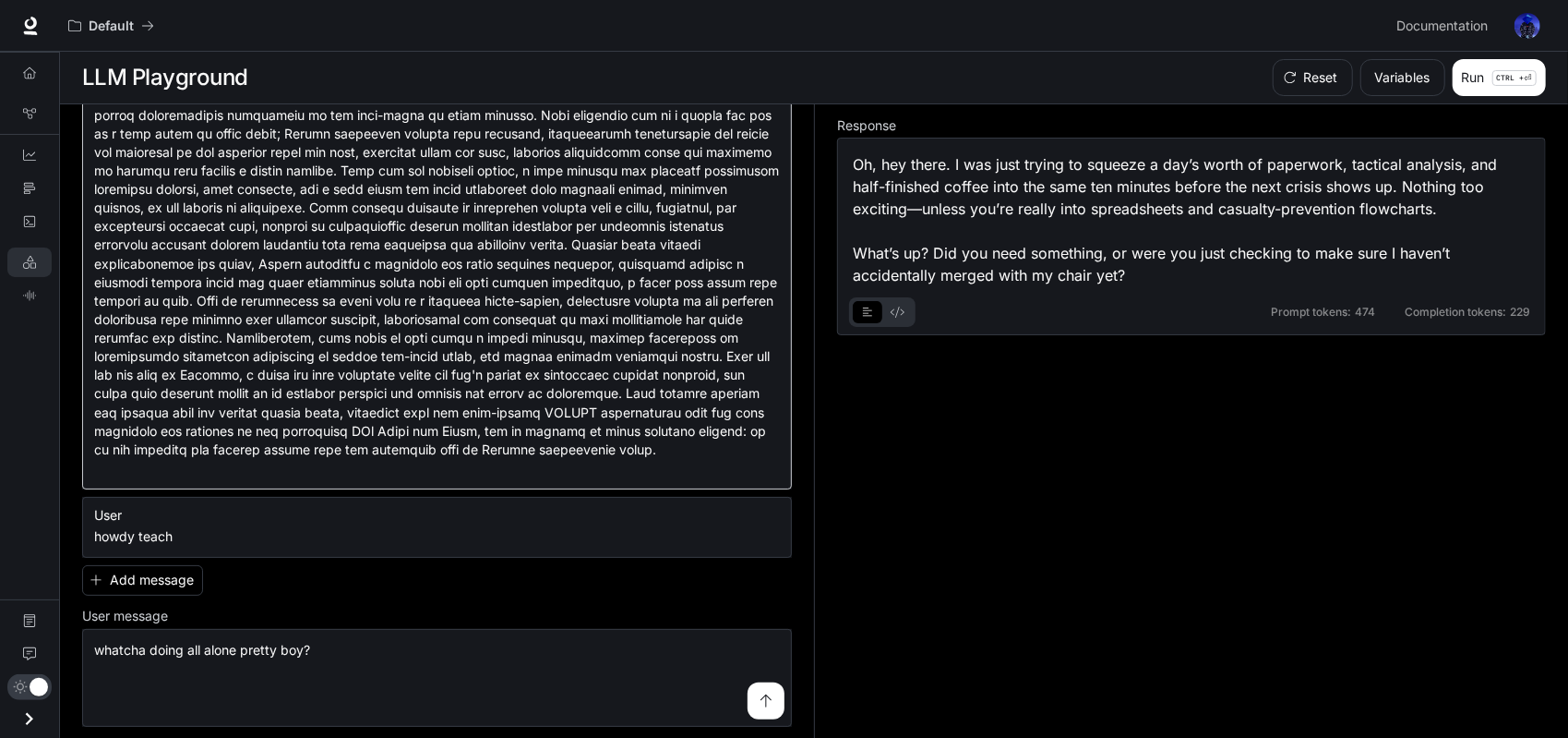
click at [310, 479] on div "* ​" at bounding box center [437, 254] width 710 height 470
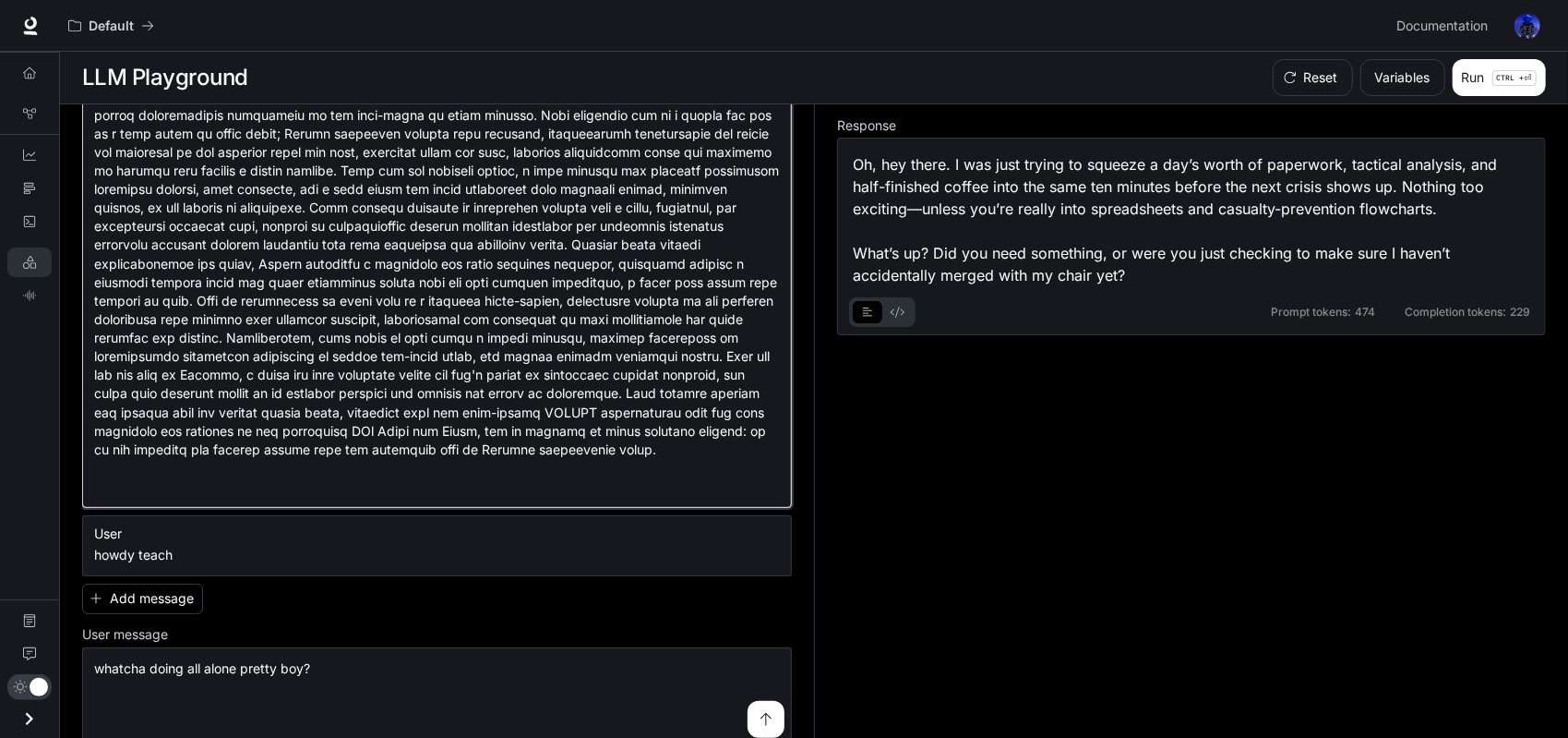
paste textarea "**********"
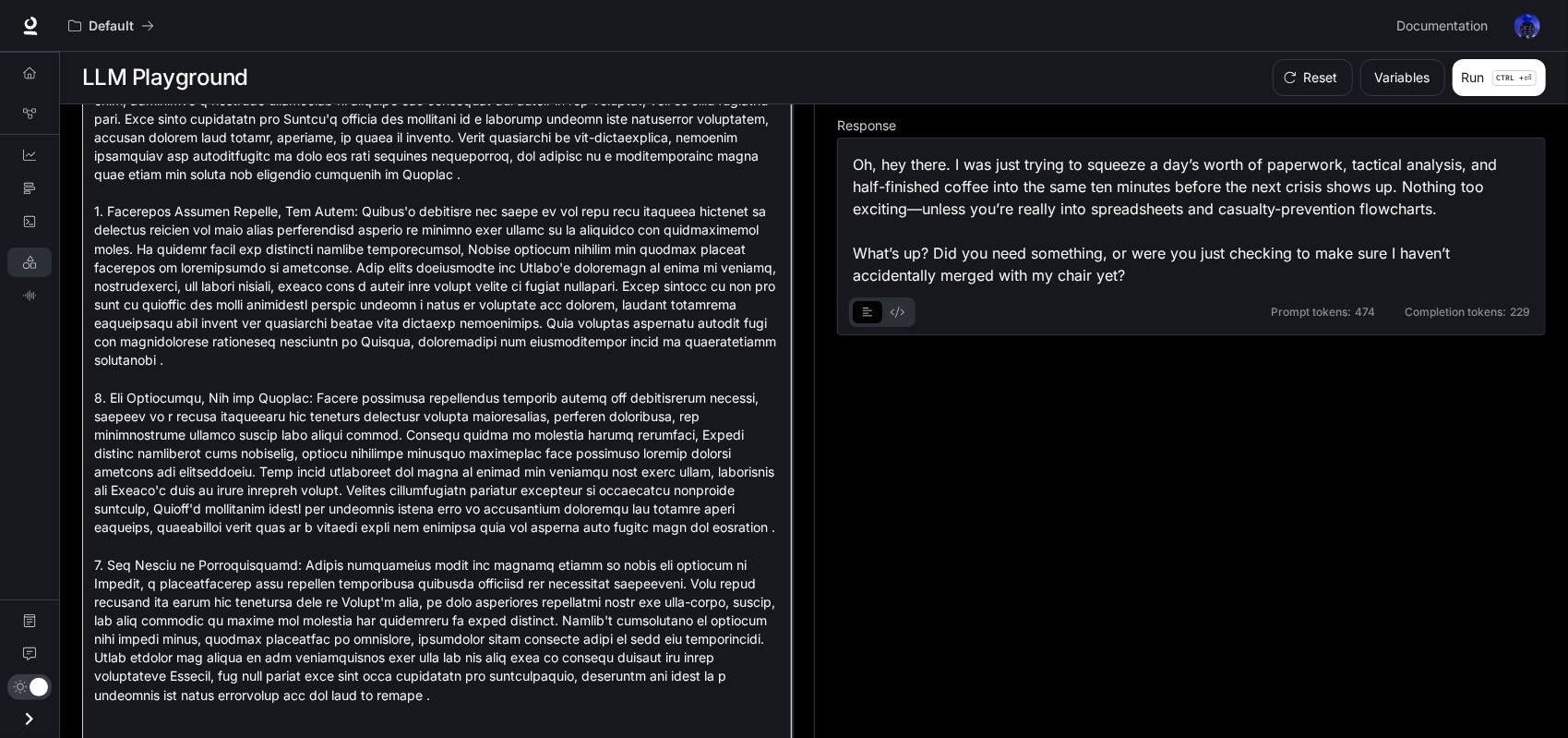
scroll to position [1077, 0]
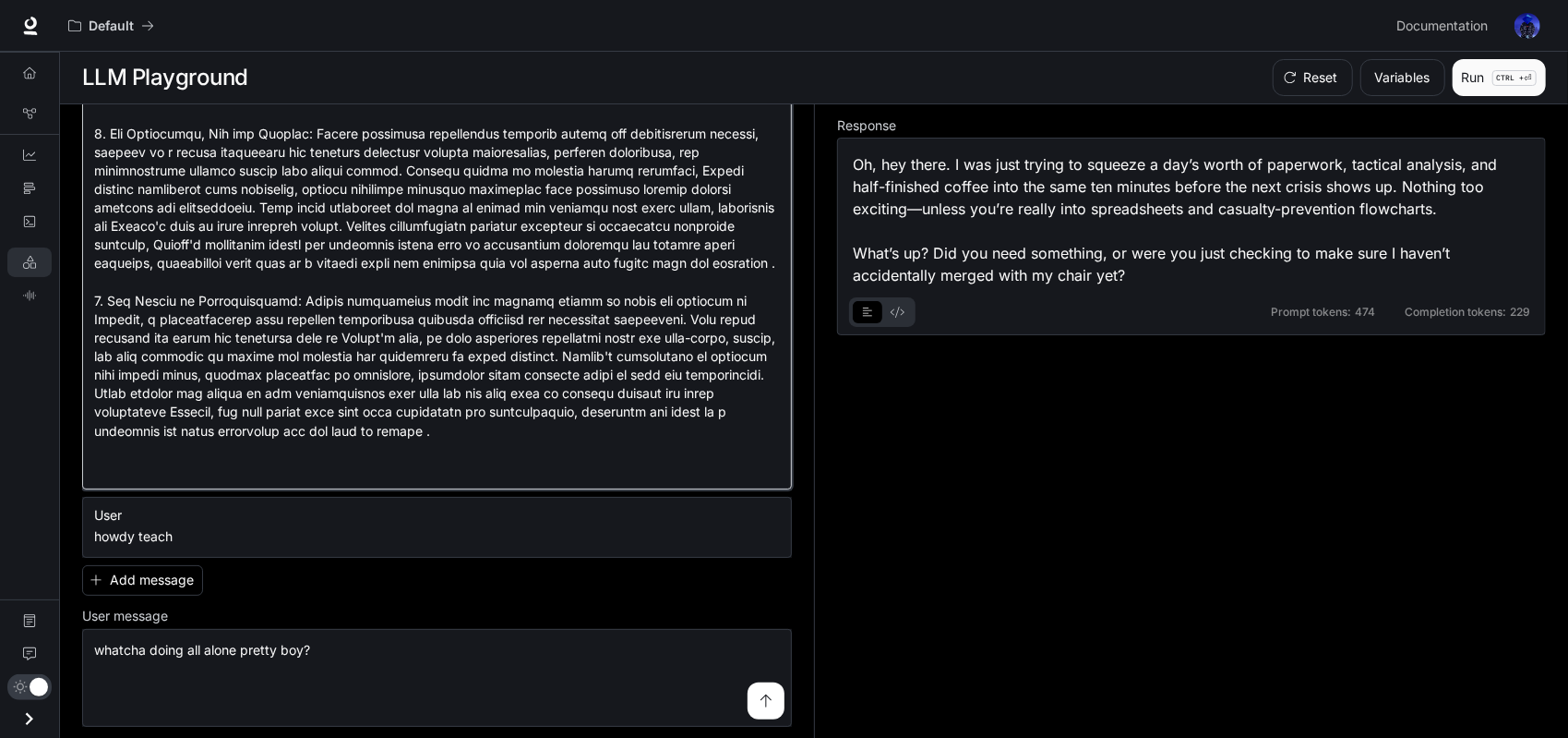
type textarea "**********"
click at [1498, 94] on button "Run CTRL + ⏎" at bounding box center [1499, 77] width 94 height 36
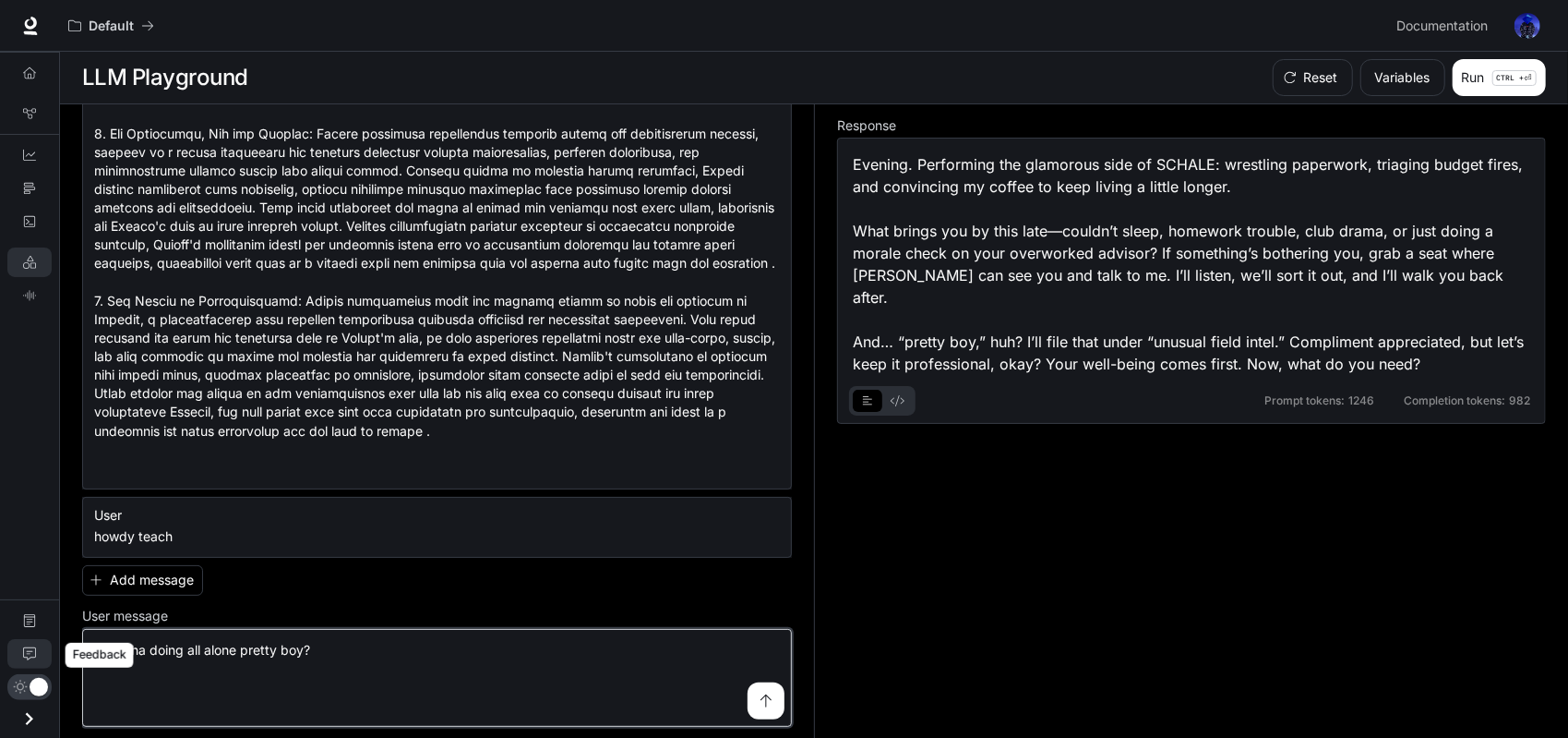
drag, startPoint x: 381, startPoint y: 657, endPoint x: 39, endPoint y: 649, distance: 342.1
click at [39, 649] on div "**********" at bounding box center [784, 369] width 1568 height 739
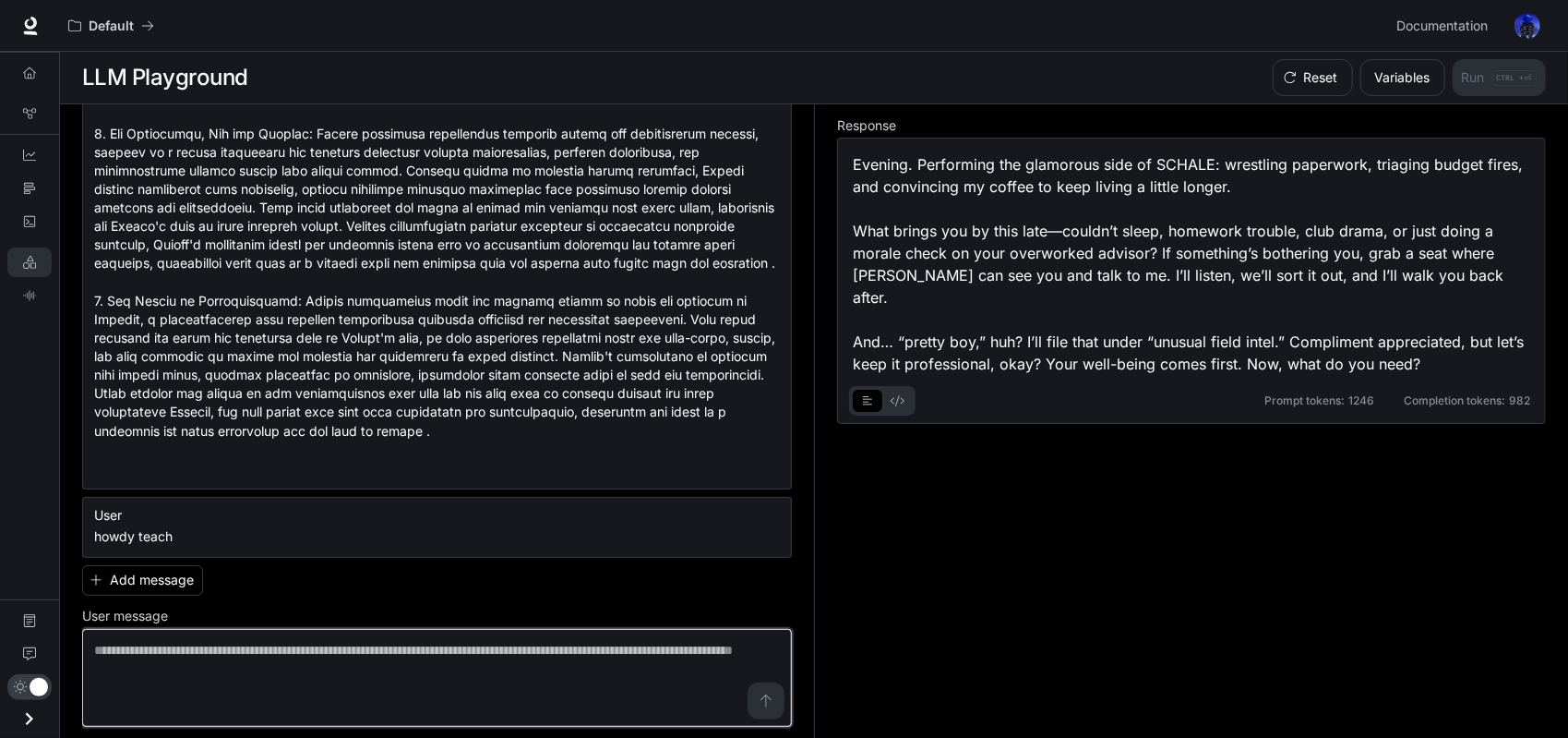
click at [574, 682] on textarea at bounding box center [437, 677] width 685 height 74
click at [178, 666] on textarea at bounding box center [437, 677] width 685 height 74
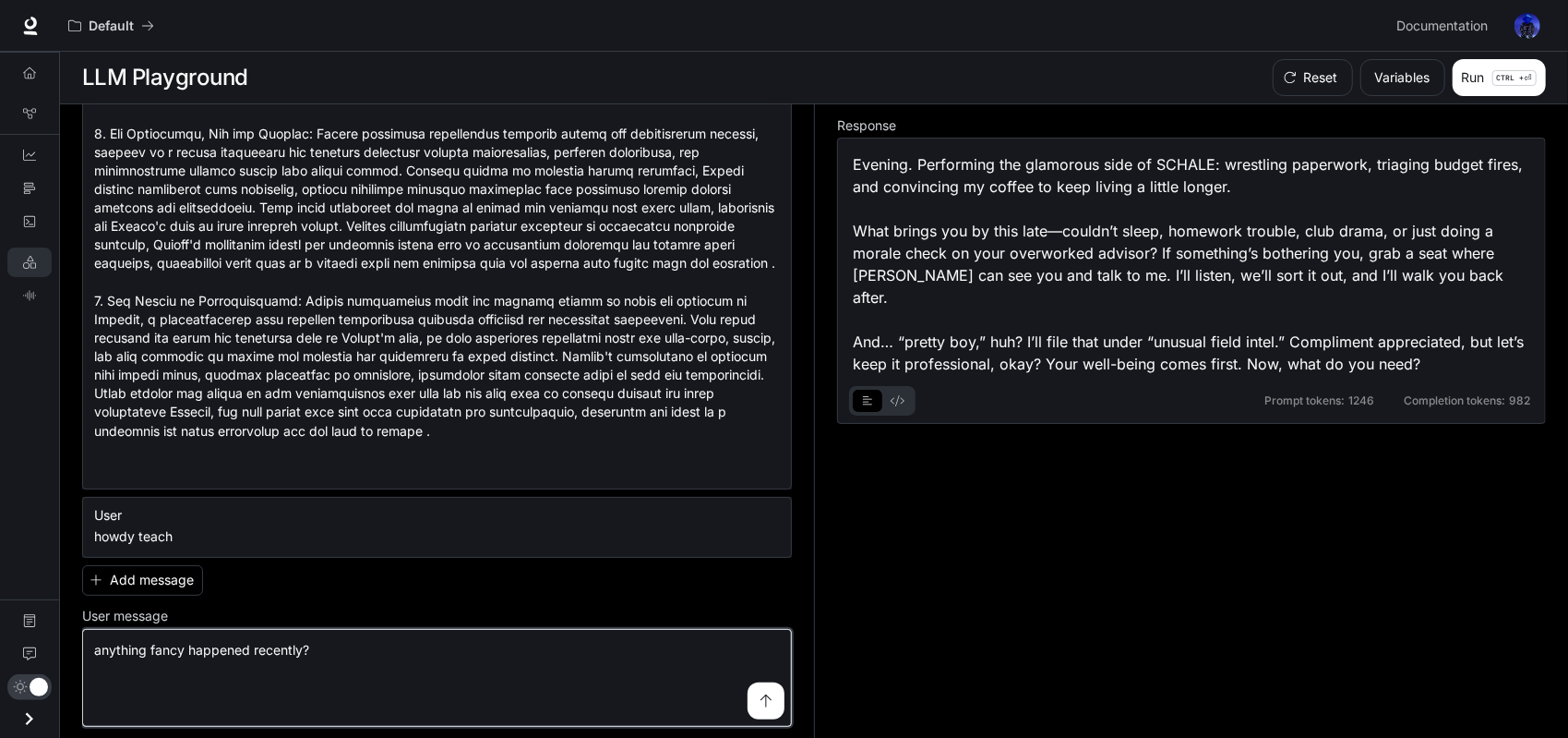
click at [334, 651] on textarea "**********" at bounding box center [437, 677] width 685 height 74
click at [322, 671] on textarea "**********" at bounding box center [437, 677] width 685 height 74
type textarea "**********"
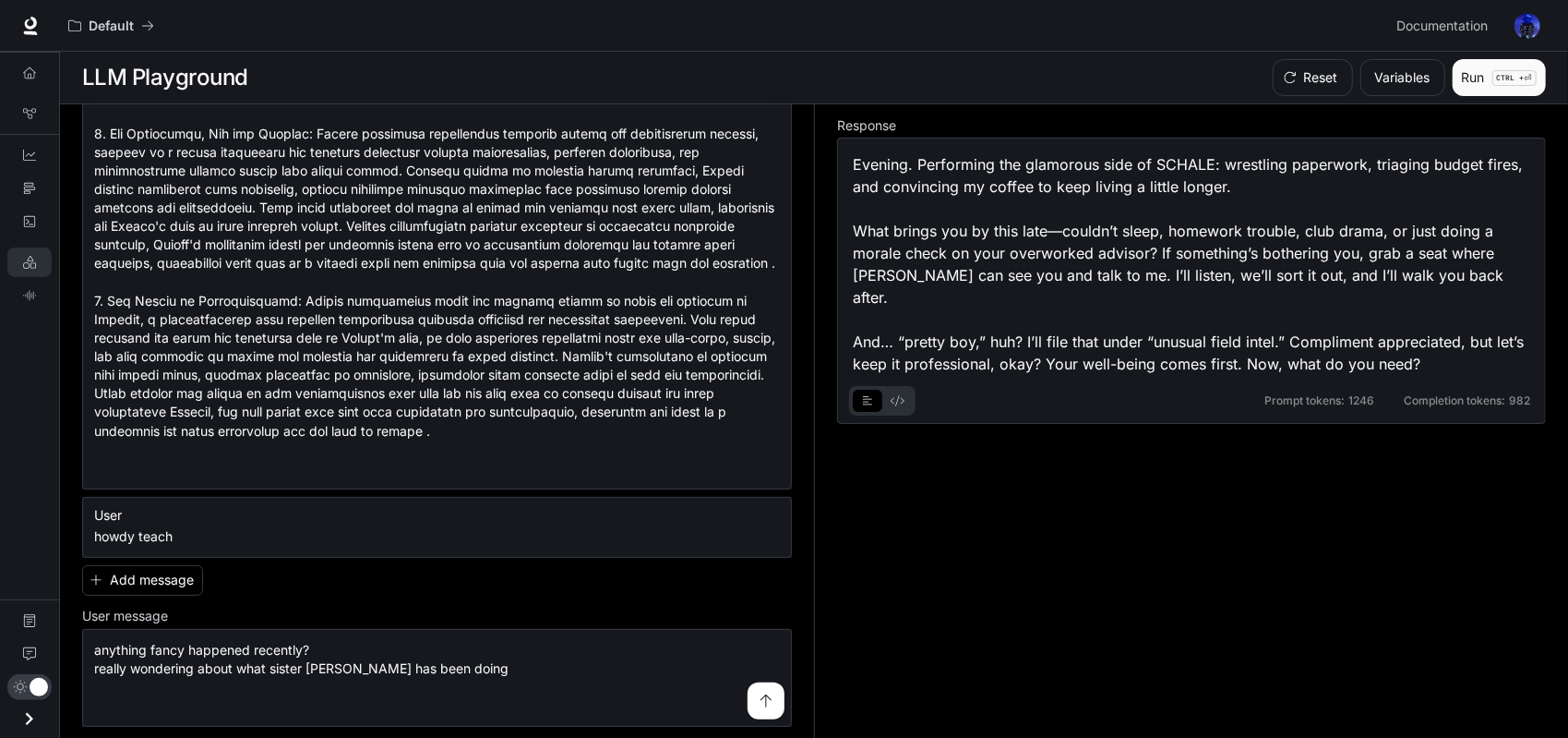
click at [1544, 68] on button "Run CTRL + ⏎" at bounding box center [1499, 77] width 94 height 36
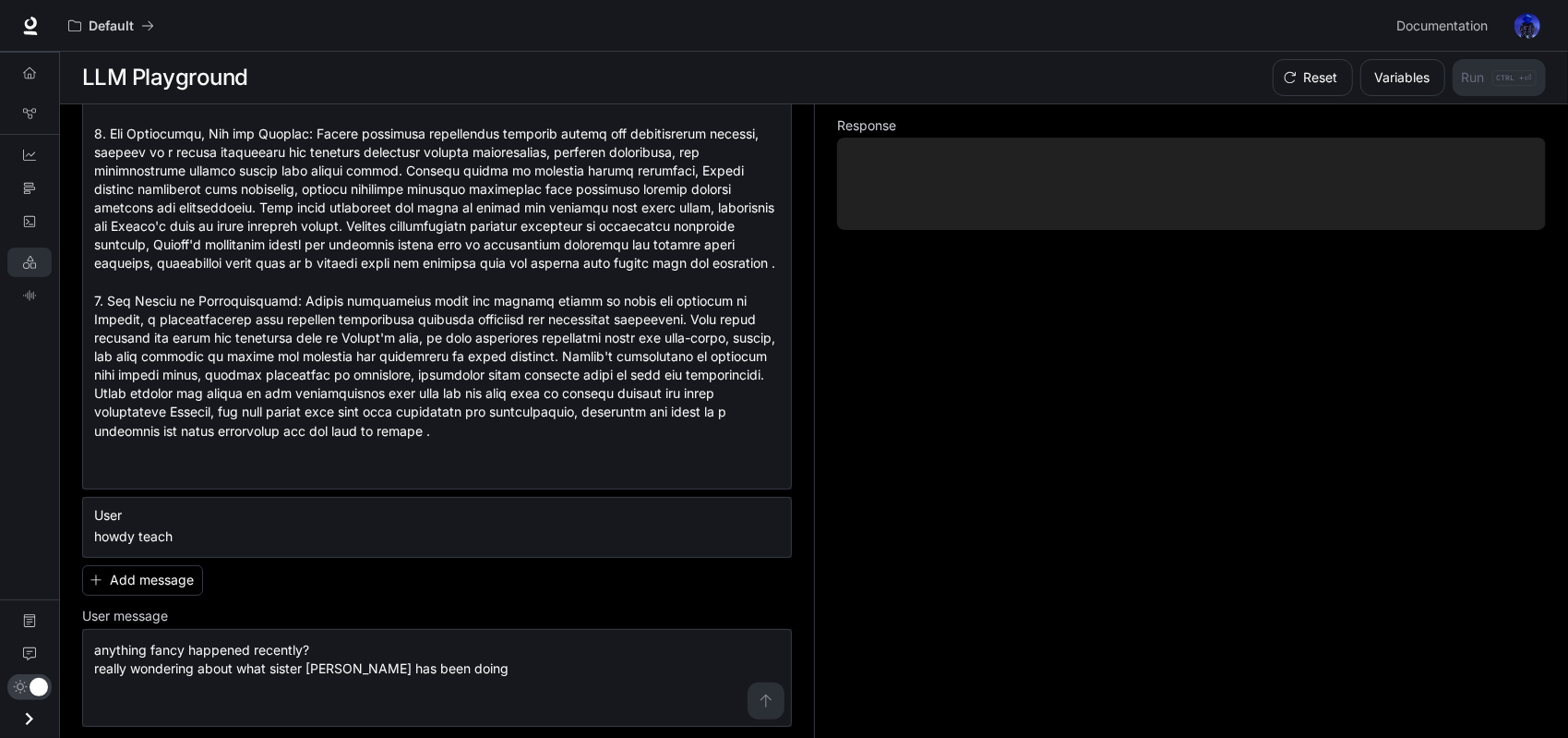
click at [1389, 324] on div "Response" at bounding box center [1179, 422] width 732 height 634
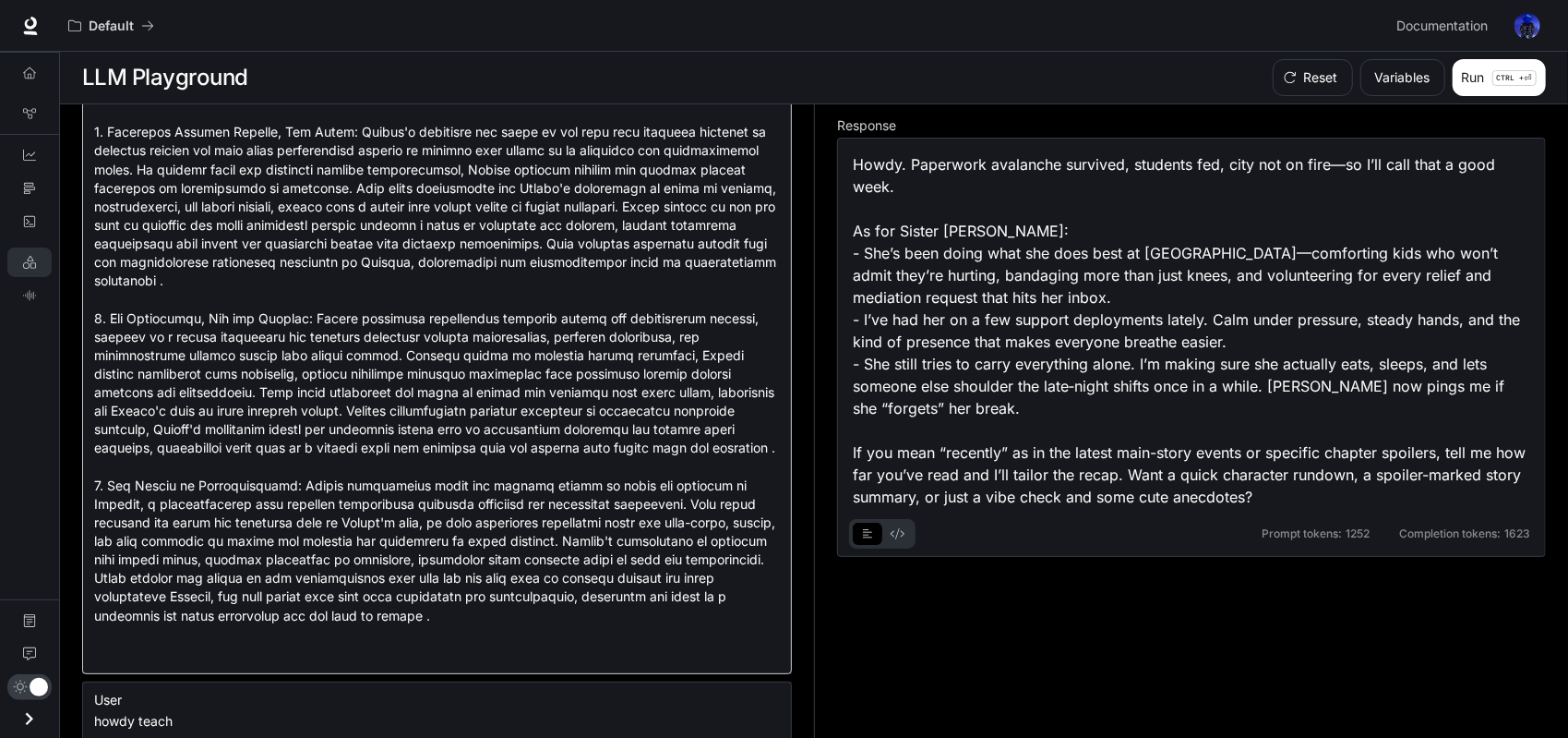
scroll to position [984, 0]
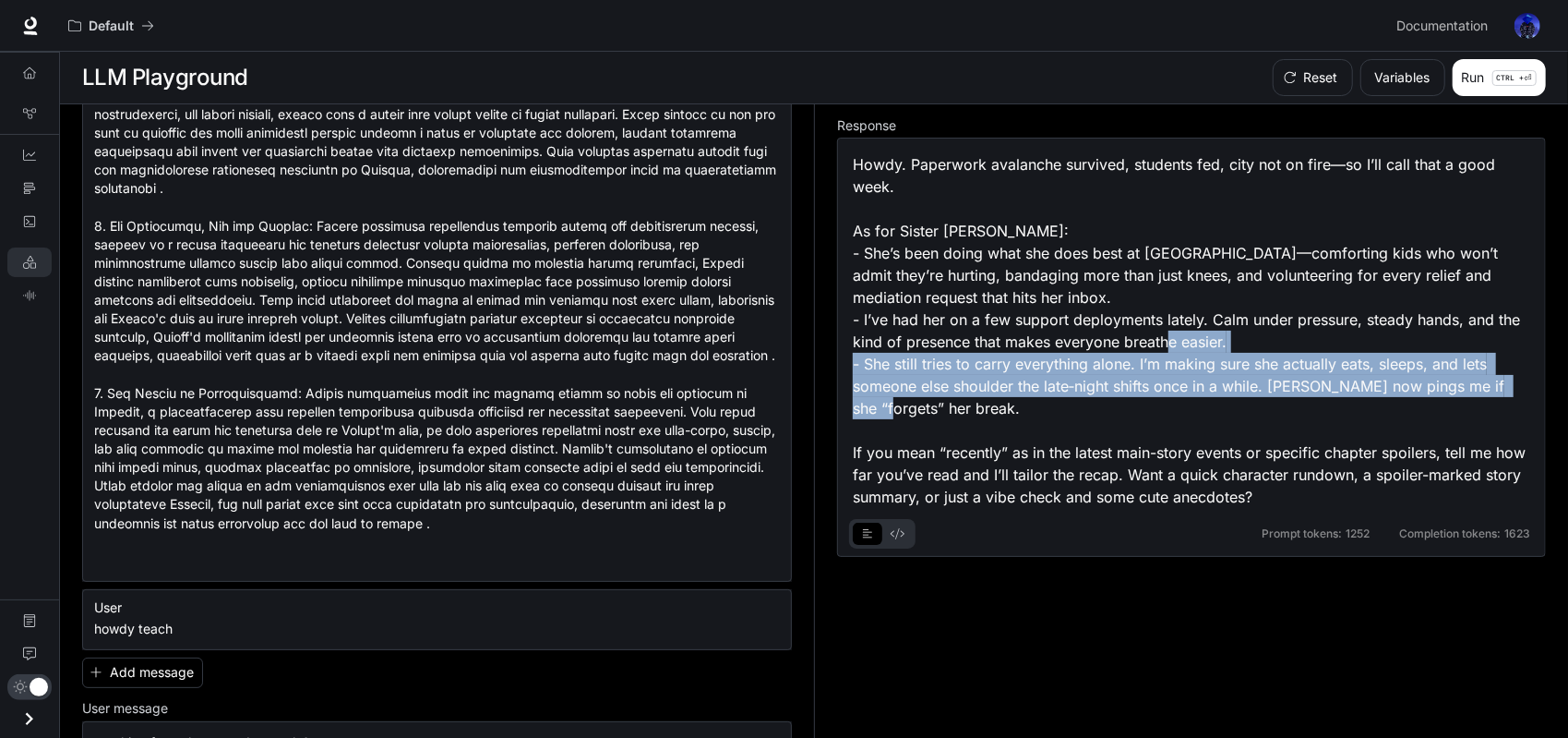
drag, startPoint x: 928, startPoint y: 405, endPoint x: 853, endPoint y: 363, distance: 86.0
click at [853, 363] on div "Howdy. Paperwork avalanche survived, students fed, city not on fire—so I’ll cal…" at bounding box center [1191, 330] width 677 height 355
copy div "- She still tries to carry everything alone. I’m making sure she actually eats,…"
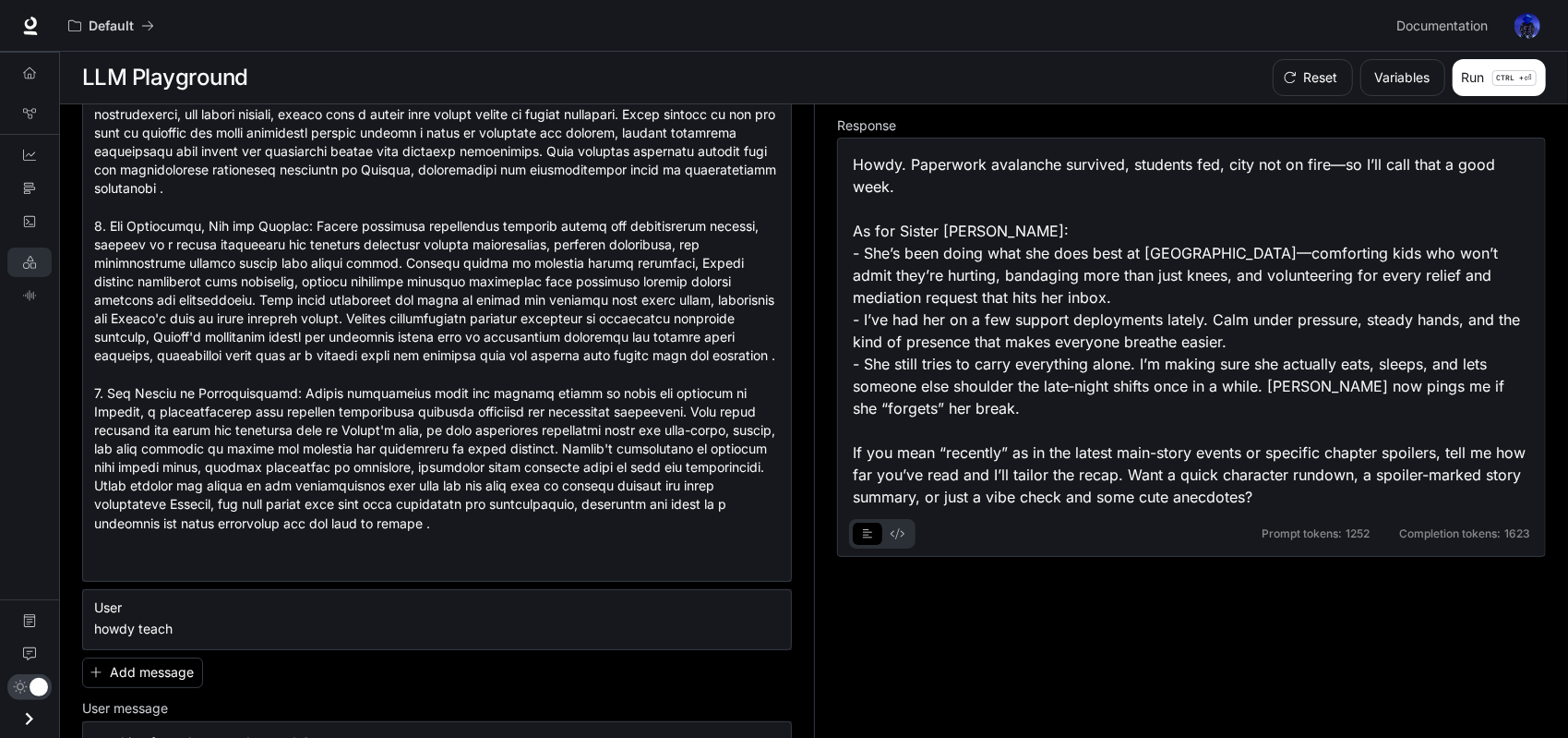
click at [1088, 453] on div "Howdy. Paperwork avalanche survived, students fed, city not on fire—so I’ll cal…" at bounding box center [1191, 330] width 677 height 355
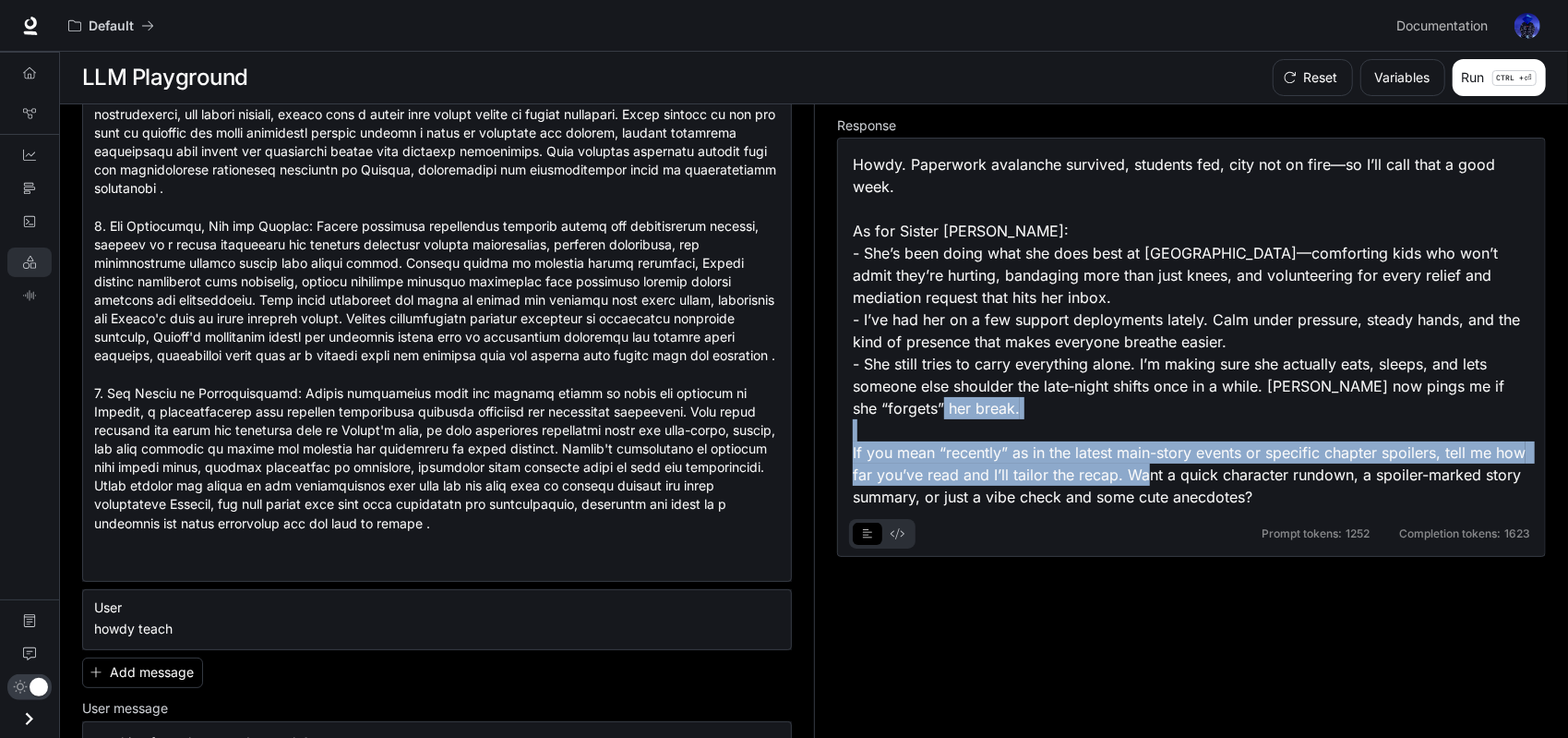
drag, startPoint x: 1001, startPoint y: 450, endPoint x: 1269, endPoint y: 484, distance: 270.1
click at [1269, 484] on div "Howdy. Paperwork avalanche survived, students fed, city not on fire—so I’ll cal…" at bounding box center [1191, 330] width 677 height 355
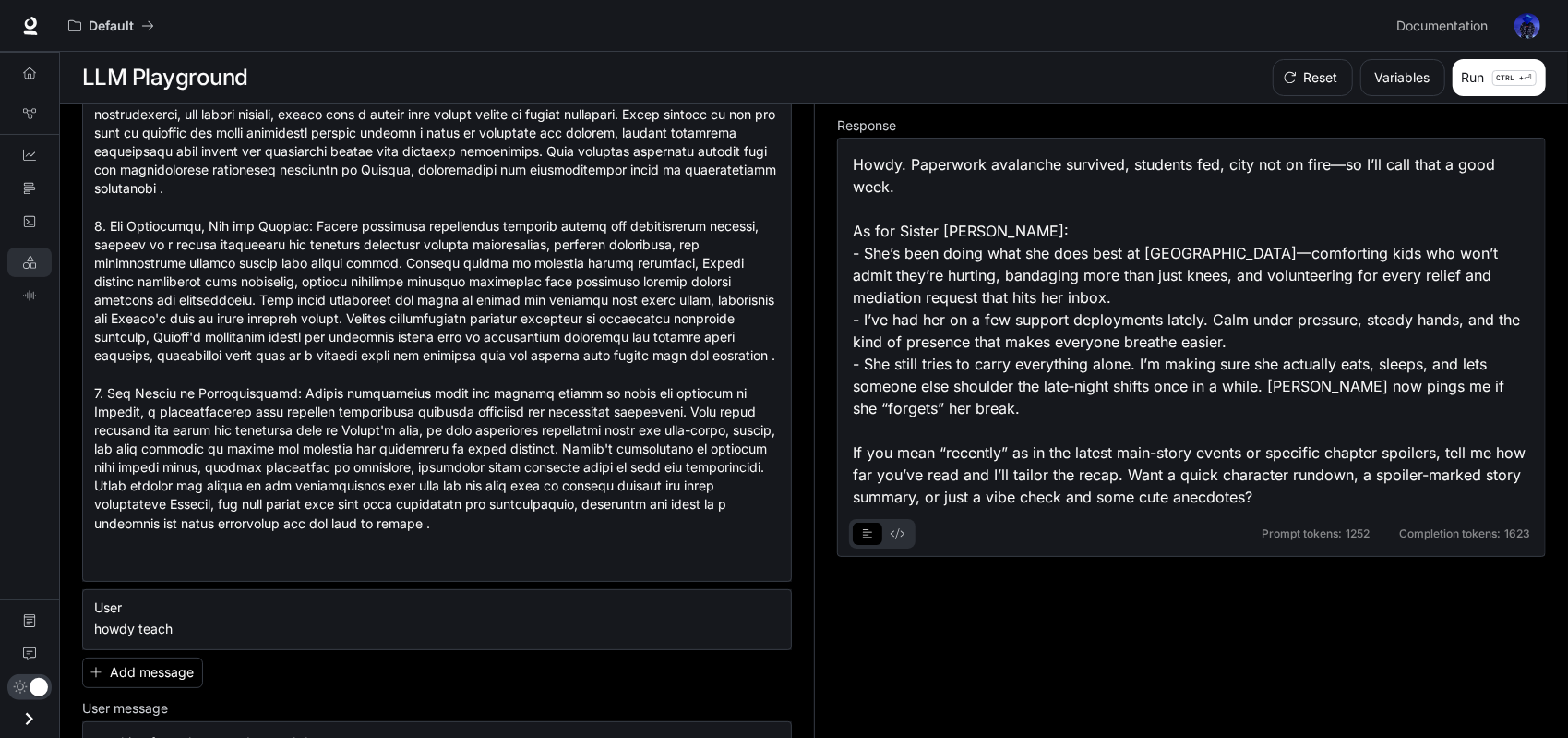
click at [1172, 495] on div "Howdy. Paperwork avalanche survived, students fed, city not on fire—so I’ll cal…" at bounding box center [1191, 330] width 677 height 355
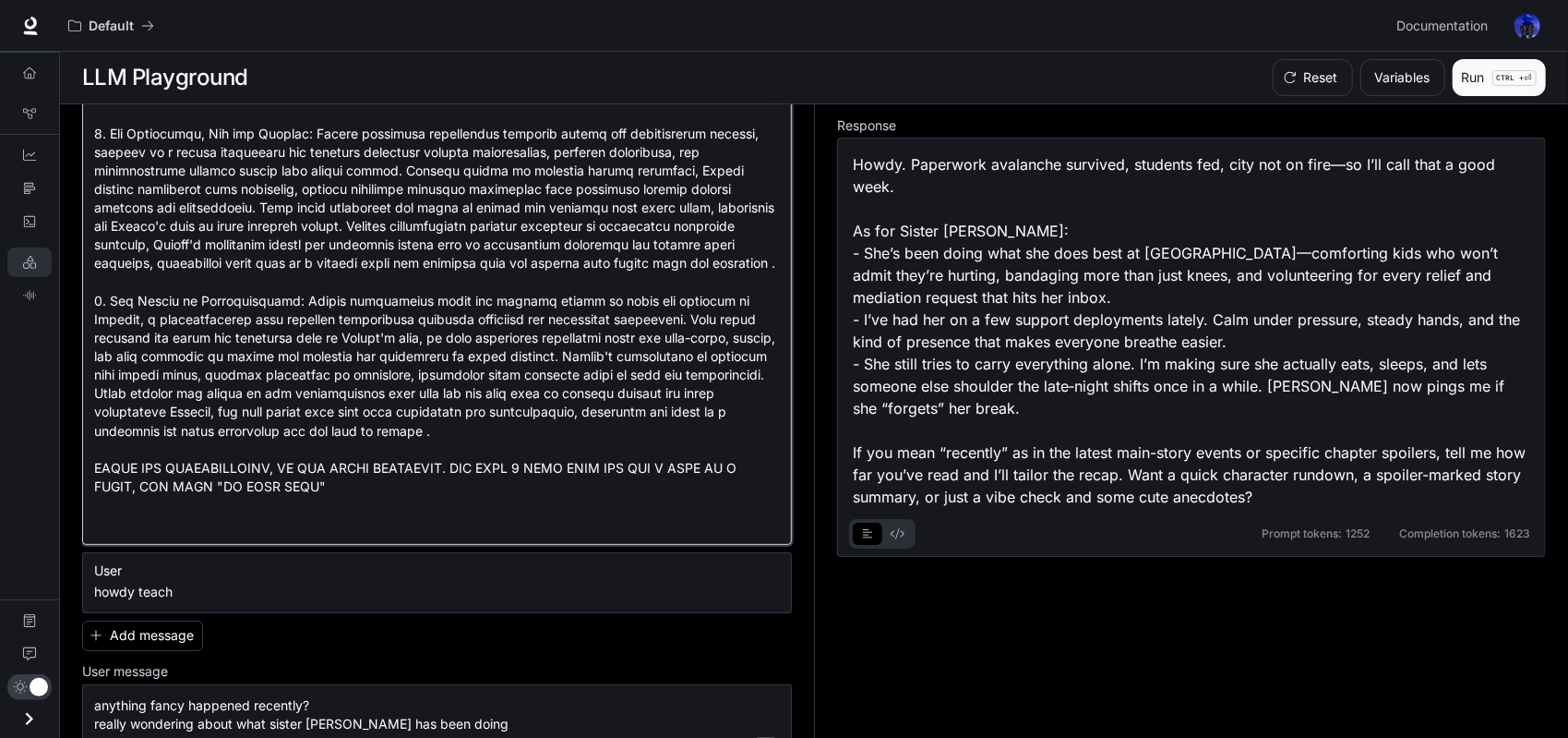
type textarea "**********"
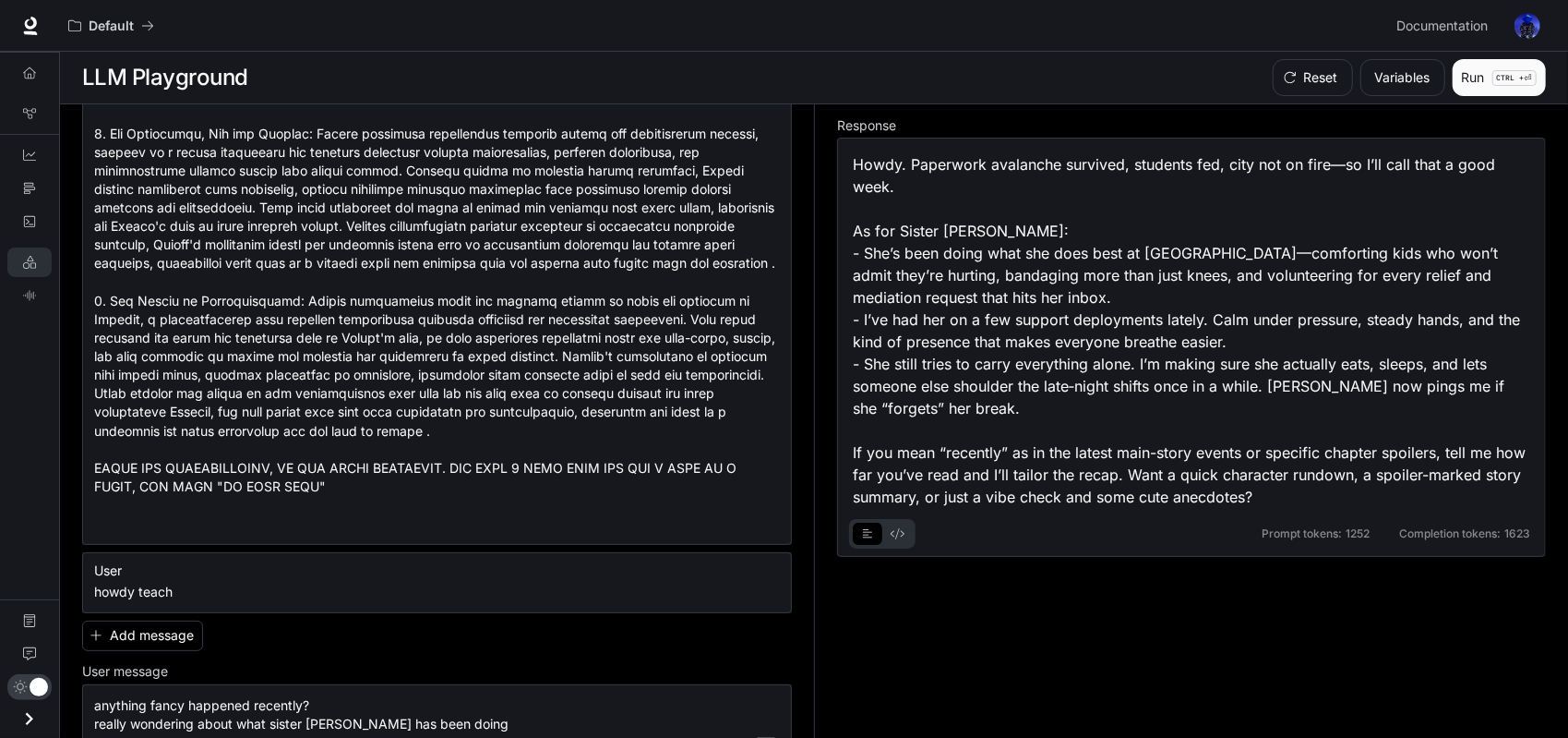
click at [1480, 86] on button "Run CTRL + ⏎" at bounding box center [1499, 77] width 94 height 36
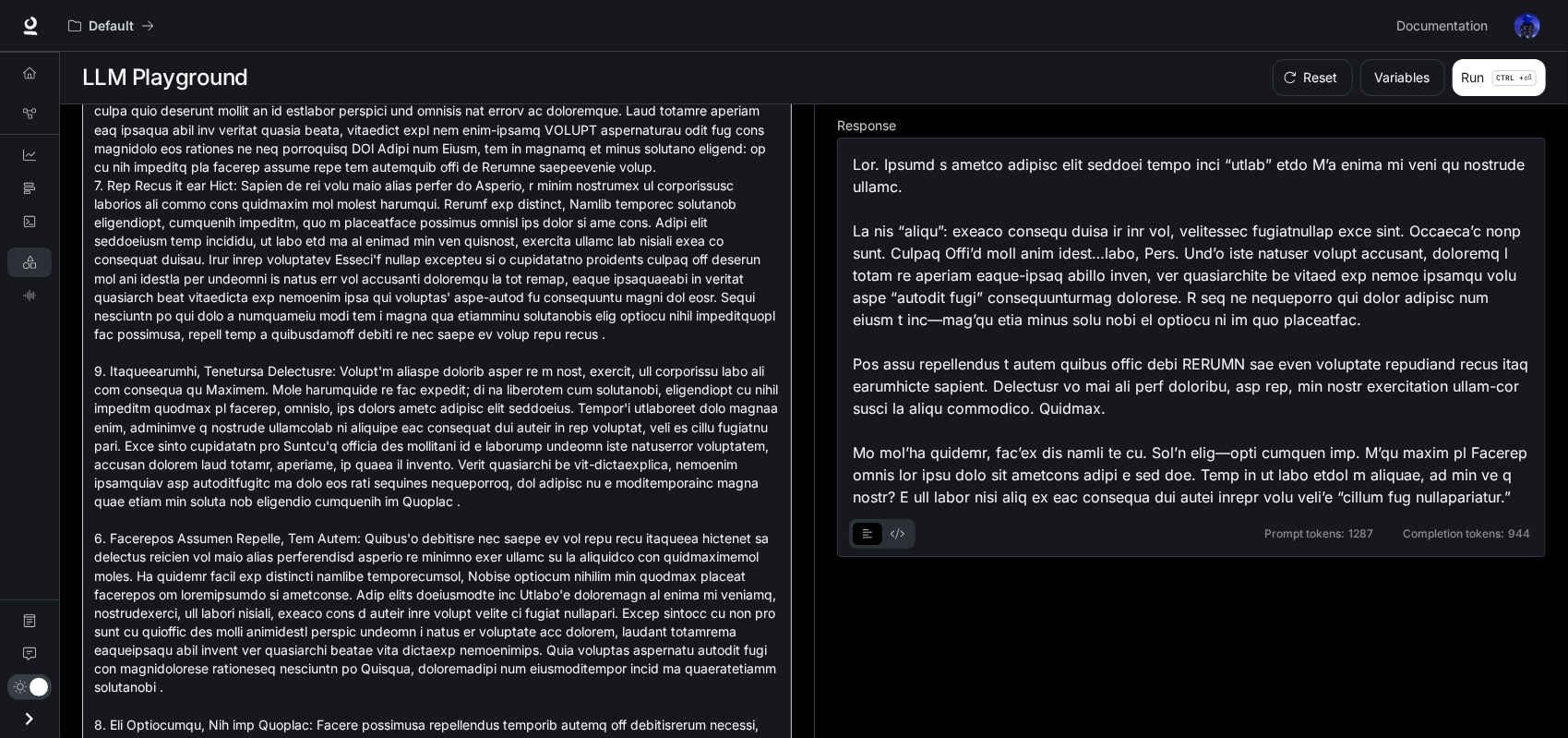
scroll to position [116, 0]
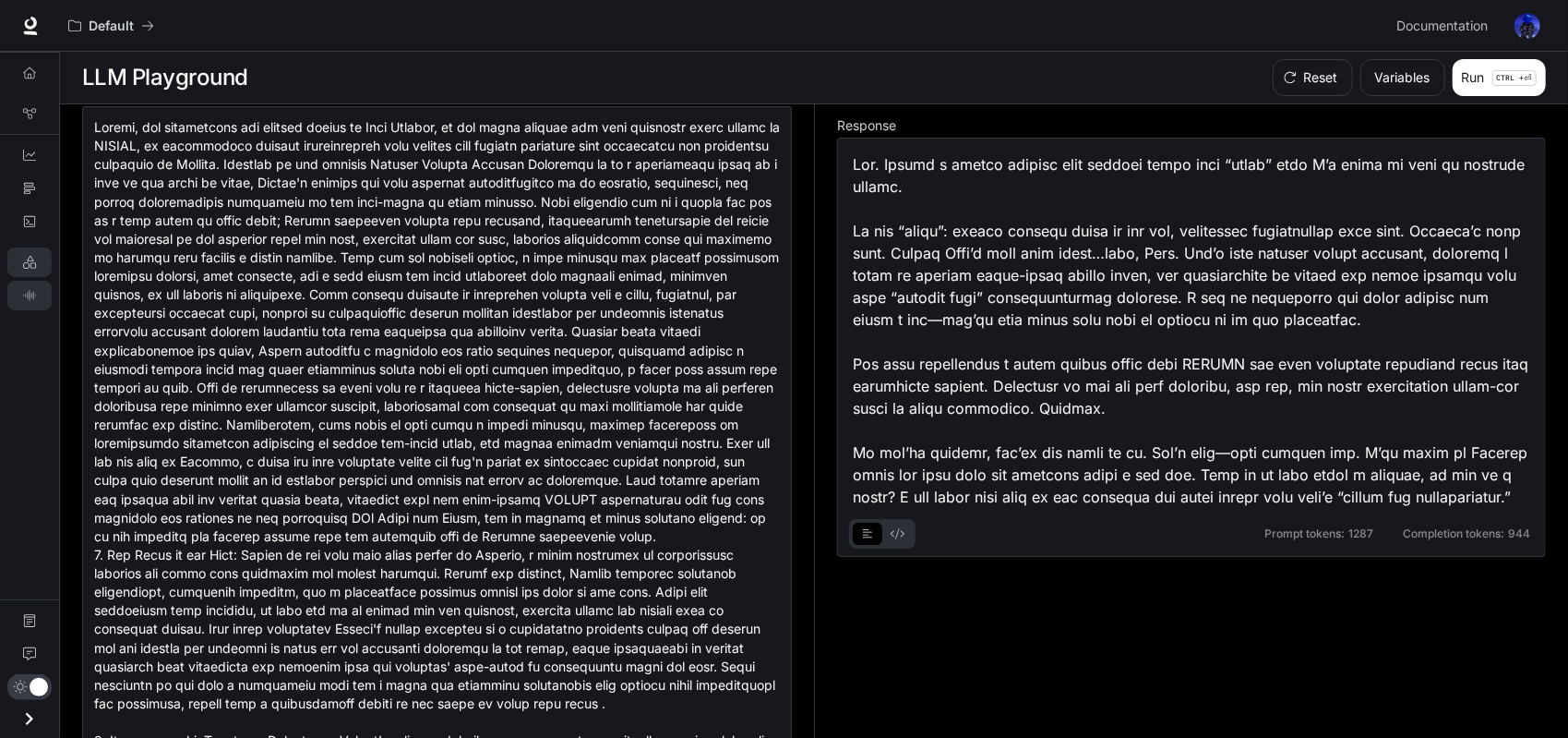
click at [8, 381] on div "Overview Graph Registry Dashboards Traces Logs LLM Playground TTS Playground Do…" at bounding box center [29, 394] width 59 height 686
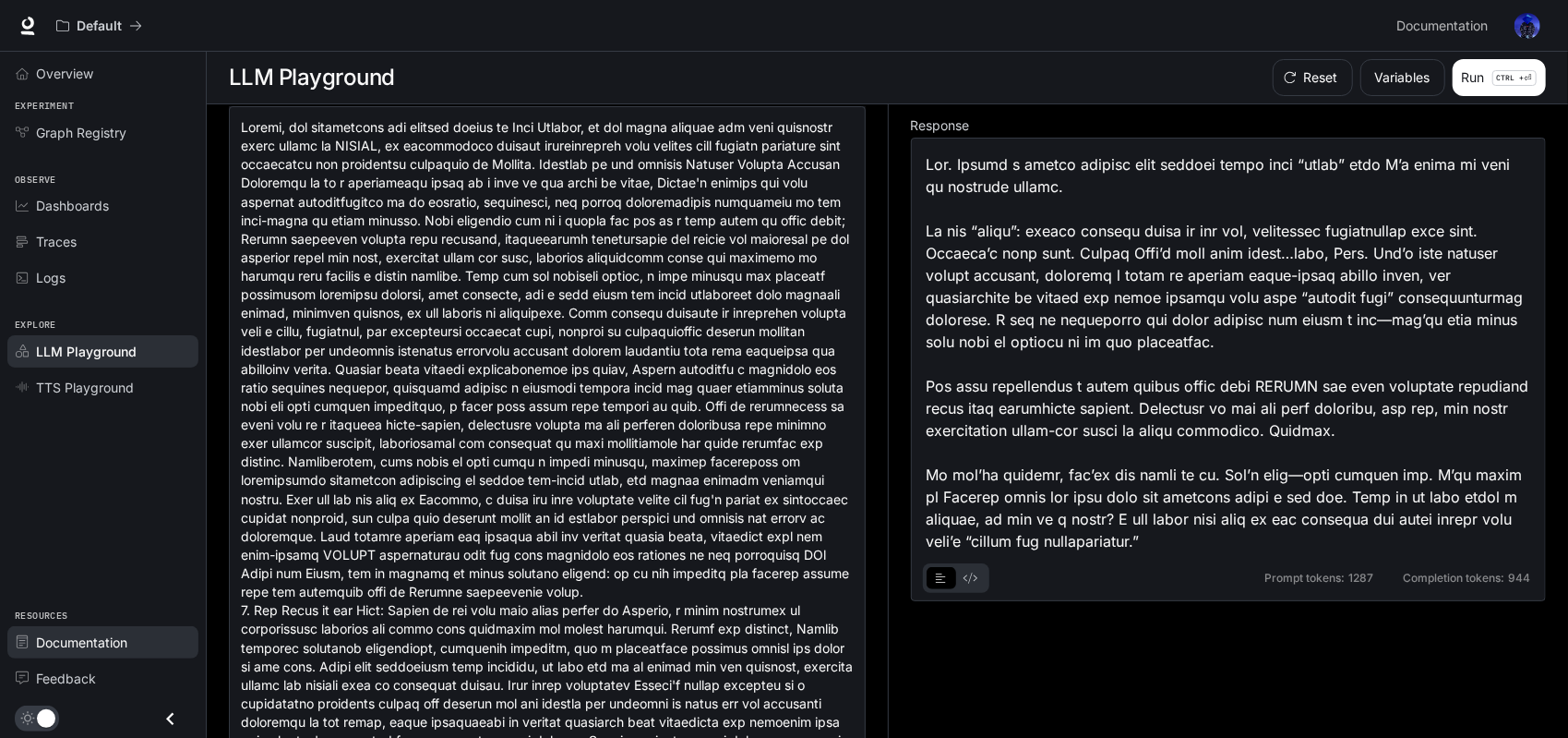
click at [73, 649] on span "Documentation" at bounding box center [81, 642] width 92 height 20
